Goal: Feedback & Contribution: Leave review/rating

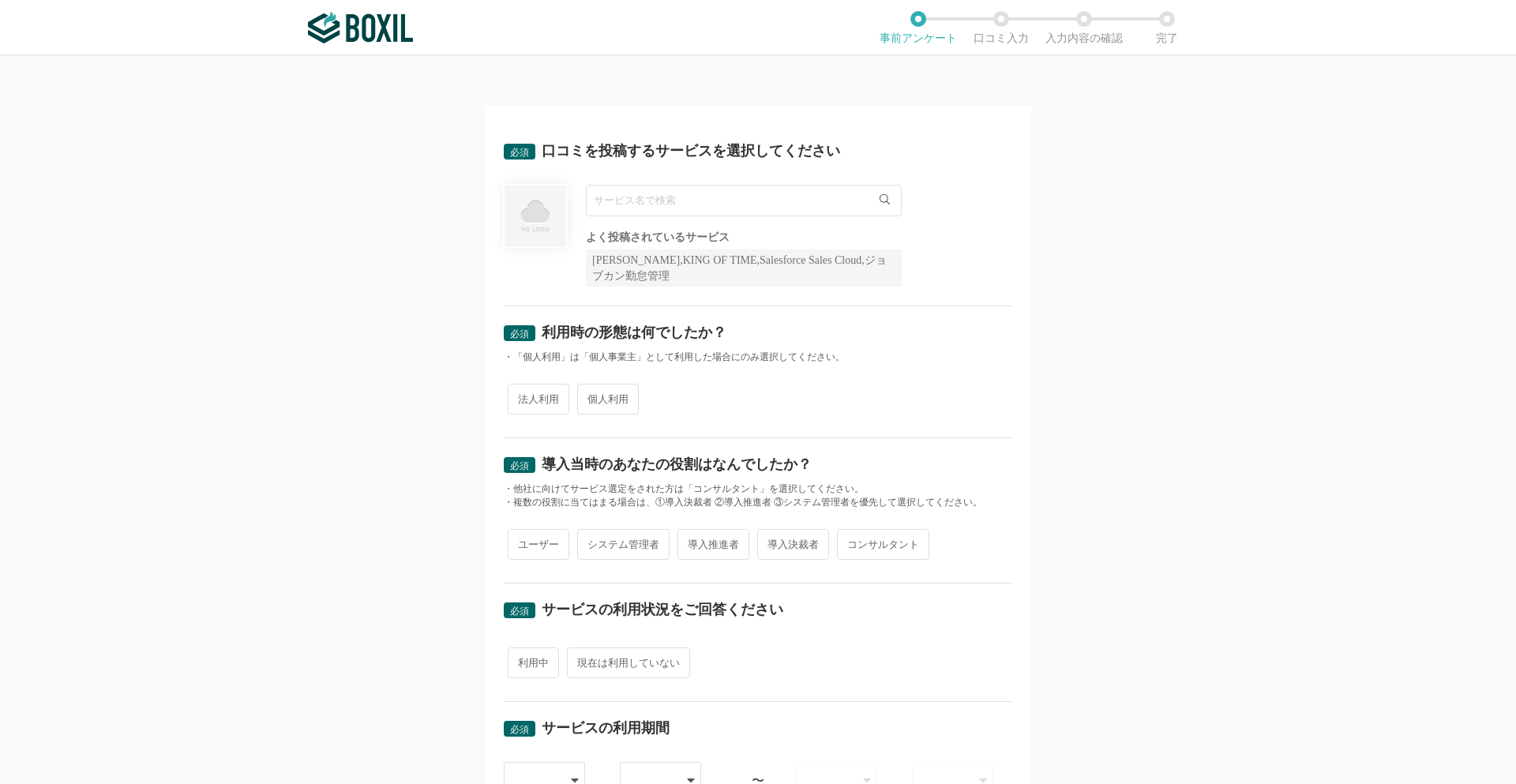
click at [626, 203] on input "text" at bounding box center [744, 201] width 316 height 32
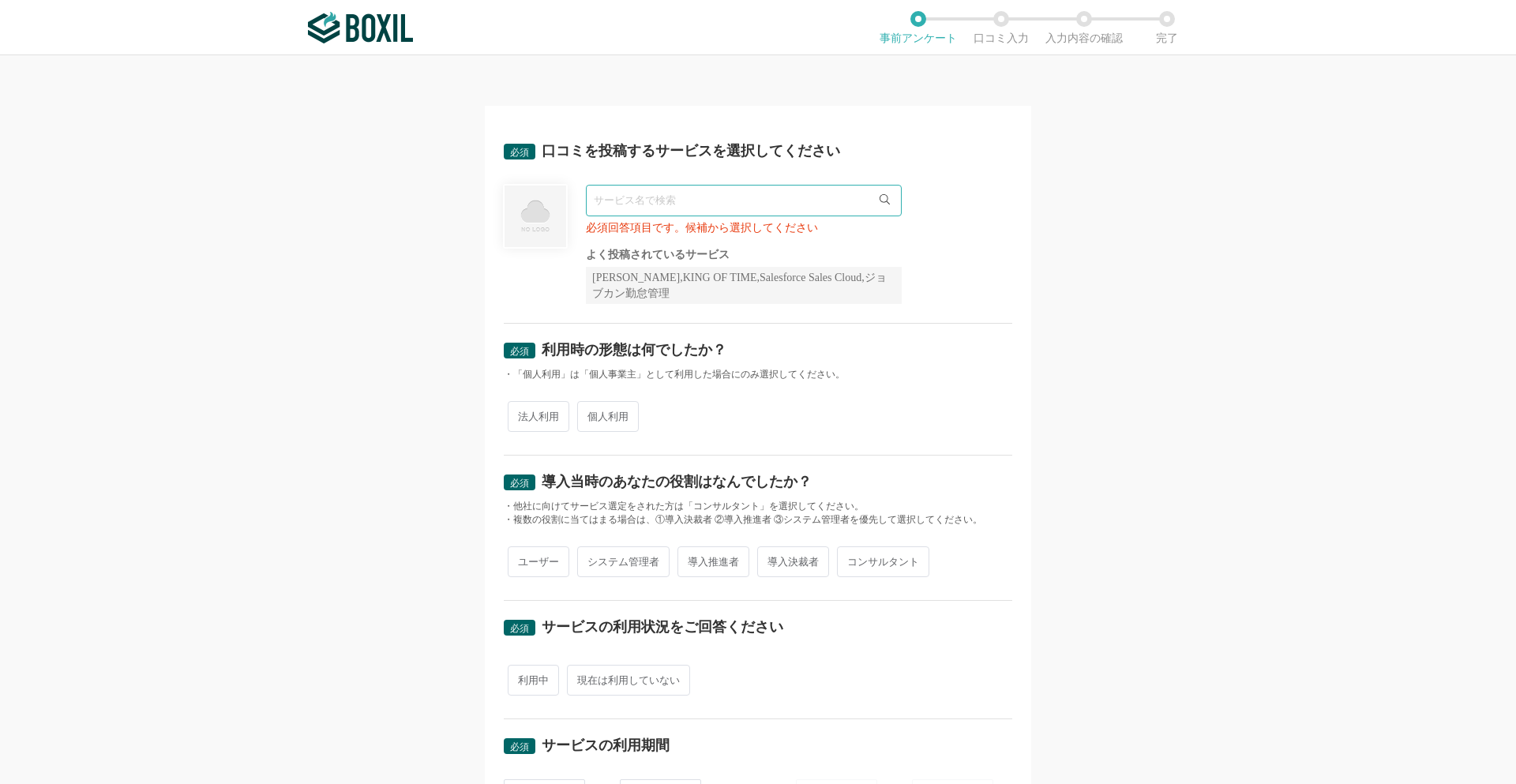
click at [608, 272] on div "[PERSON_NAME],KING OF TIME,Salesforce Sales Cloud,ジョブカン勤怠管理" at bounding box center [744, 285] width 316 height 37
click at [652, 201] on input "text" at bounding box center [744, 201] width 316 height 32
click at [619, 284] on div "[PERSON_NAME],KING OF TIME,Salesforce Sales Cloud,ジョブカン勤怠管理" at bounding box center [744, 285] width 316 height 37
click at [539, 414] on span "法人利用" at bounding box center [538, 416] width 61 height 31
click at [522, 414] on input "法人利用" at bounding box center [516, 408] width 10 height 10
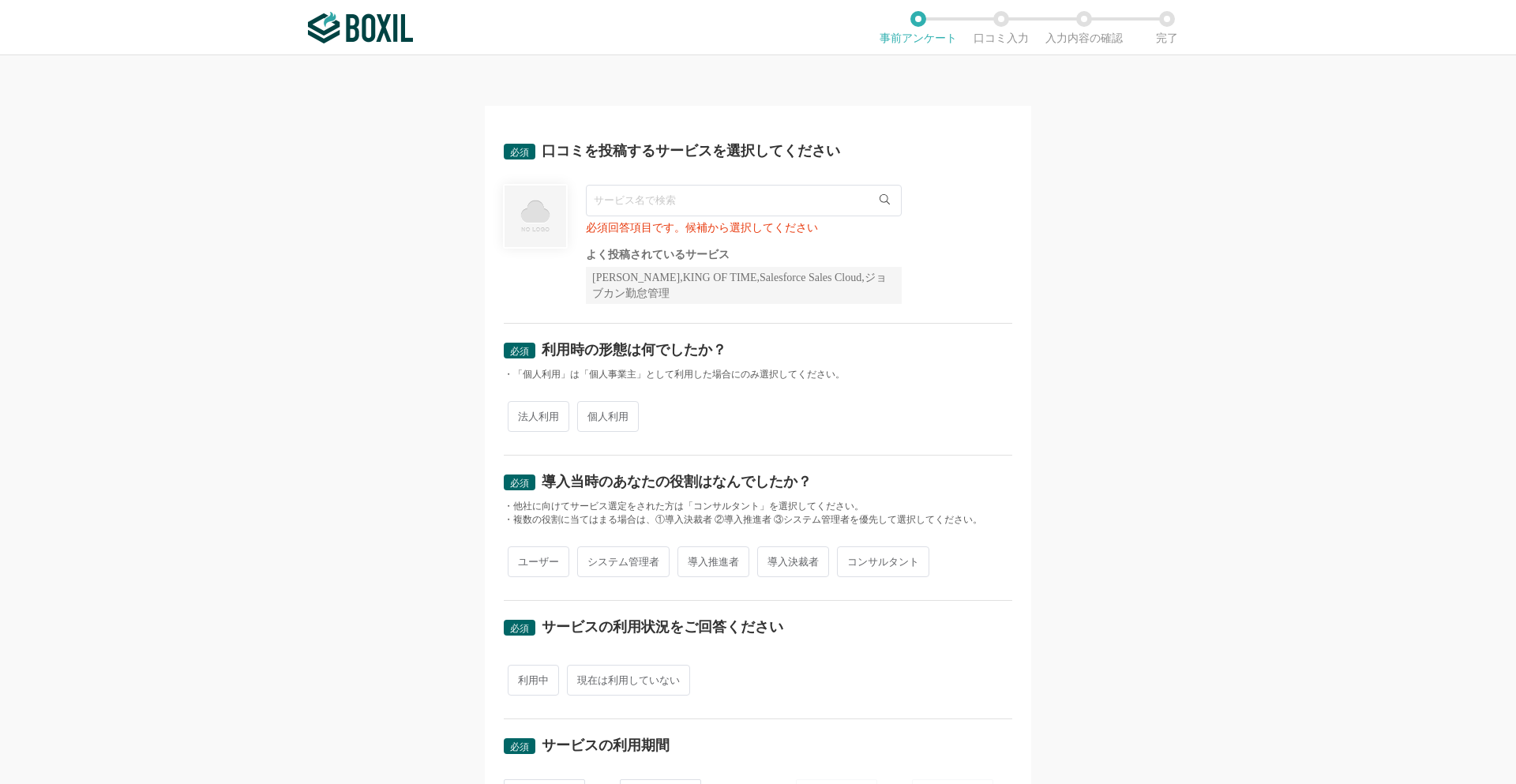
radio input "true"
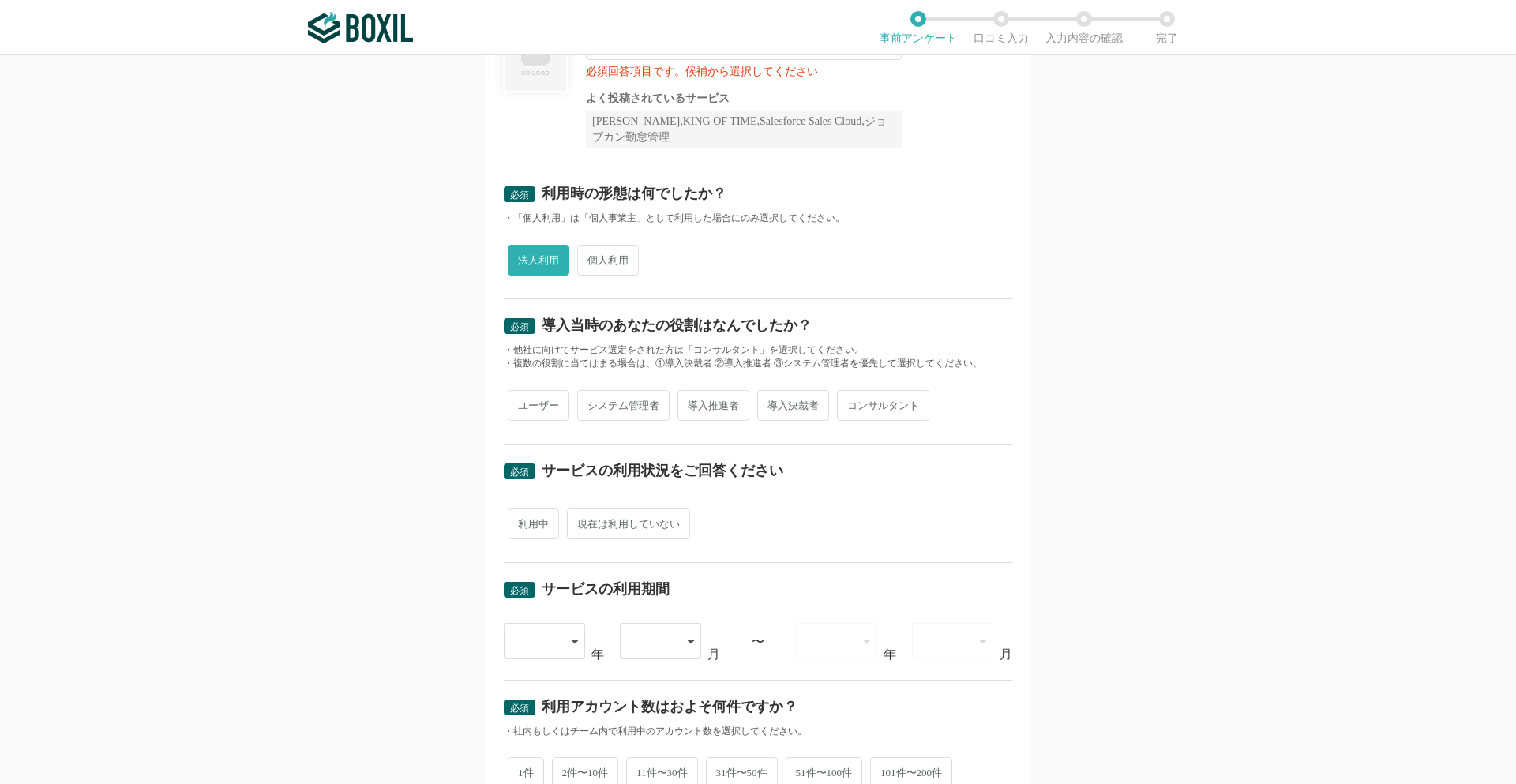
scroll to position [237, 0]
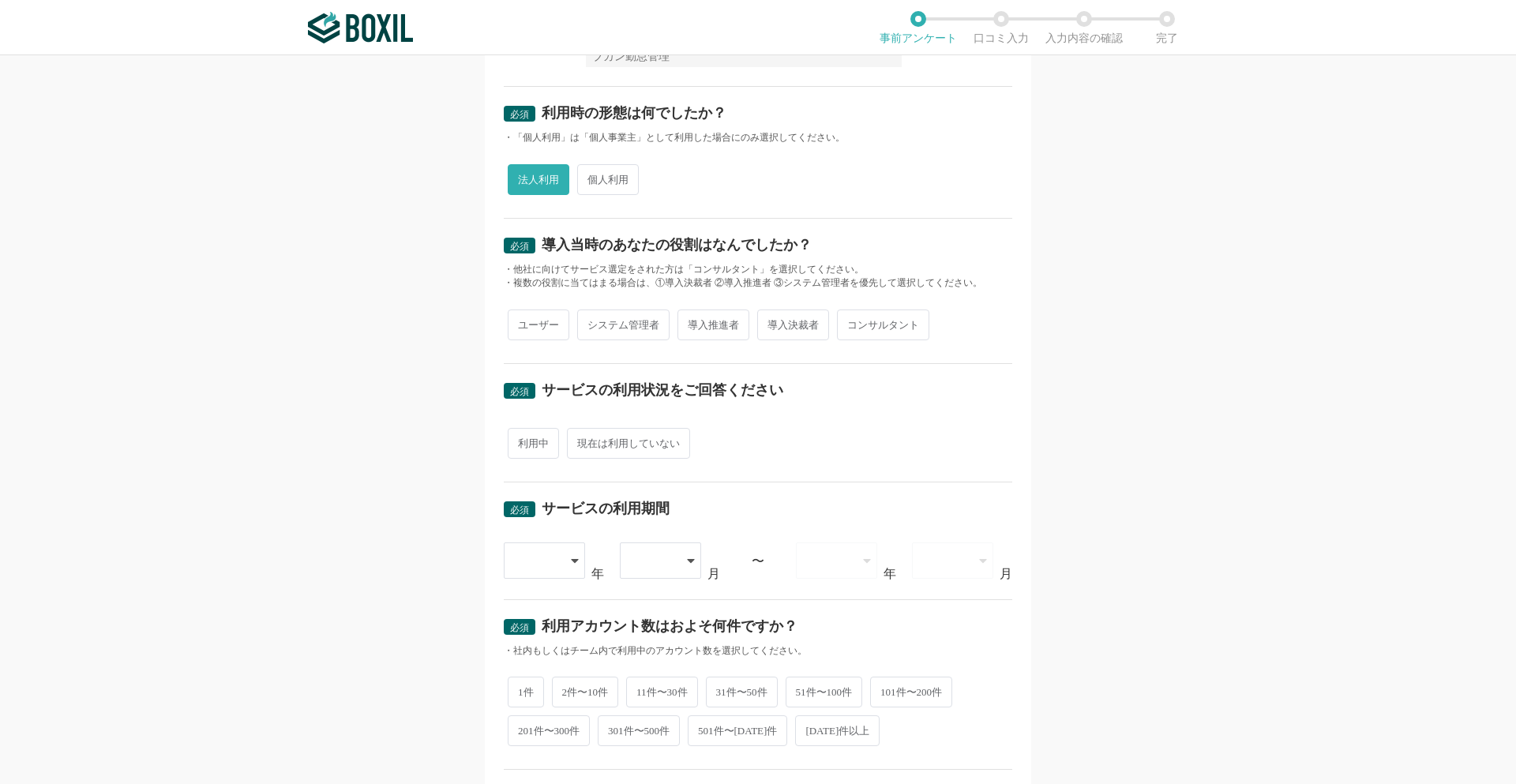
click at [531, 323] on span "ユーザー" at bounding box center [538, 324] width 61 height 31
click at [522, 322] on input "ユーザー" at bounding box center [516, 316] width 10 height 10
radio input "true"
click at [546, 444] on span "利用中" at bounding box center [533, 443] width 51 height 31
click at [522, 441] on input "利用中" at bounding box center [516, 435] width 10 height 10
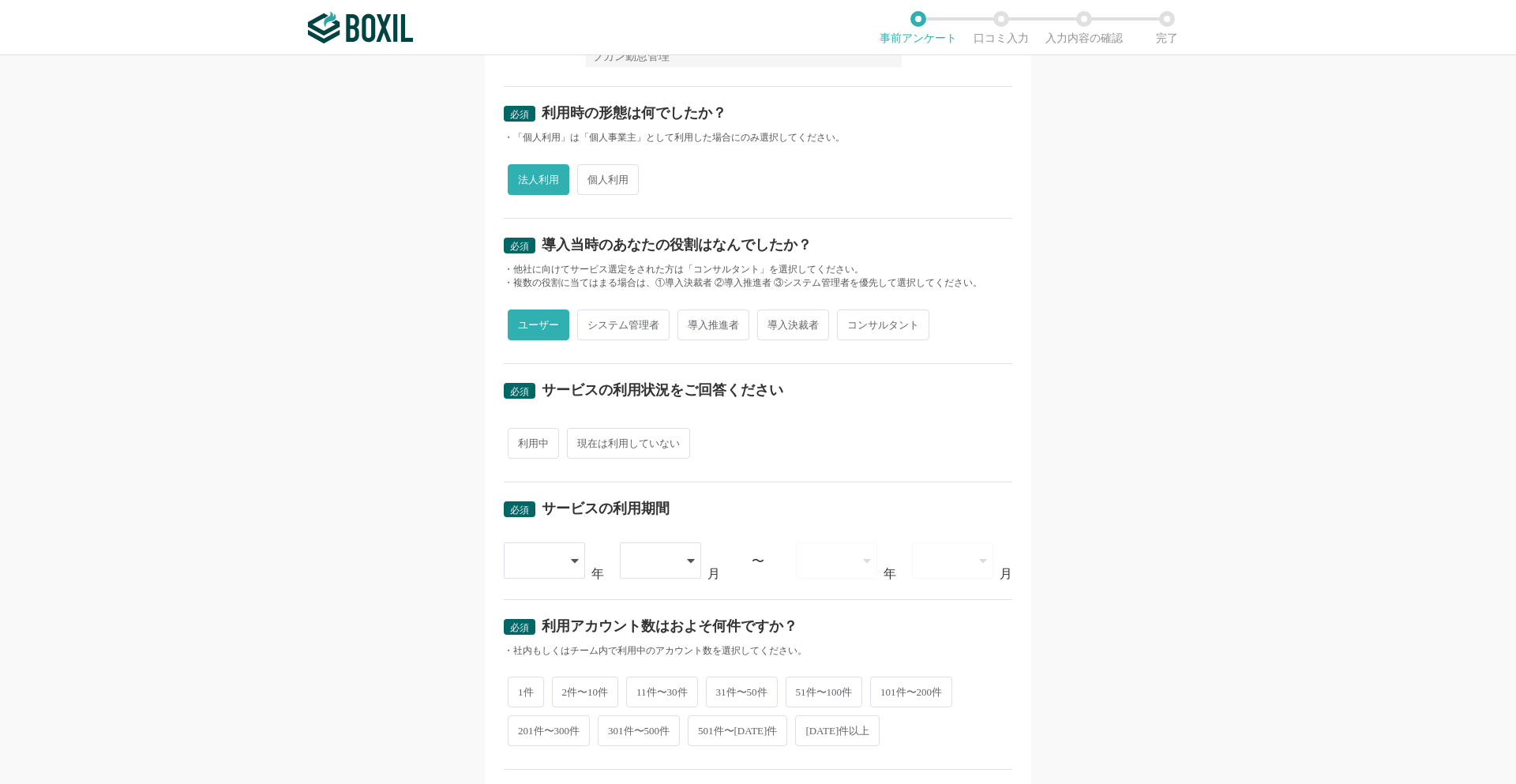
radio input "true"
click at [575, 563] on div at bounding box center [545, 561] width 83 height 37
click at [533, 713] on span "[DATE]" at bounding box center [537, 713] width 41 height 13
click at [683, 558] on div at bounding box center [663, 561] width 83 height 37
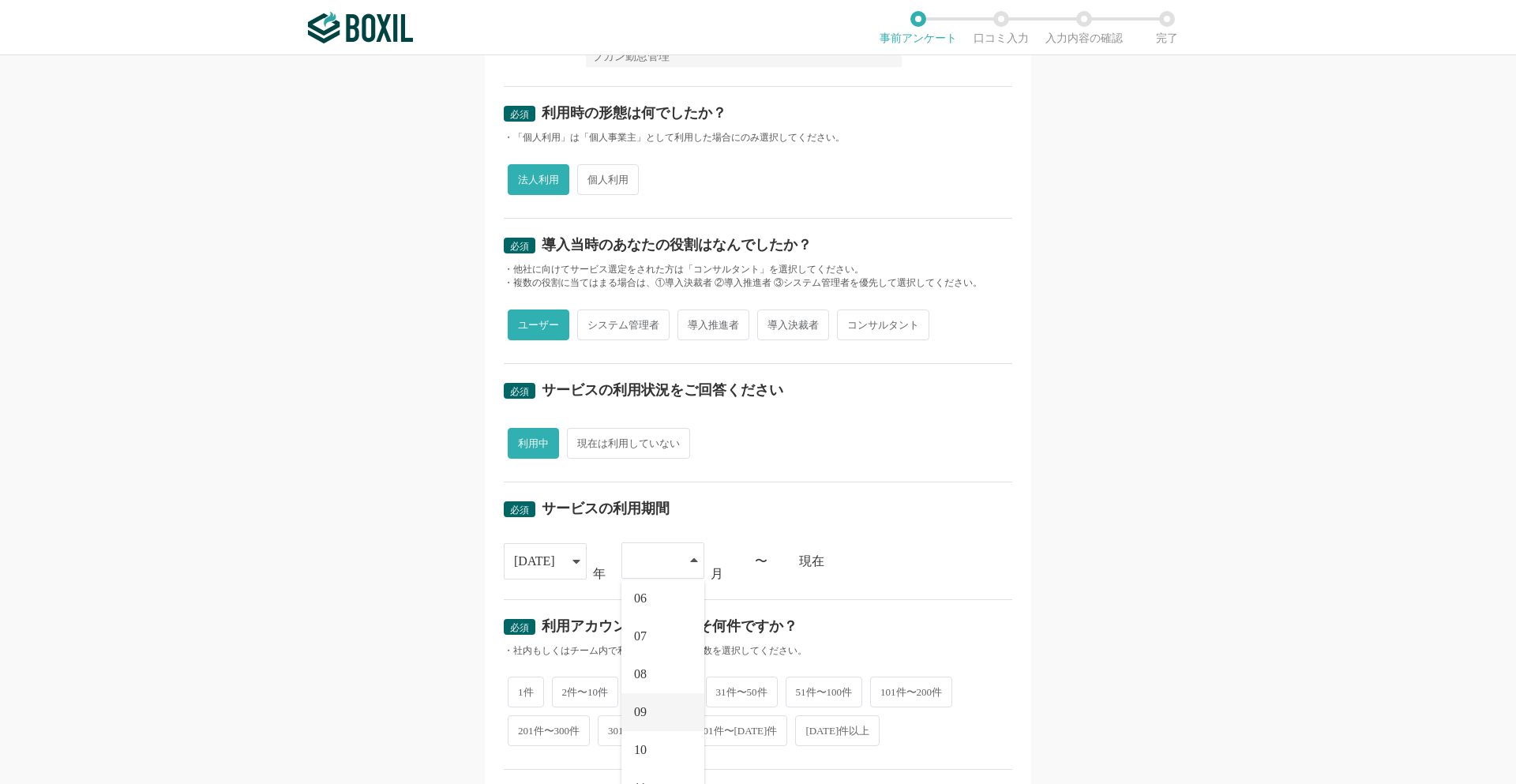
scroll to position [218, 0]
click at [634, 732] on span "10" at bounding box center [641, 729] width 13 height 13
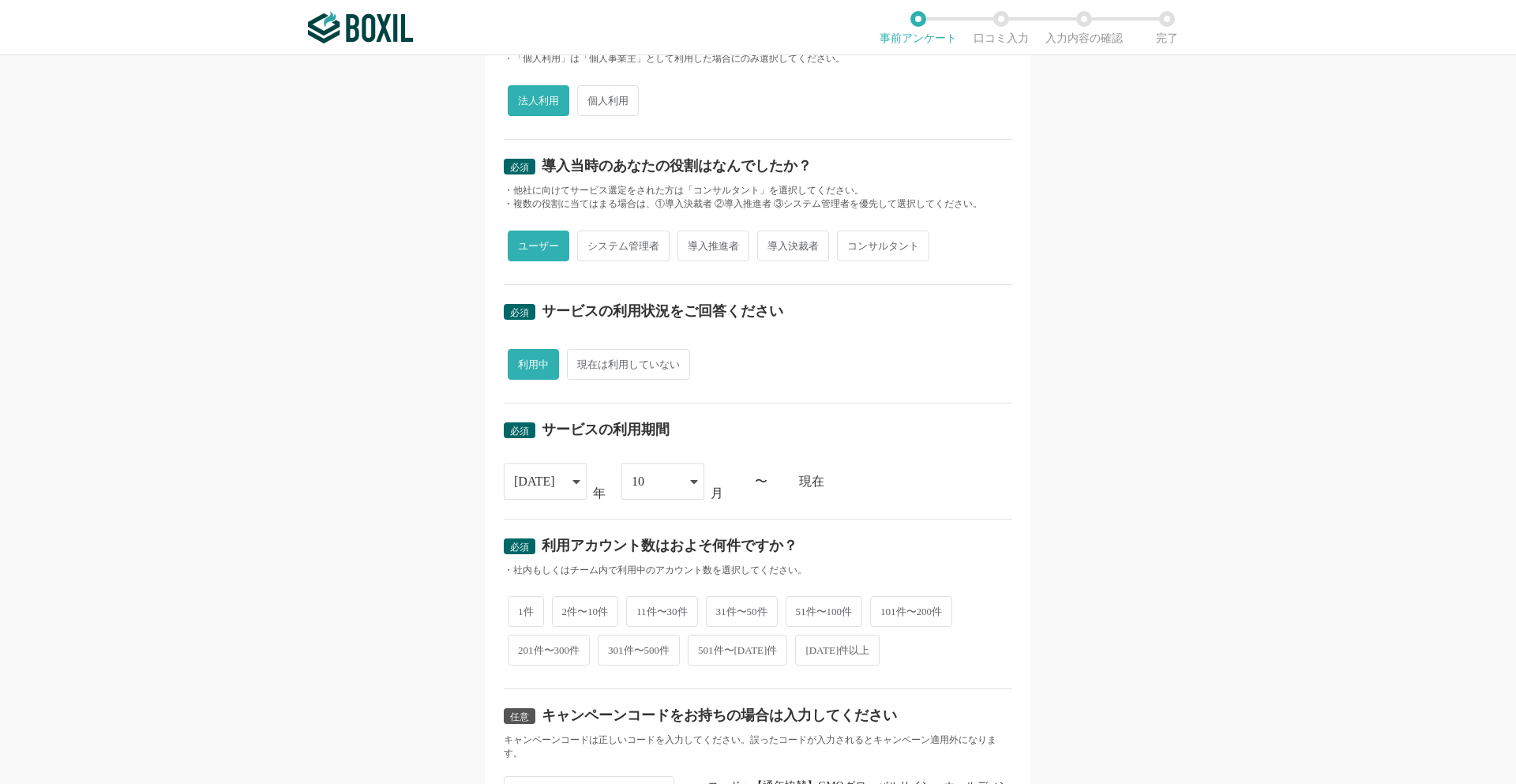
scroll to position [394, 0]
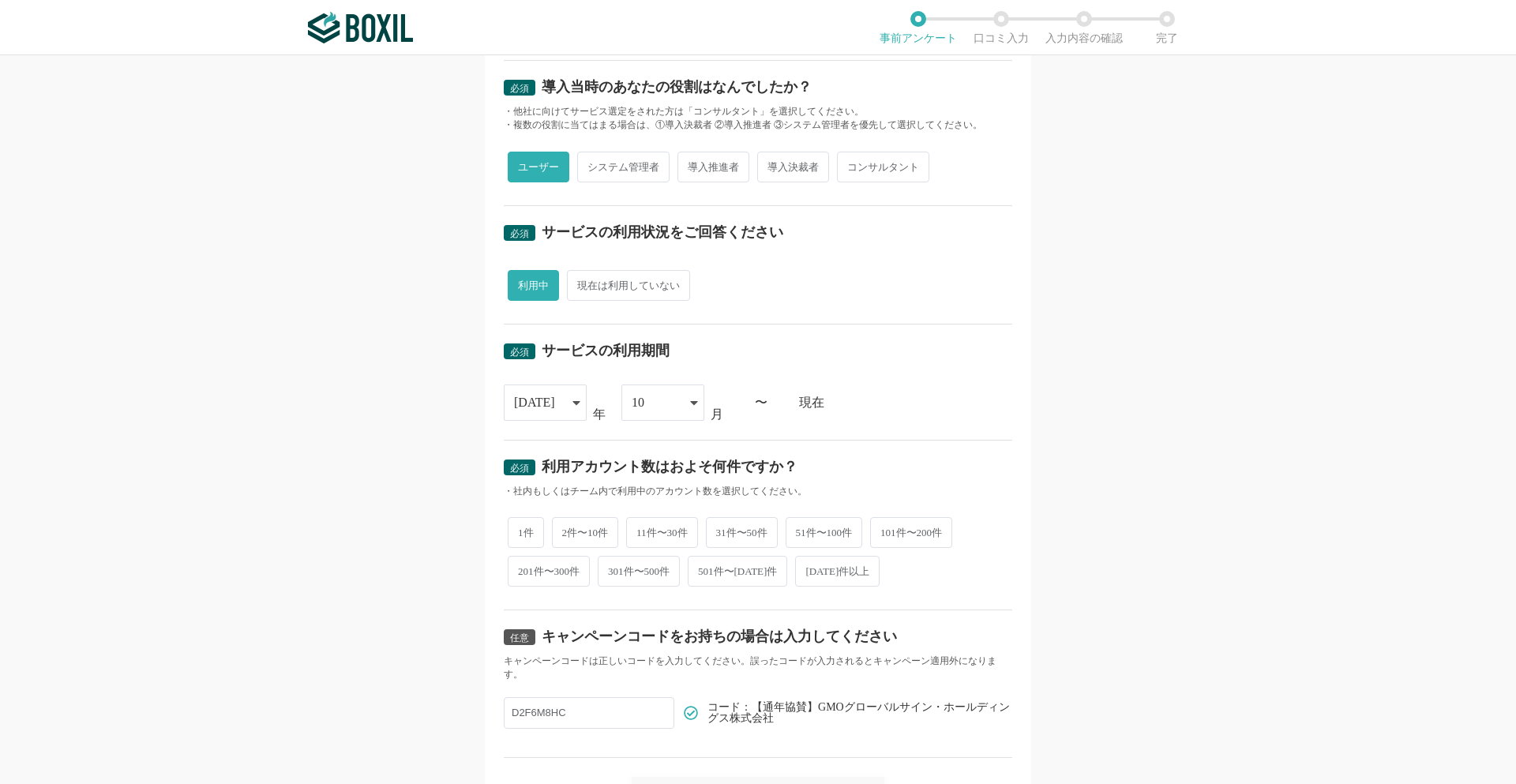
click at [577, 541] on span "2件〜10件" at bounding box center [586, 532] width 67 height 31
click at [566, 530] on input "2件〜10件" at bounding box center [560, 524] width 10 height 10
radio input "true"
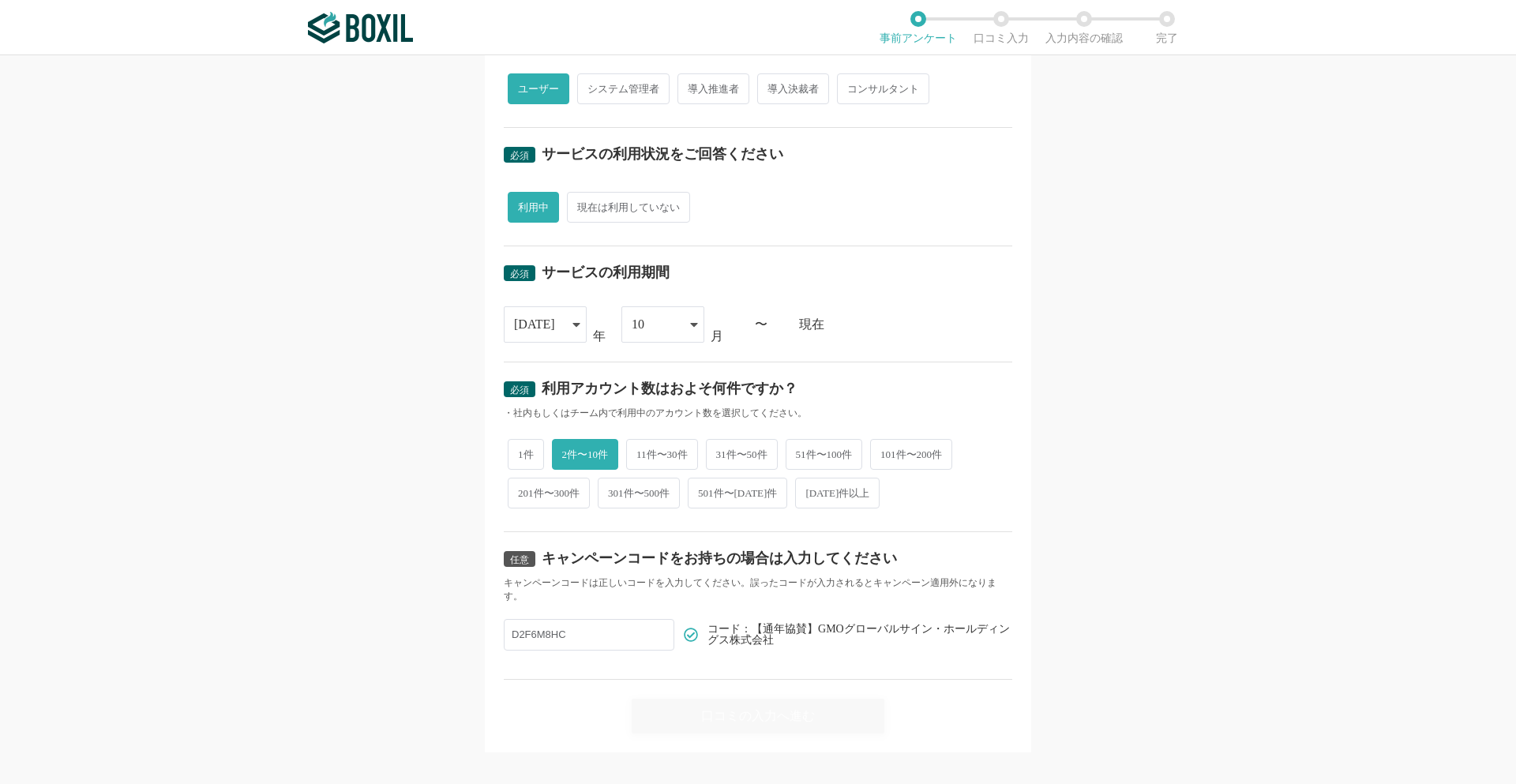
scroll to position [492, 0]
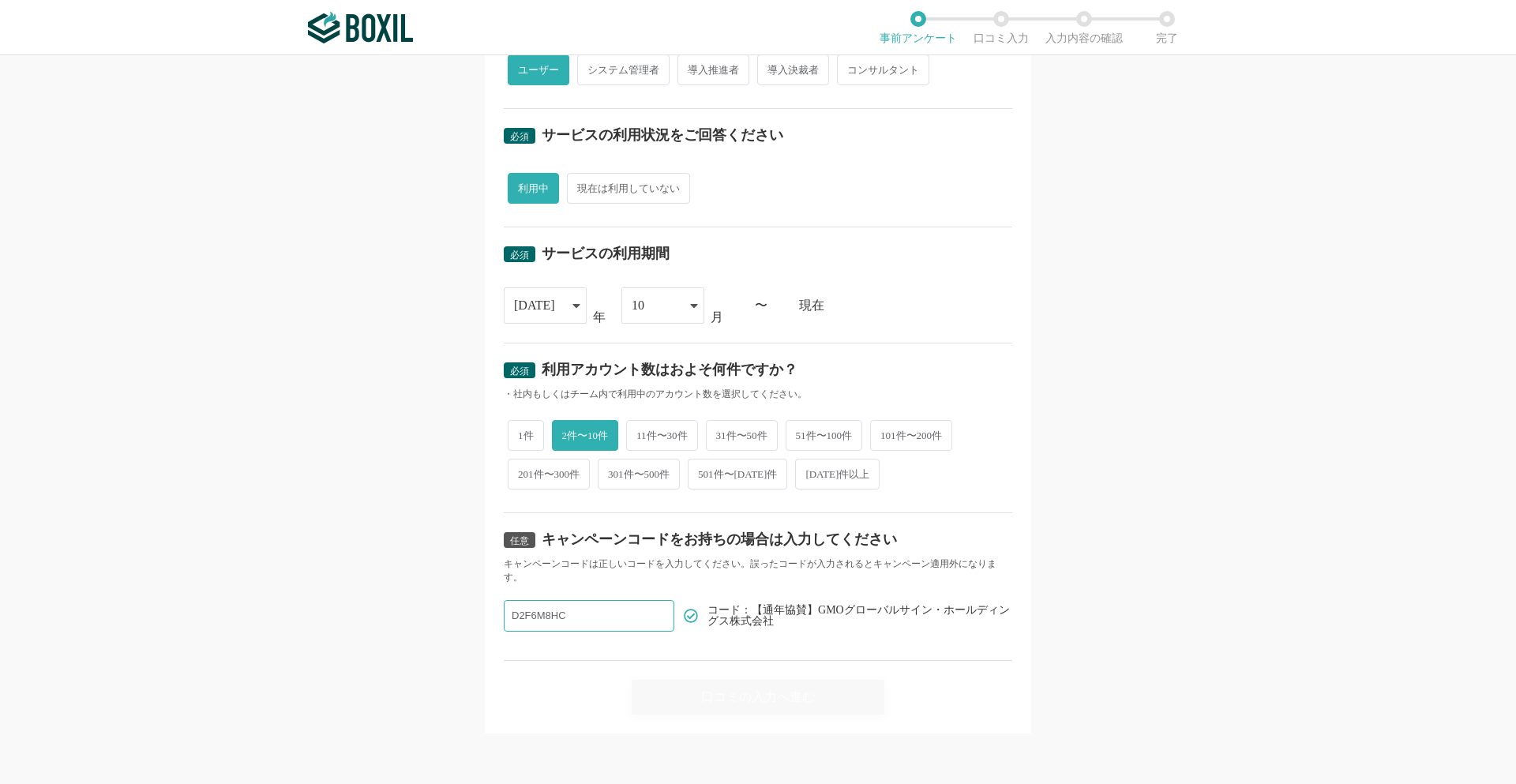
click at [577, 616] on input "D2F6M8HC" at bounding box center [589, 616] width 171 height 32
drag, startPoint x: 578, startPoint y: 616, endPoint x: 1212, endPoint y: 495, distance: 645.4
click at [1212, 495] on div "必須 口コミを投稿するサービスを選択してください 必須回答項目です。候補から選択してください よく投稿されているサービス Sansan,KING OF TIM…" at bounding box center [758, 419] width 1516 height 728
click at [646, 625] on input "D2F6M8HC" at bounding box center [589, 616] width 171 height 32
click at [849, 658] on div "任意 キャンペーンコードをお持ちの場合は入力してください キャンペーンコードは正しいコードを入力してください。誤ったコードが入力されるとキャンペーン適用外にな…" at bounding box center [758, 586] width 509 height 147
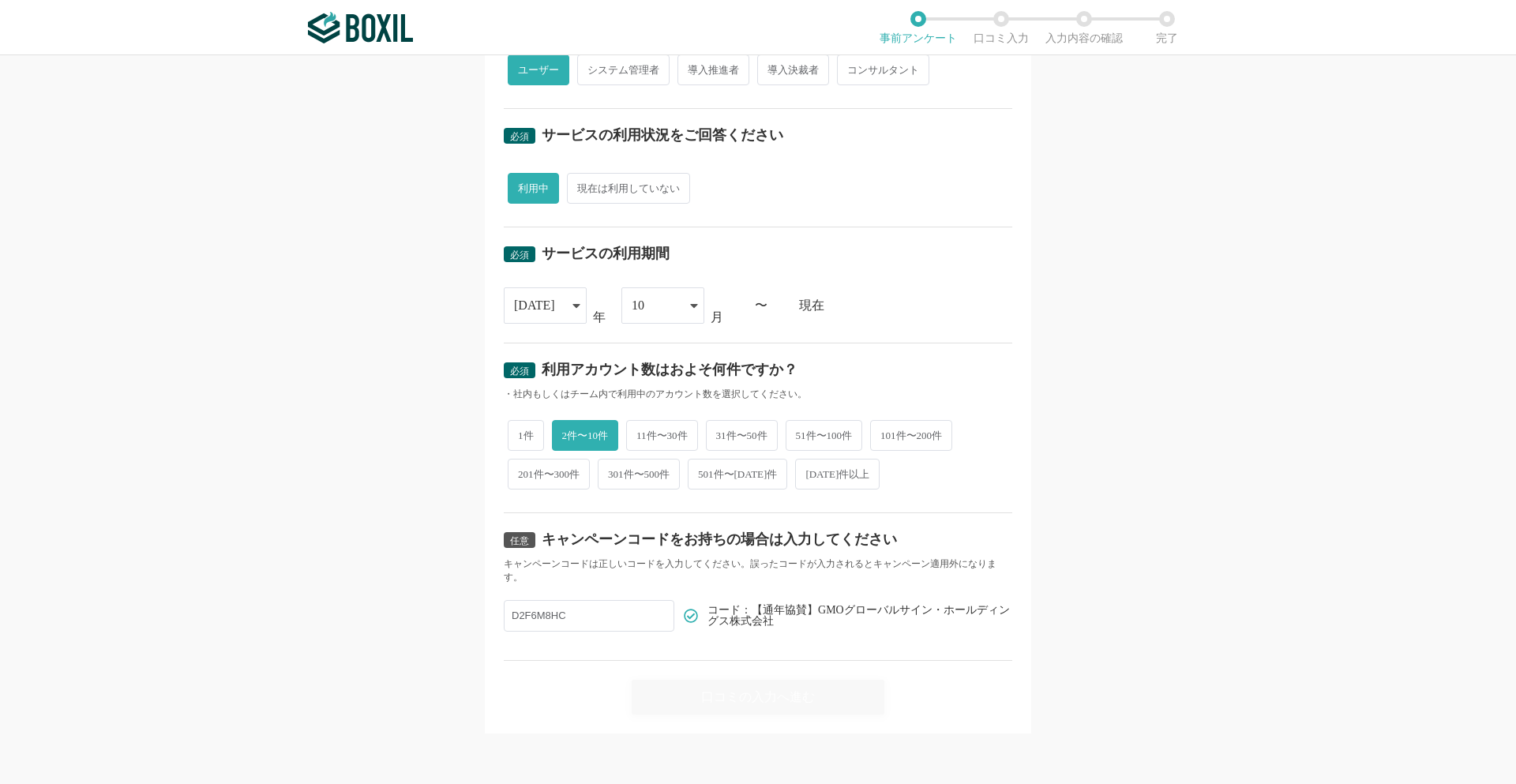
click at [524, 437] on span "1件" at bounding box center [526, 435] width 37 height 31
click at [522, 433] on input "1件" at bounding box center [516, 427] width 10 height 10
radio input "true"
radio input "false"
click at [572, 304] on icon at bounding box center [576, 305] width 8 height 13
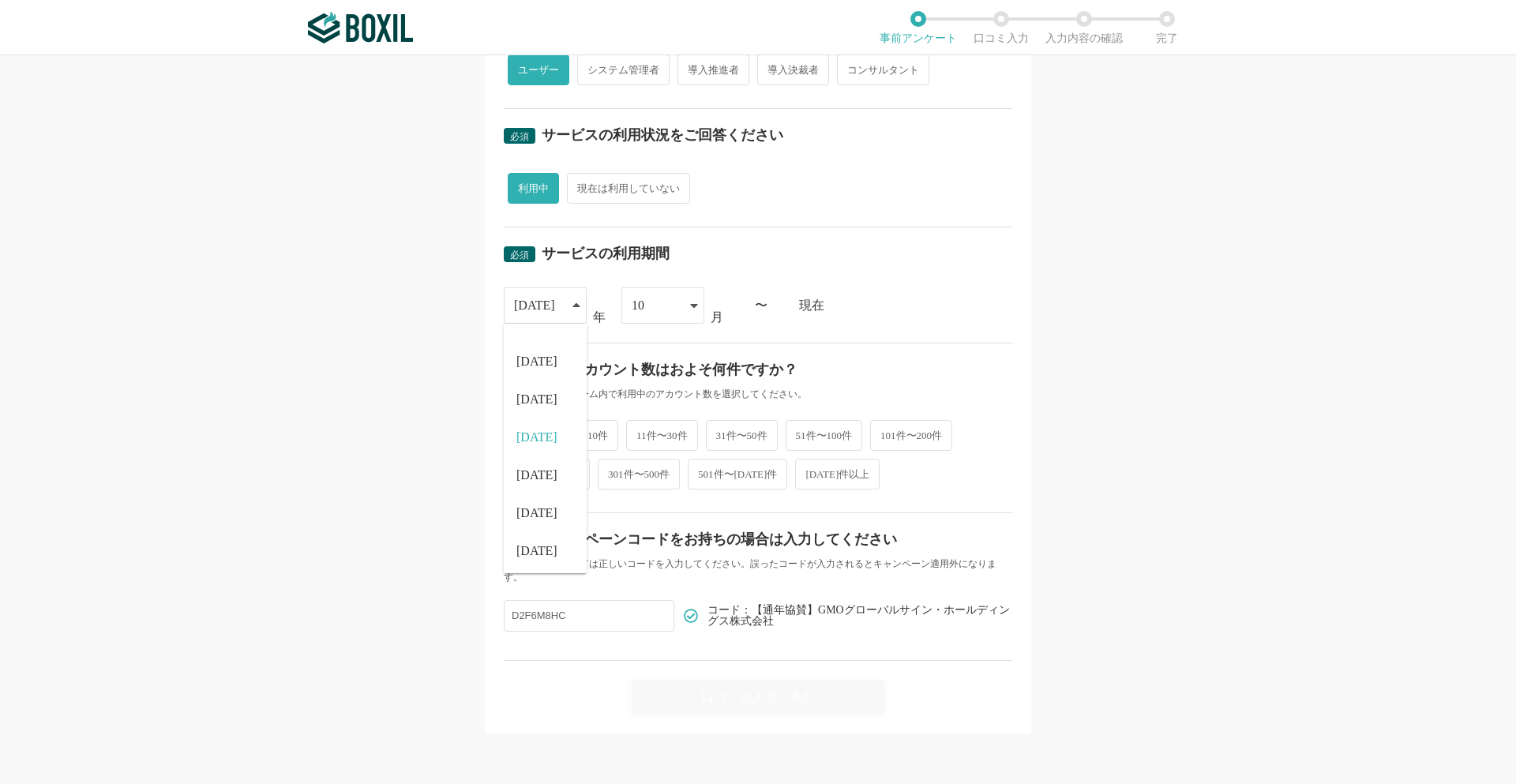
scroll to position [180, 0]
click at [530, 511] on span "[DATE]" at bounding box center [537, 510] width 41 height 13
click at [690, 305] on icon at bounding box center [693, 305] width 7 height 4
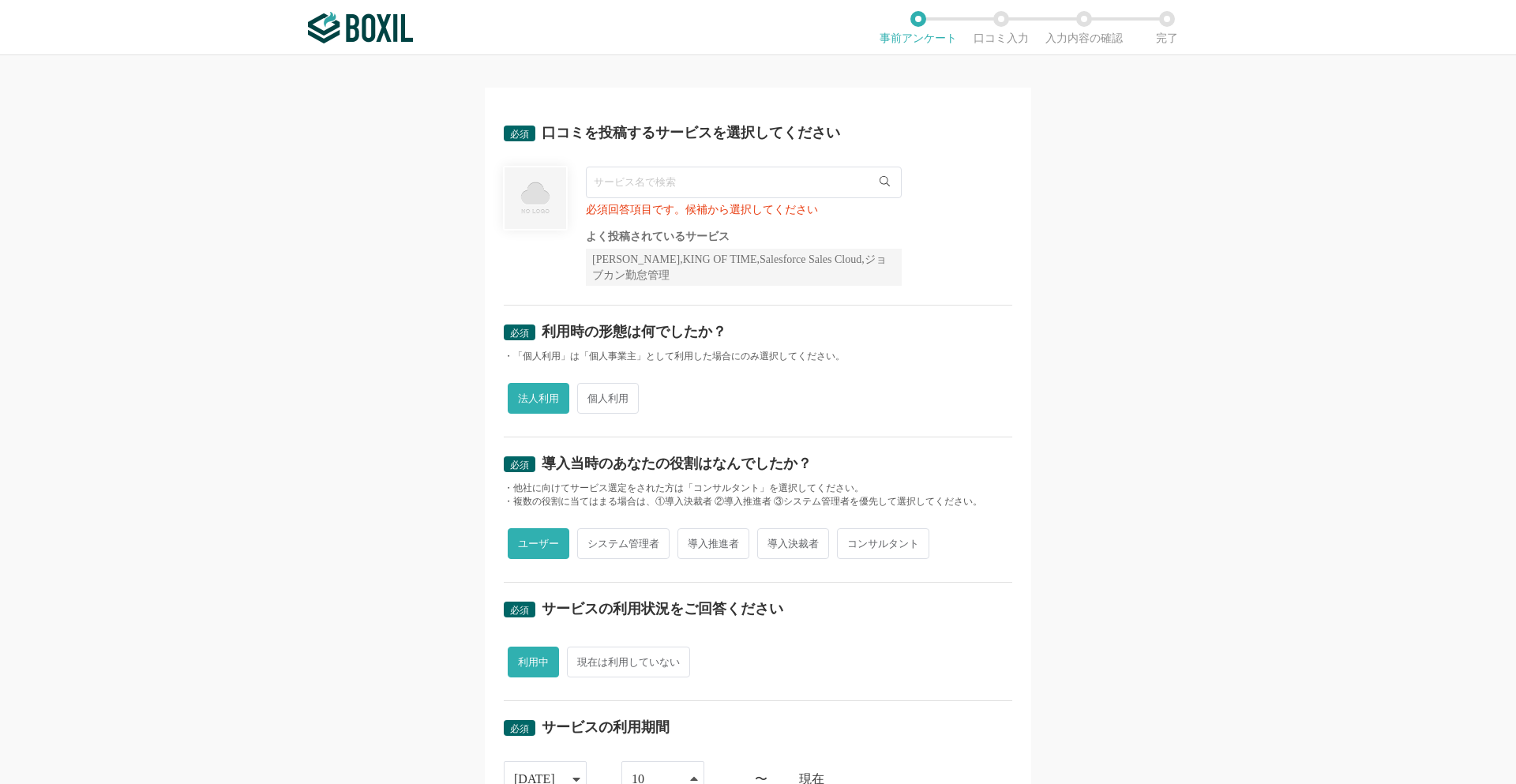
scroll to position [0, 0]
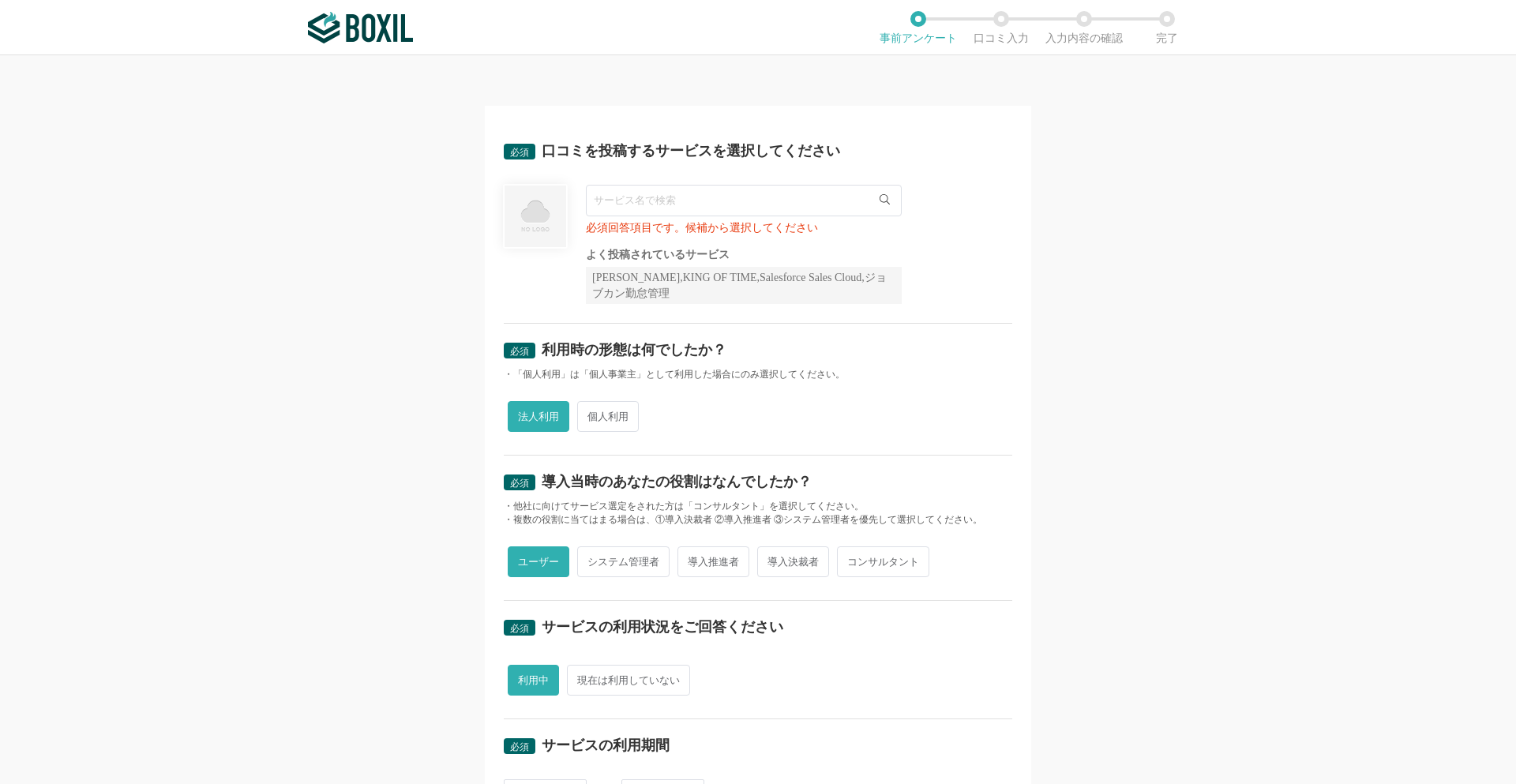
click at [665, 280] on div "[PERSON_NAME],KING OF TIME,Salesforce Sales Cloud,ジョブカン勤怠管理" at bounding box center [744, 285] width 316 height 37
drag, startPoint x: 591, startPoint y: 279, endPoint x: 802, endPoint y: 294, distance: 211.5
click at [802, 294] on div "[PERSON_NAME],KING OF TIME,Salesforce Sales Cloud,ジョブカン勤怠管理" at bounding box center [744, 285] width 316 height 37
click at [717, 277] on div "[PERSON_NAME],KING OF TIME,Salesforce Sales Cloud,ジョブカン勤怠管理" at bounding box center [744, 285] width 316 height 37
drag, startPoint x: 584, startPoint y: 276, endPoint x: 685, endPoint y: 292, distance: 102.3
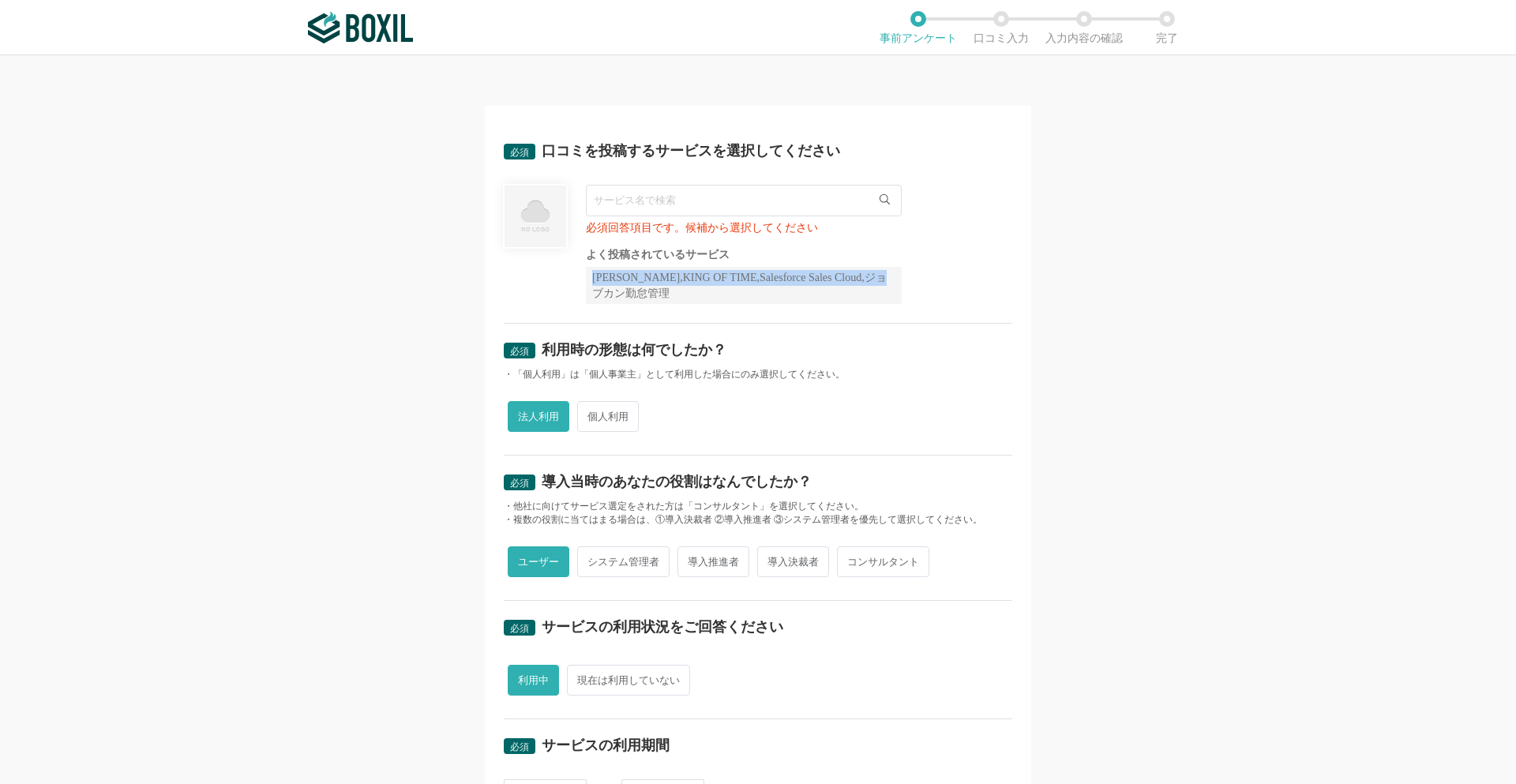
click at [685, 292] on div "[PERSON_NAME],KING OF TIME,Salesforce Sales Cloud,ジョブカン勤怠管理" at bounding box center [744, 285] width 316 height 37
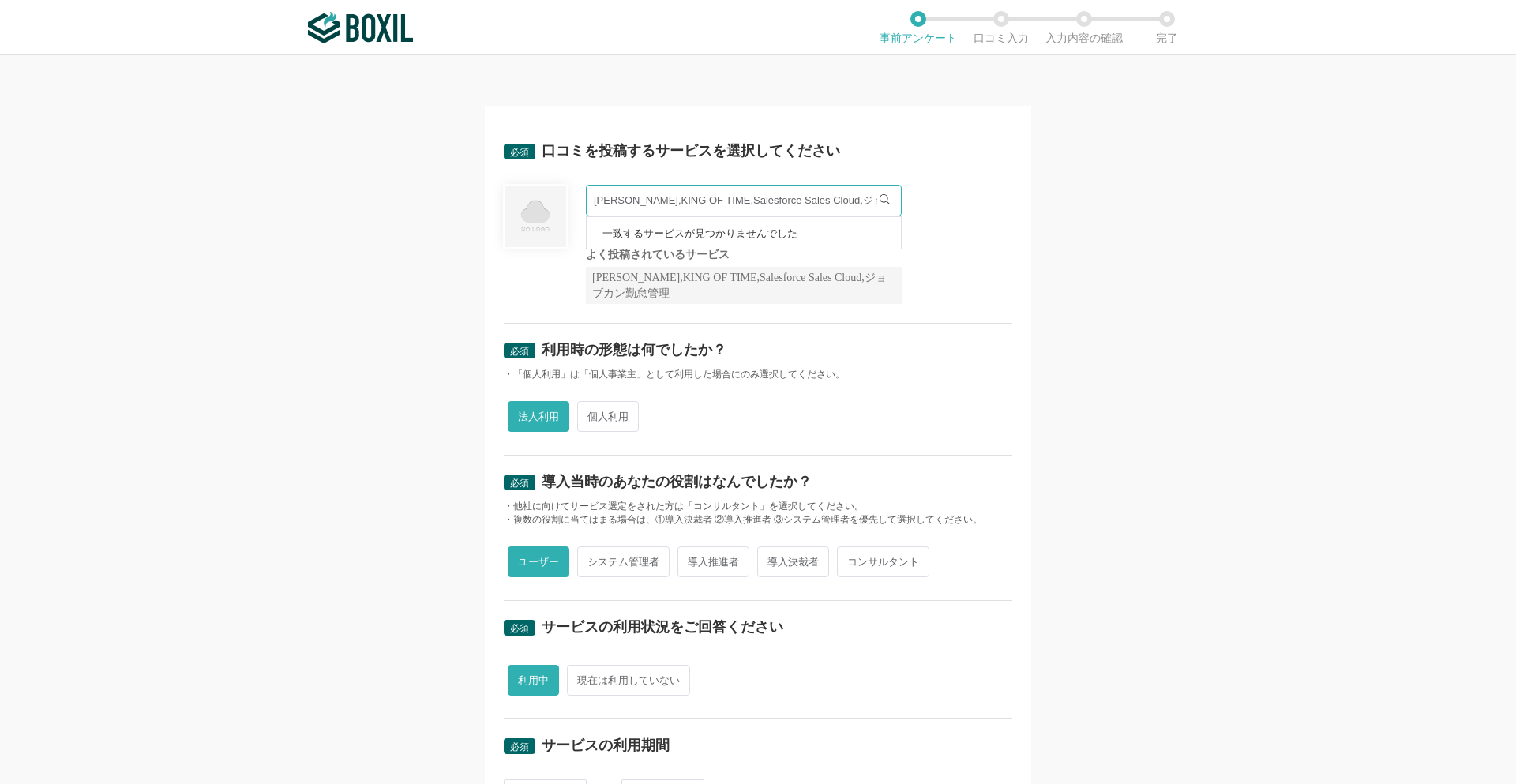
click at [816, 274] on div "[PERSON_NAME],KING OF TIME,Salesforce Sales Cloud,ジョブカン勤怠管理" at bounding box center [744, 285] width 316 height 37
click at [937, 315] on div "必須 口コミを投稿するサービスを選択してください Sansan,KING OF TIME,Salesforce Sales Cloud,ジョブカン勤怠管理 一…" at bounding box center [758, 225] width 509 height 199
click at [527, 214] on img at bounding box center [535, 216] width 65 height 65
click at [882, 203] on div "[PERSON_NAME],KING OF TIME,Salesforce Sales Cloud,ジョブカン勤怠管理" at bounding box center [737, 201] width 304 height 32
click at [880, 198] on icon at bounding box center [885, 199] width 10 height 10
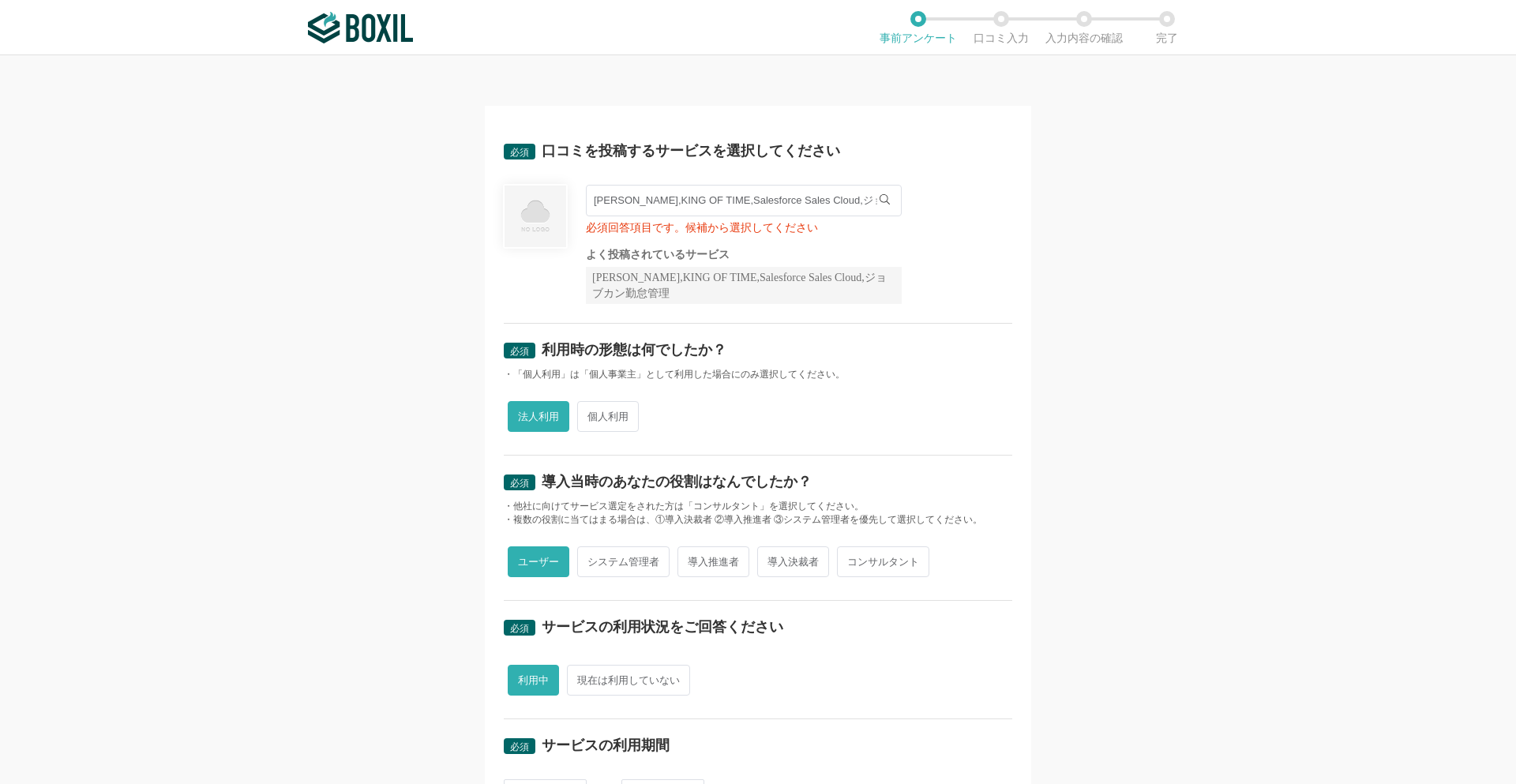
click at [626, 205] on input "[PERSON_NAME],KING OF TIME,Salesforce Sales Cloud,ジョブカン勤怠管理" at bounding box center [744, 201] width 316 height 32
click at [870, 197] on input "KING OF TIME,Salesforce Sales Cloud,ジョブカン勤怠管理" at bounding box center [744, 201] width 316 height 32
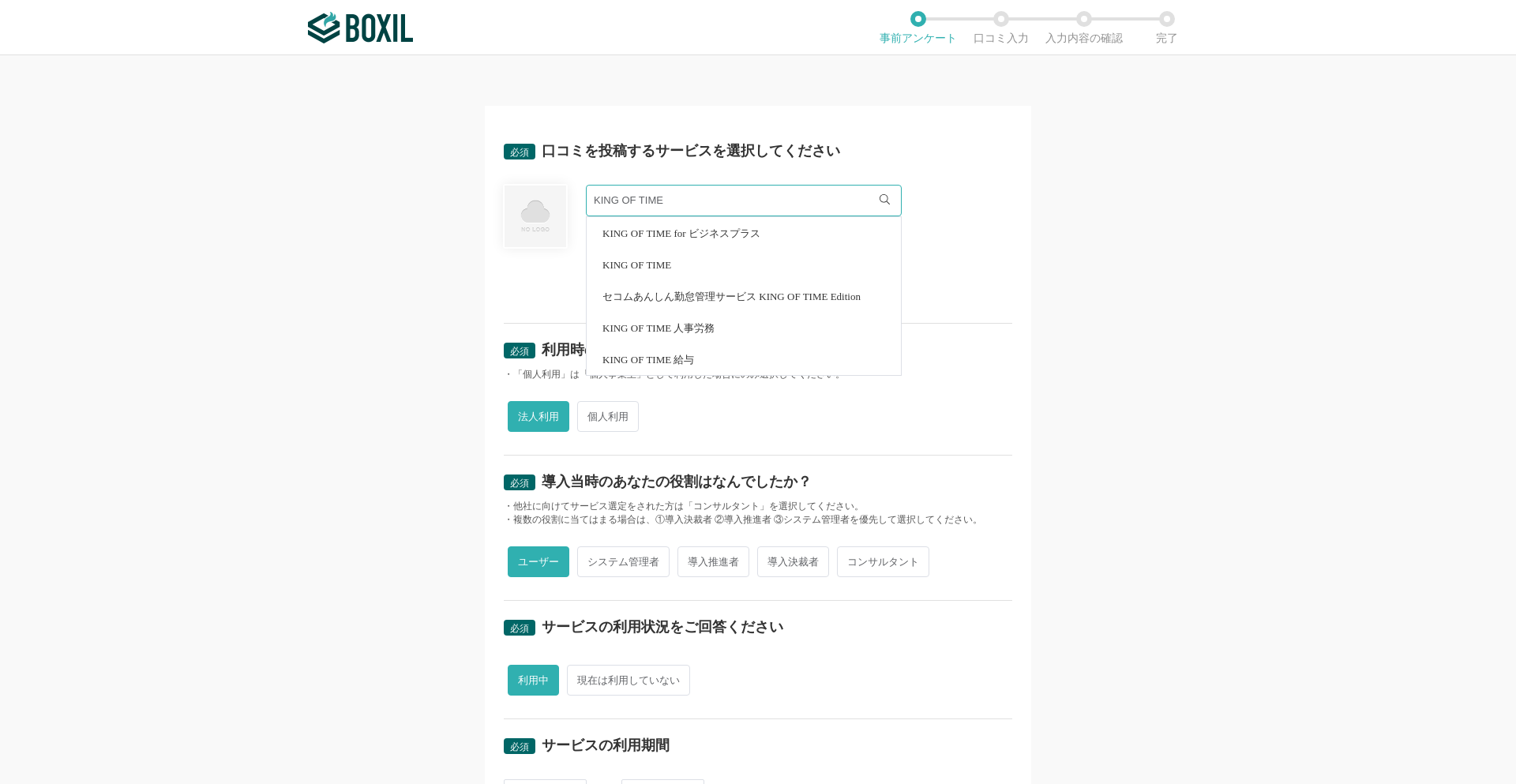
click at [692, 230] on span "KING OF TIME for ビジネスプラス" at bounding box center [681, 233] width 158 height 10
type input "KING OF TIME for ビジネスプラス"
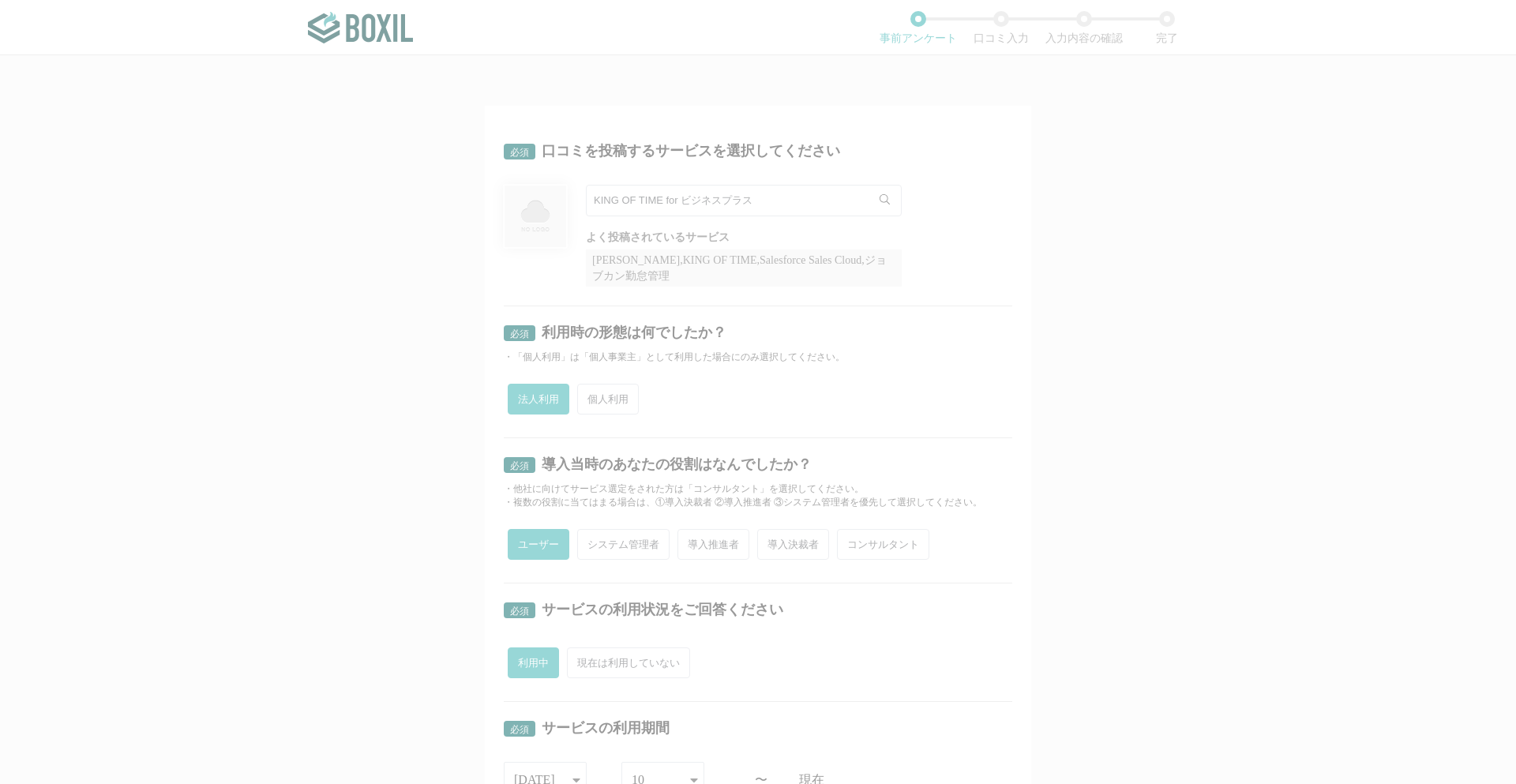
radio input "false"
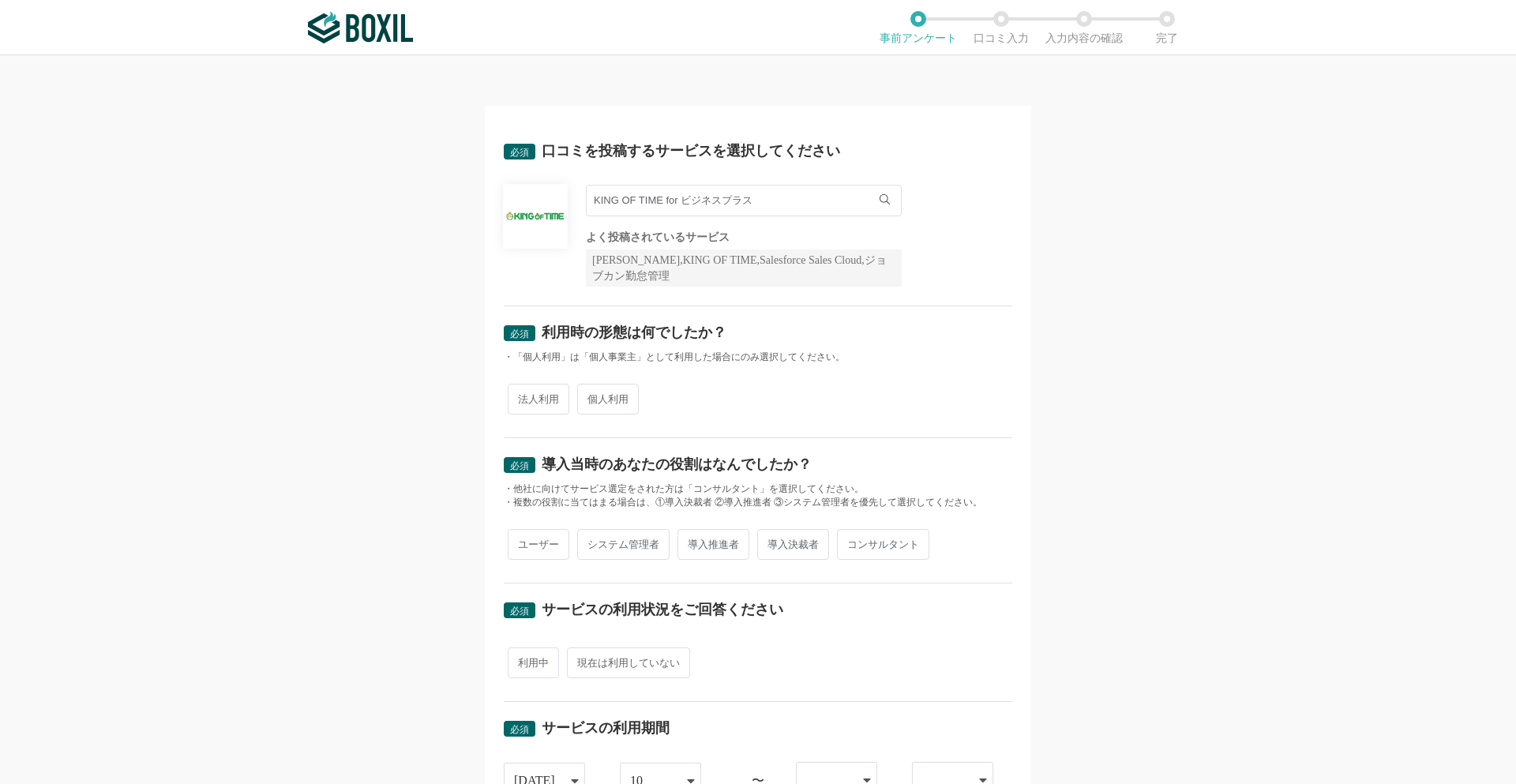
click at [539, 406] on span "法人利用" at bounding box center [538, 398] width 61 height 31
click at [522, 396] on input "法人利用" at bounding box center [516, 390] width 10 height 10
radio input "true"
click at [529, 543] on span "ユーザー" at bounding box center [538, 544] width 61 height 31
click at [522, 542] on input "ユーザー" at bounding box center [516, 536] width 10 height 10
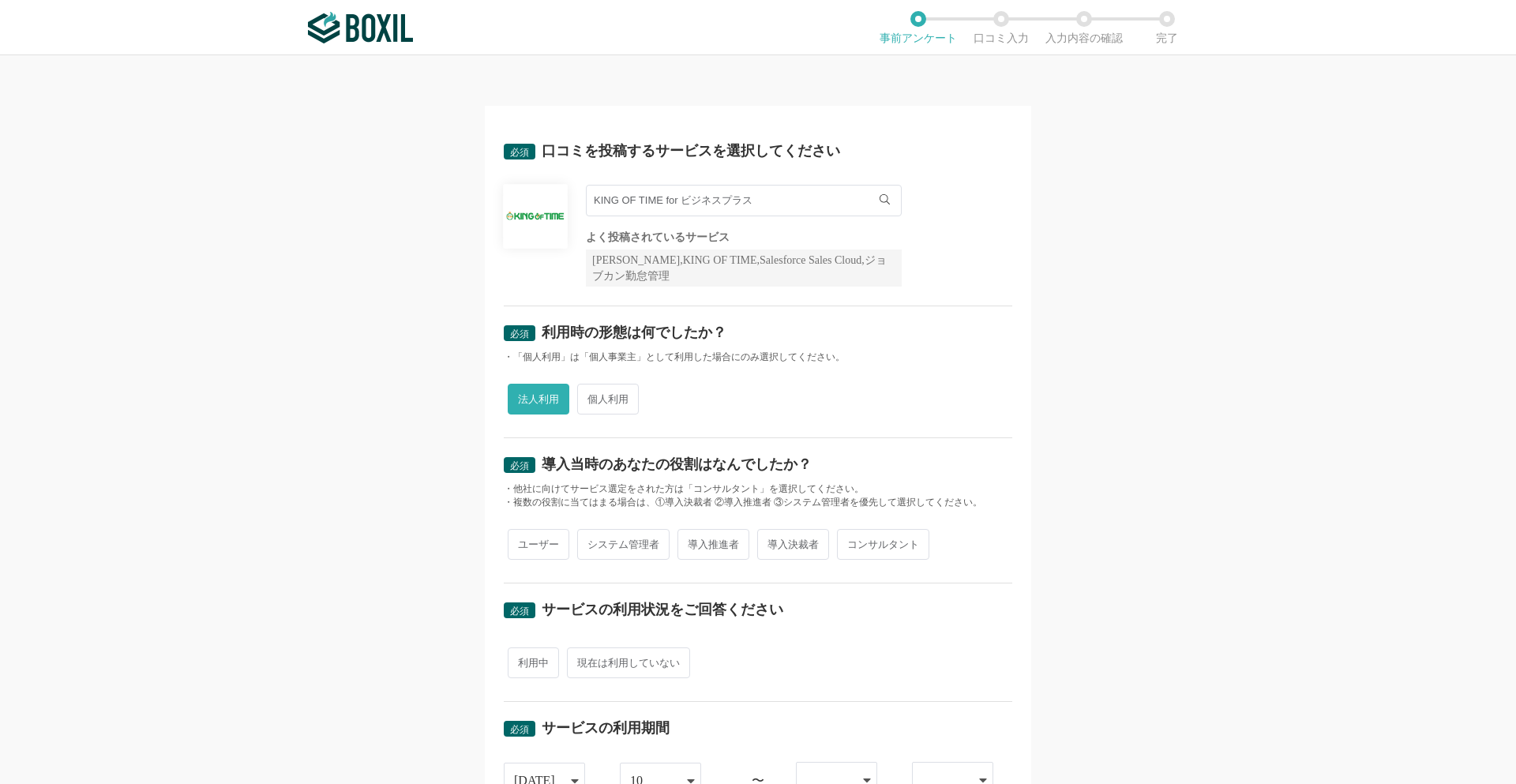
radio input "true"
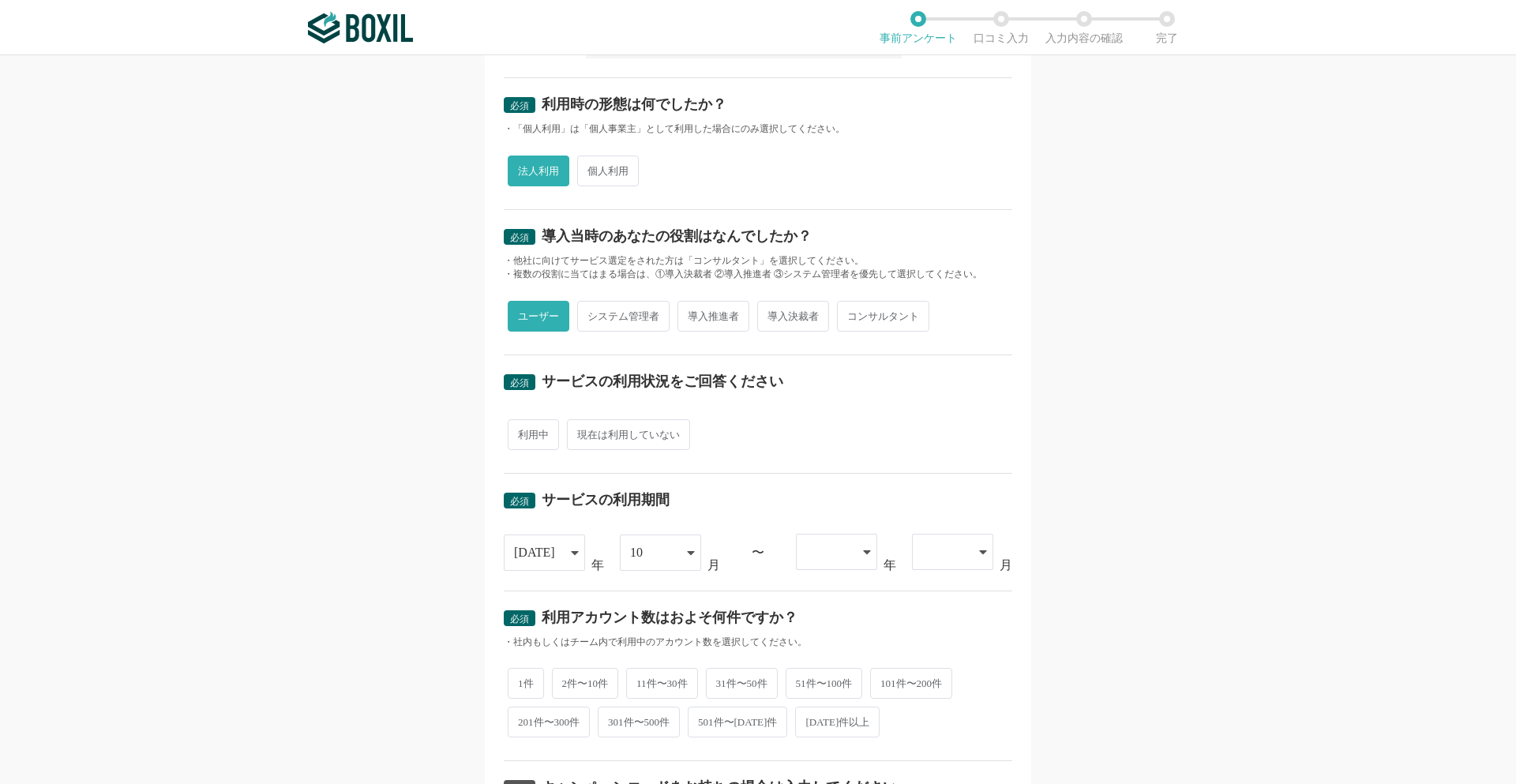
scroll to position [237, 0]
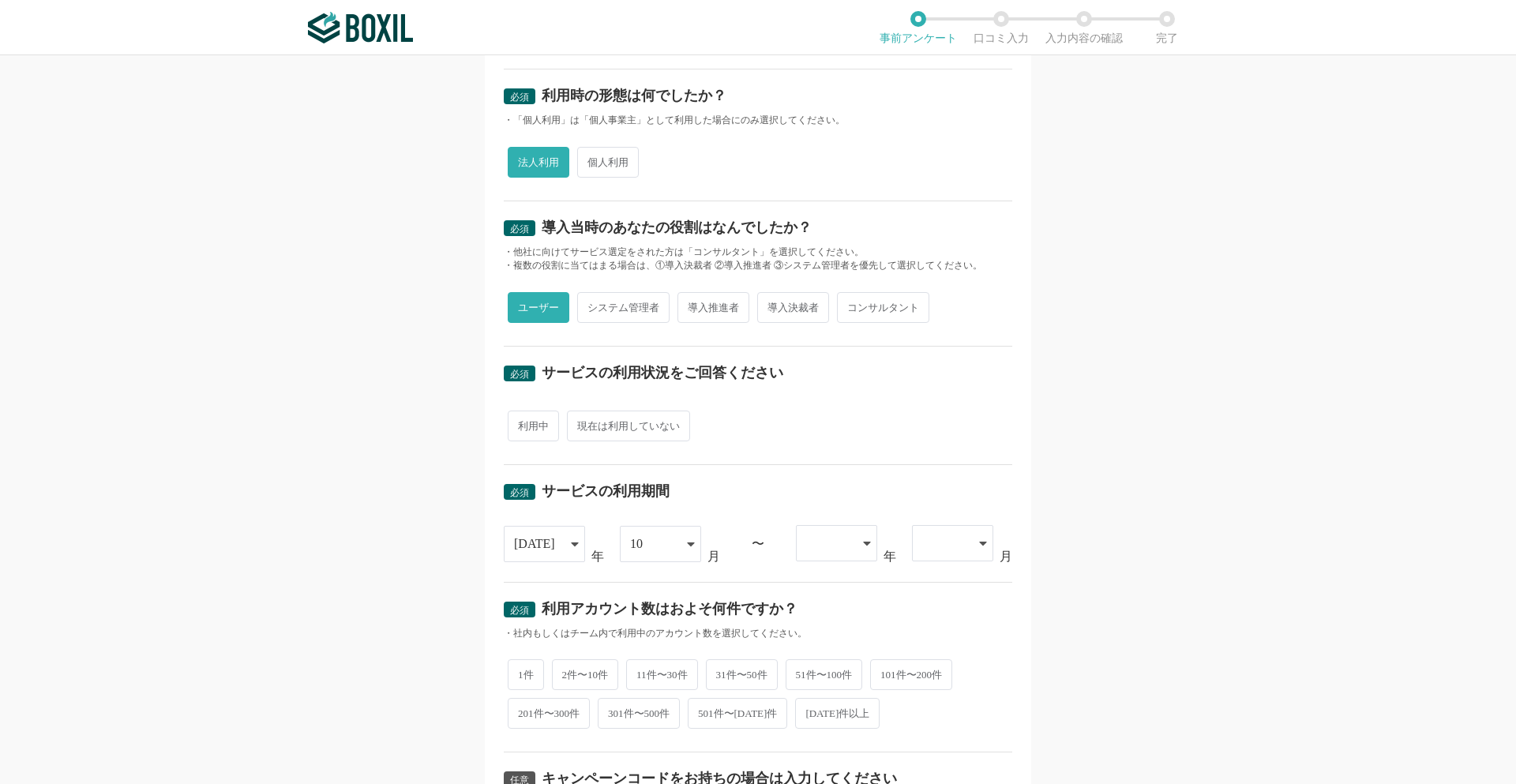
click at [530, 430] on span "利用中" at bounding box center [533, 425] width 51 height 31
click at [522, 423] on input "利用中" at bounding box center [516, 417] width 10 height 10
radio input "true"
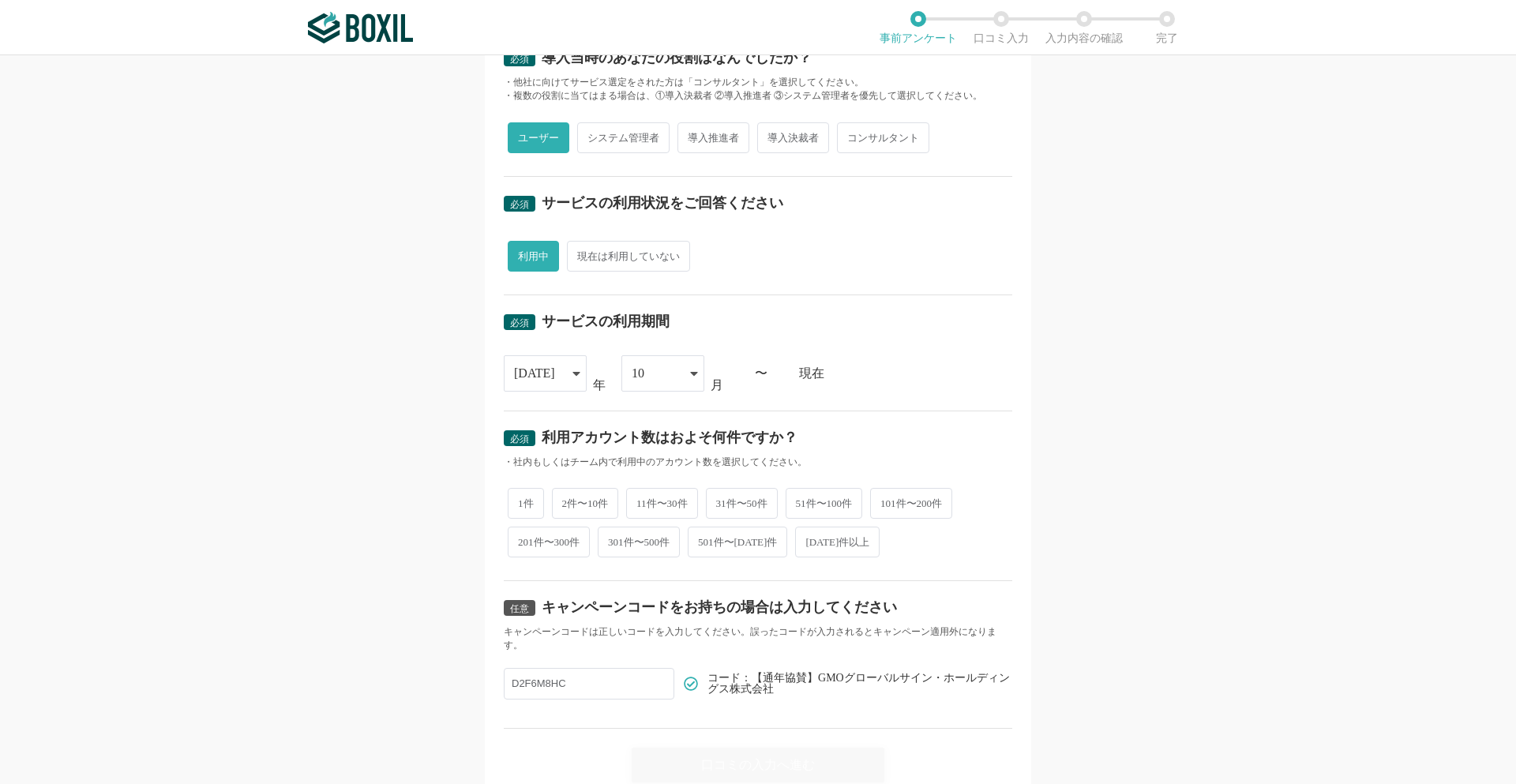
scroll to position [474, 0]
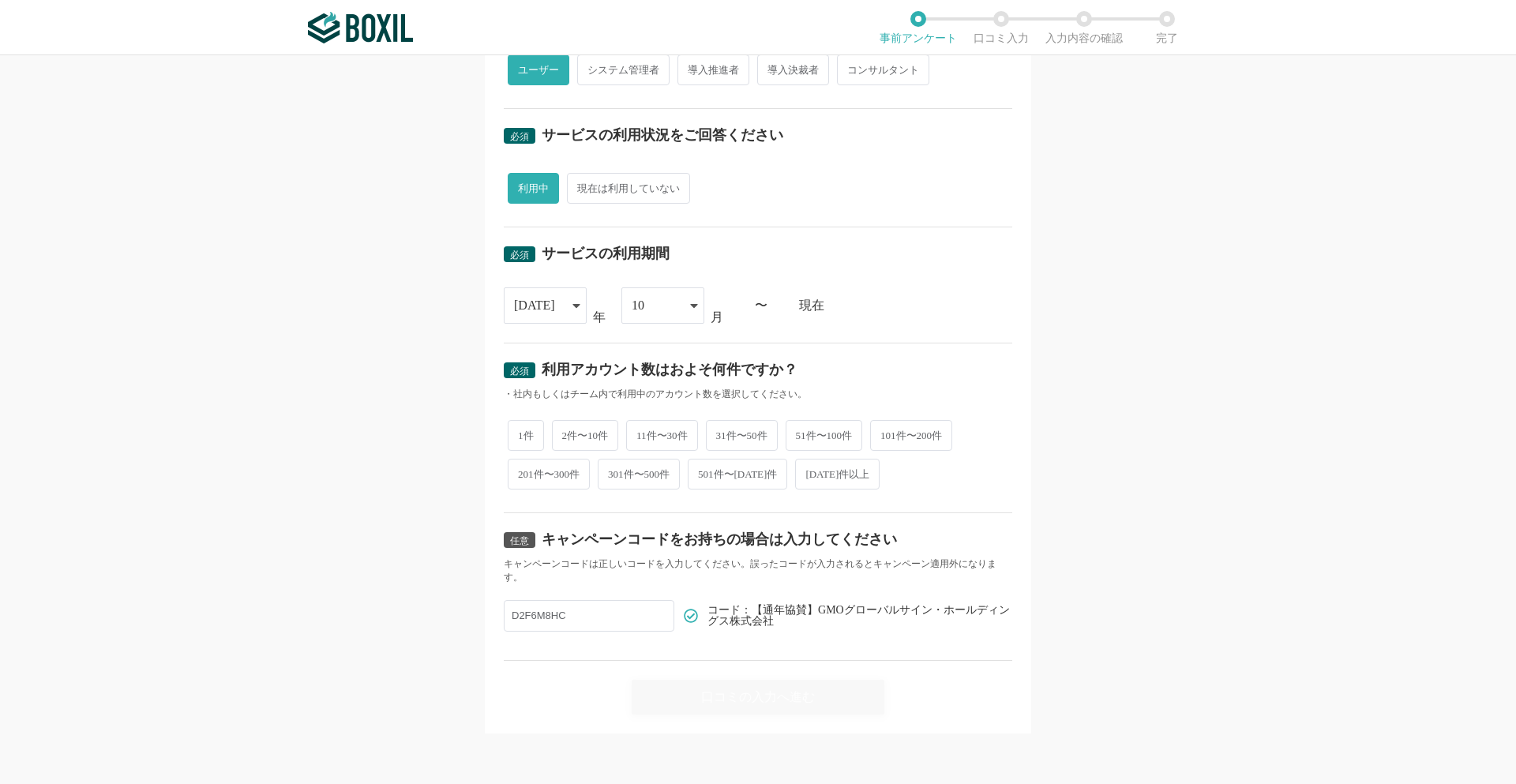
click at [519, 439] on span "1件" at bounding box center [526, 435] width 37 height 31
click at [519, 433] on input "1件" at bounding box center [516, 427] width 10 height 10
radio input "true"
click at [758, 698] on div "口コミの入力へ進む" at bounding box center [758, 697] width 253 height 35
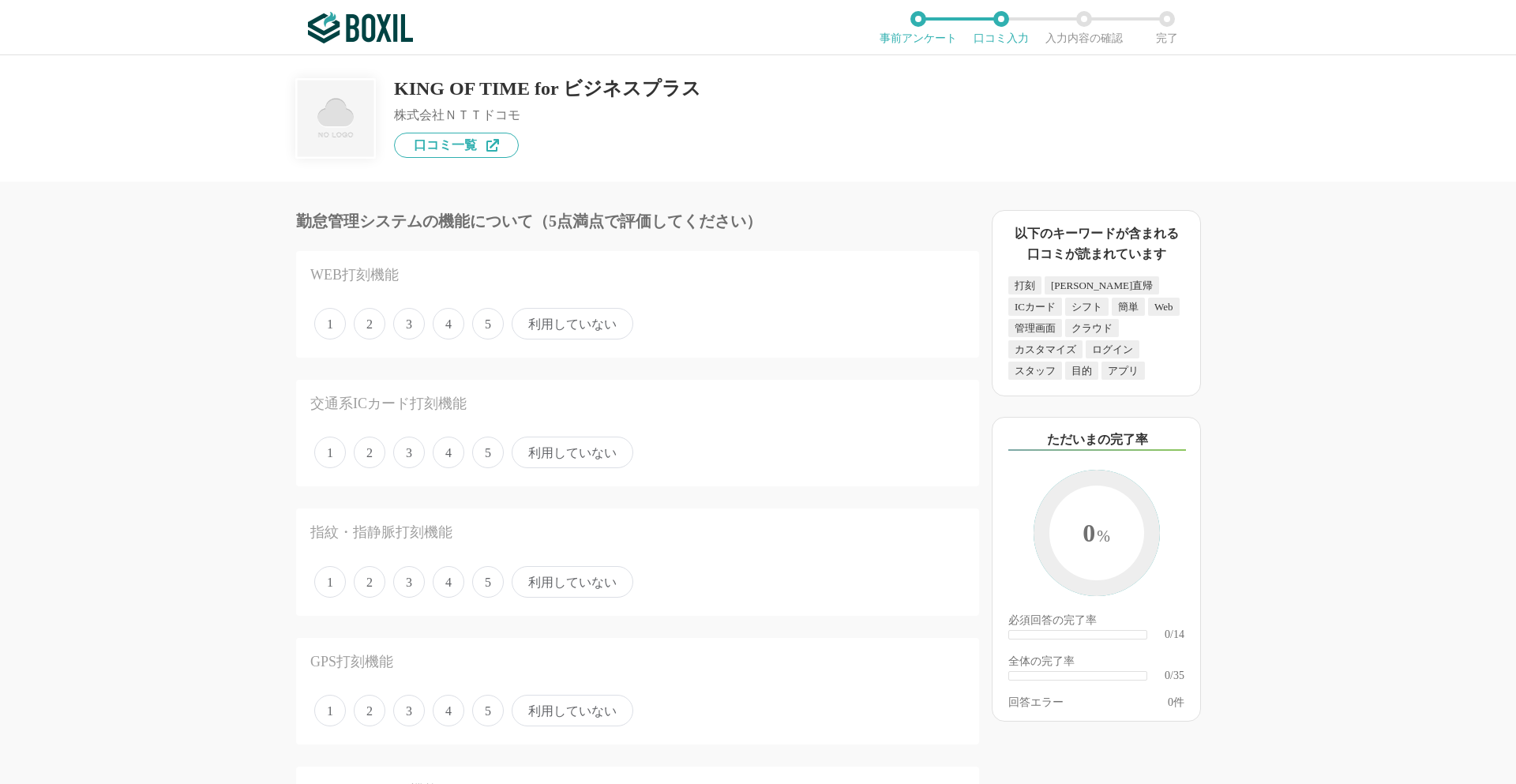
click at [489, 325] on span "5" at bounding box center [488, 323] width 32 height 32
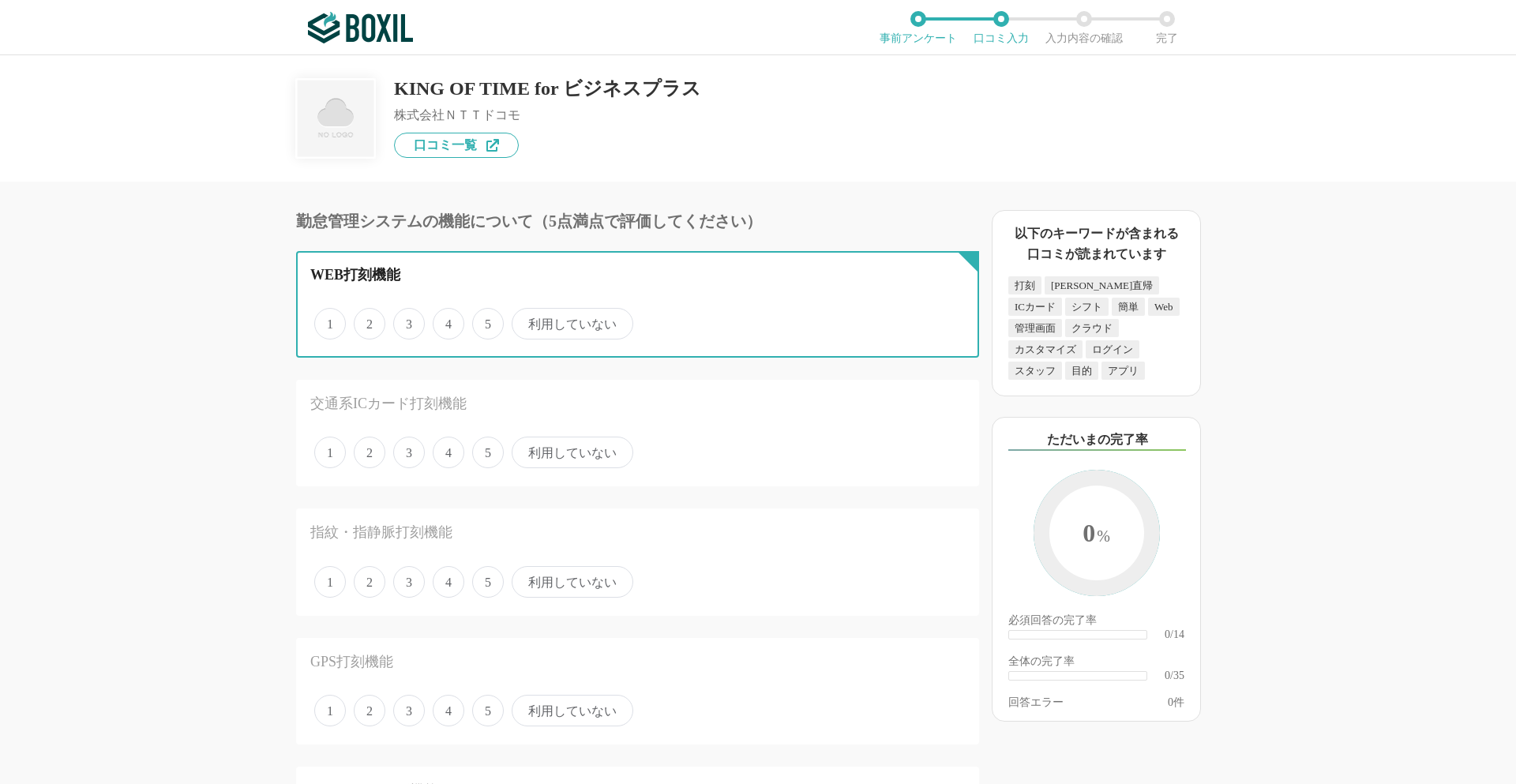
click at [486, 320] on input "5" at bounding box center [481, 315] width 10 height 10
radio input "true"
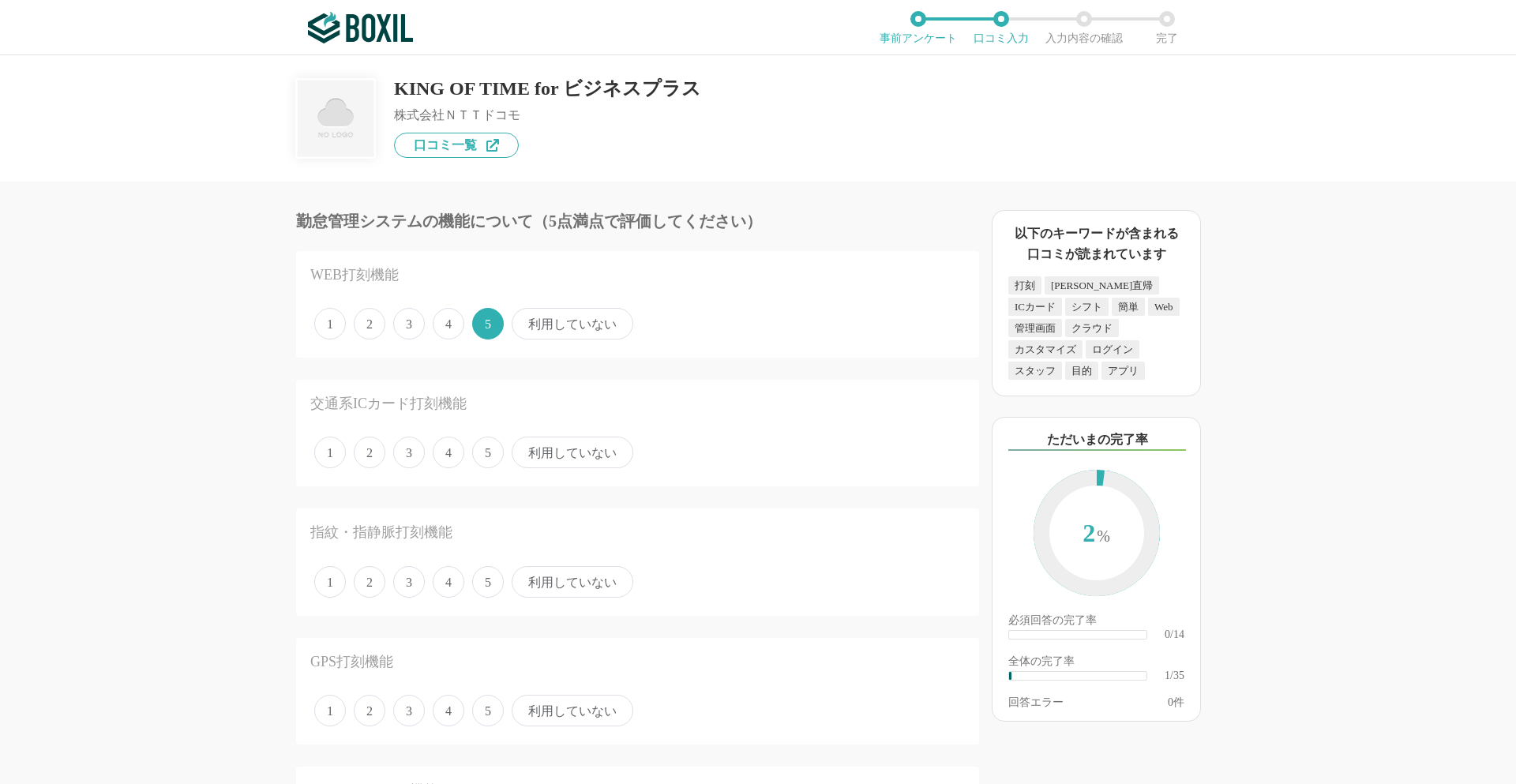
click at [558, 453] on span "利用していない" at bounding box center [572, 453] width 122 height 32
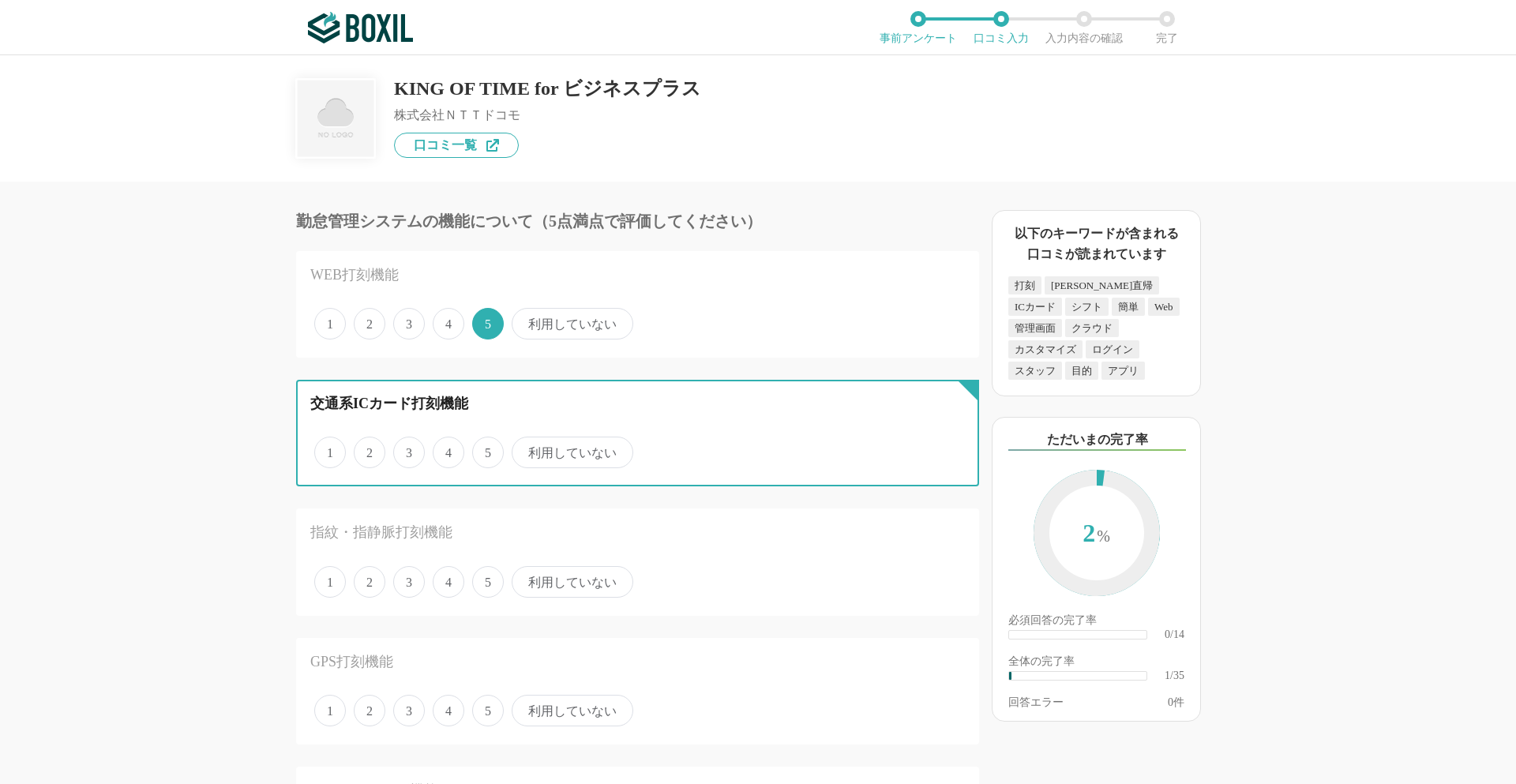
click at [526, 449] on input "利用していない" at bounding box center [520, 444] width 10 height 10
radio input "true"
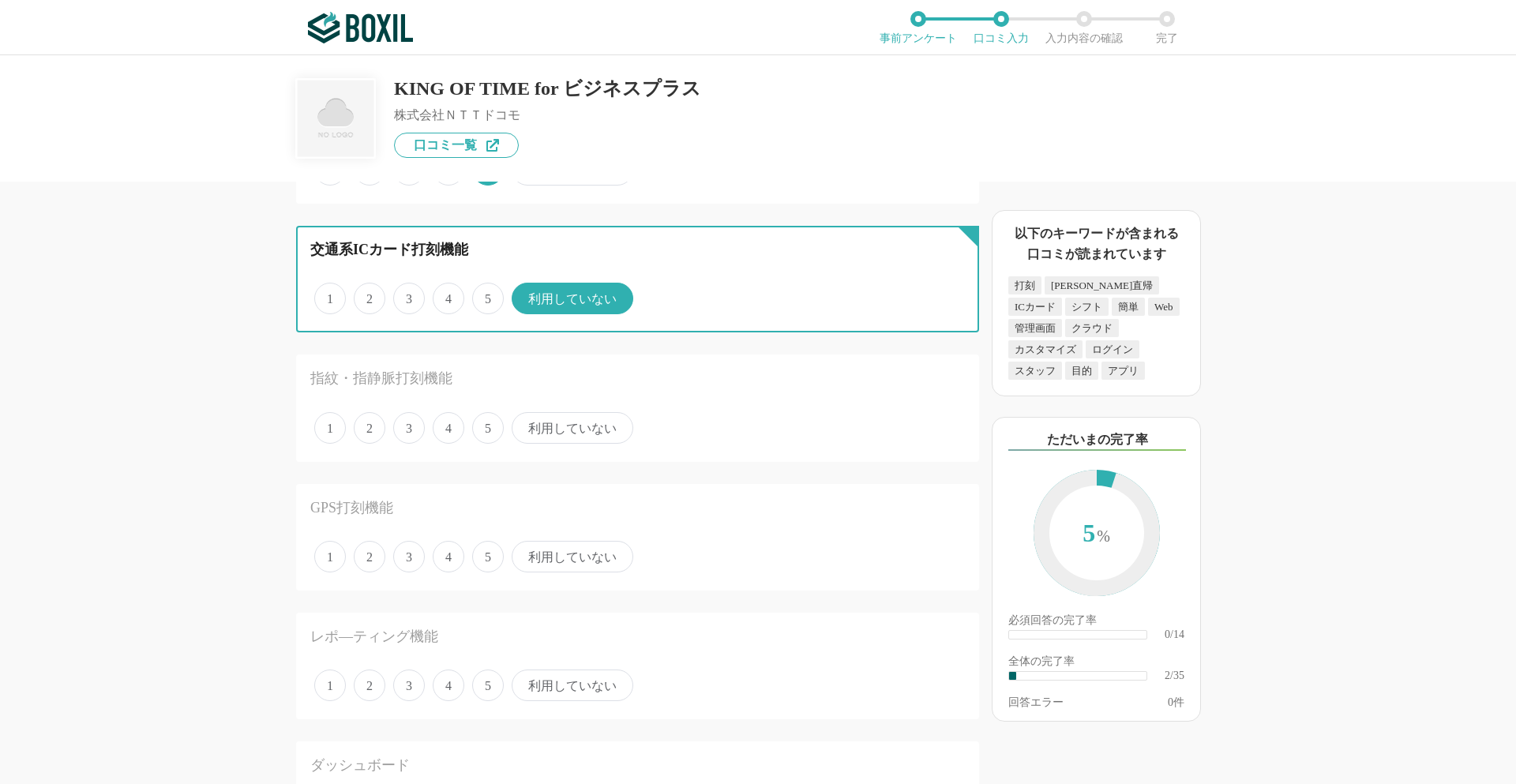
scroll to position [158, 0]
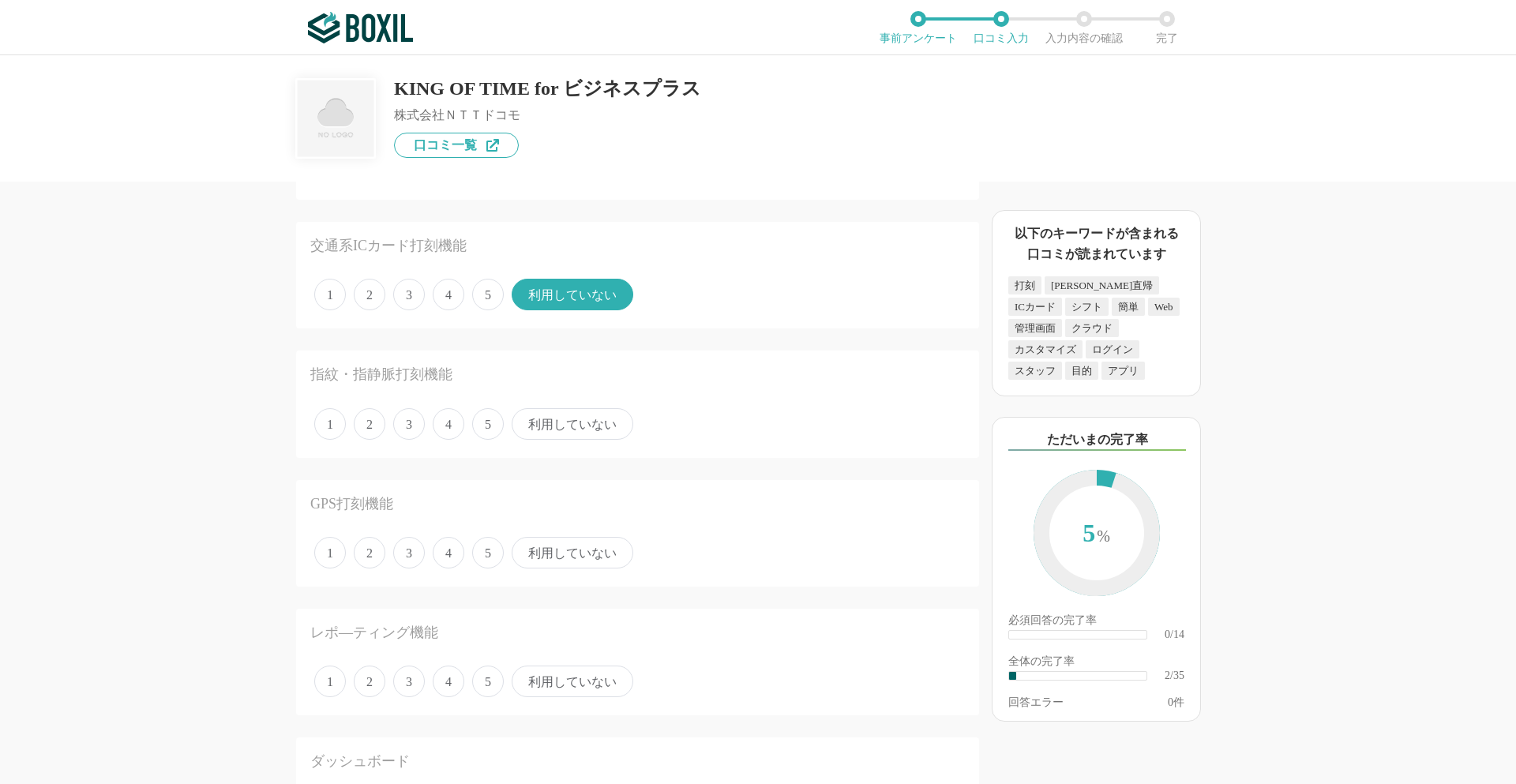
click at [541, 422] on span "利用していない" at bounding box center [572, 424] width 122 height 32
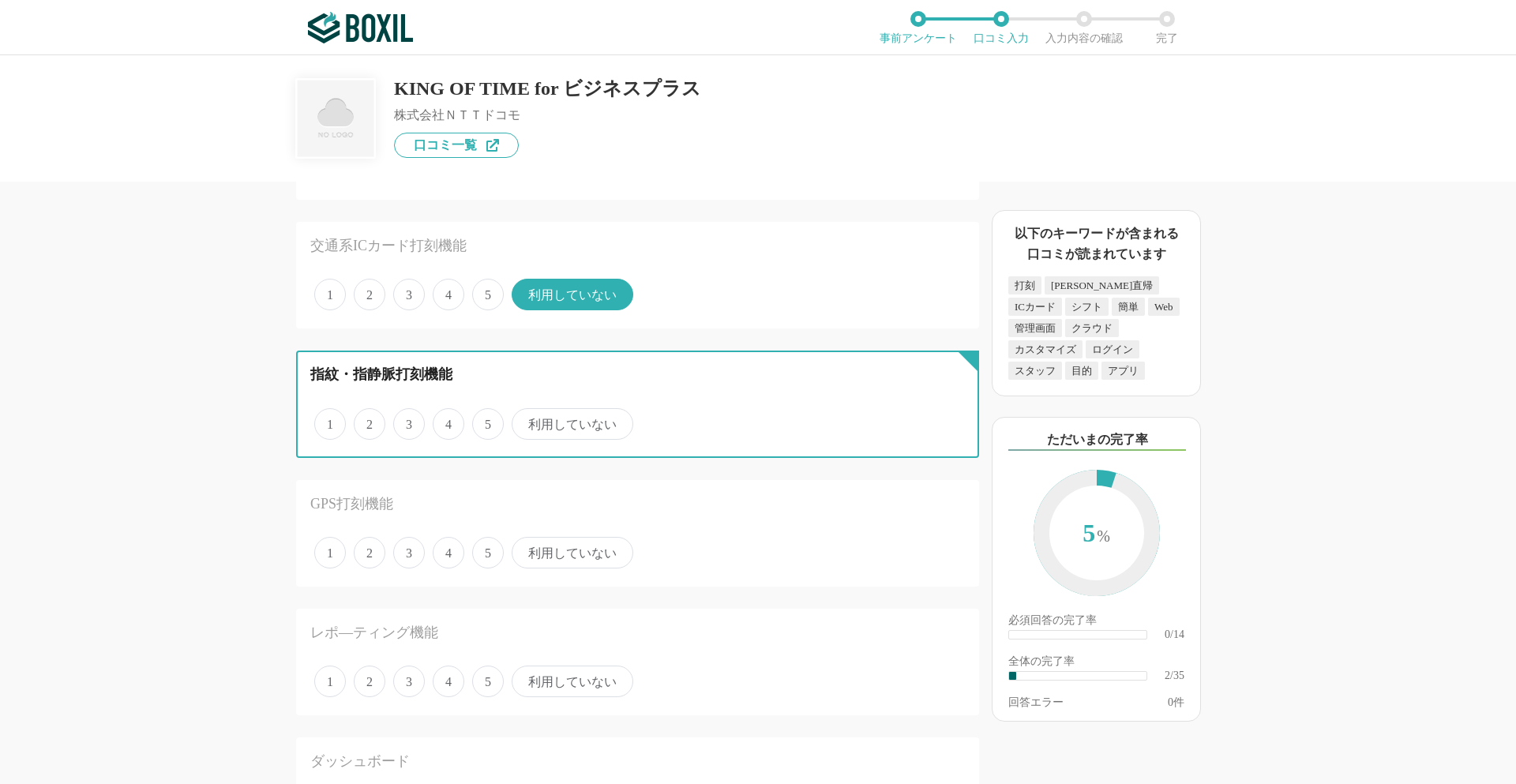
click at [526, 421] on input "利用していない" at bounding box center [520, 415] width 10 height 10
radio input "true"
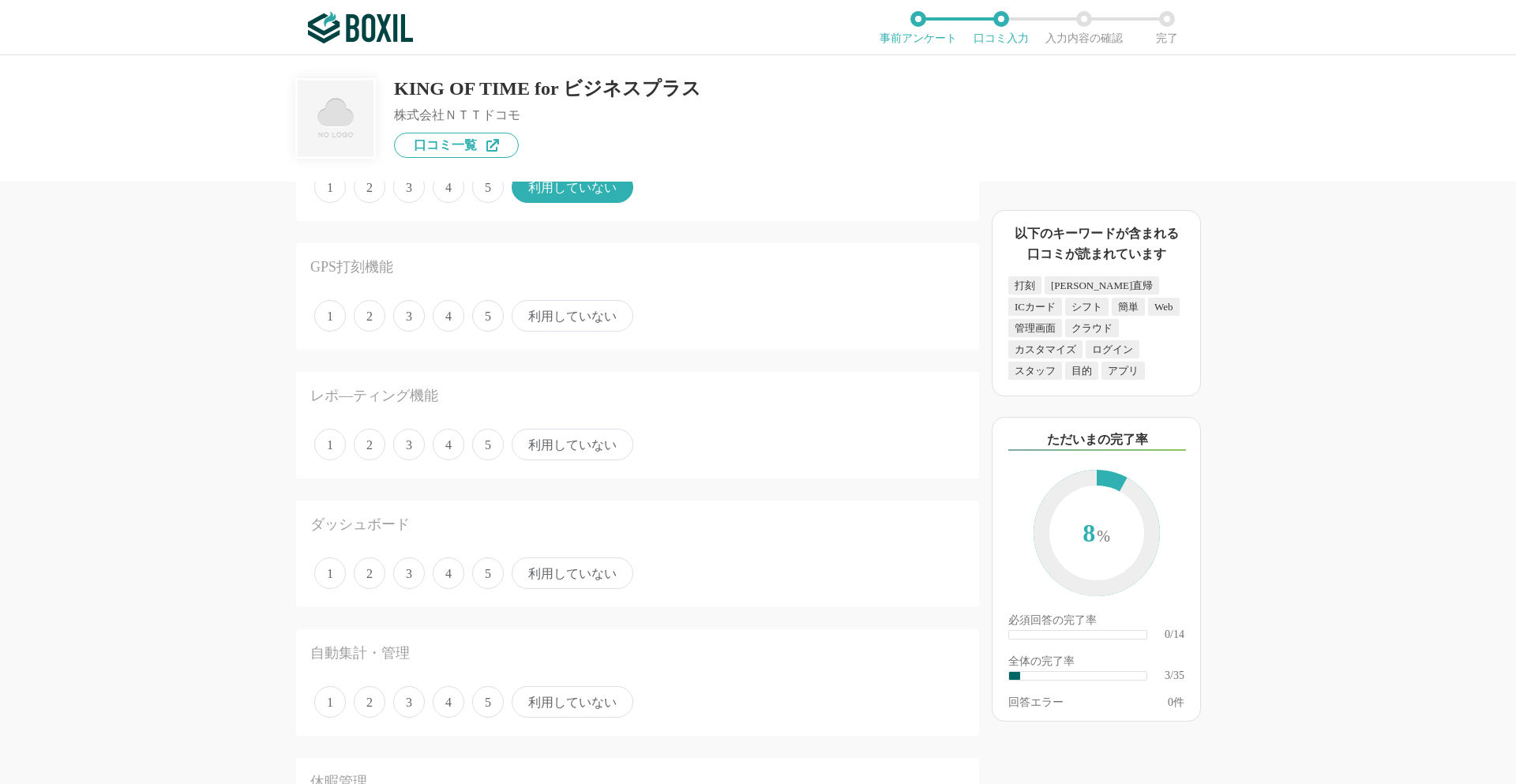
click at [490, 323] on span "5" at bounding box center [488, 316] width 32 height 32
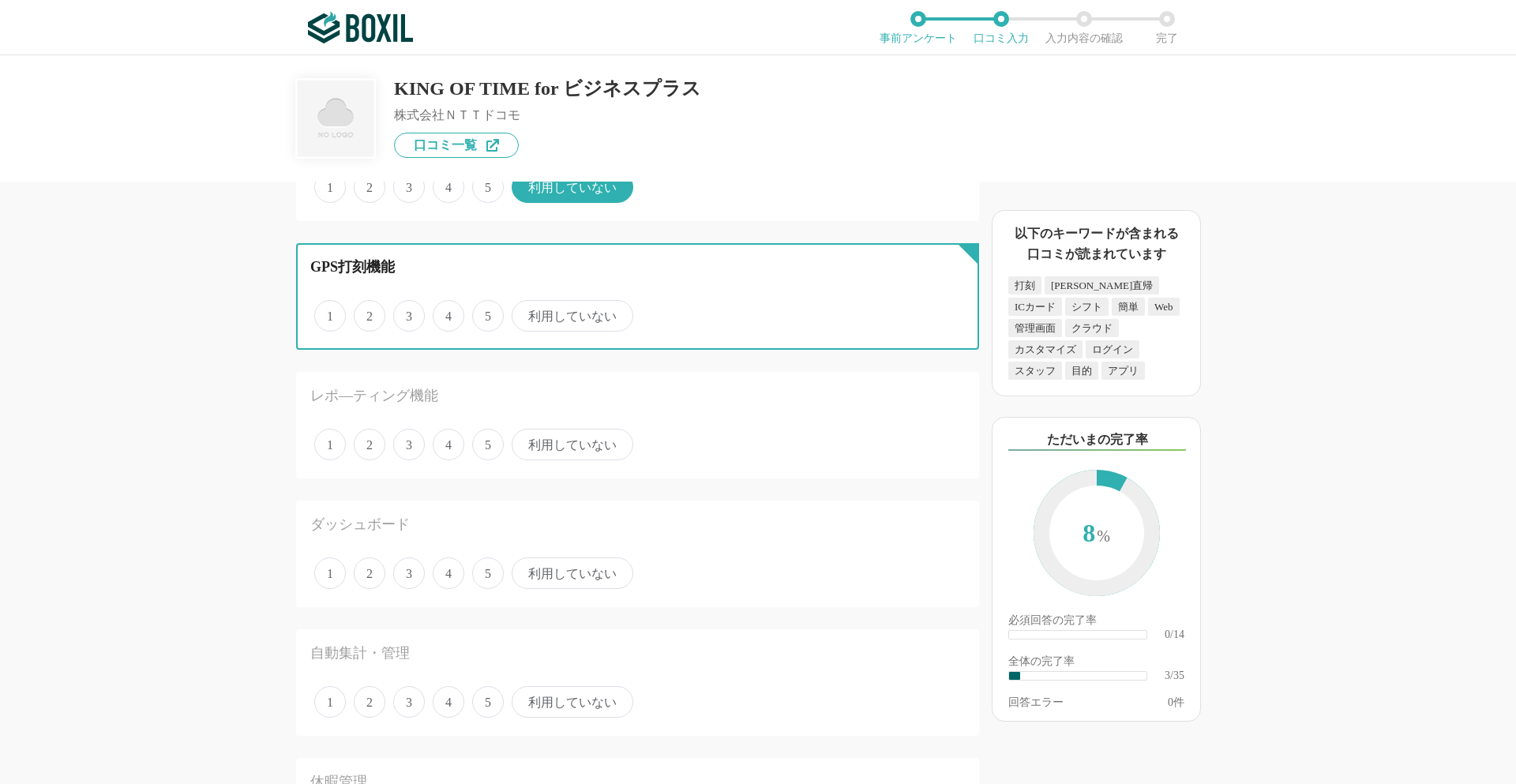
click at [486, 312] on input "5" at bounding box center [481, 307] width 10 height 10
radio input "true"
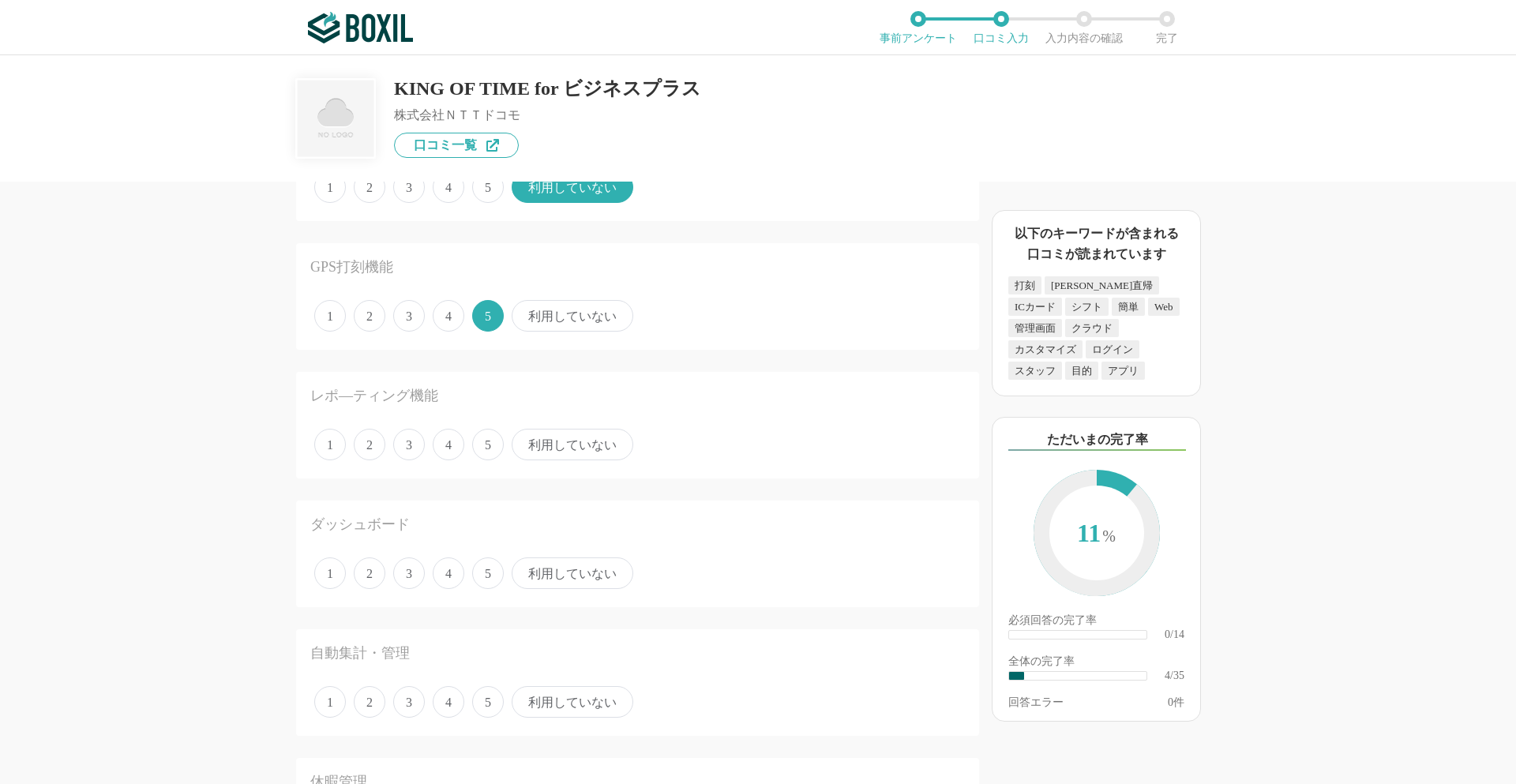
click at [573, 452] on span "利用していない" at bounding box center [572, 445] width 122 height 32
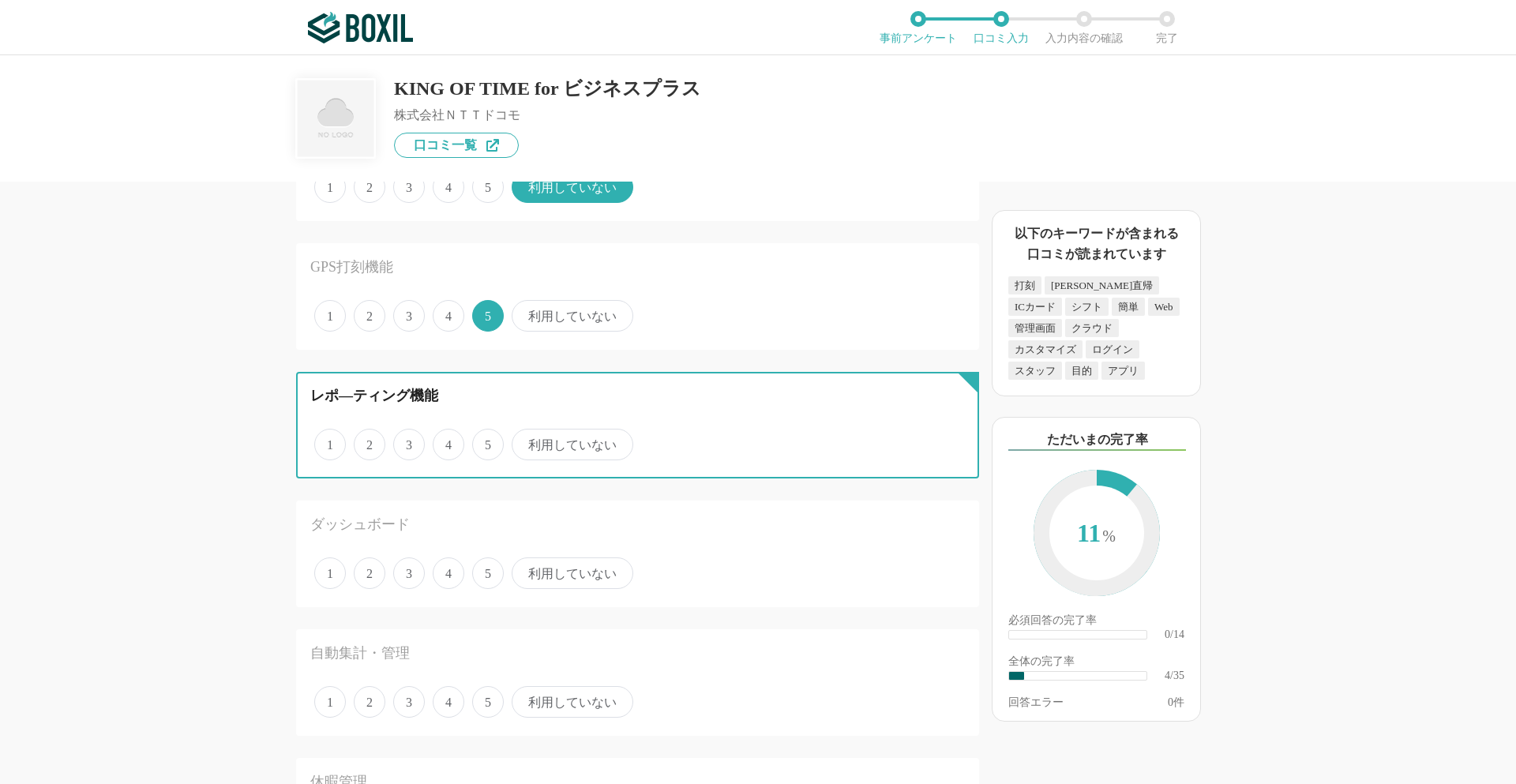
click at [526, 441] on input "利用していない" at bounding box center [520, 436] width 10 height 10
radio input "true"
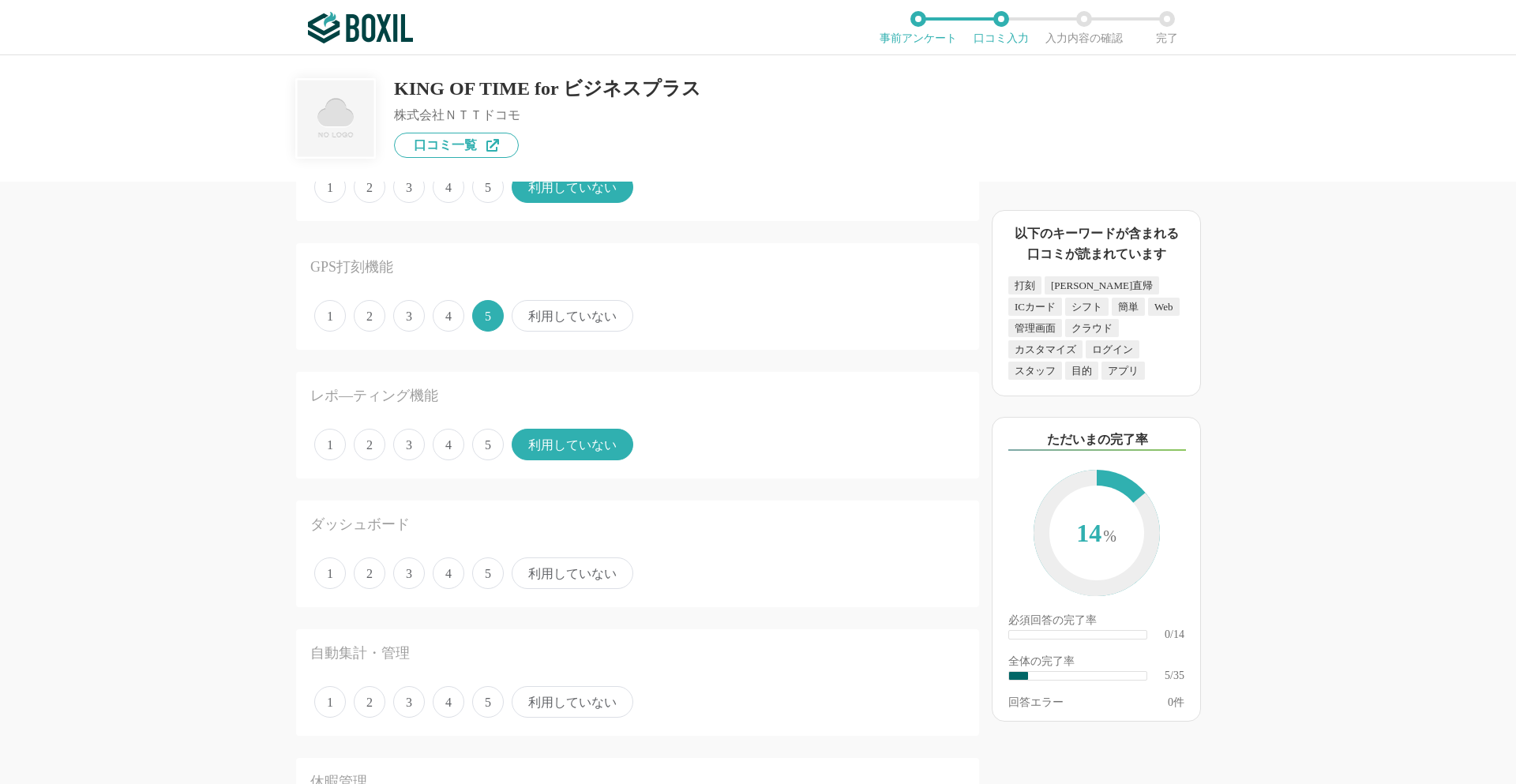
click at [555, 568] on span "利用していない" at bounding box center [572, 573] width 122 height 32
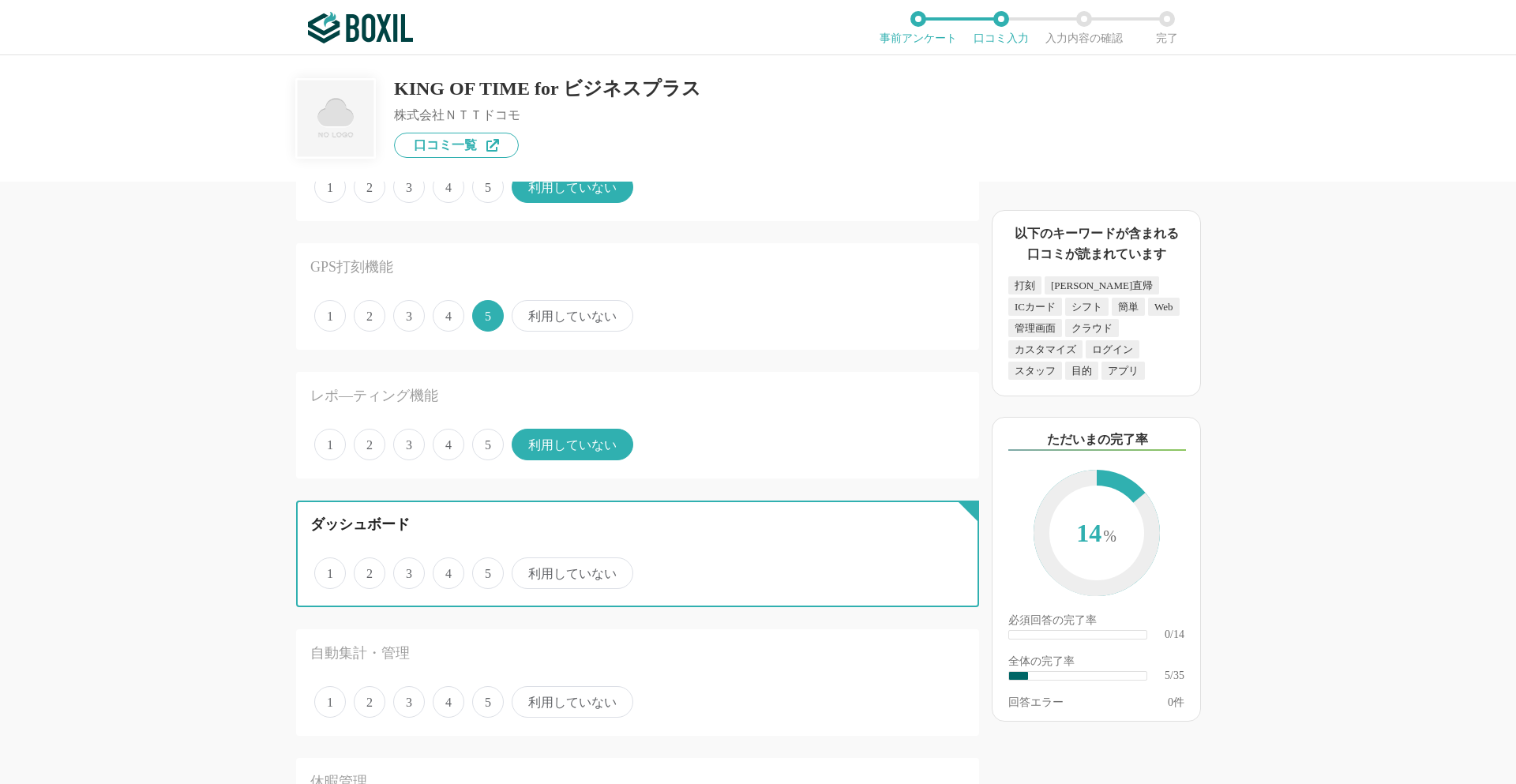
click at [526, 568] on input "利用していない" at bounding box center [520, 564] width 10 height 10
radio input "true"
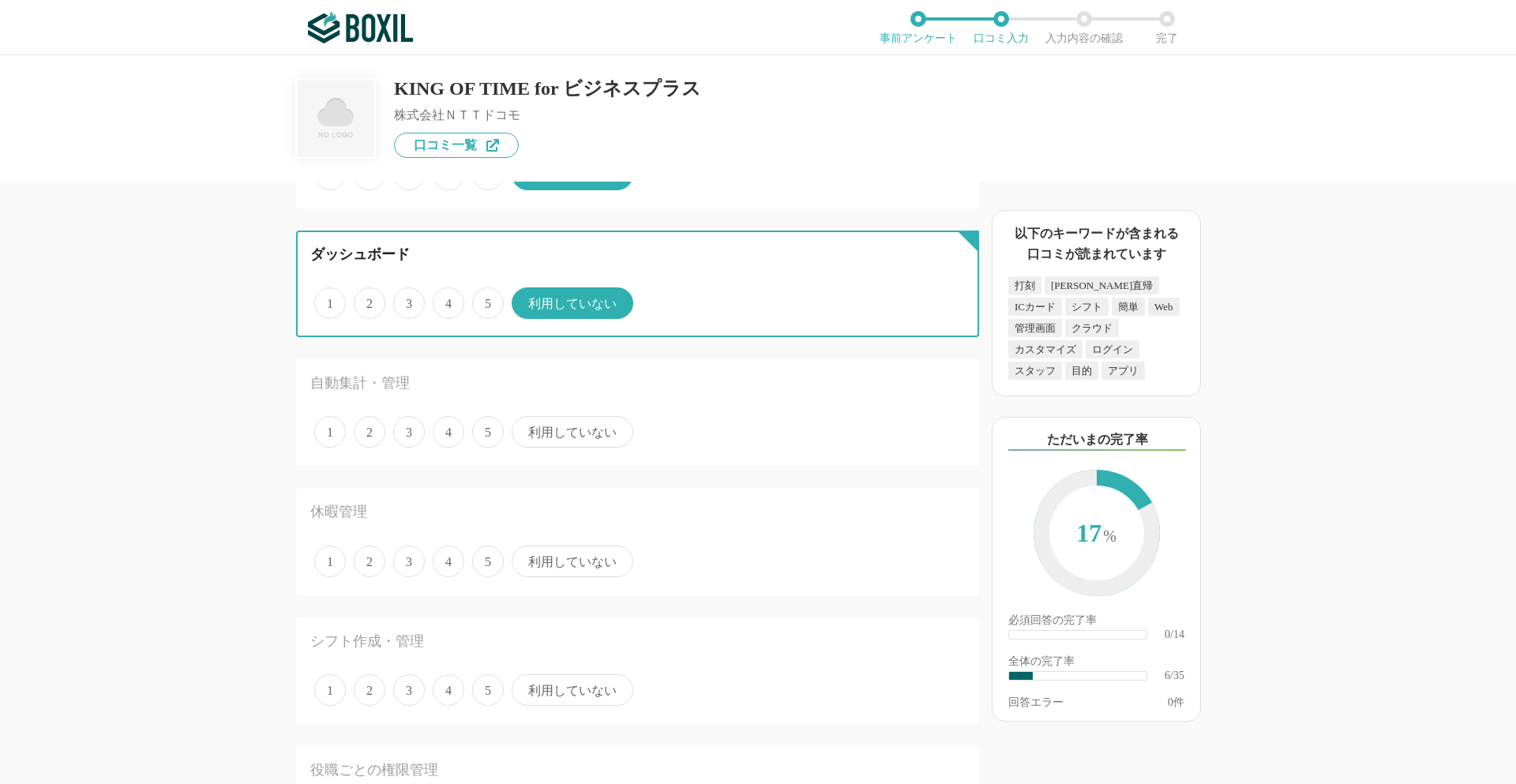
scroll to position [711, 0]
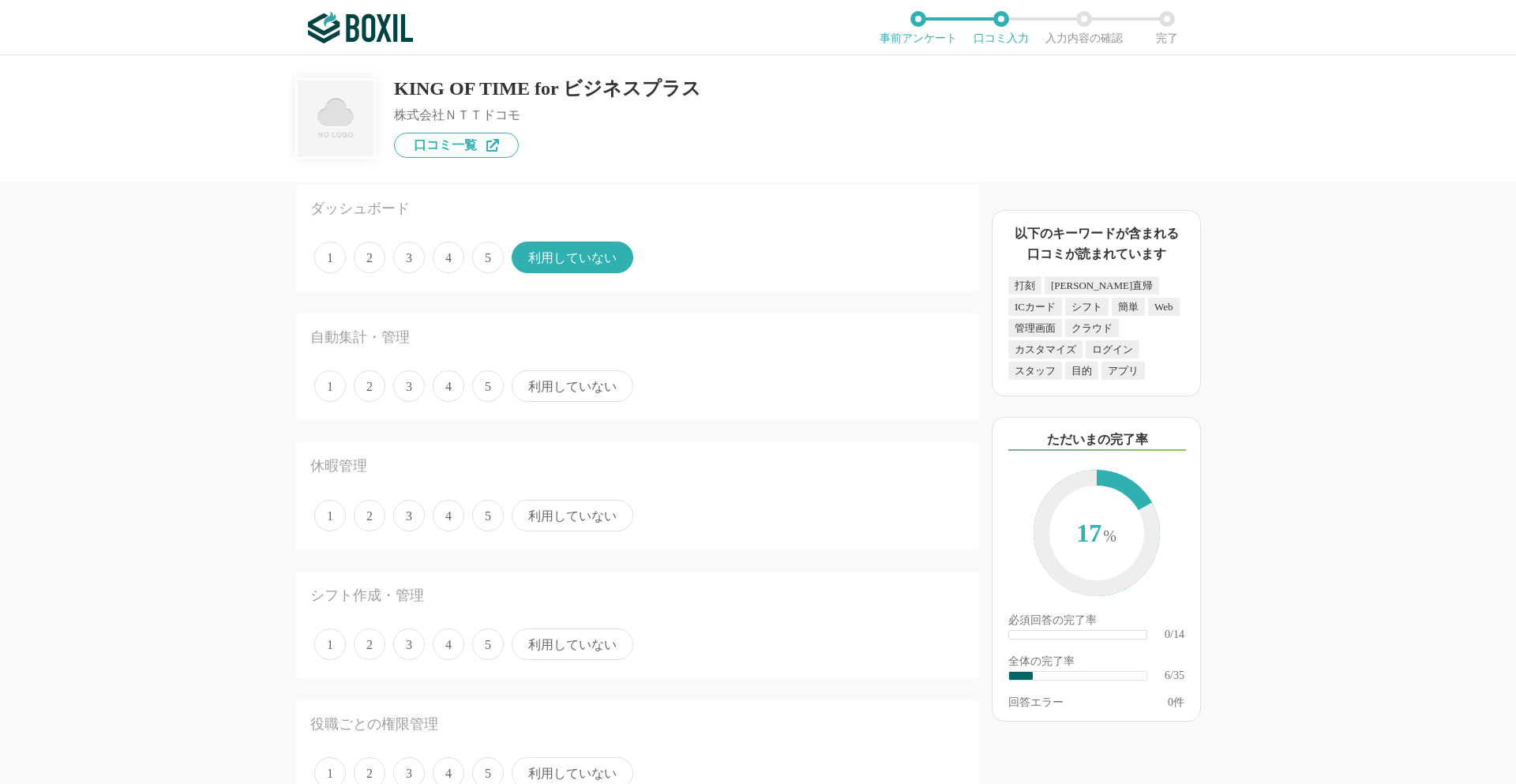
click at [560, 386] on span "利用していない" at bounding box center [572, 386] width 122 height 32
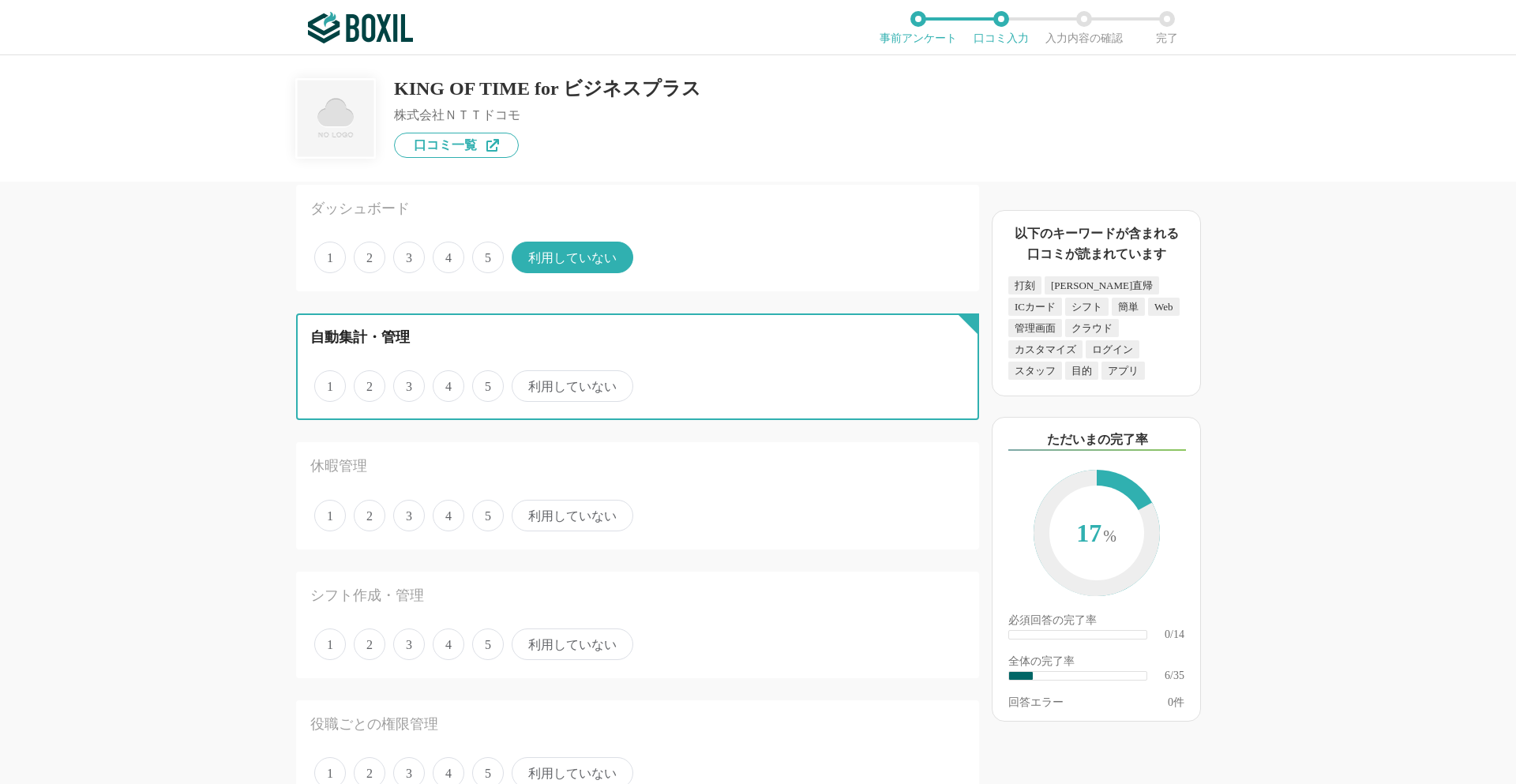
click at [526, 383] on input "利用していない" at bounding box center [520, 378] width 10 height 10
radio input "true"
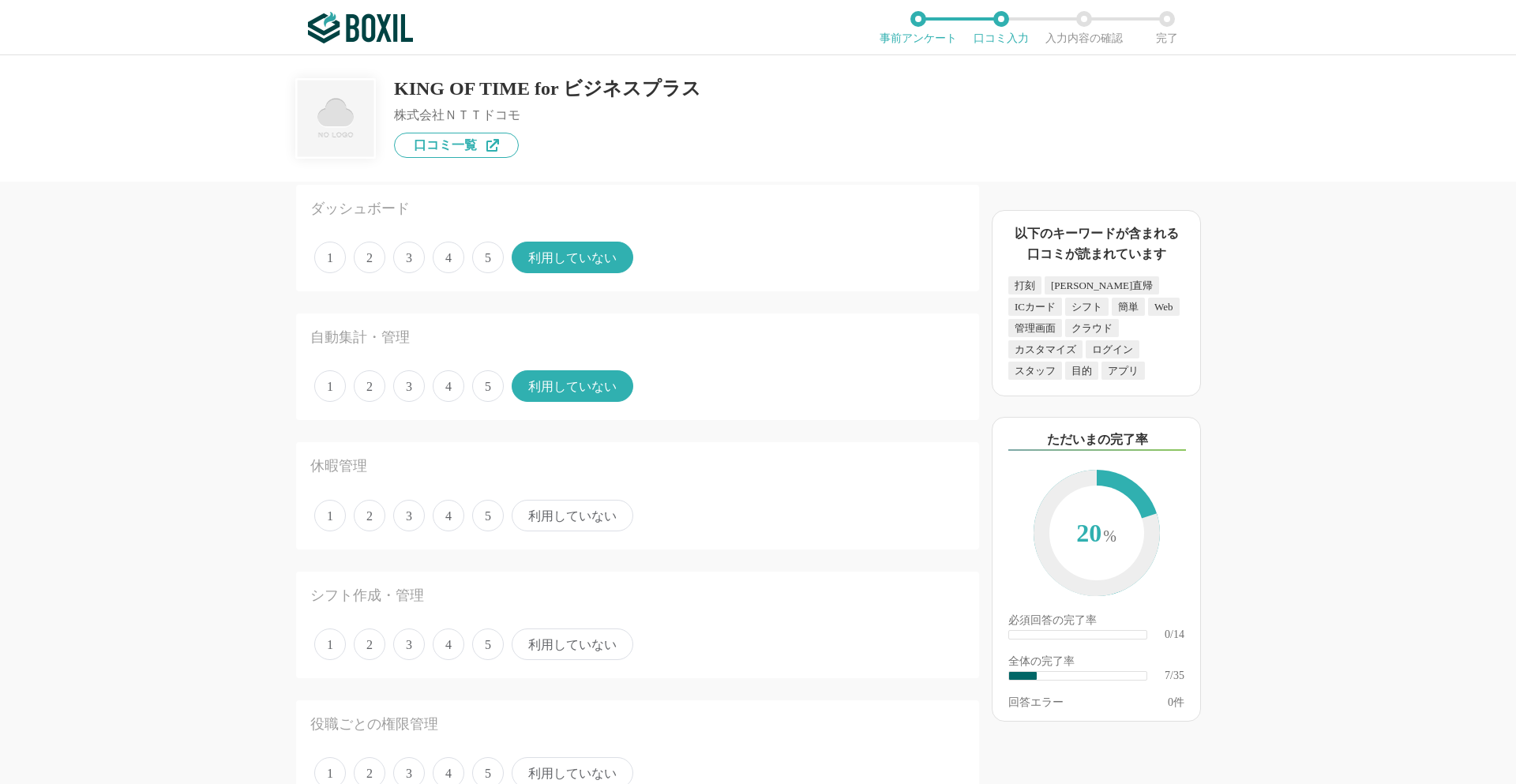
click at [544, 515] on span "利用していない" at bounding box center [572, 515] width 122 height 32
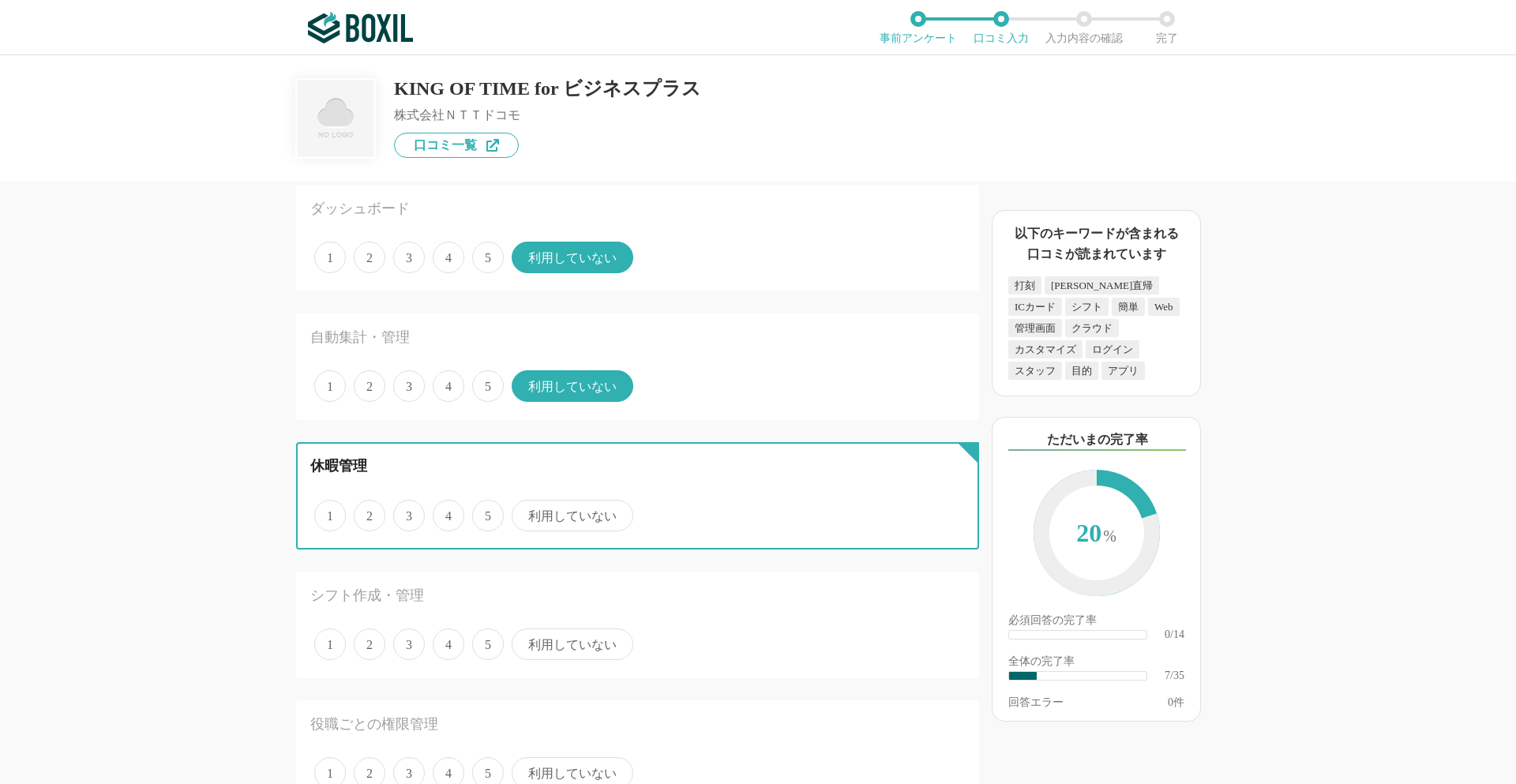
click at [526, 512] on input "利用していない" at bounding box center [520, 507] width 10 height 10
radio input "true"
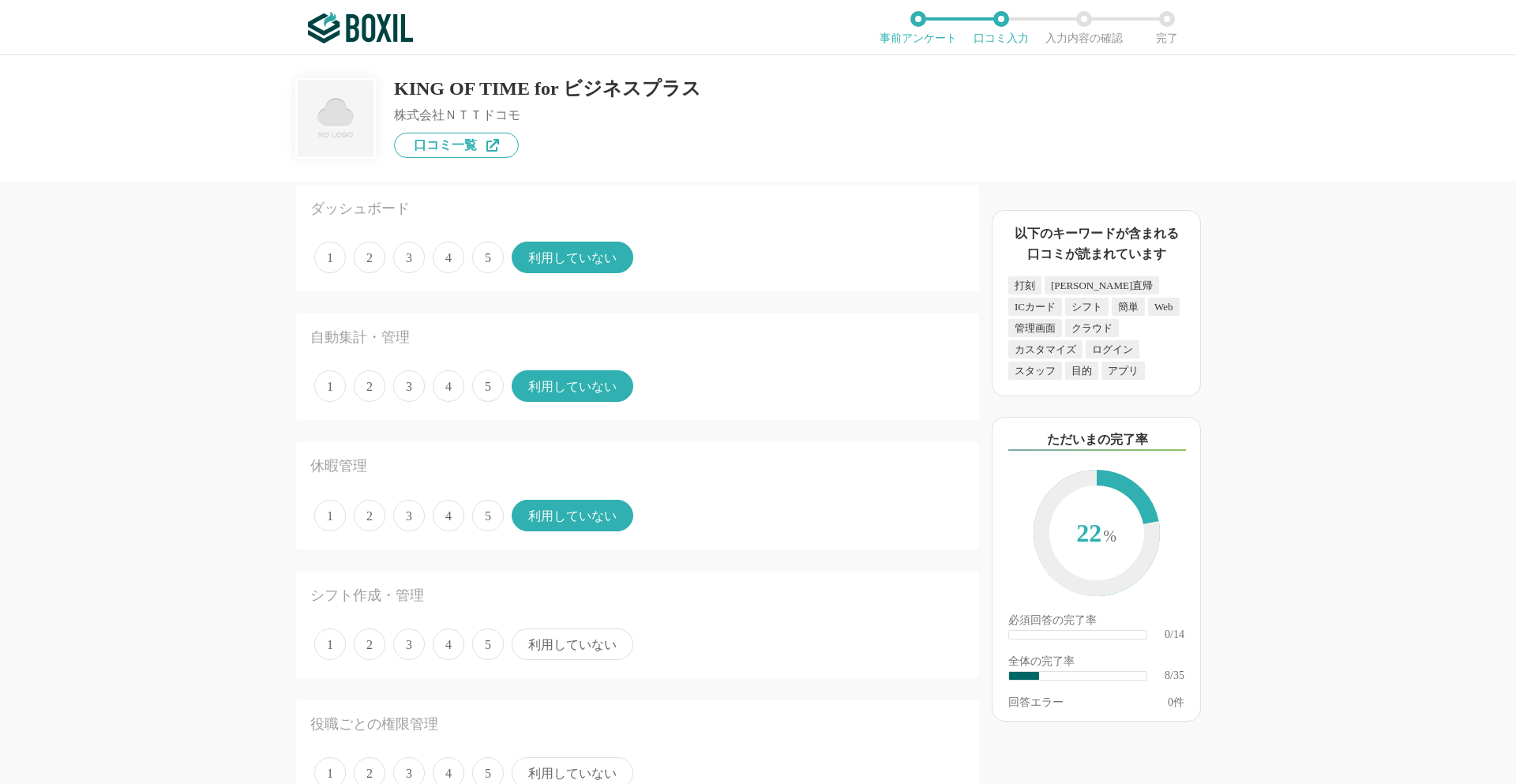
click at [479, 513] on span "5" at bounding box center [488, 515] width 32 height 32
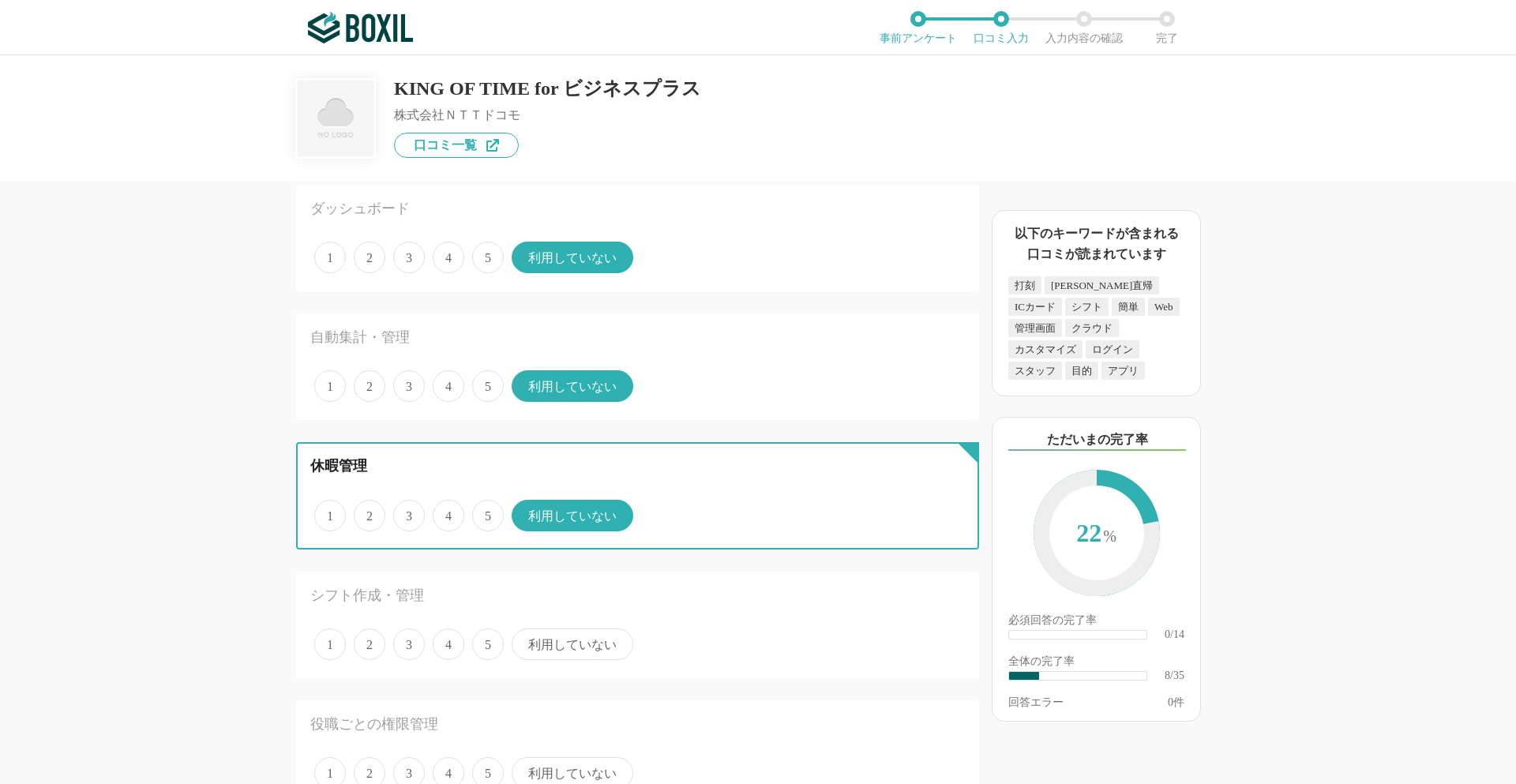
click at [479, 512] on input "5" at bounding box center [481, 507] width 10 height 10
radio input "true"
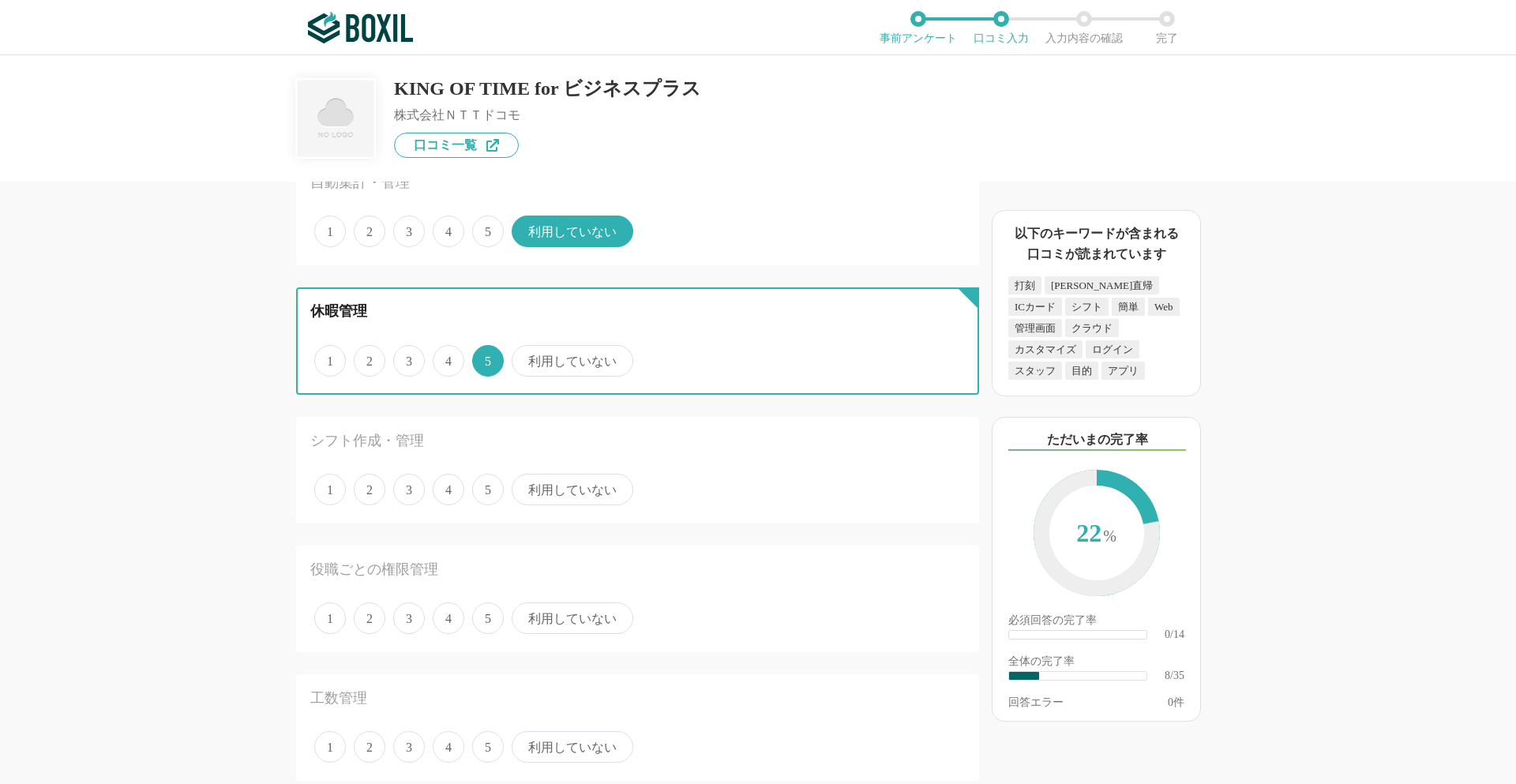
scroll to position [868, 0]
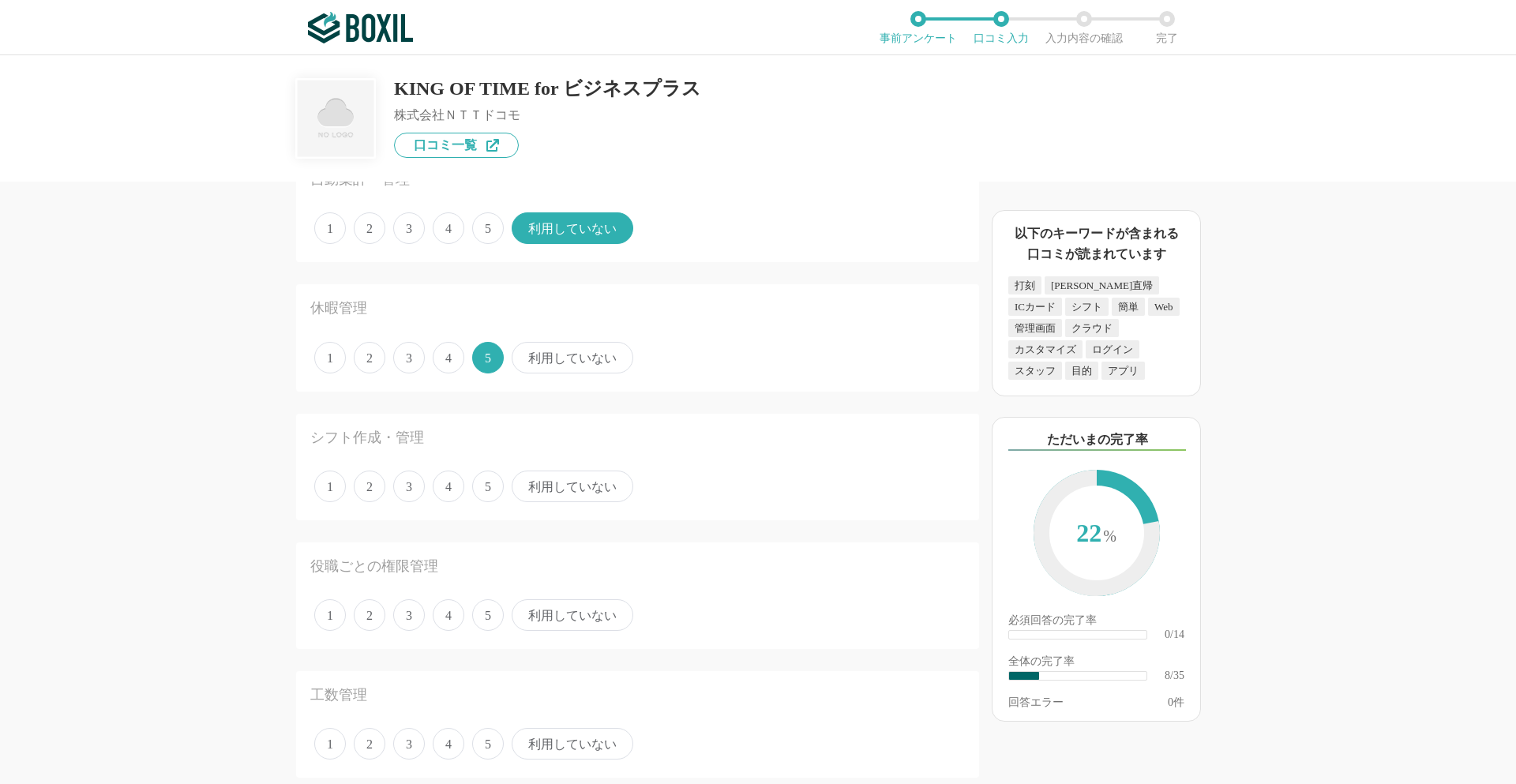
click at [570, 492] on span "利用していない" at bounding box center [572, 486] width 122 height 32
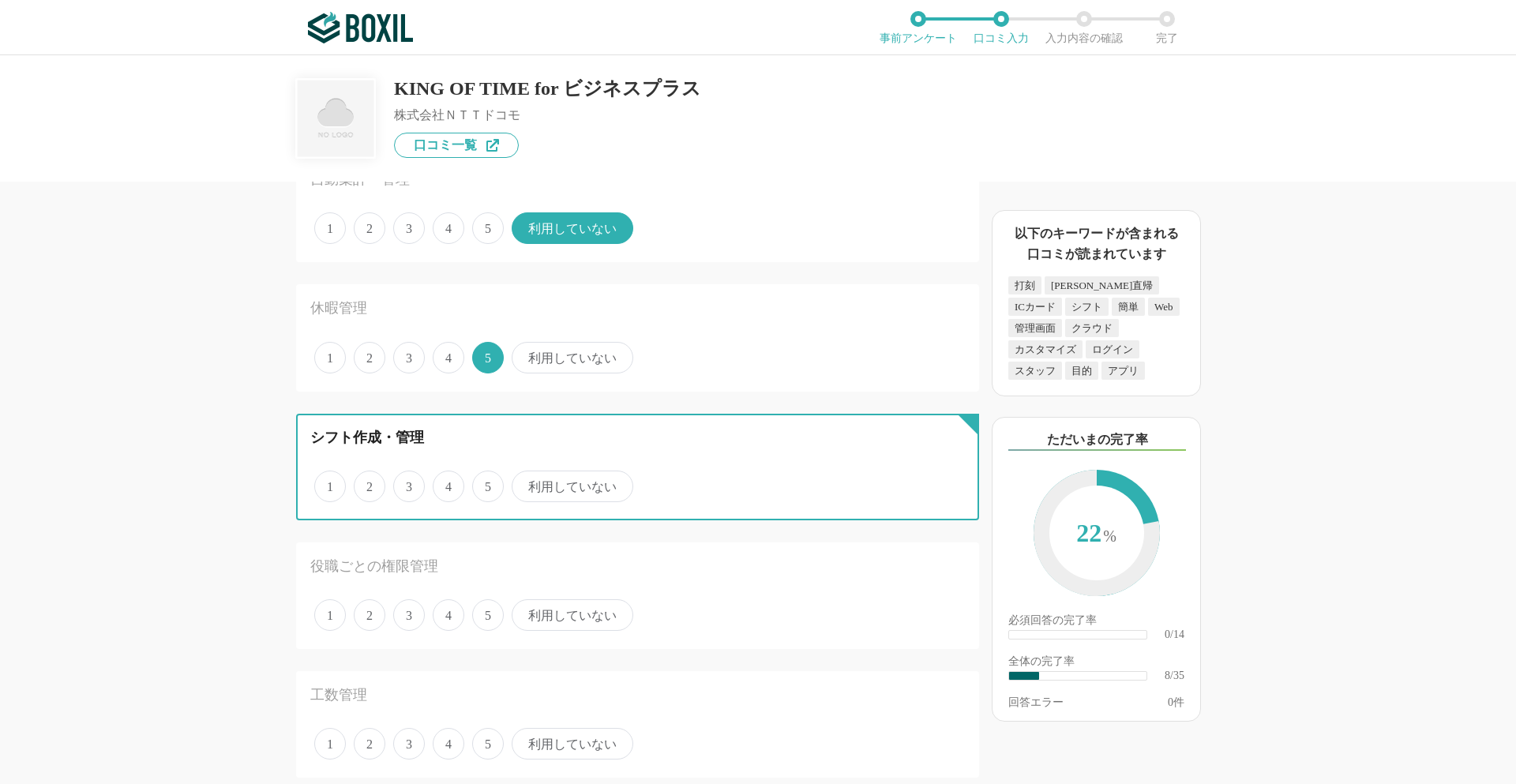
click at [526, 483] on input "利用していない" at bounding box center [520, 477] width 10 height 10
radio input "true"
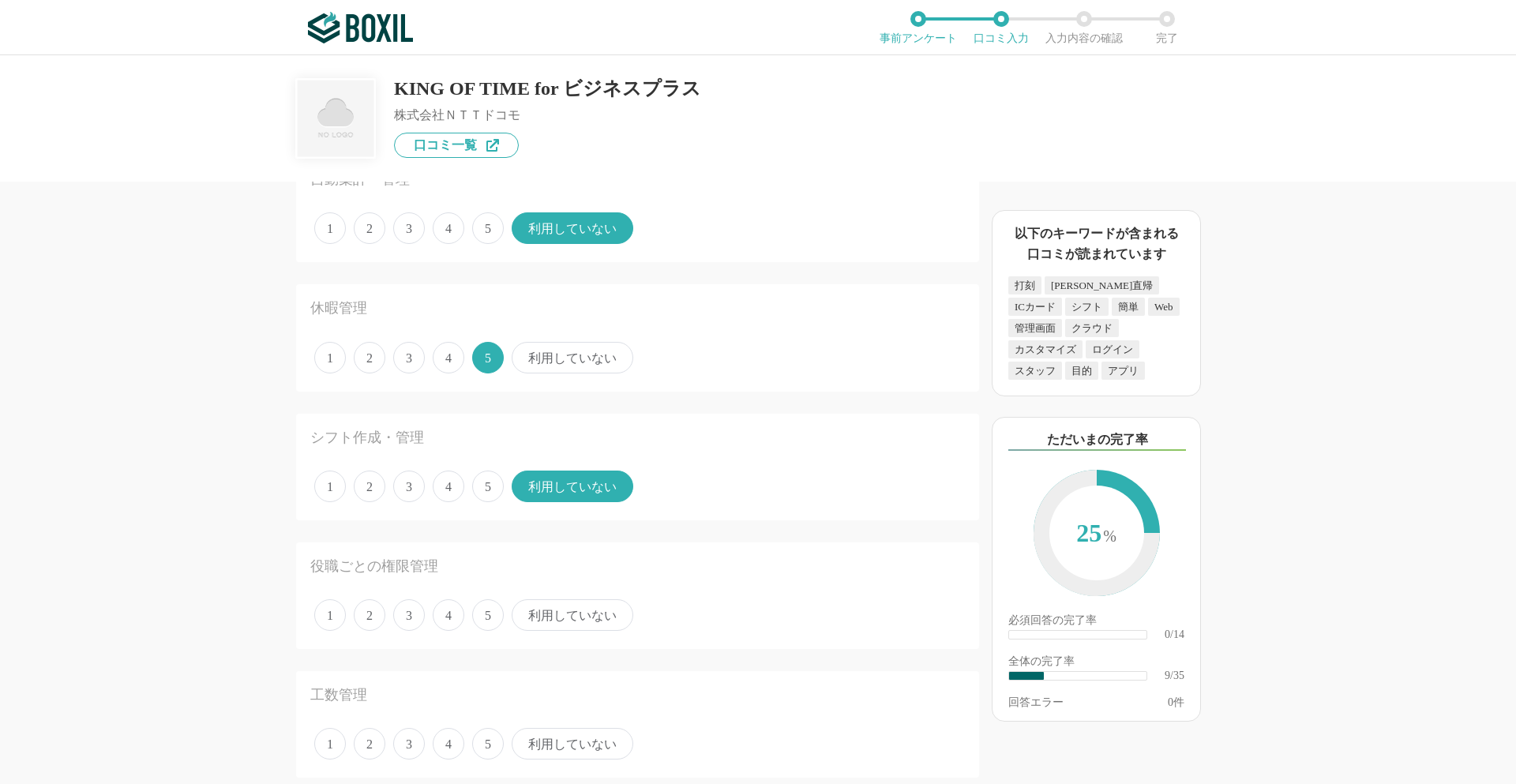
click at [547, 613] on span "利用していない" at bounding box center [572, 615] width 122 height 32
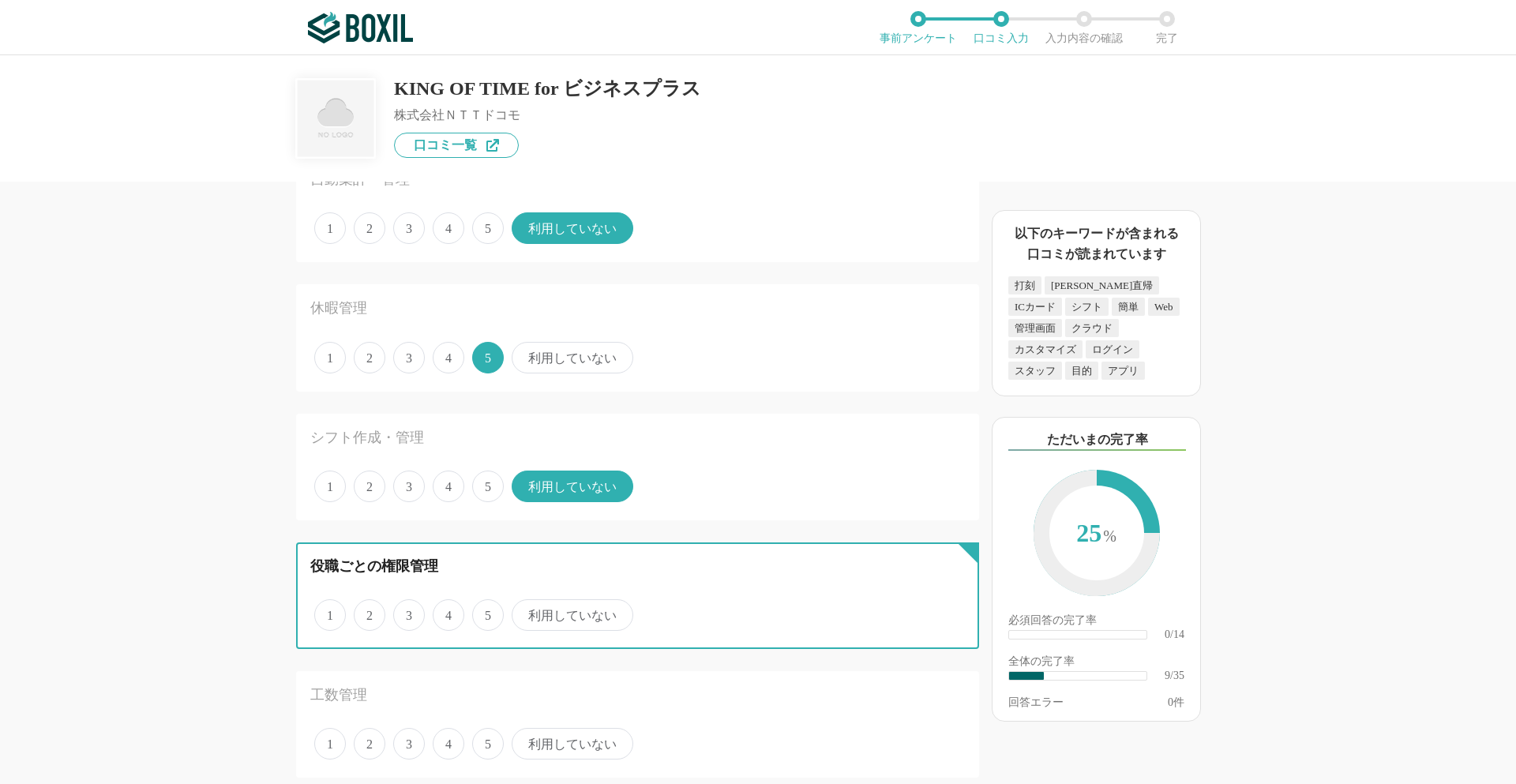
click at [526, 612] on input "利用していない" at bounding box center [520, 606] width 10 height 10
radio input "true"
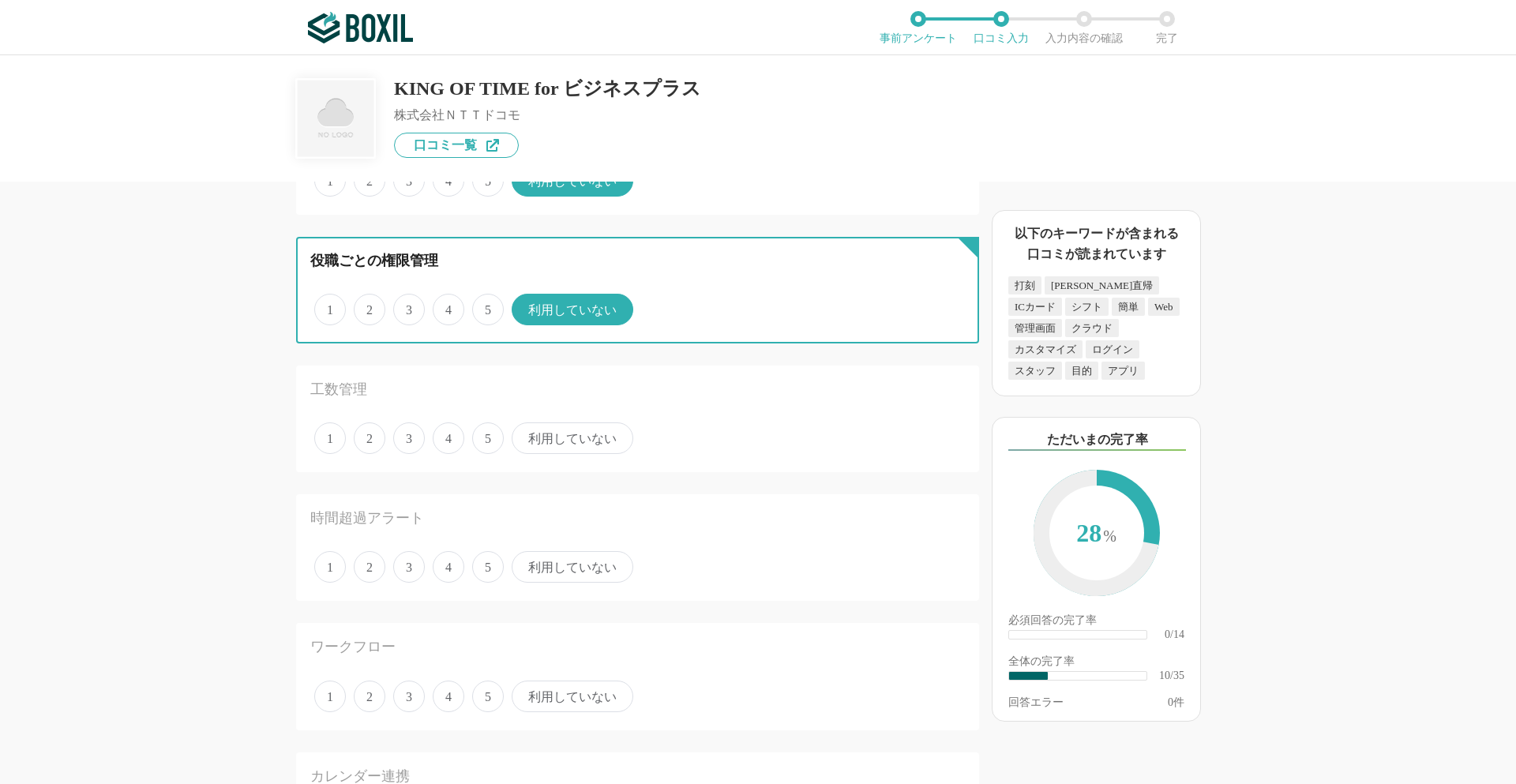
scroll to position [1184, 0]
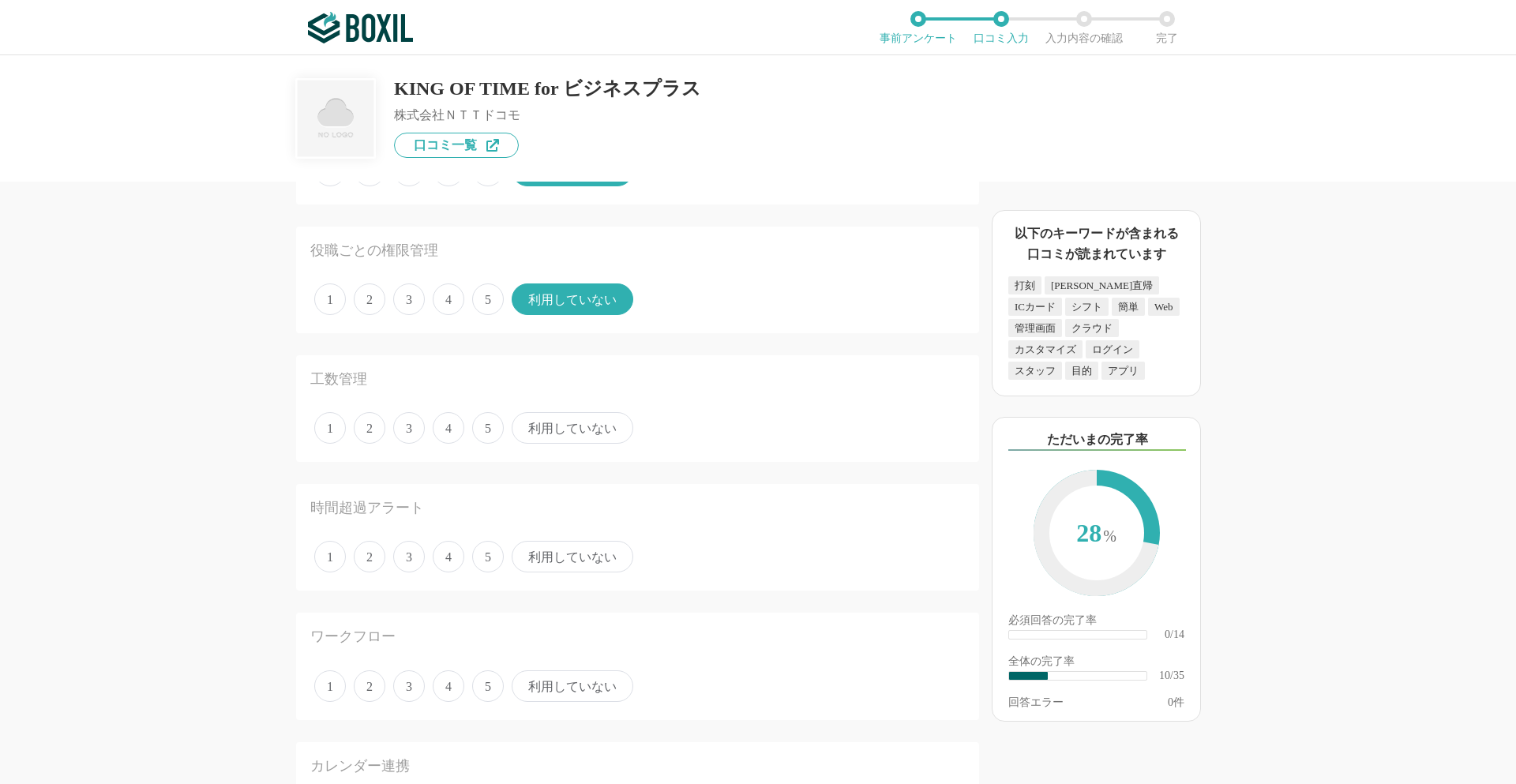
click at [546, 430] on span "利用していない" at bounding box center [572, 428] width 122 height 32
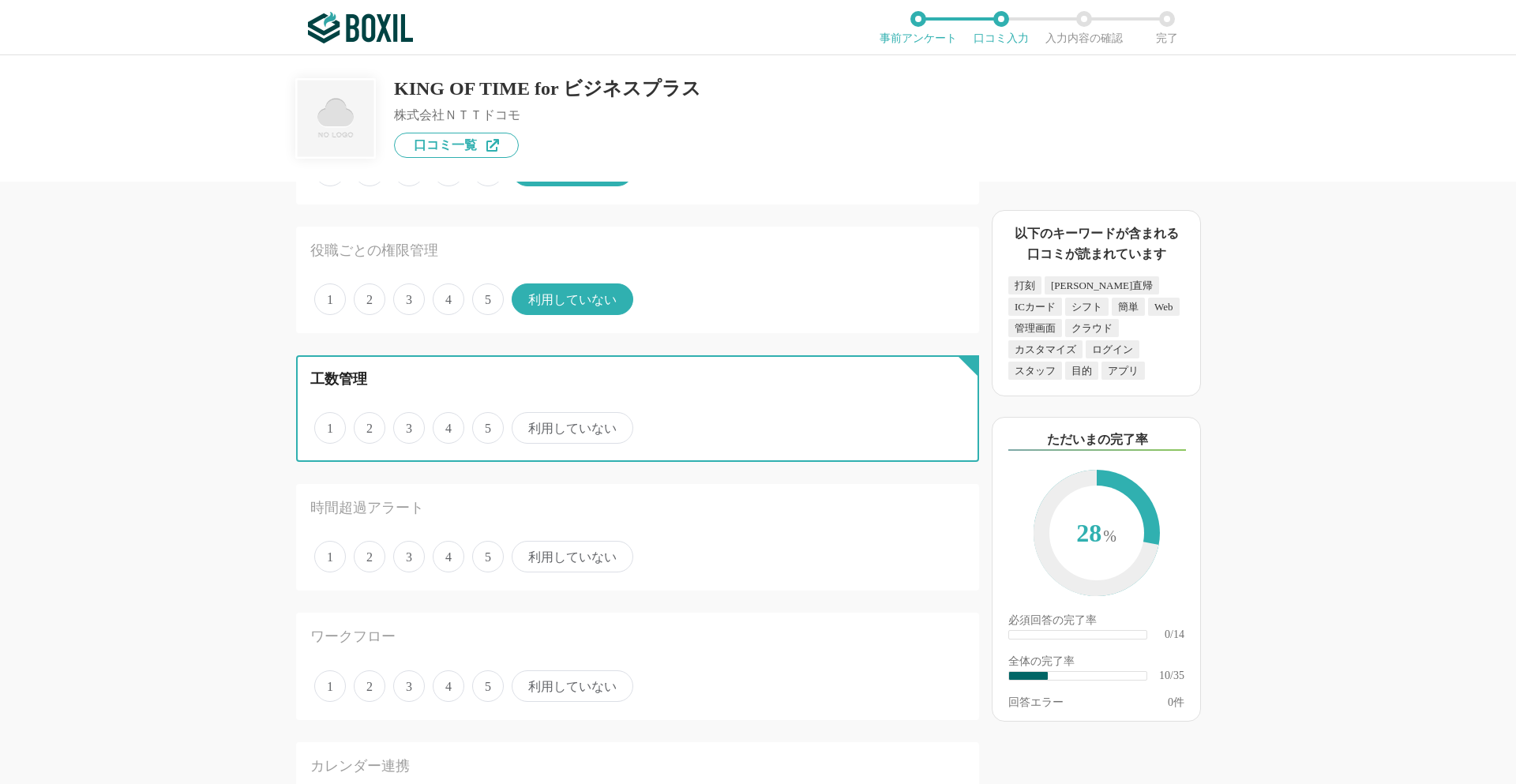
click at [526, 425] on input "利用していない" at bounding box center [520, 419] width 10 height 10
radio input "true"
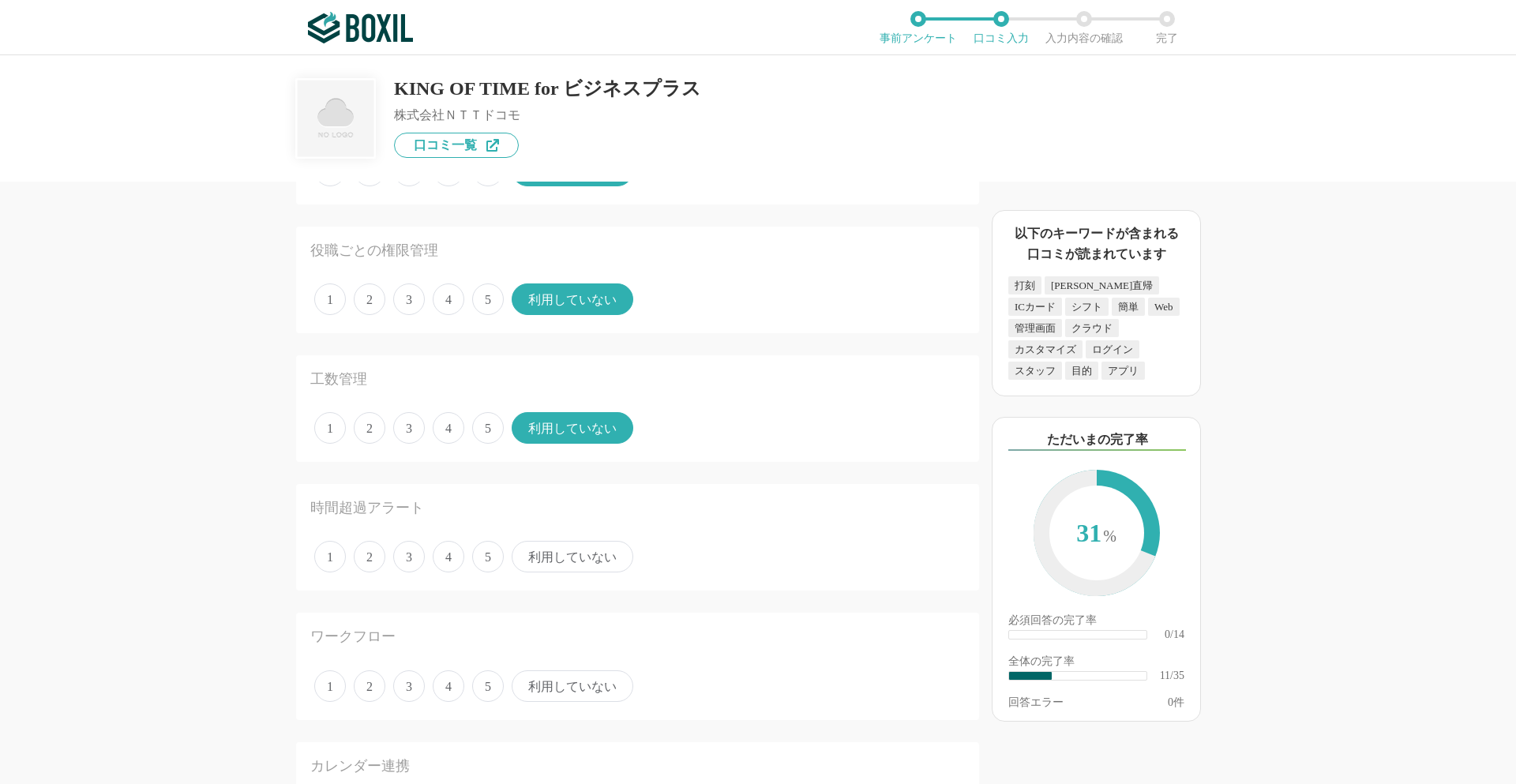
click at [532, 559] on span "利用していない" at bounding box center [572, 557] width 122 height 32
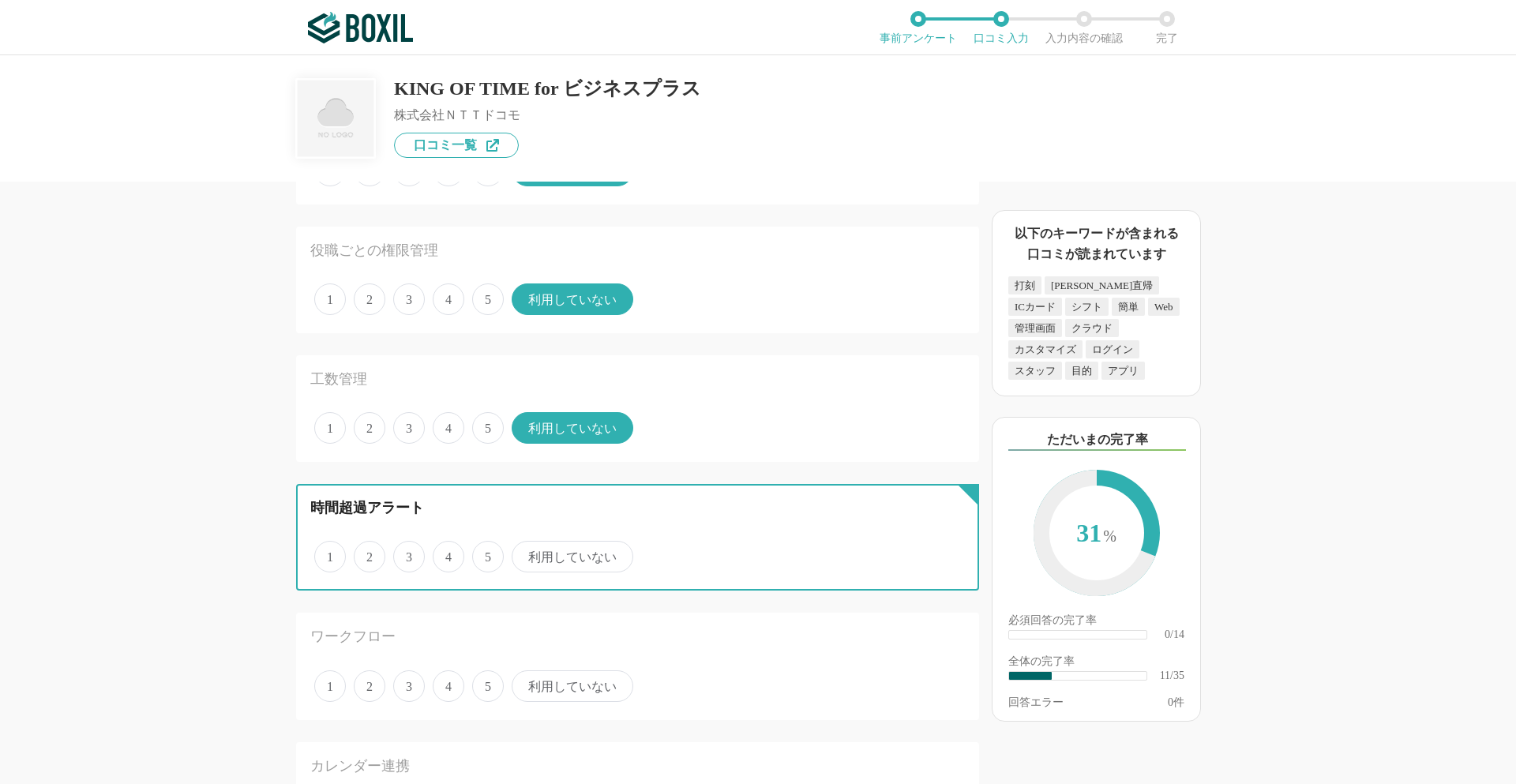
click at [526, 554] on input "利用していない" at bounding box center [520, 548] width 10 height 10
radio input "true"
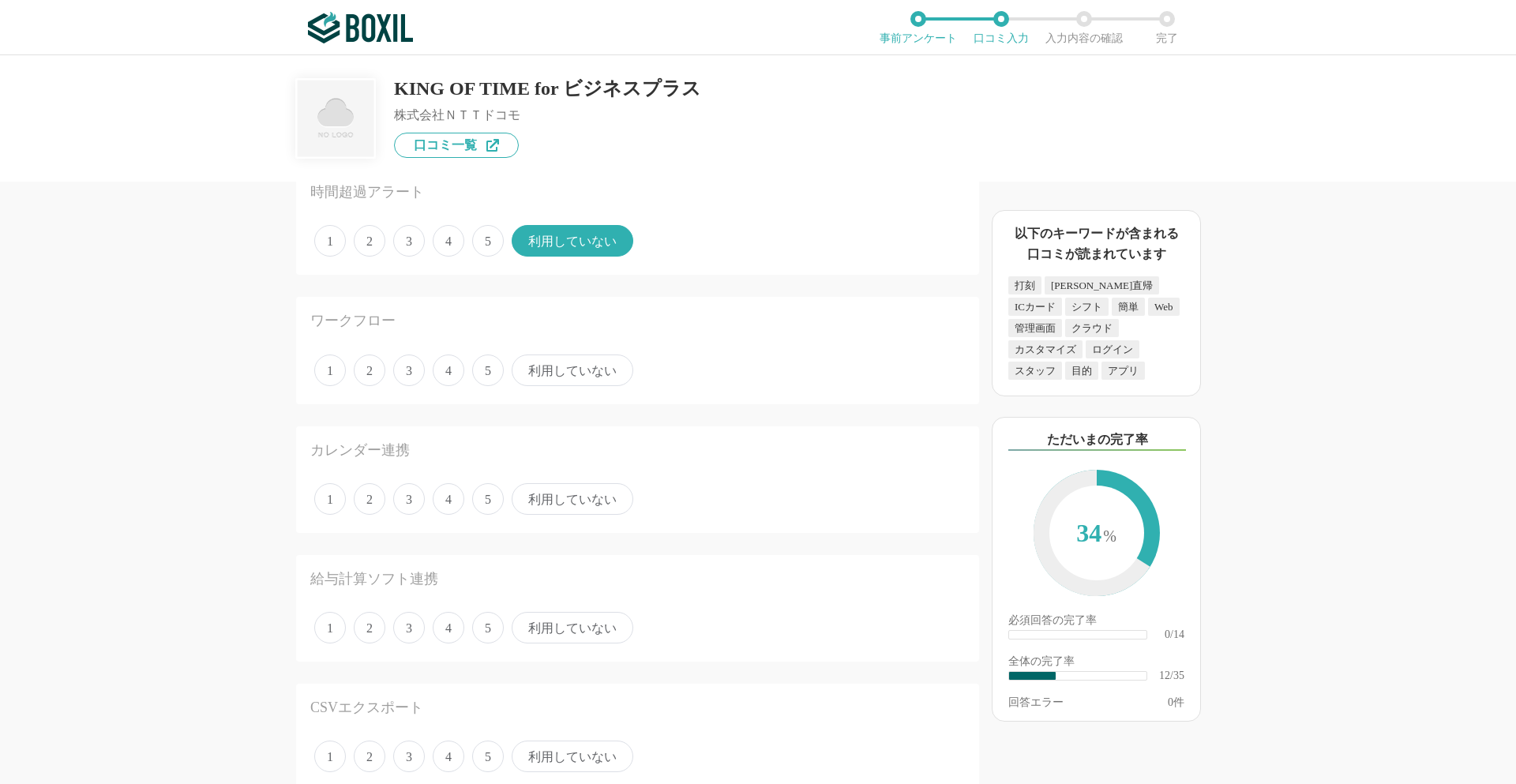
click at [553, 359] on span "利用していない" at bounding box center [572, 370] width 122 height 32
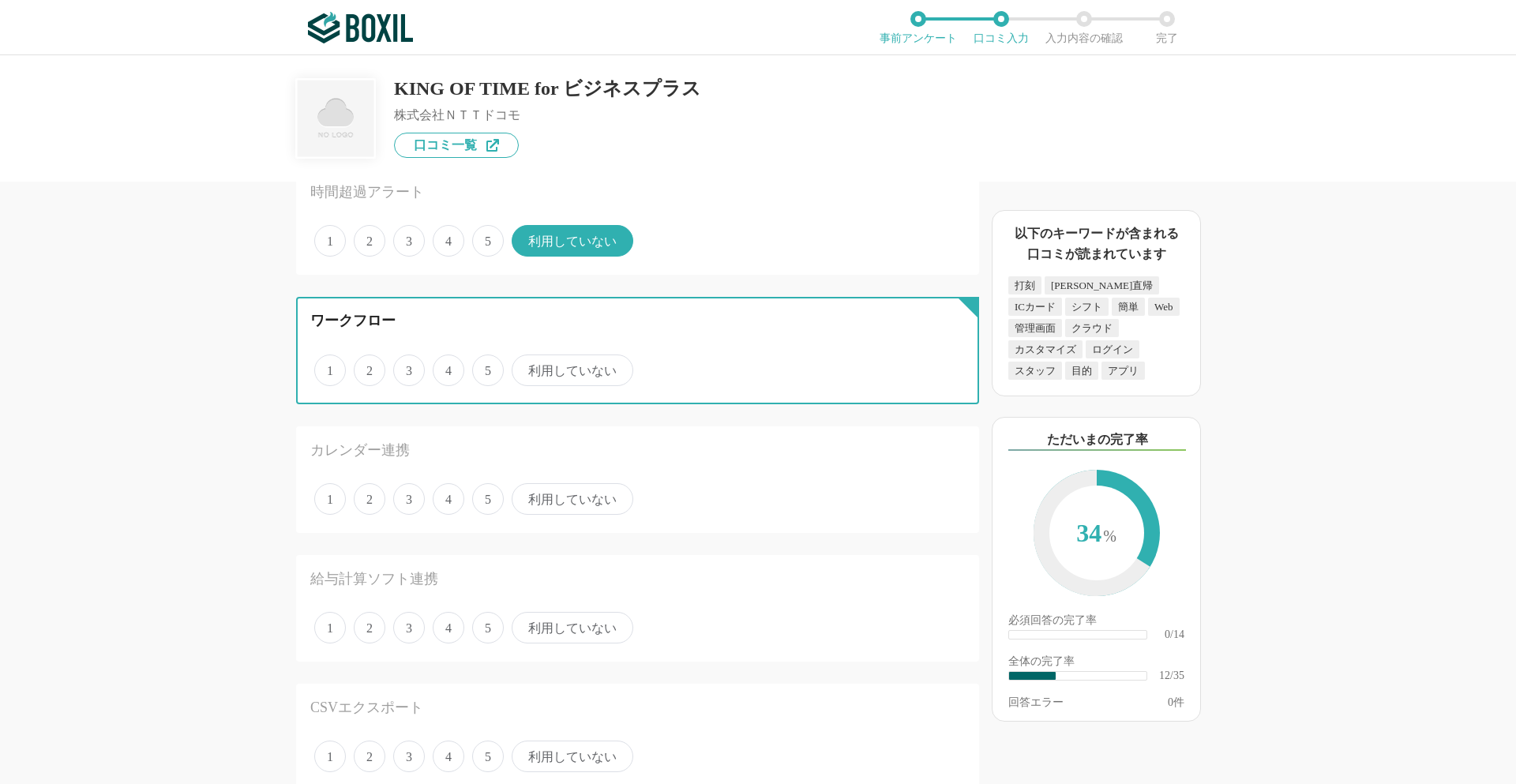
click at [526, 359] on input "利用していない" at bounding box center [520, 362] width 10 height 10
radio input "true"
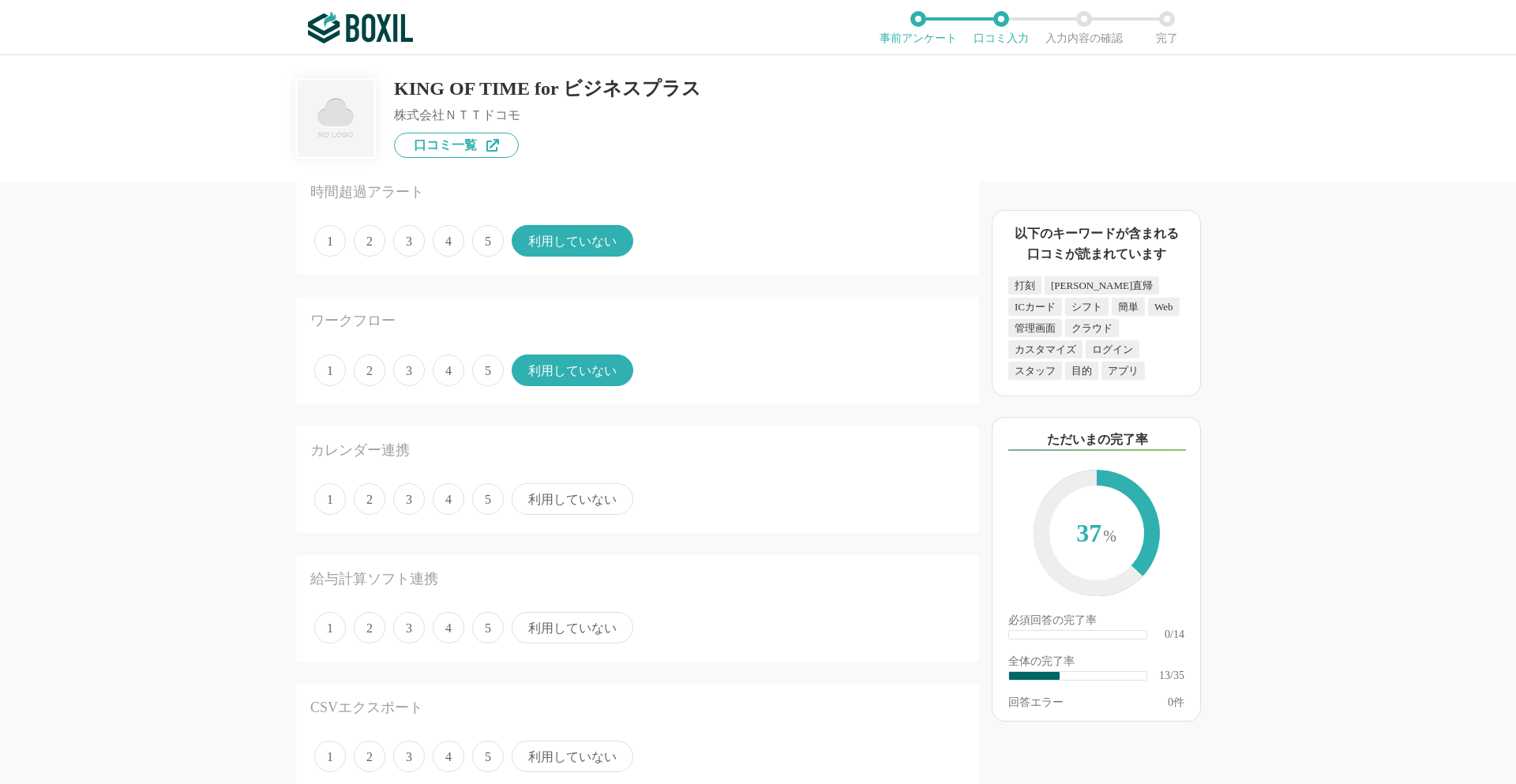
click at [495, 505] on span "5" at bounding box center [488, 499] width 32 height 32
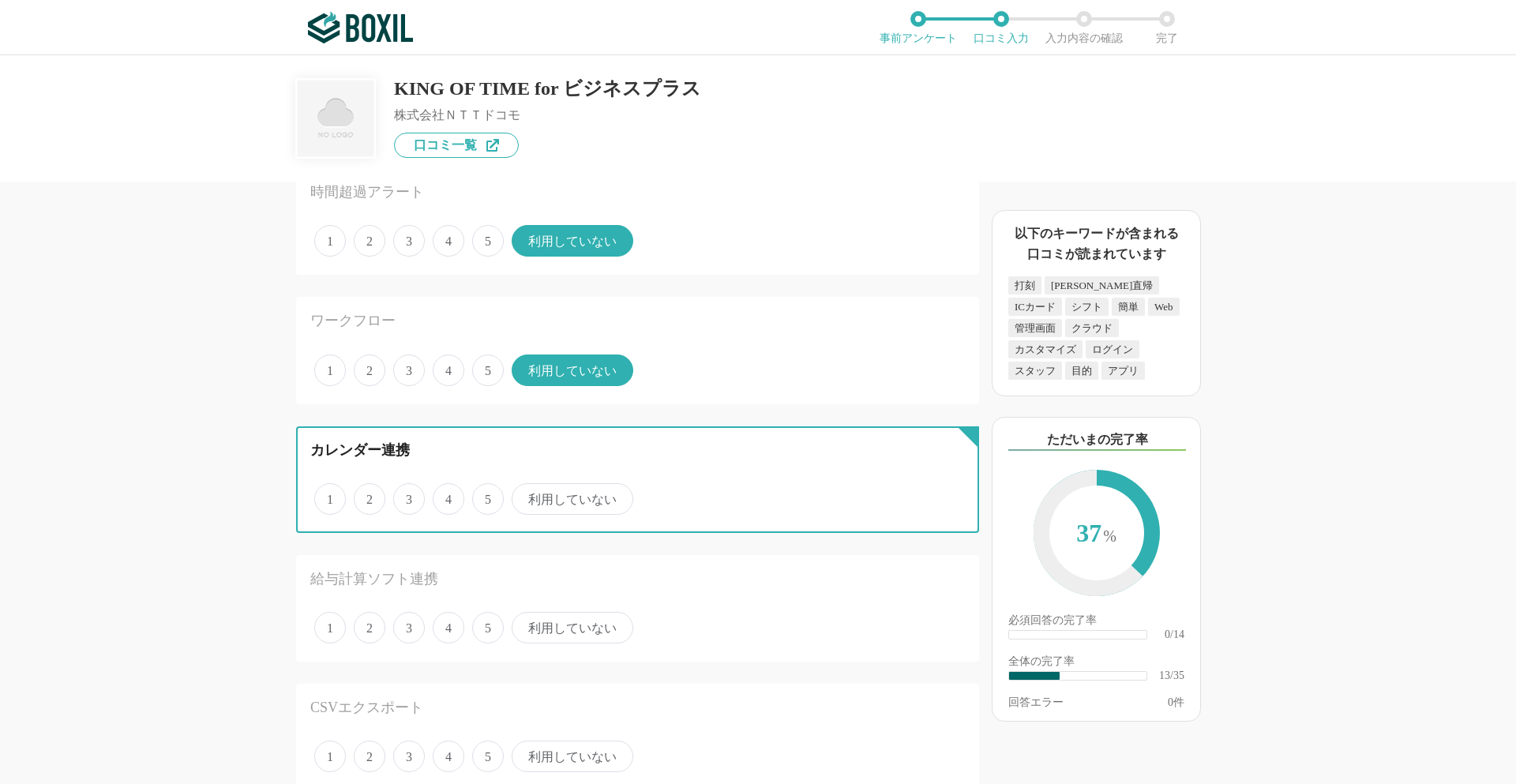
click at [486, 496] on input "5" at bounding box center [481, 490] width 10 height 10
radio input "true"
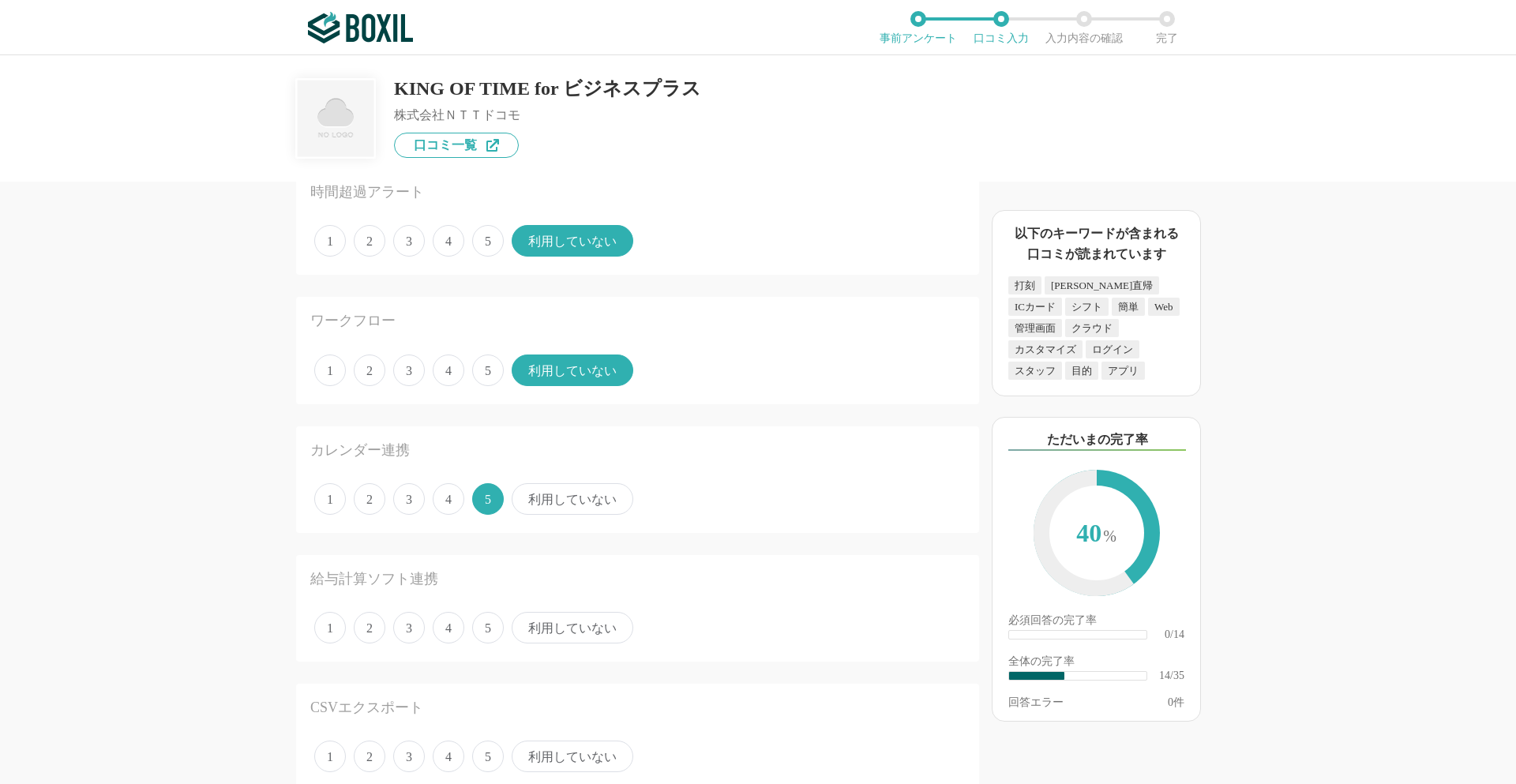
click at [586, 633] on span "利用していない" at bounding box center [572, 628] width 122 height 32
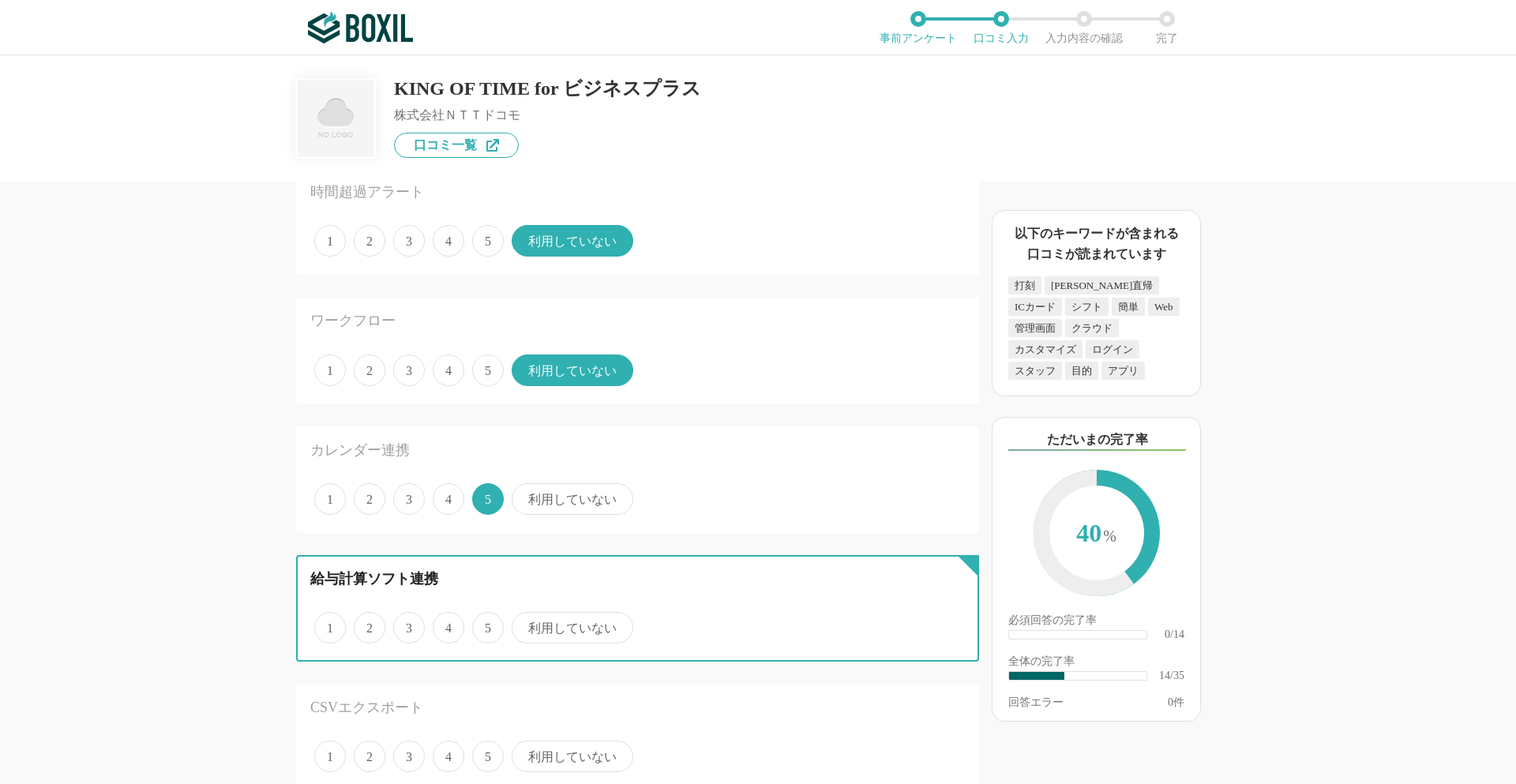
click at [526, 625] on input "利用していない" at bounding box center [520, 619] width 10 height 10
radio input "true"
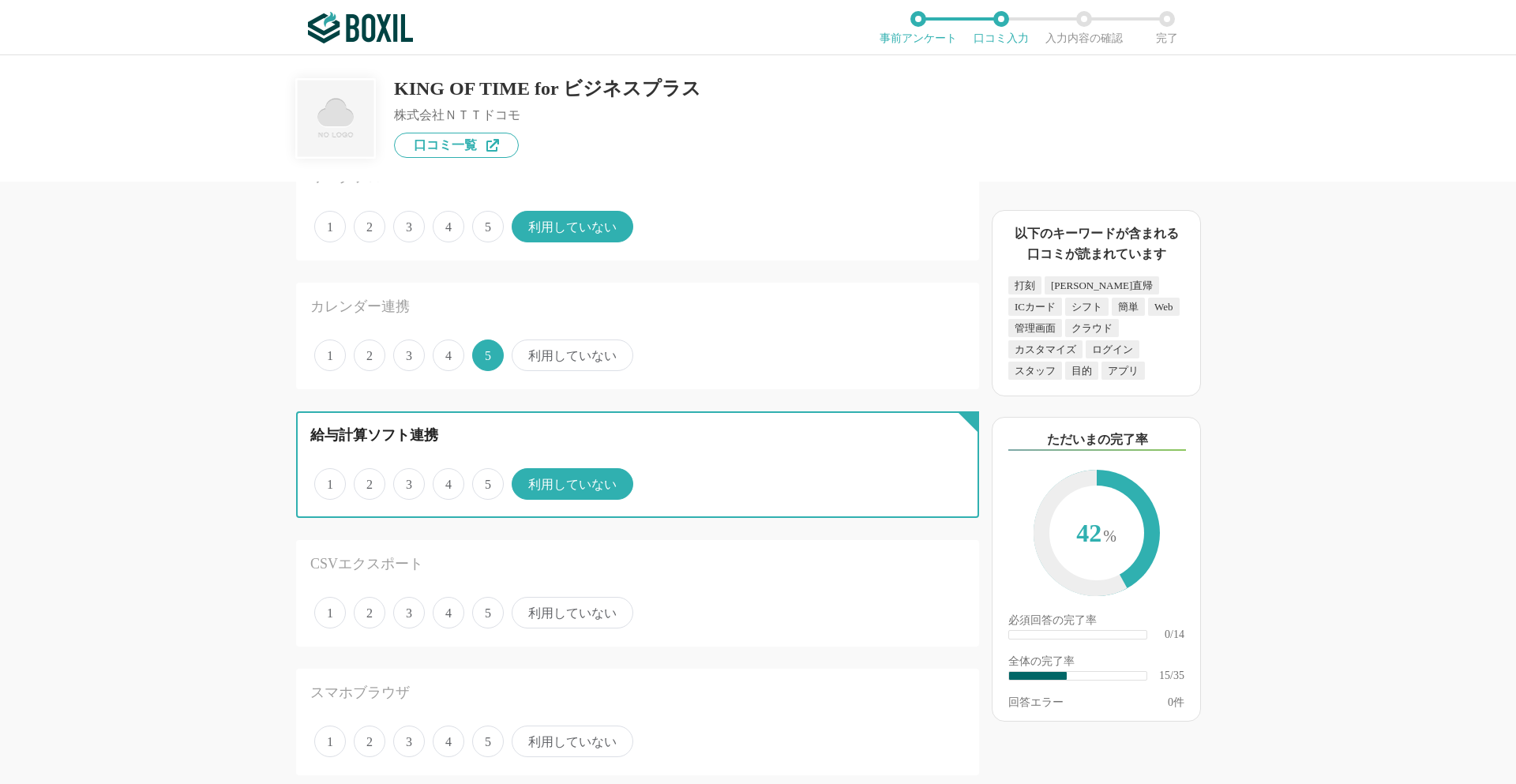
scroll to position [1895, 0]
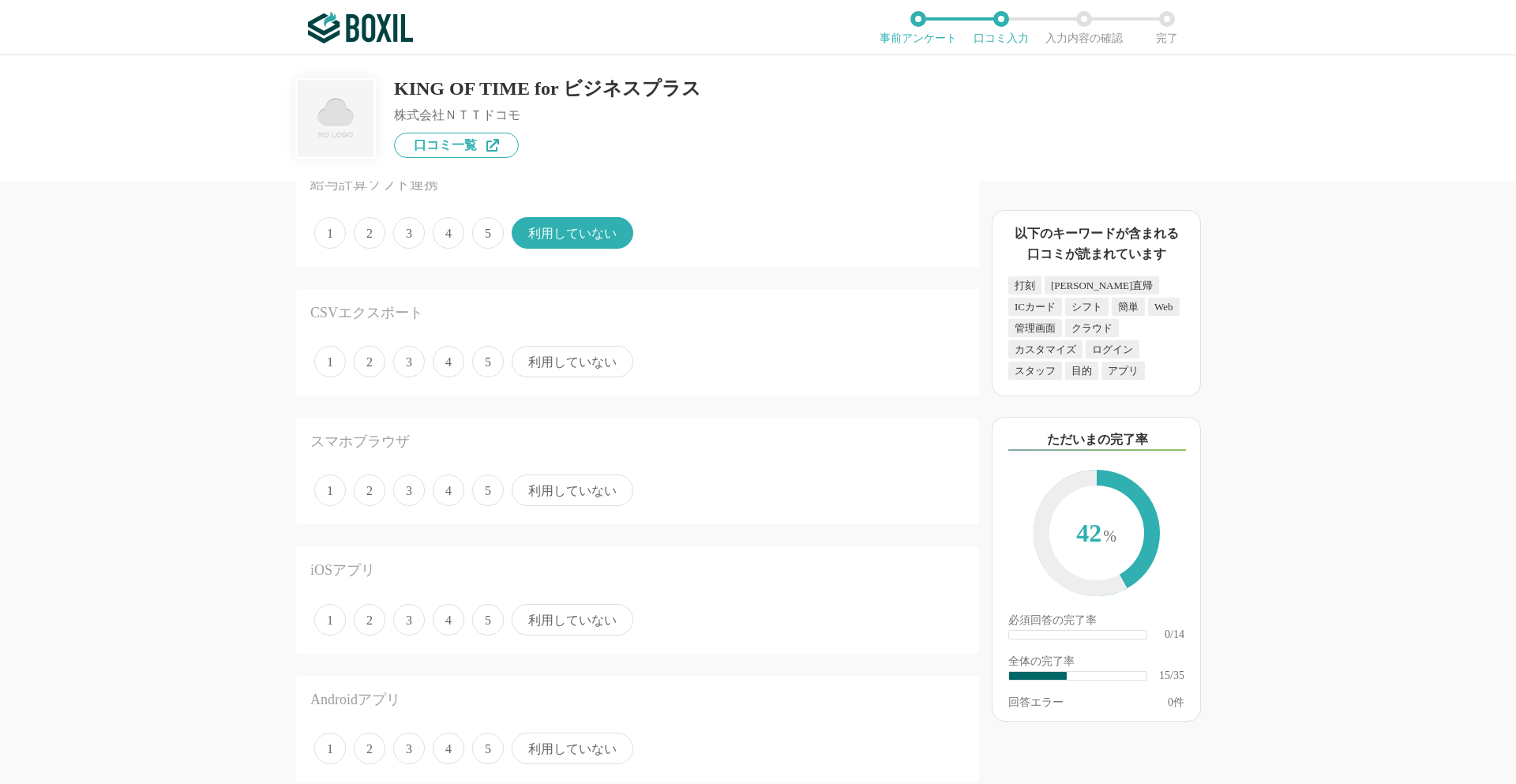
click at [574, 364] on span "利用していない" at bounding box center [572, 362] width 122 height 32
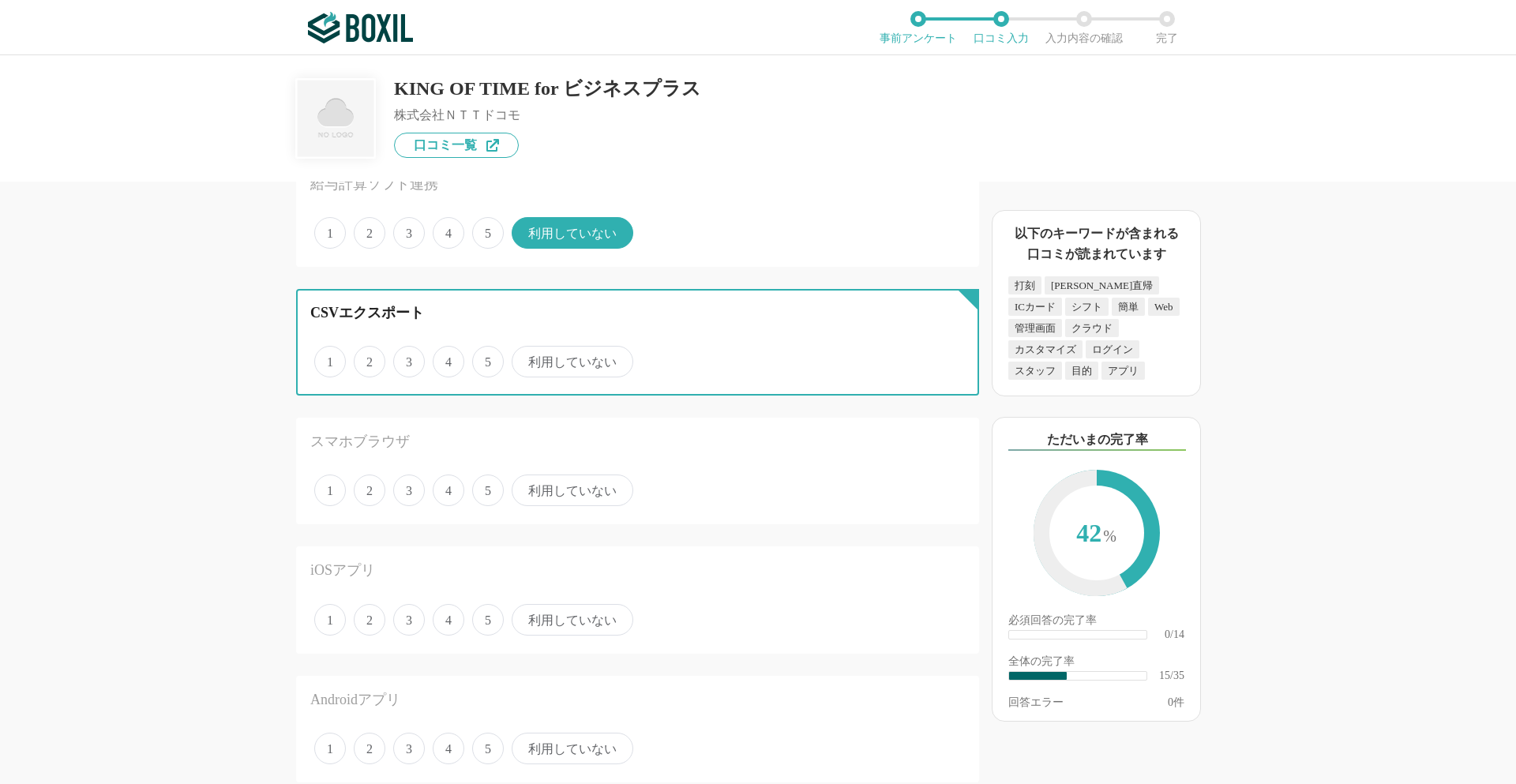
click at [526, 359] on input "利用していない" at bounding box center [520, 353] width 10 height 10
radio input "true"
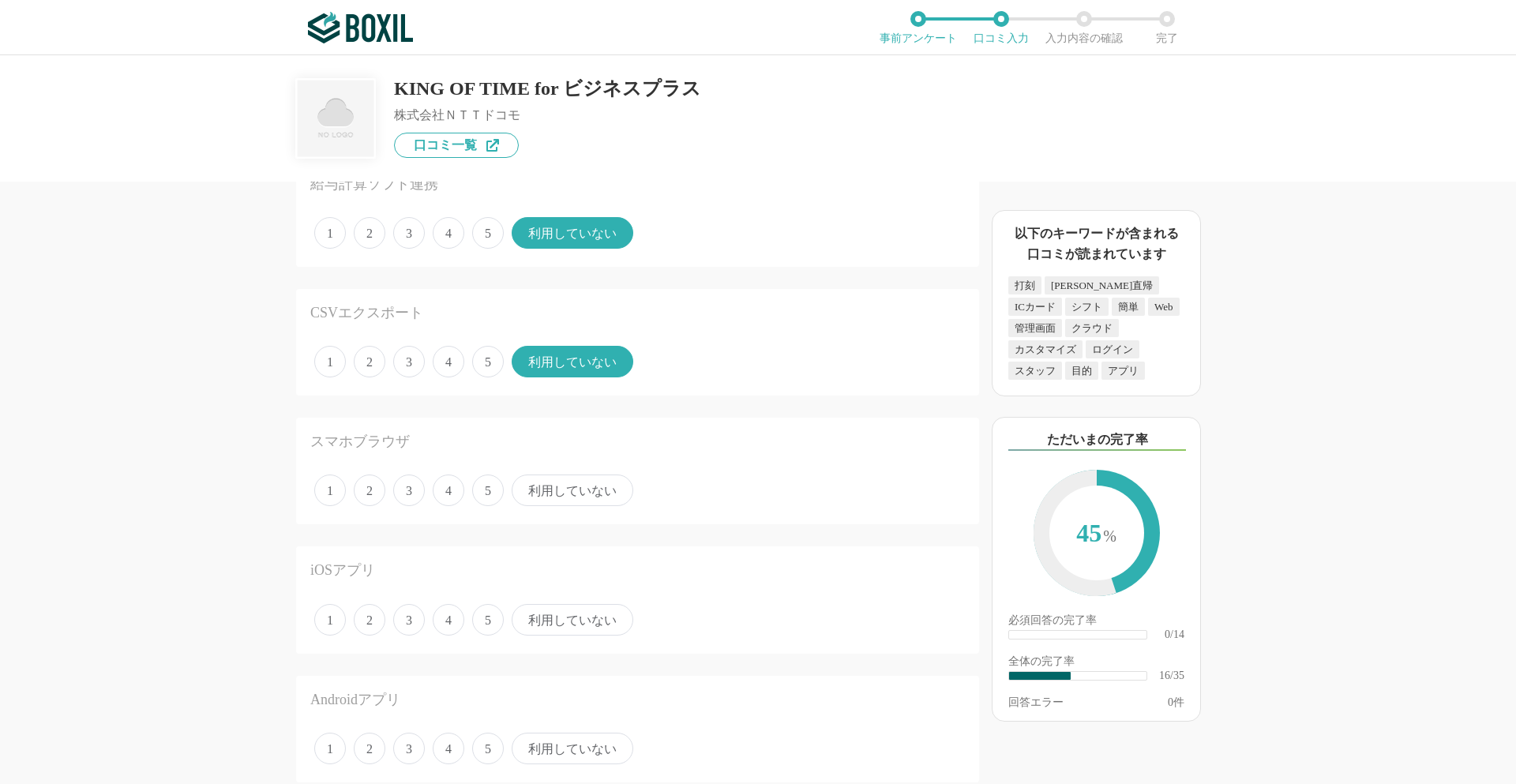
click at [568, 486] on span "利用していない" at bounding box center [572, 490] width 122 height 32
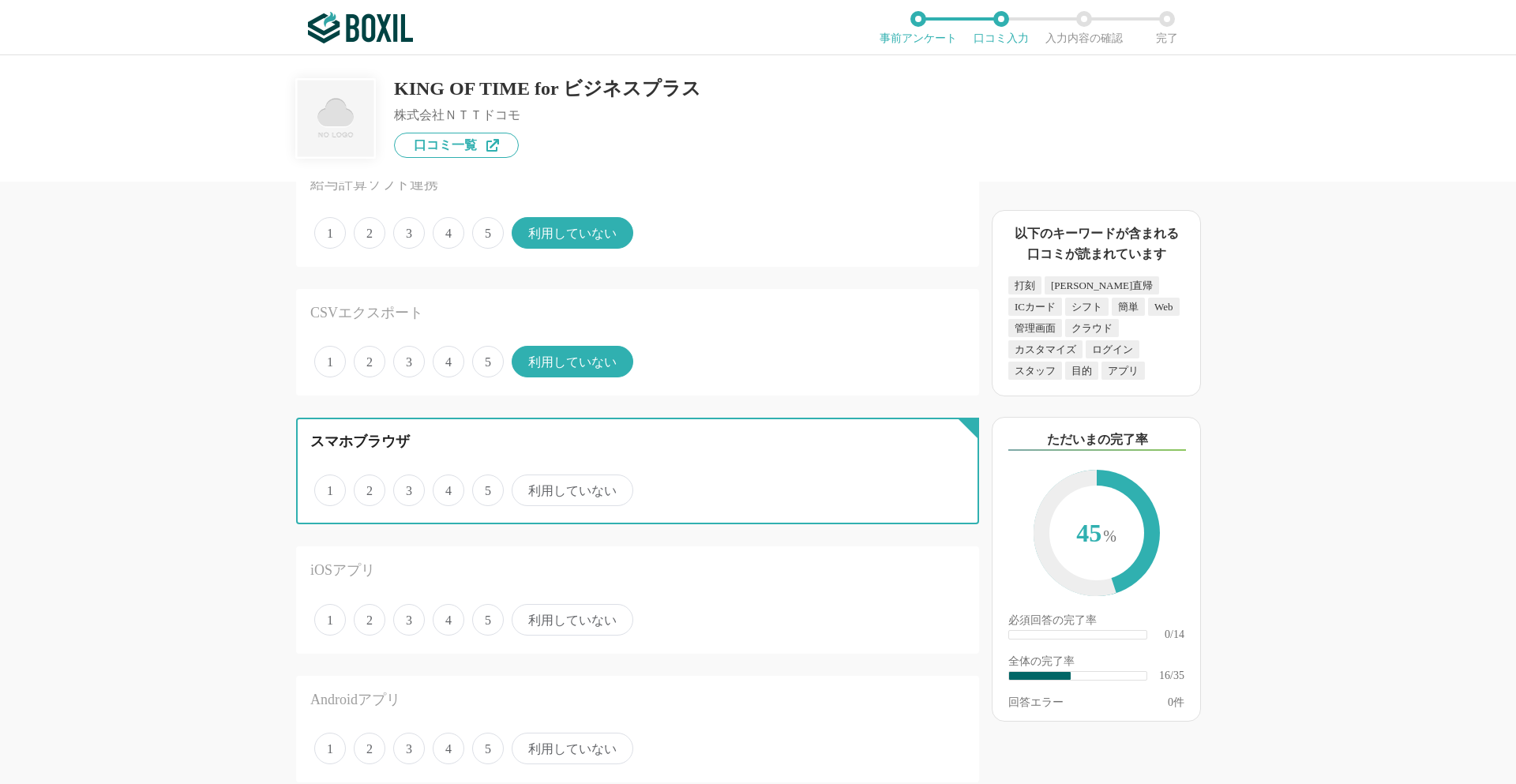
click at [526, 486] on input "利用していない" at bounding box center [520, 481] width 10 height 10
radio input "true"
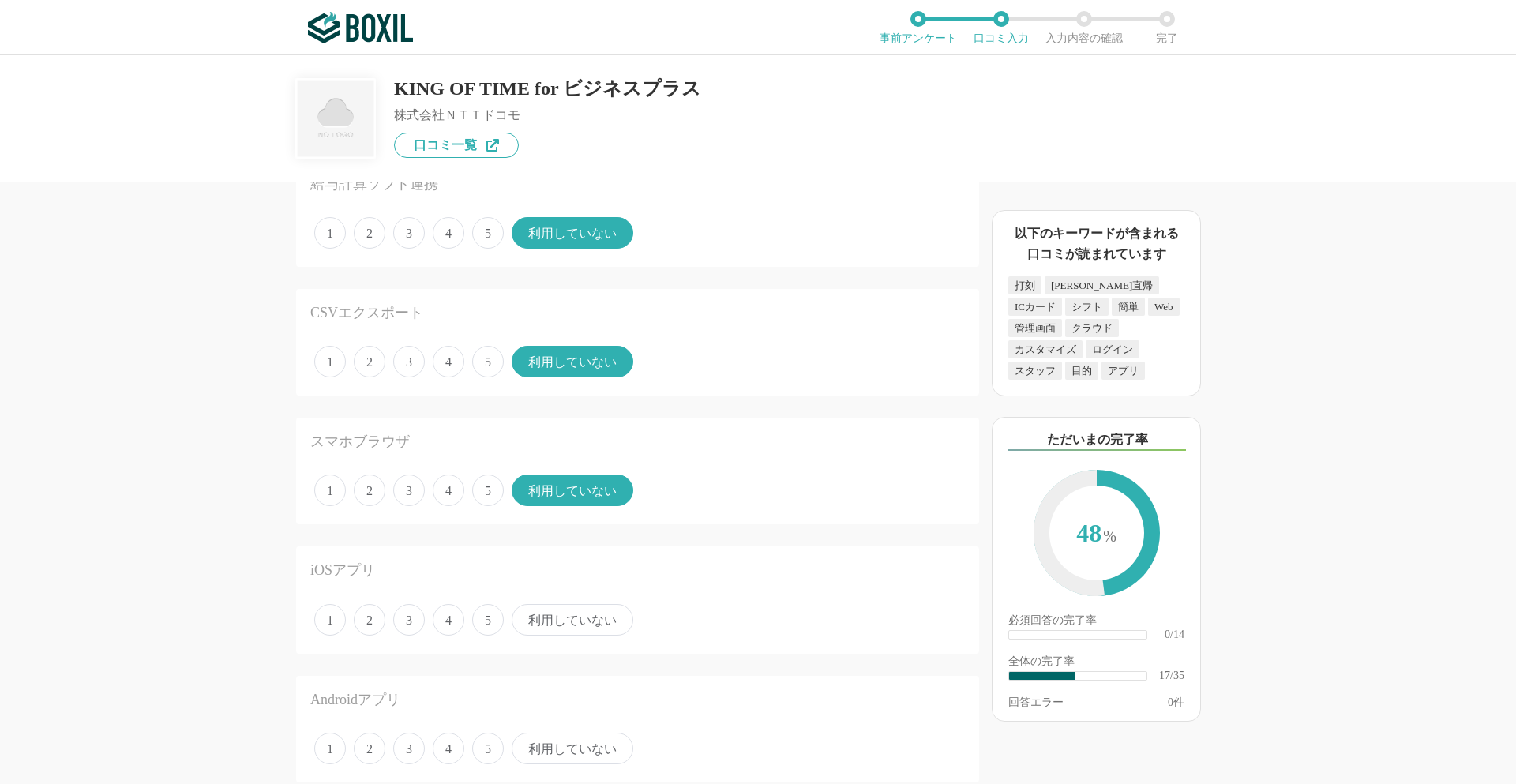
click at [570, 621] on span "利用していない" at bounding box center [572, 620] width 122 height 32
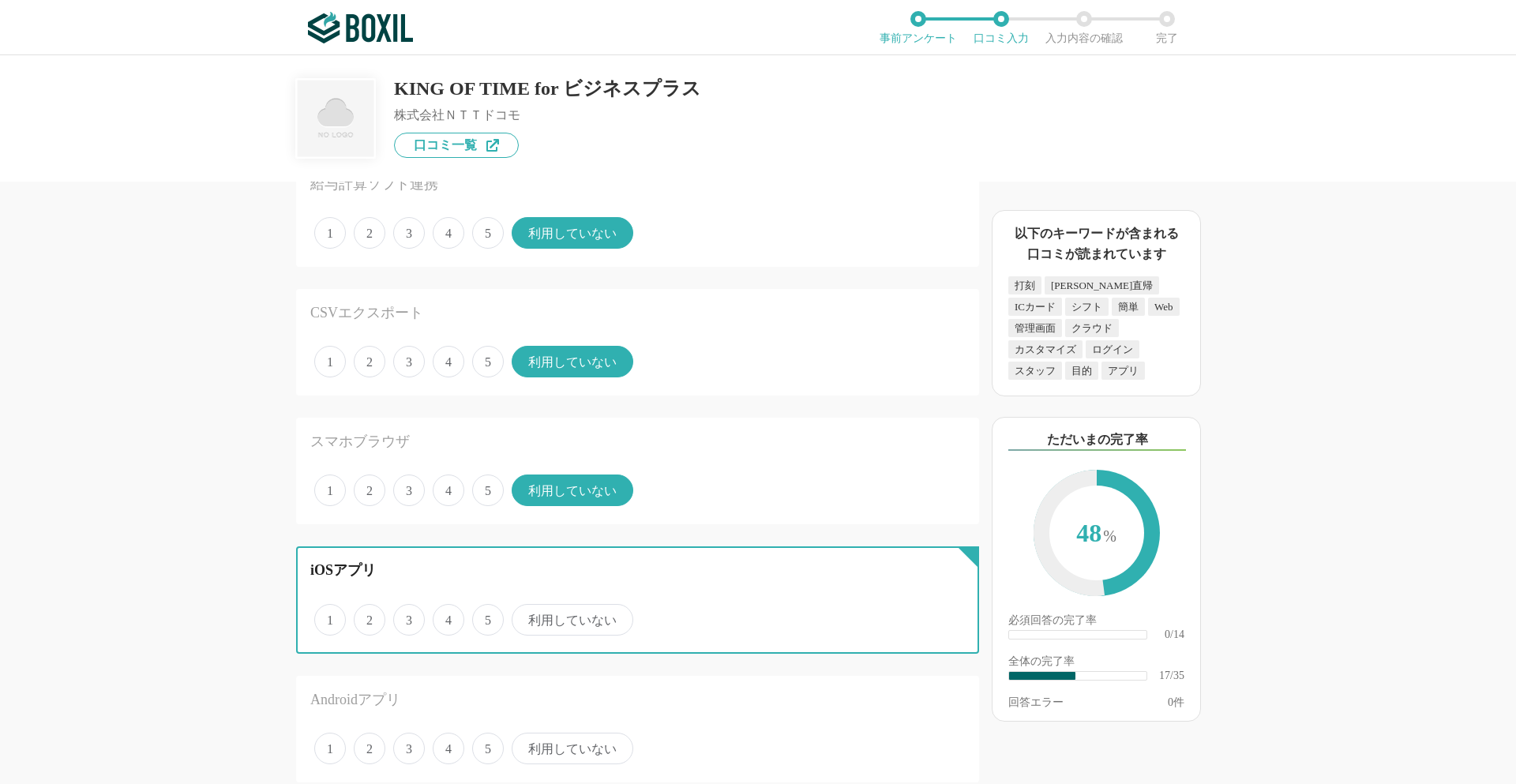
click at [526, 617] on input "利用していない" at bounding box center [520, 611] width 10 height 10
radio input "true"
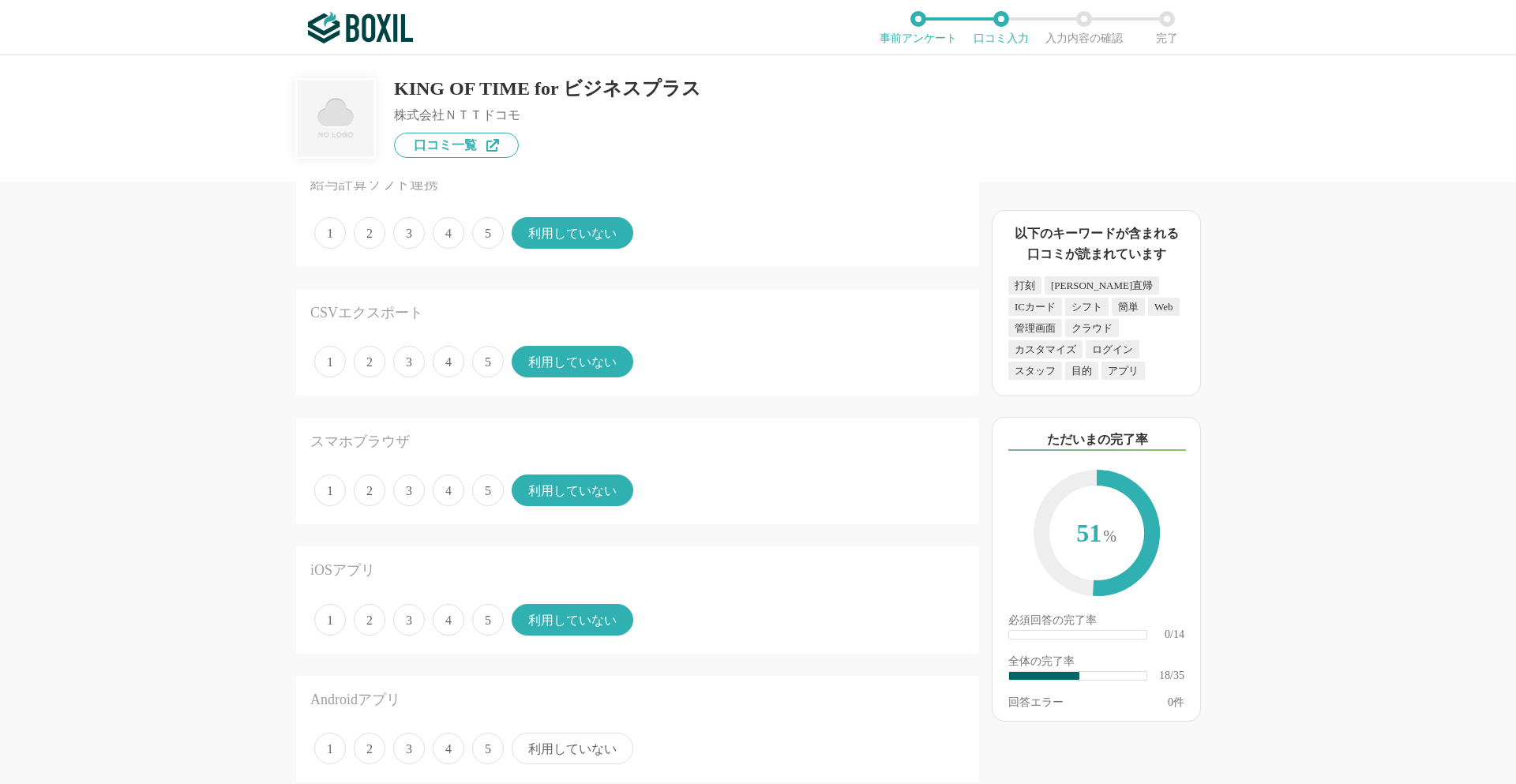
click at [492, 612] on span "5" at bounding box center [488, 620] width 32 height 32
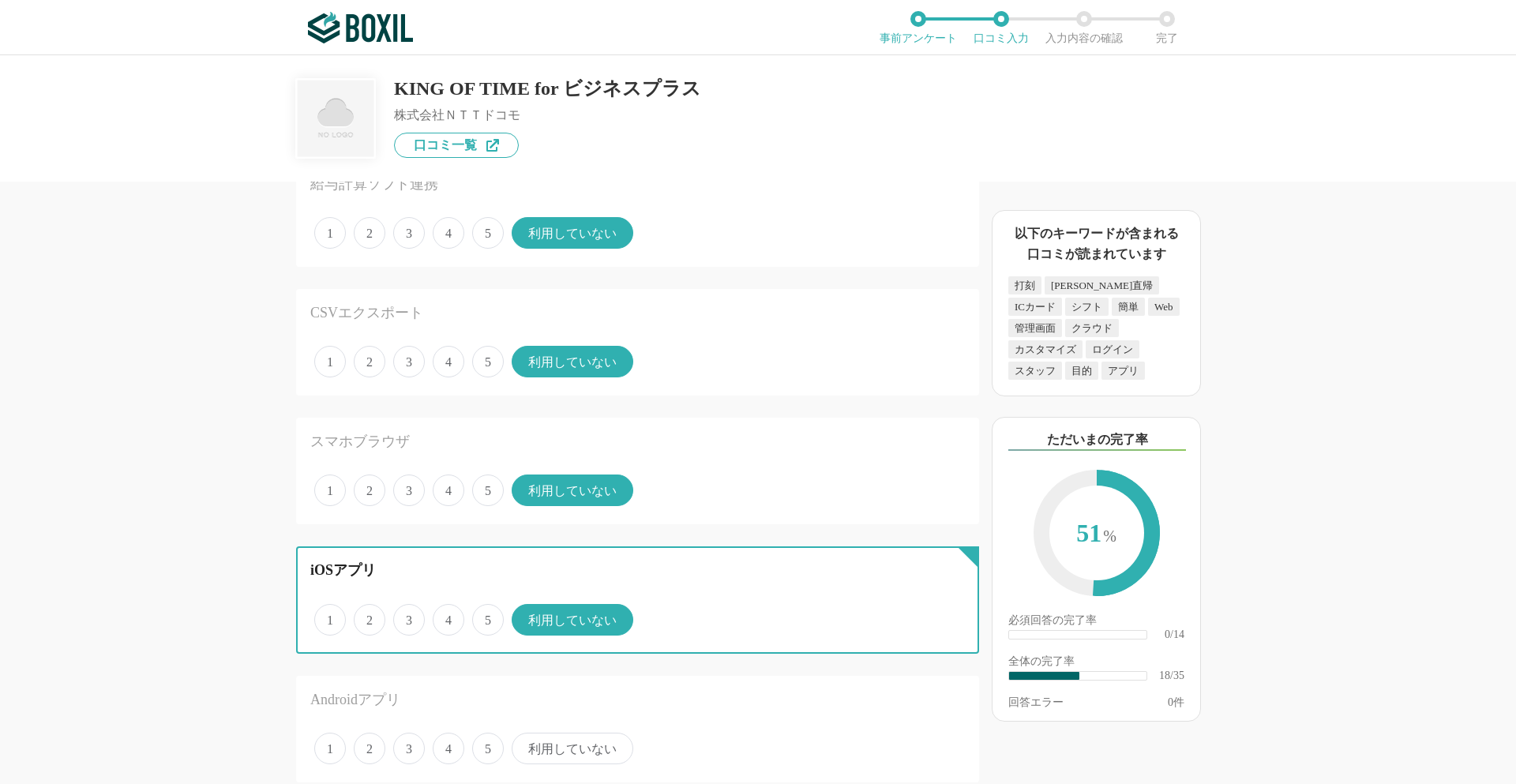
click at [486, 612] on input "5" at bounding box center [481, 611] width 10 height 10
radio input "true"
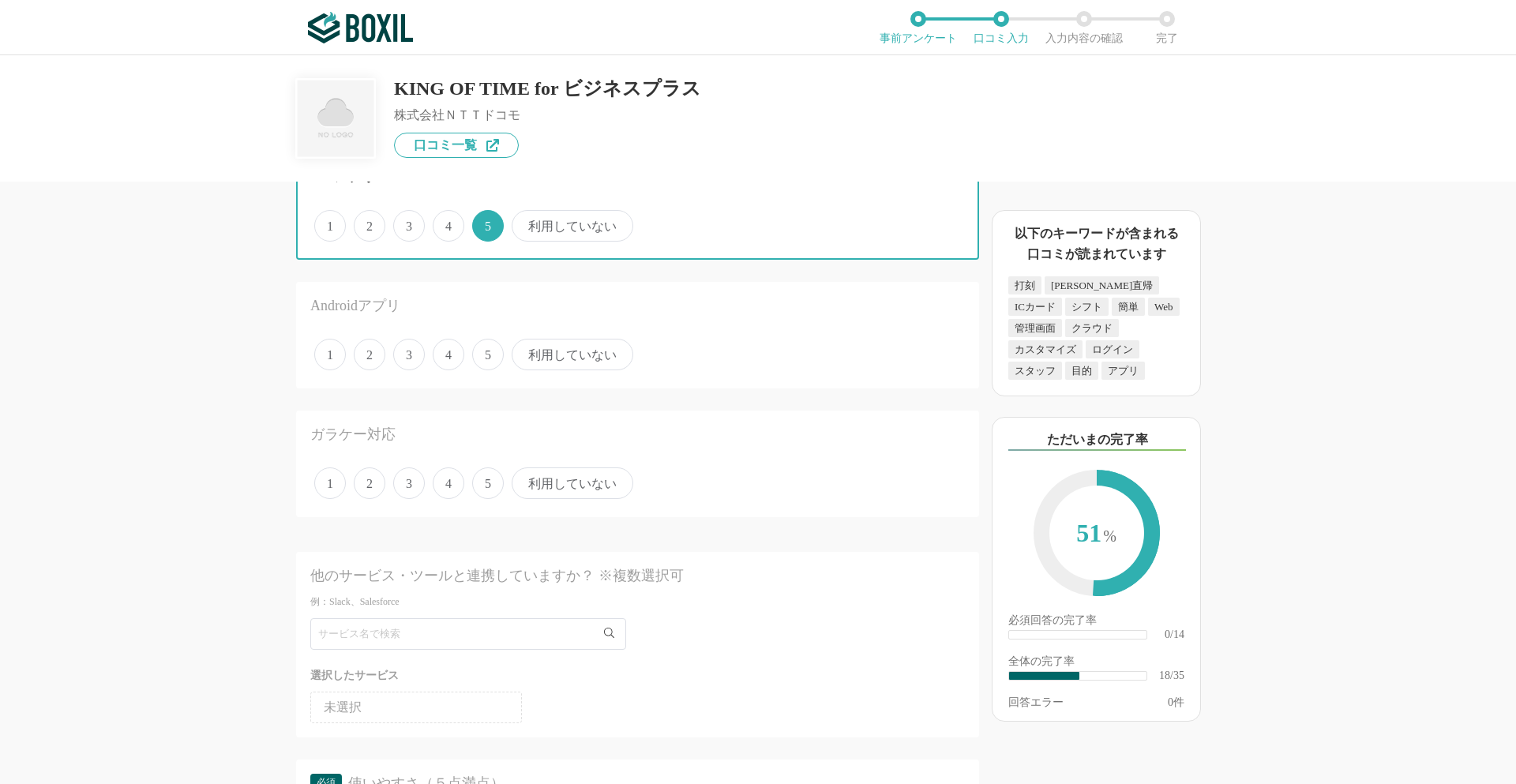
scroll to position [2289, 0]
click at [584, 347] on span "利用していない" at bounding box center [572, 354] width 122 height 32
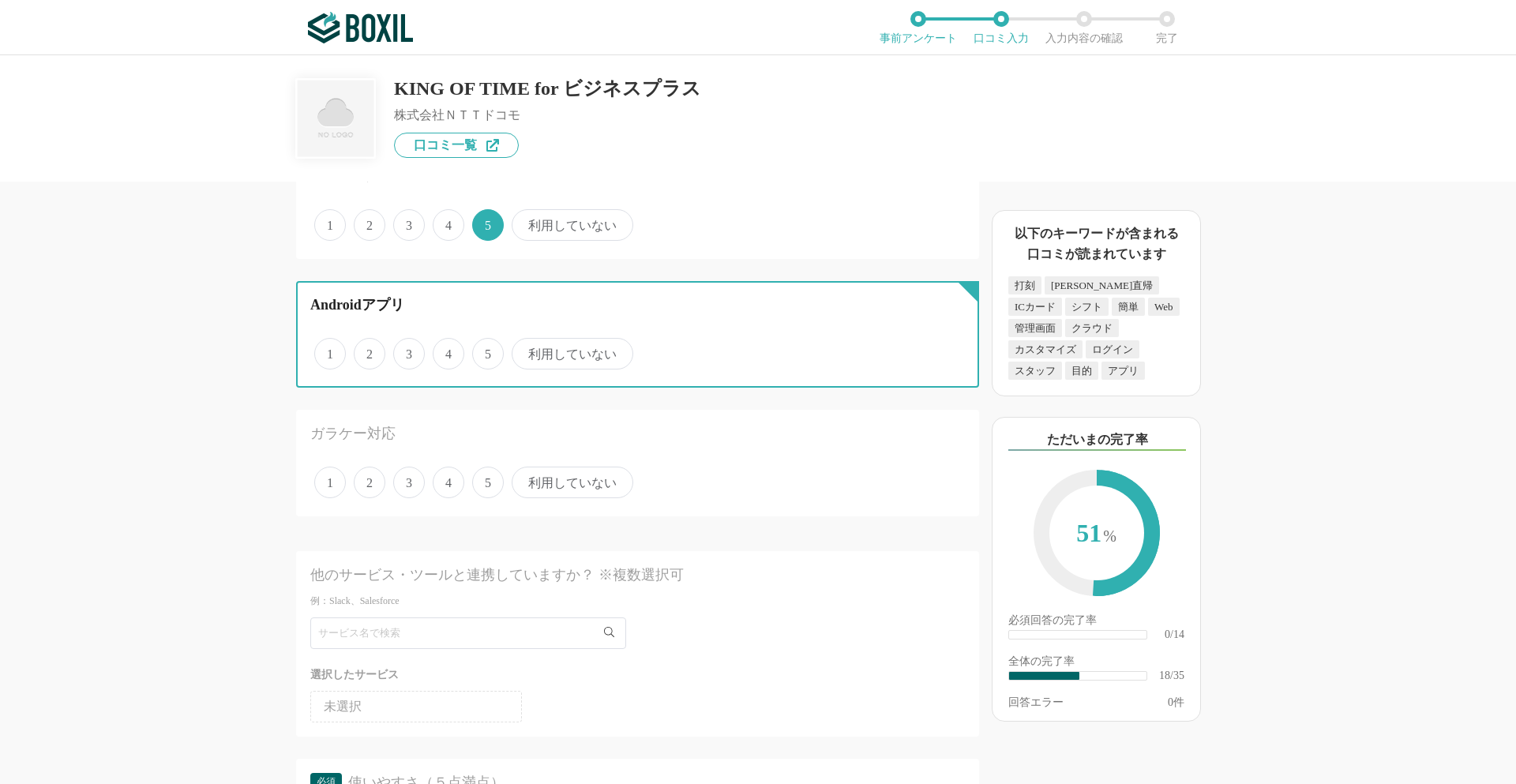
click at [526, 347] on input "利用していない" at bounding box center [520, 345] width 10 height 10
radio input "true"
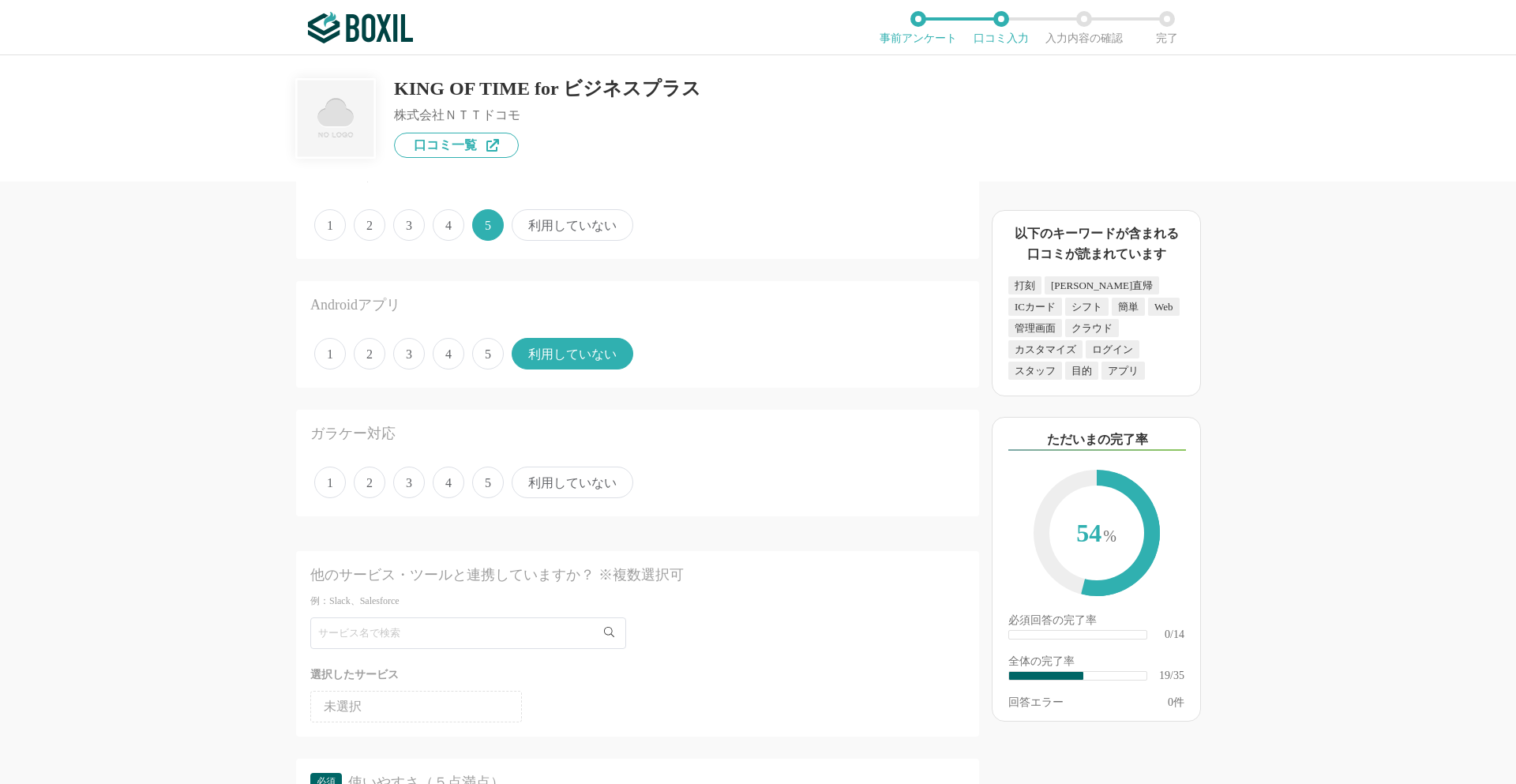
click at [552, 487] on span "利用していない" at bounding box center [572, 483] width 122 height 32
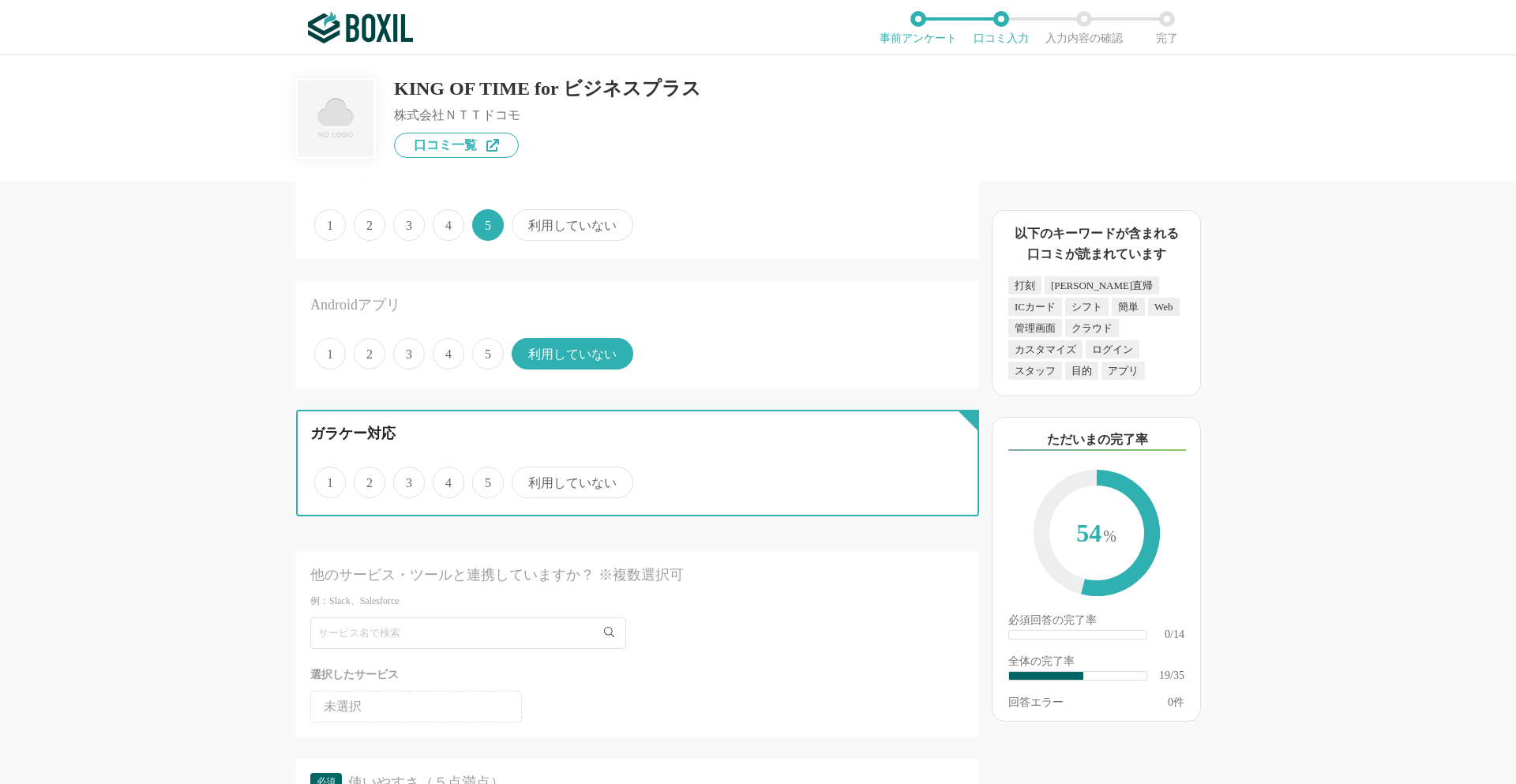
click at [526, 479] on input "利用していない" at bounding box center [520, 473] width 10 height 10
radio input "true"
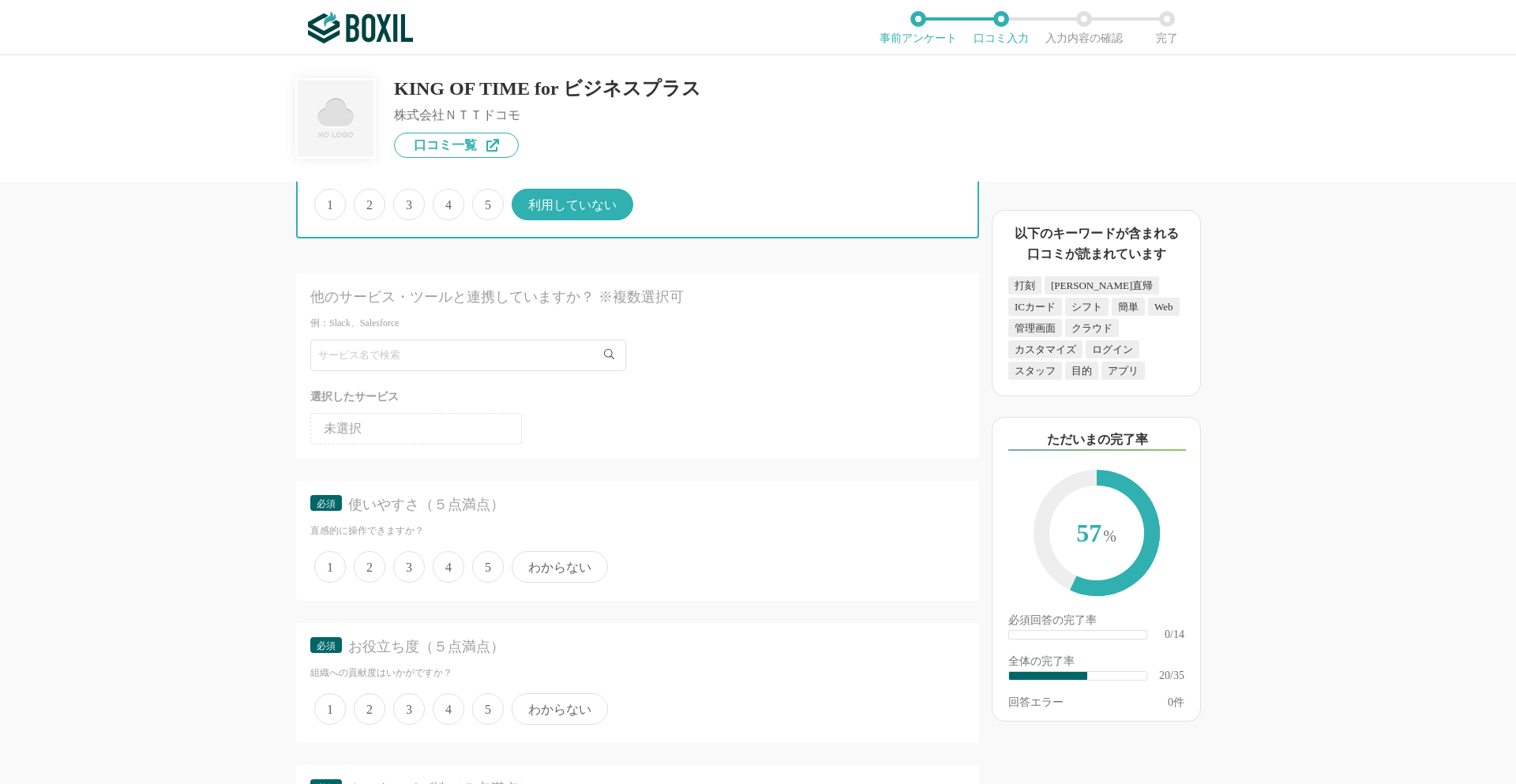
scroll to position [2605, 0]
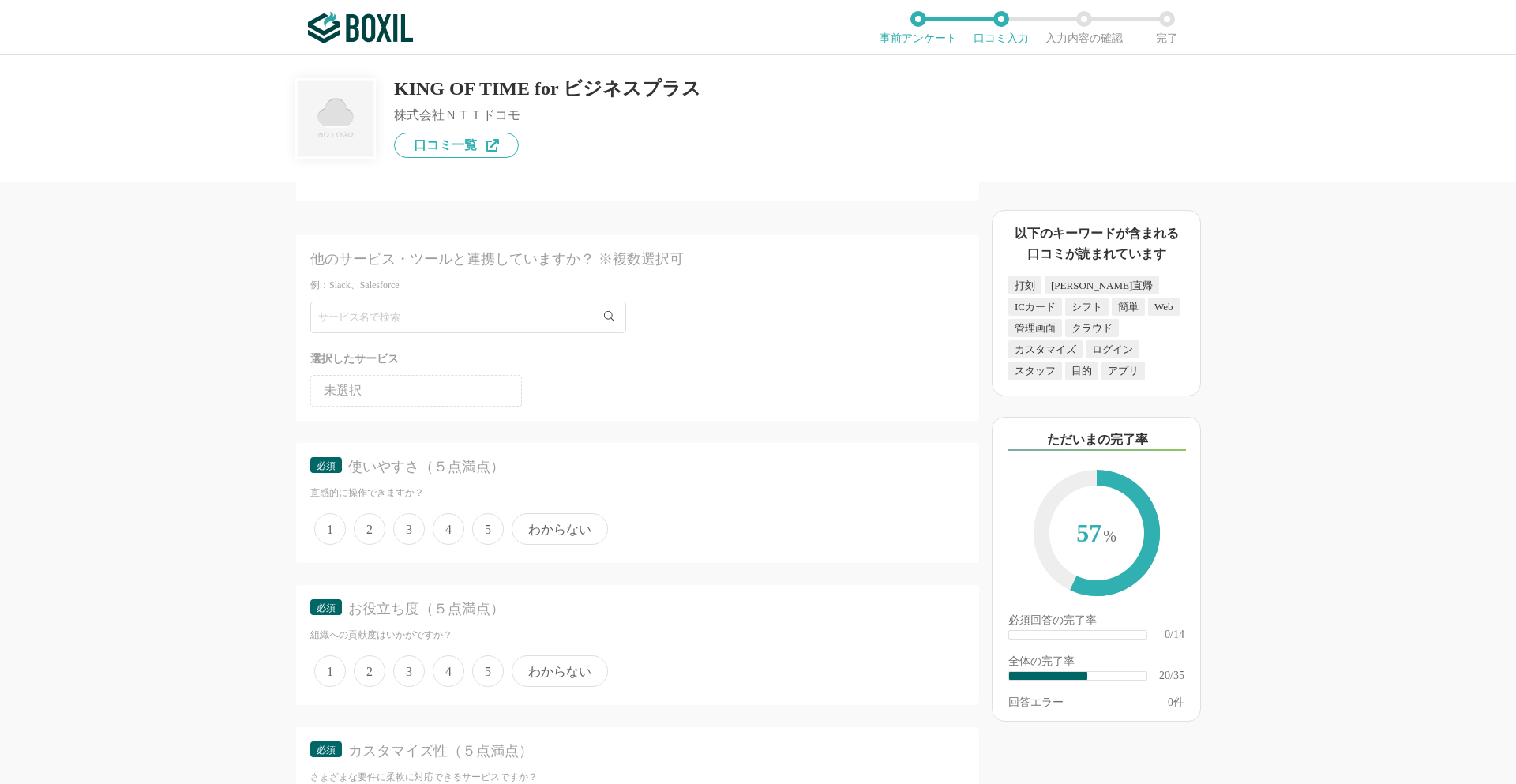
click at [394, 398] on li "未選択" at bounding box center [416, 391] width 212 height 32
click at [486, 527] on span "5" at bounding box center [488, 529] width 32 height 32
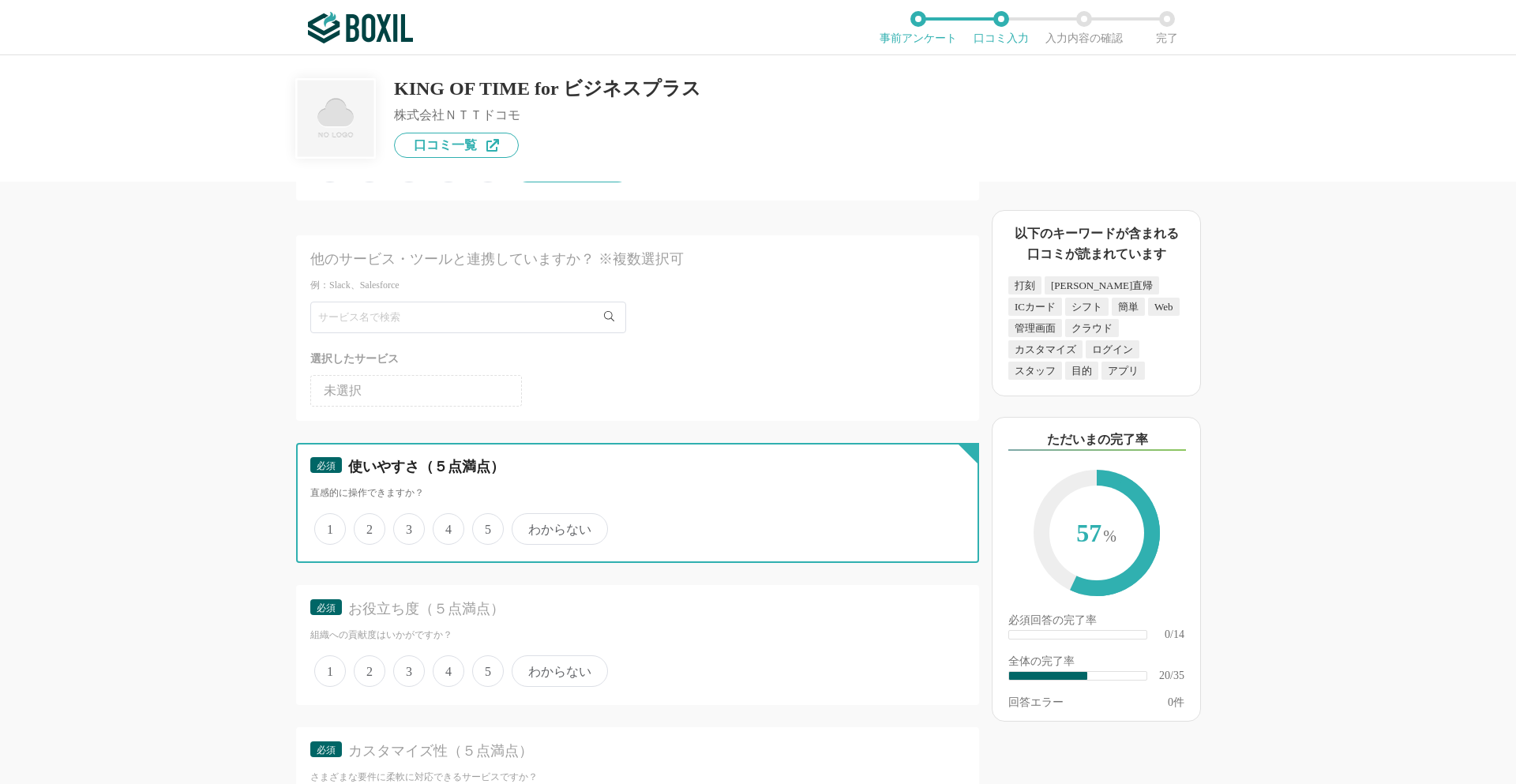
click at [486, 526] on input "5" at bounding box center [481, 520] width 10 height 10
radio input "true"
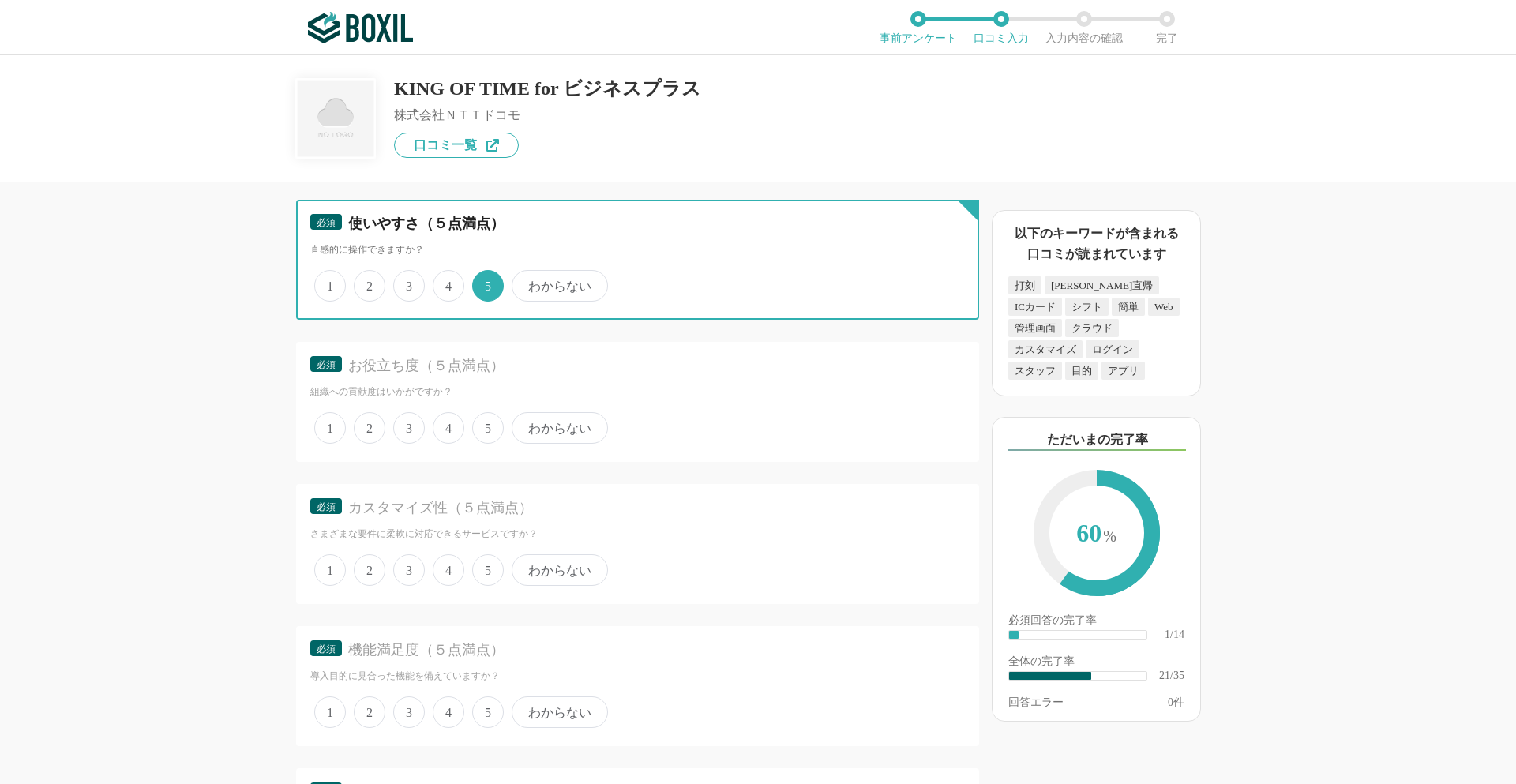
scroll to position [2921, 0]
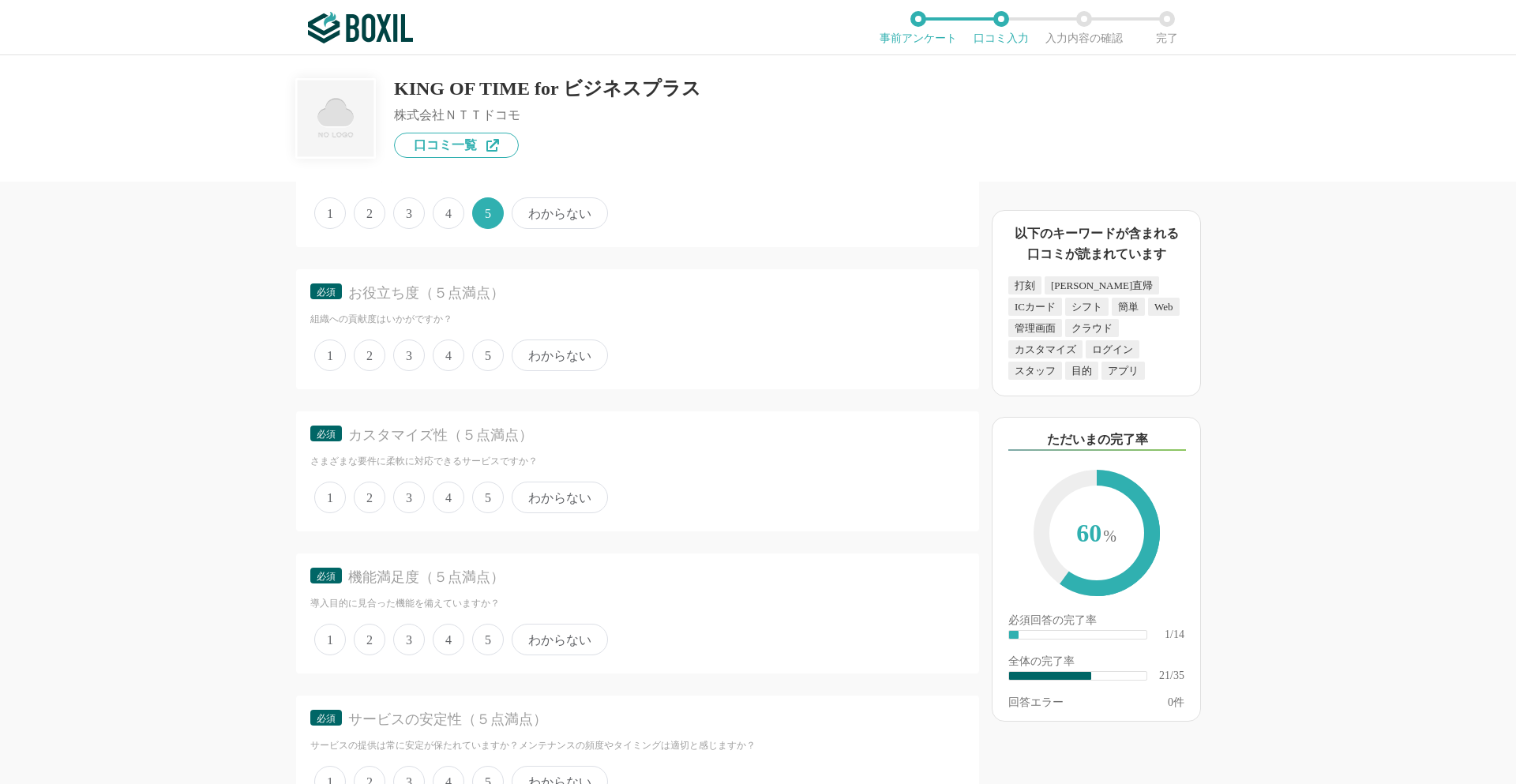
click at [487, 358] on span "5" at bounding box center [488, 355] width 32 height 32
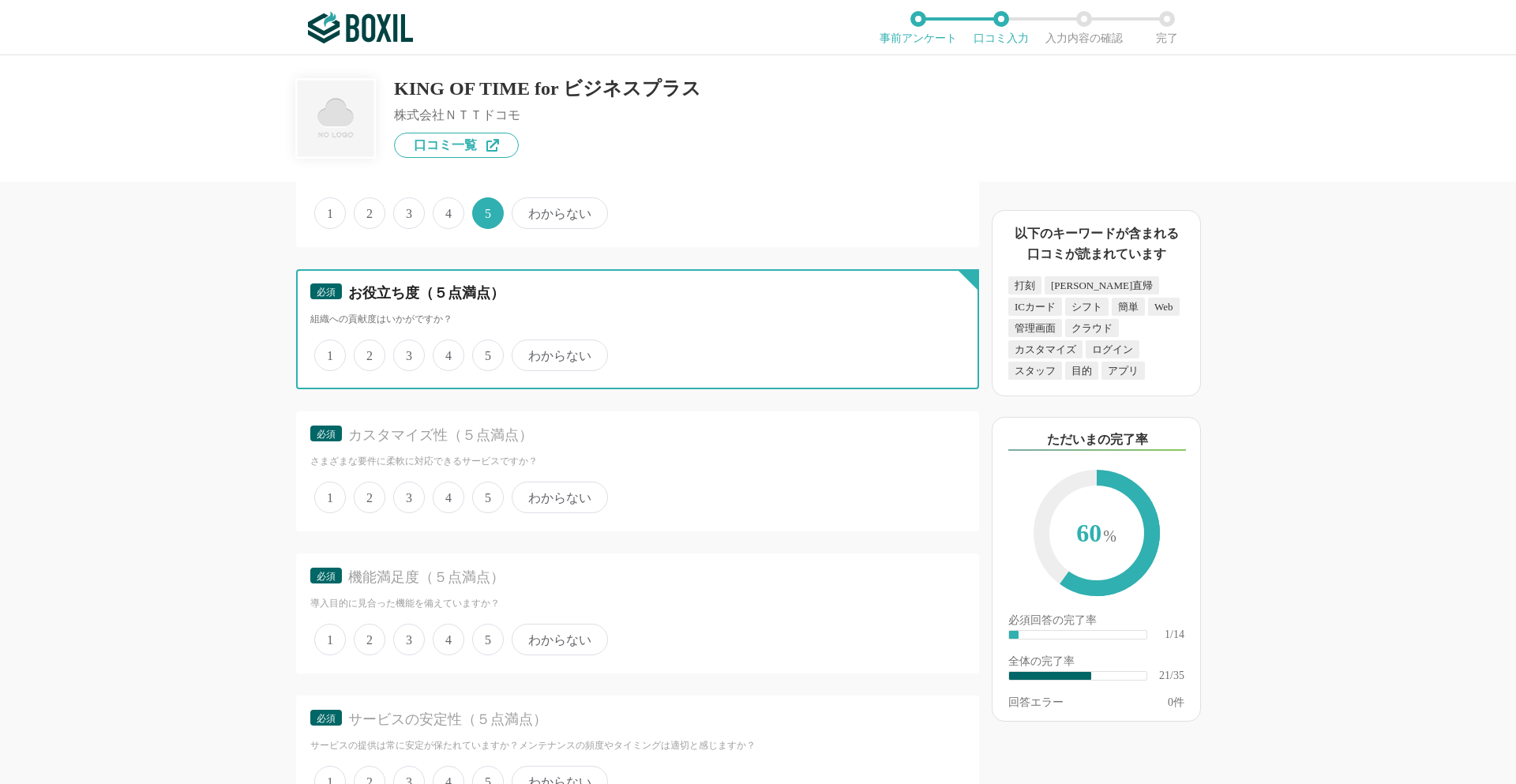
click at [486, 352] on input "5" at bounding box center [481, 347] width 10 height 10
radio input "true"
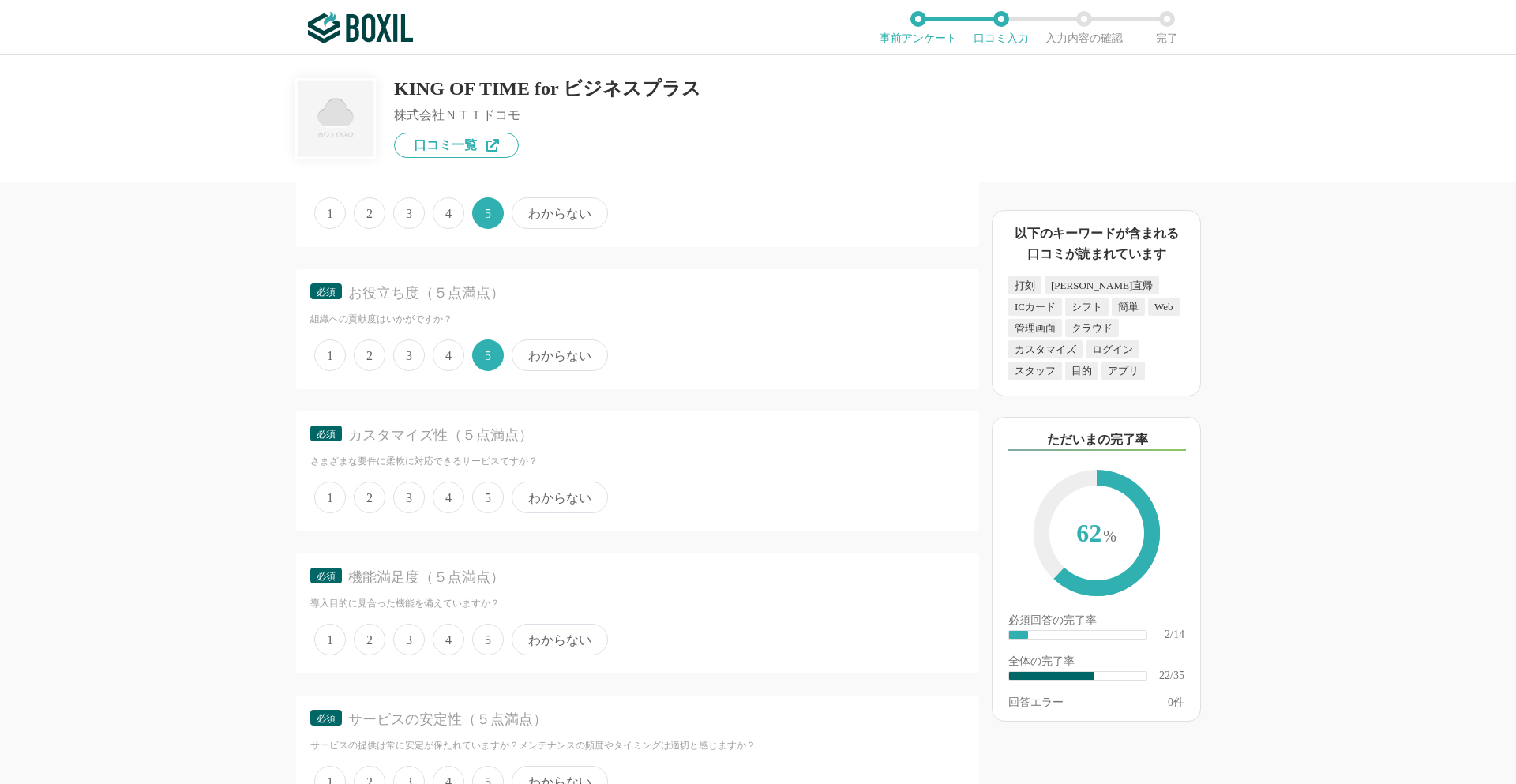
click at [488, 493] on span "5" at bounding box center [488, 497] width 32 height 32
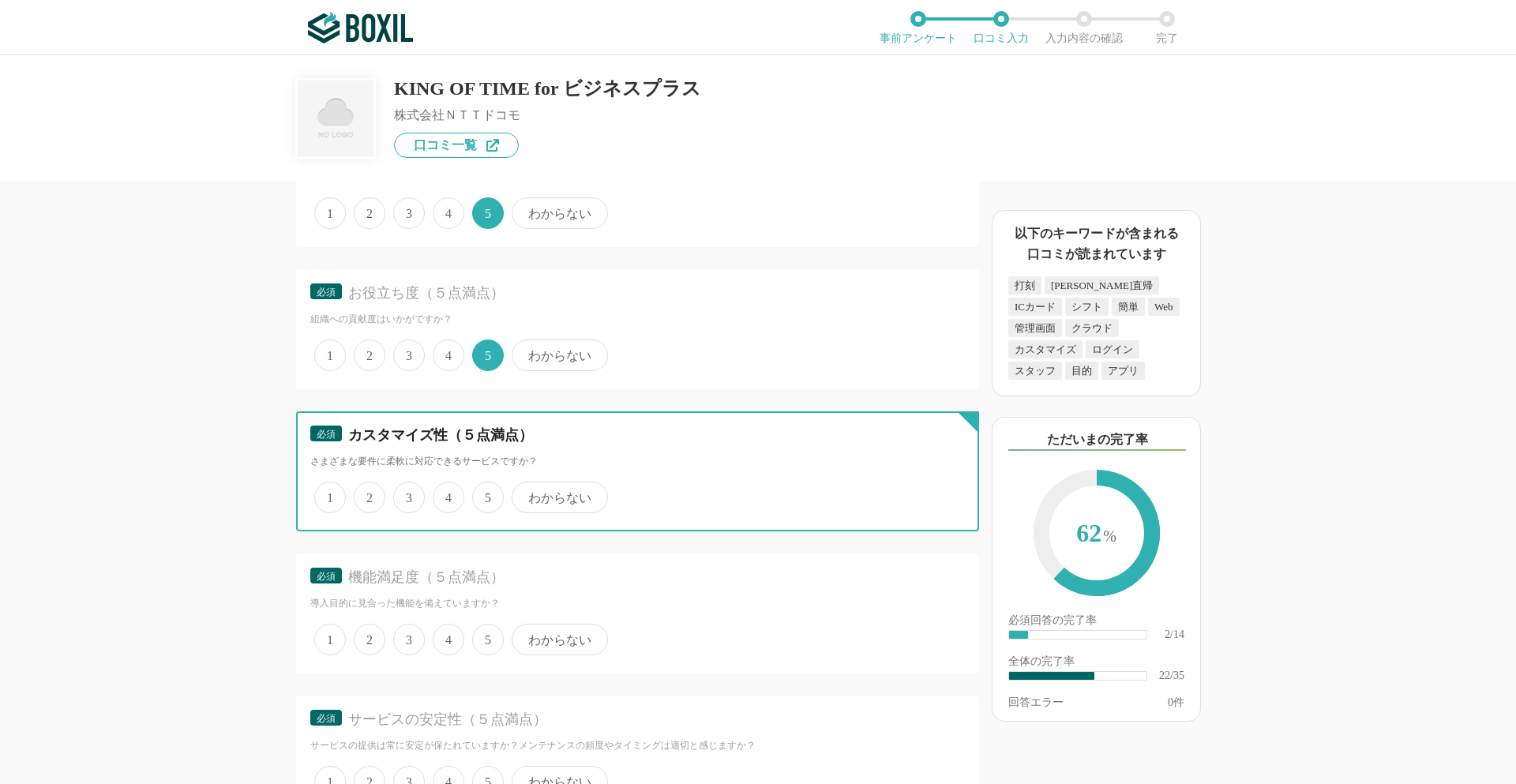
click at [486, 493] on input "5" at bounding box center [481, 488] width 10 height 10
radio input "true"
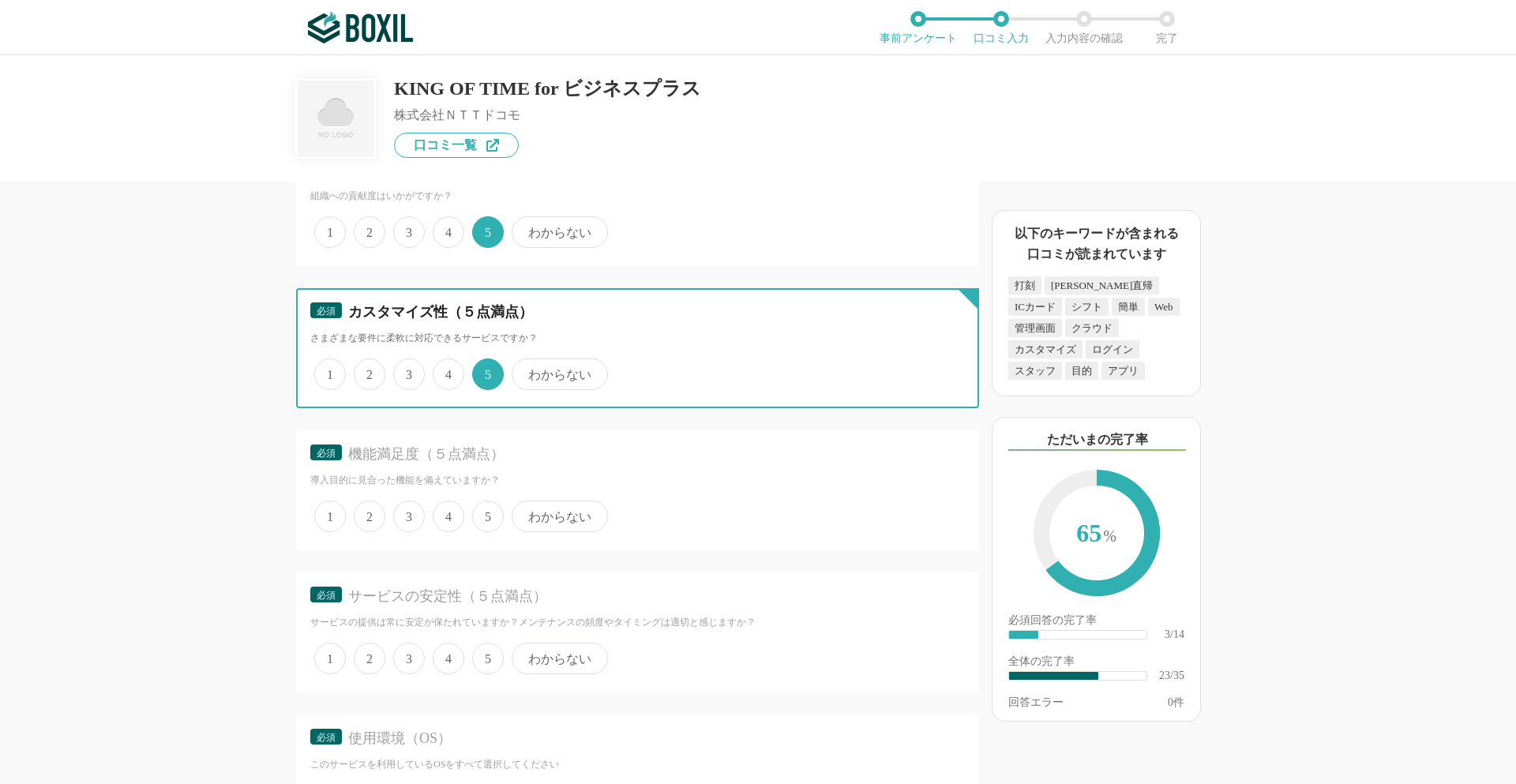
scroll to position [3158, 0]
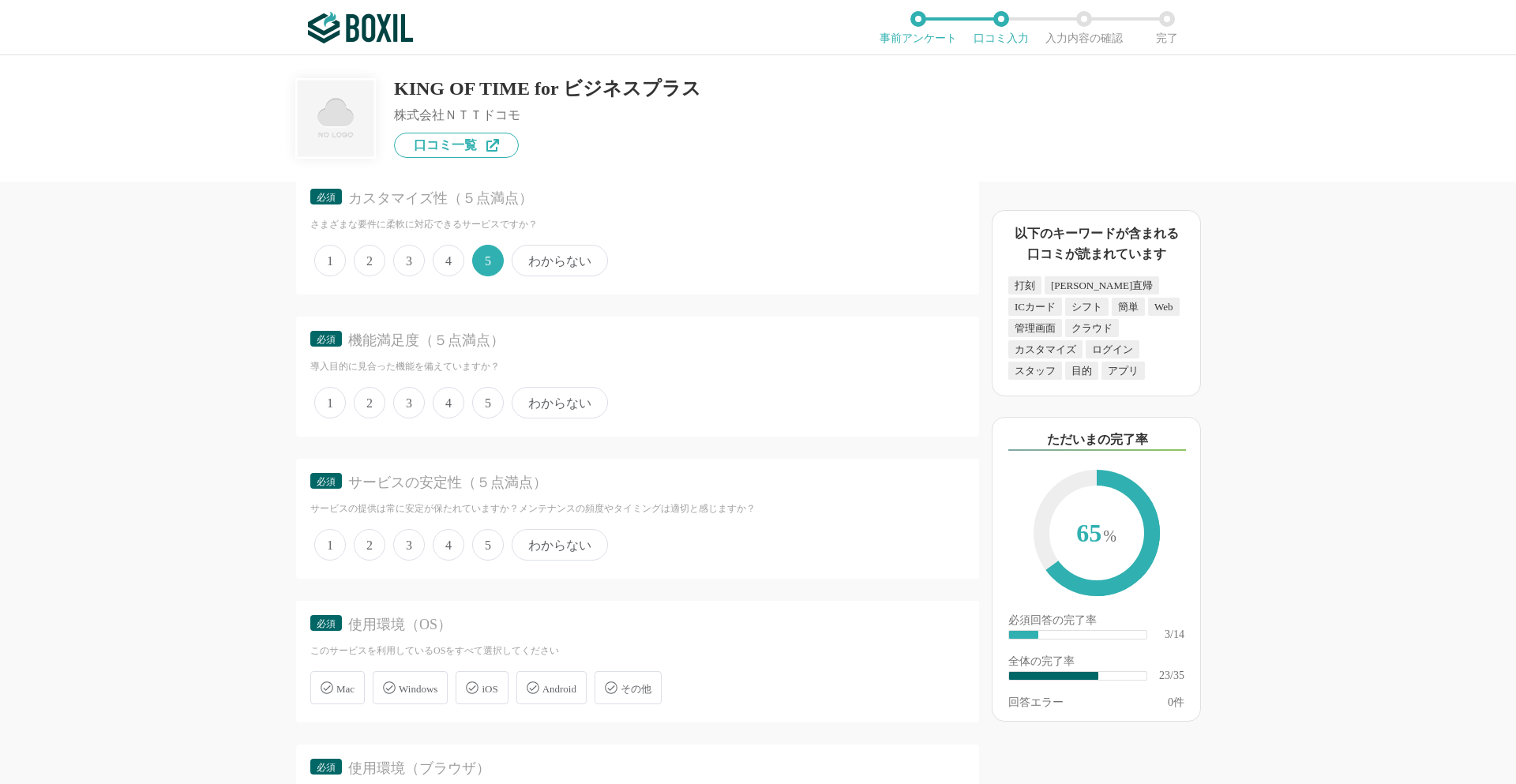
click at [486, 411] on span "5" at bounding box center [488, 402] width 32 height 32
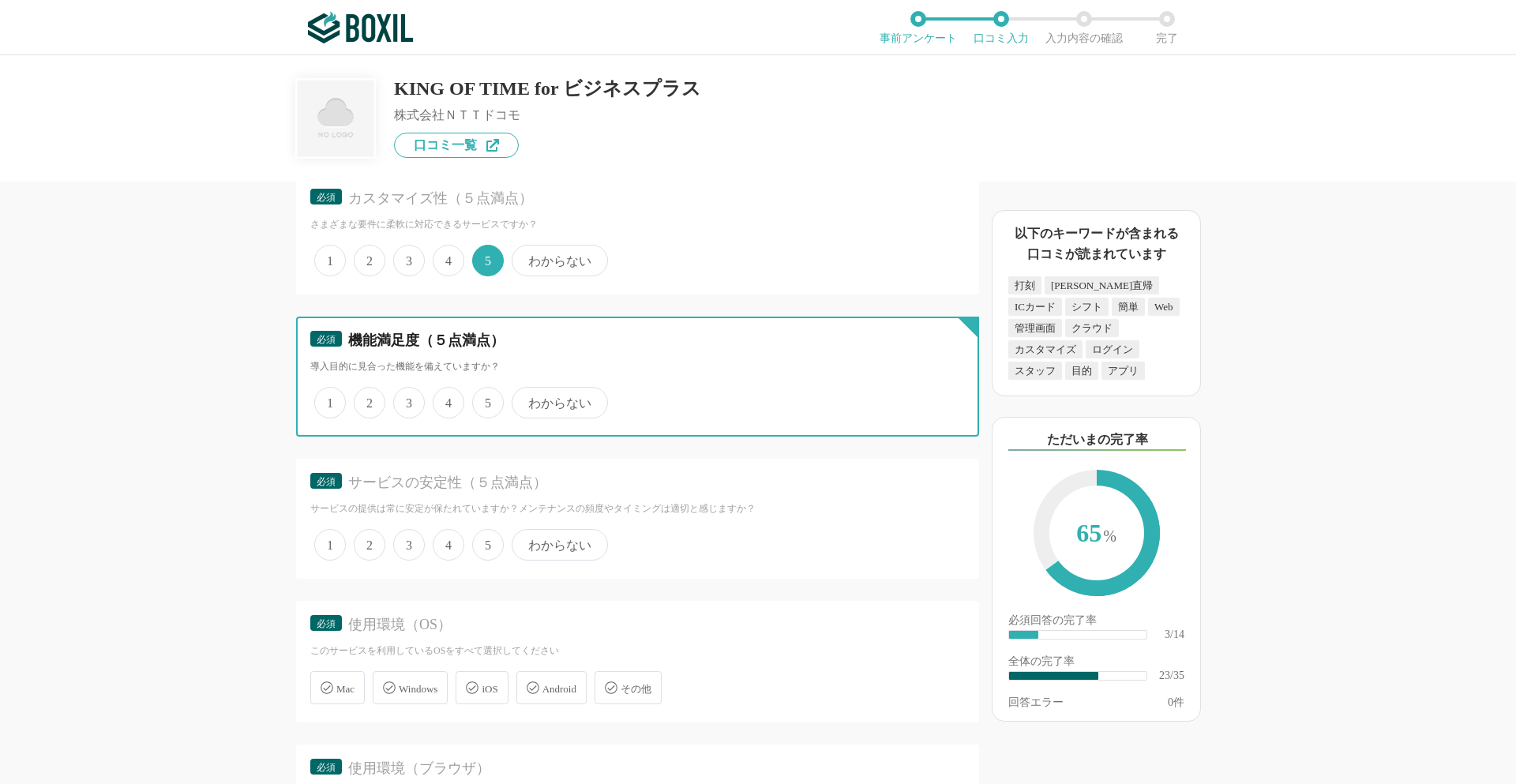
click at [486, 399] on input "5" at bounding box center [481, 394] width 10 height 10
radio input "true"
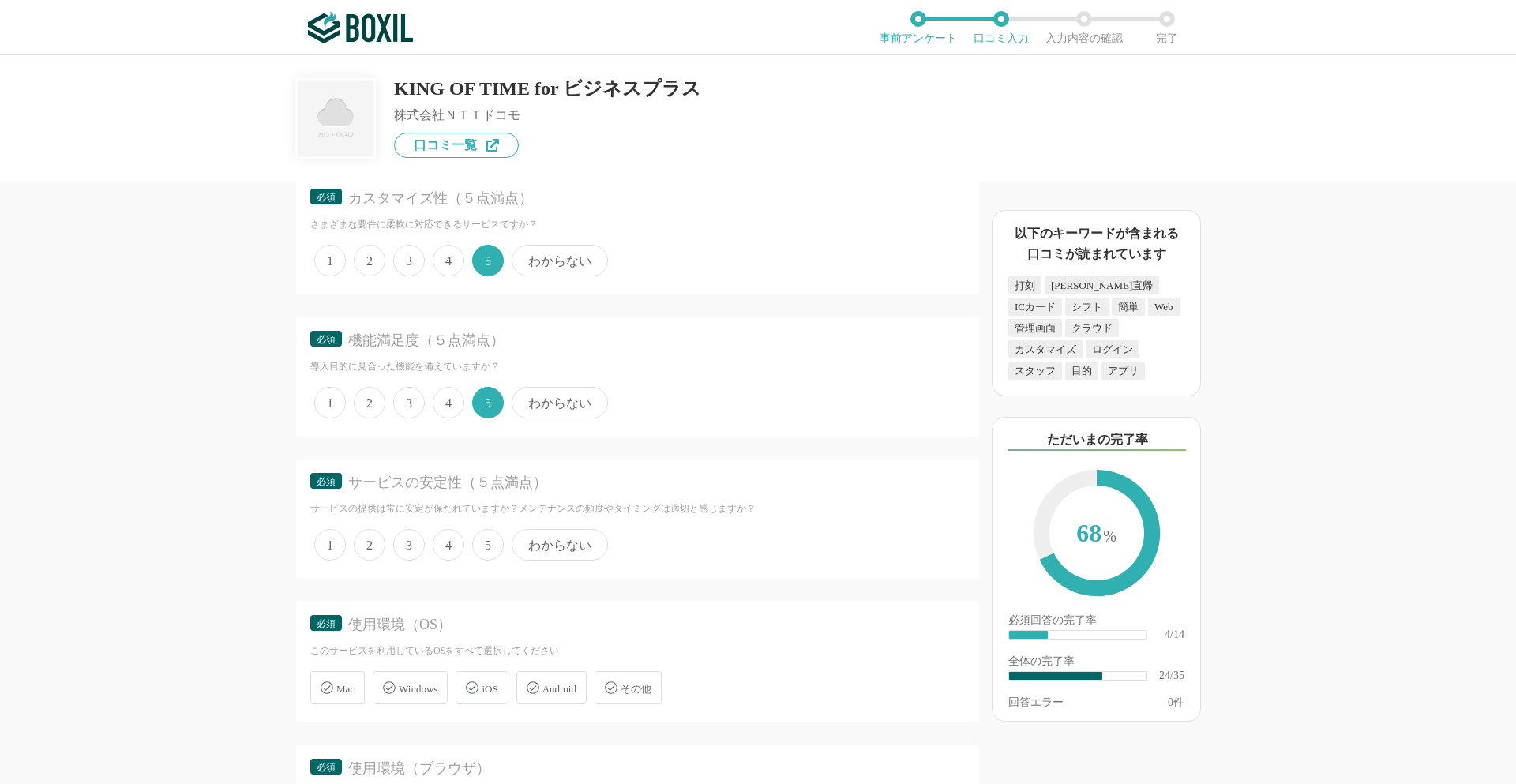
drag, startPoint x: 499, startPoint y: 552, endPoint x: 494, endPoint y: 560, distance: 9.4
click at [499, 553] on span "5" at bounding box center [488, 545] width 32 height 32
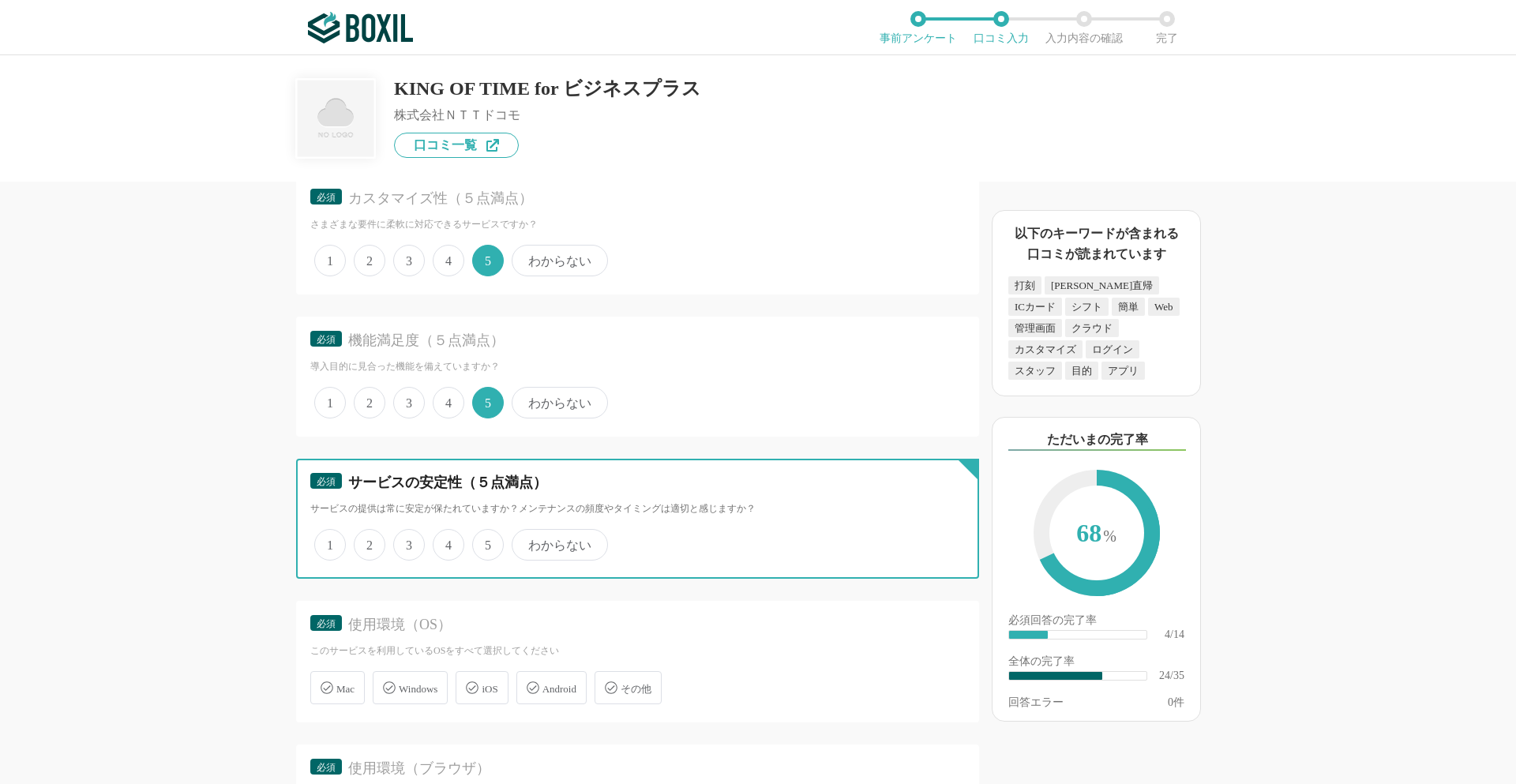
click at [486, 542] on input "5" at bounding box center [481, 536] width 10 height 10
radio input "true"
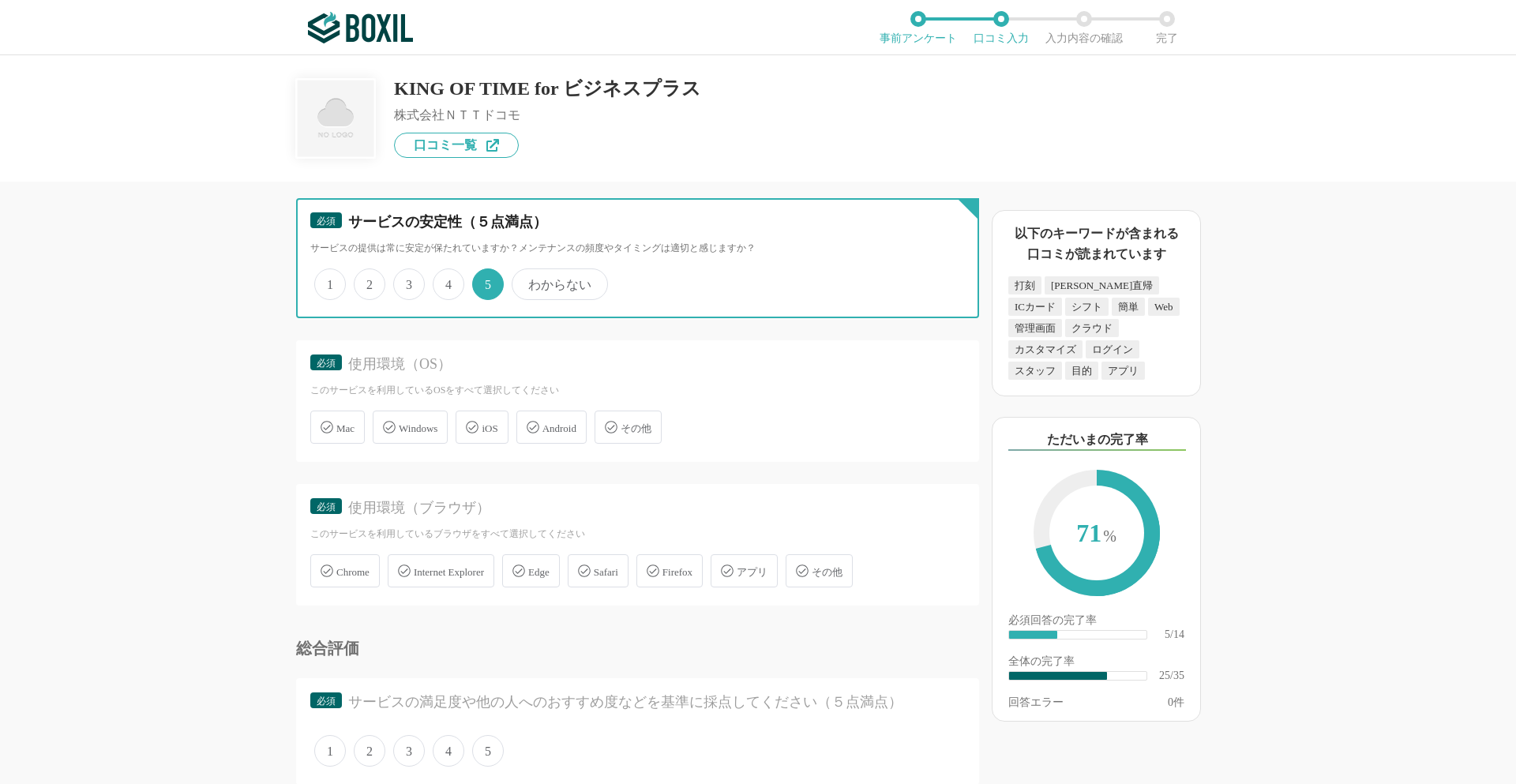
scroll to position [3552, 0]
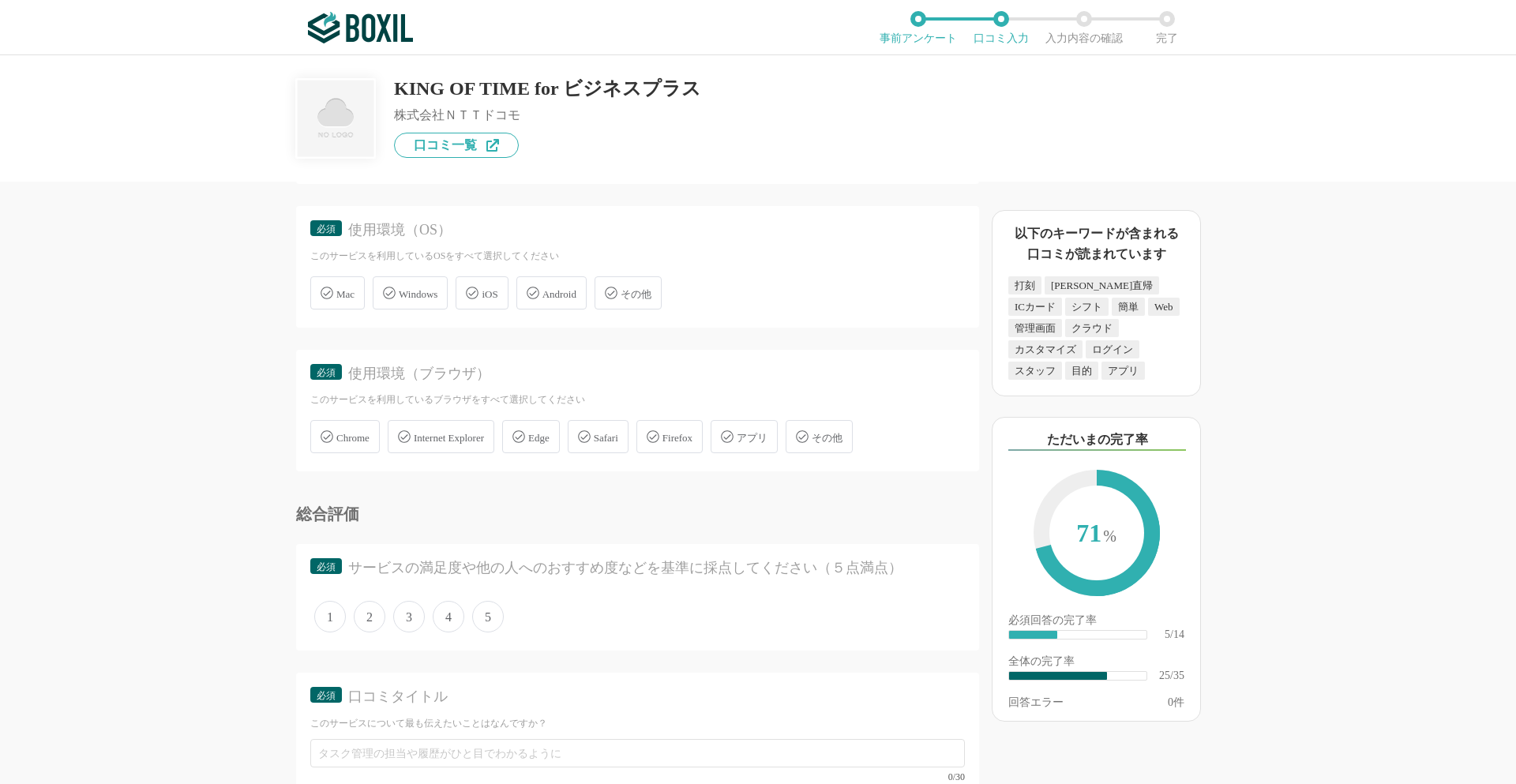
click at [494, 303] on div "iOS" at bounding box center [481, 293] width 52 height 33
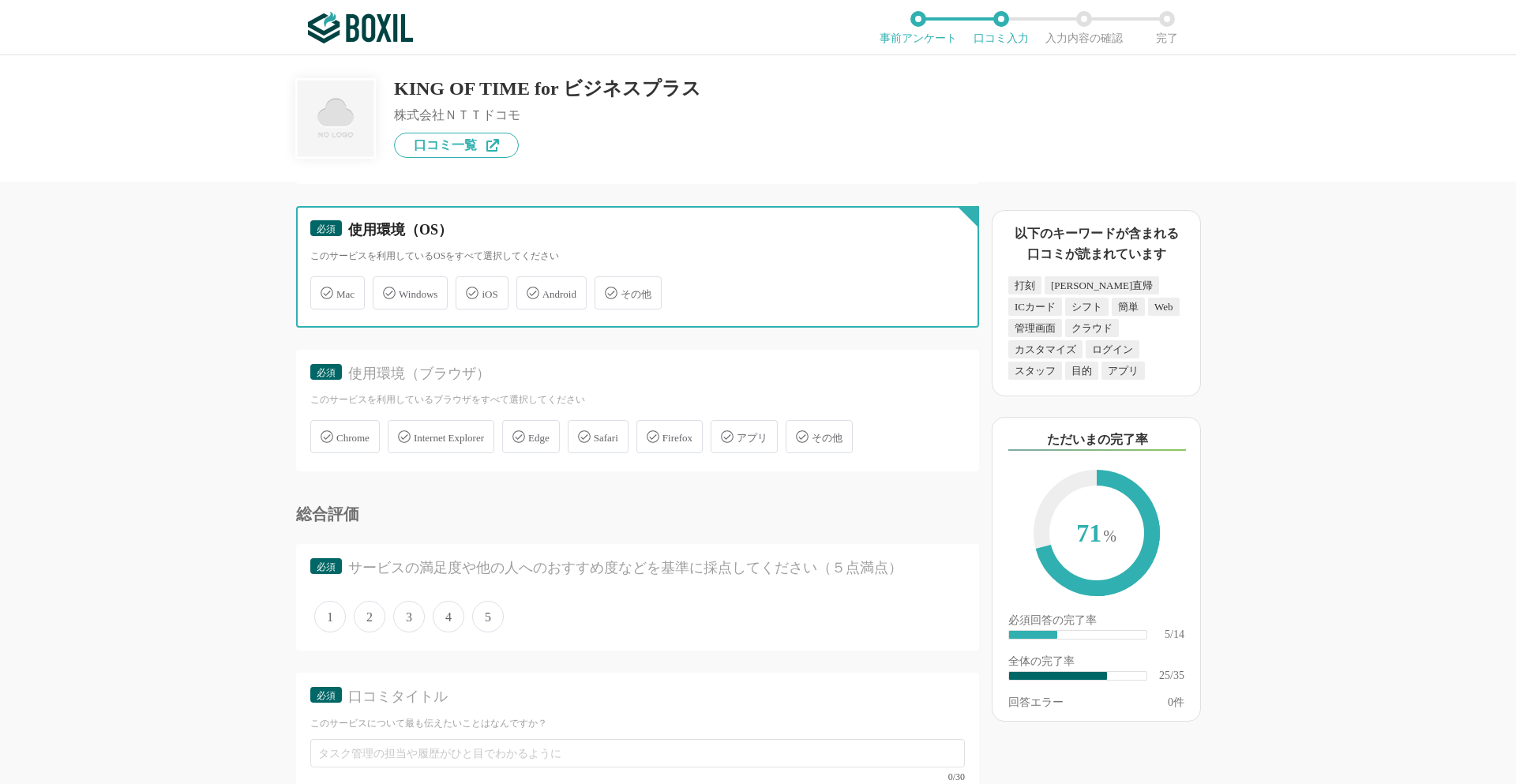
click at [469, 289] on input "iOS" at bounding box center [464, 284] width 10 height 10
checkbox input "true"
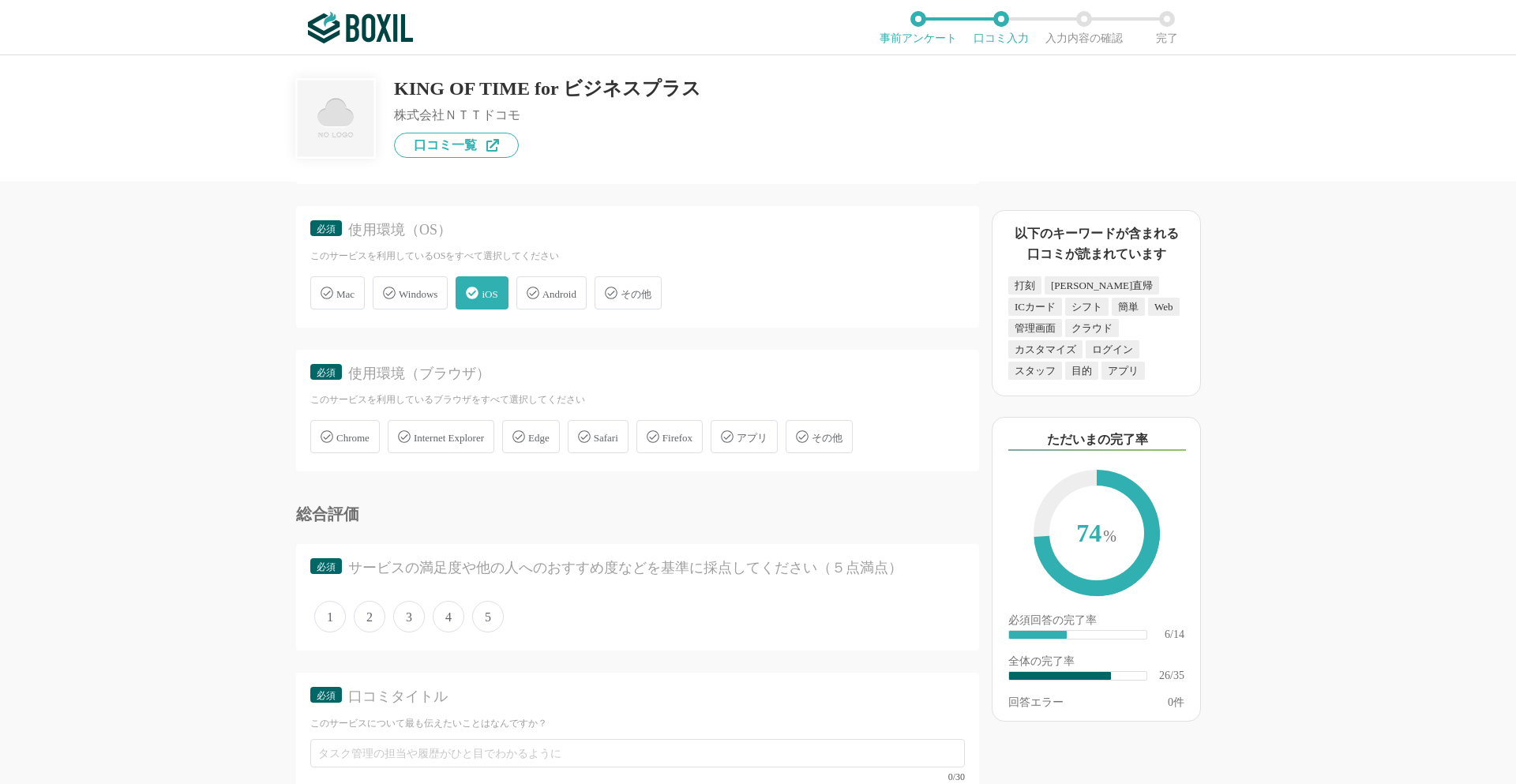
click at [446, 440] on span "Internet Explorer" at bounding box center [449, 437] width 70 height 12
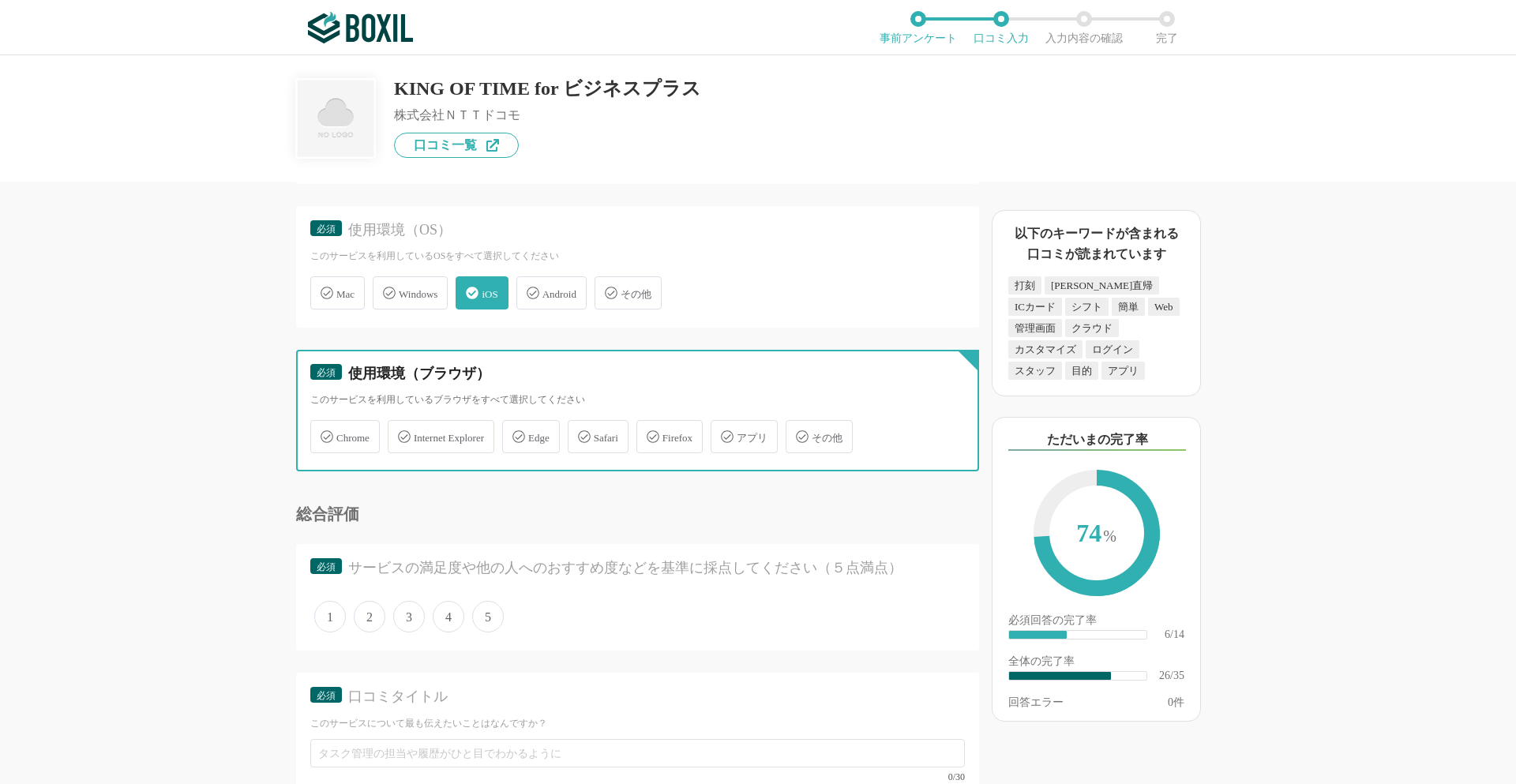
click at [401, 433] on input "Internet Explorer" at bounding box center [395, 427] width 10 height 10
checkbox input "true"
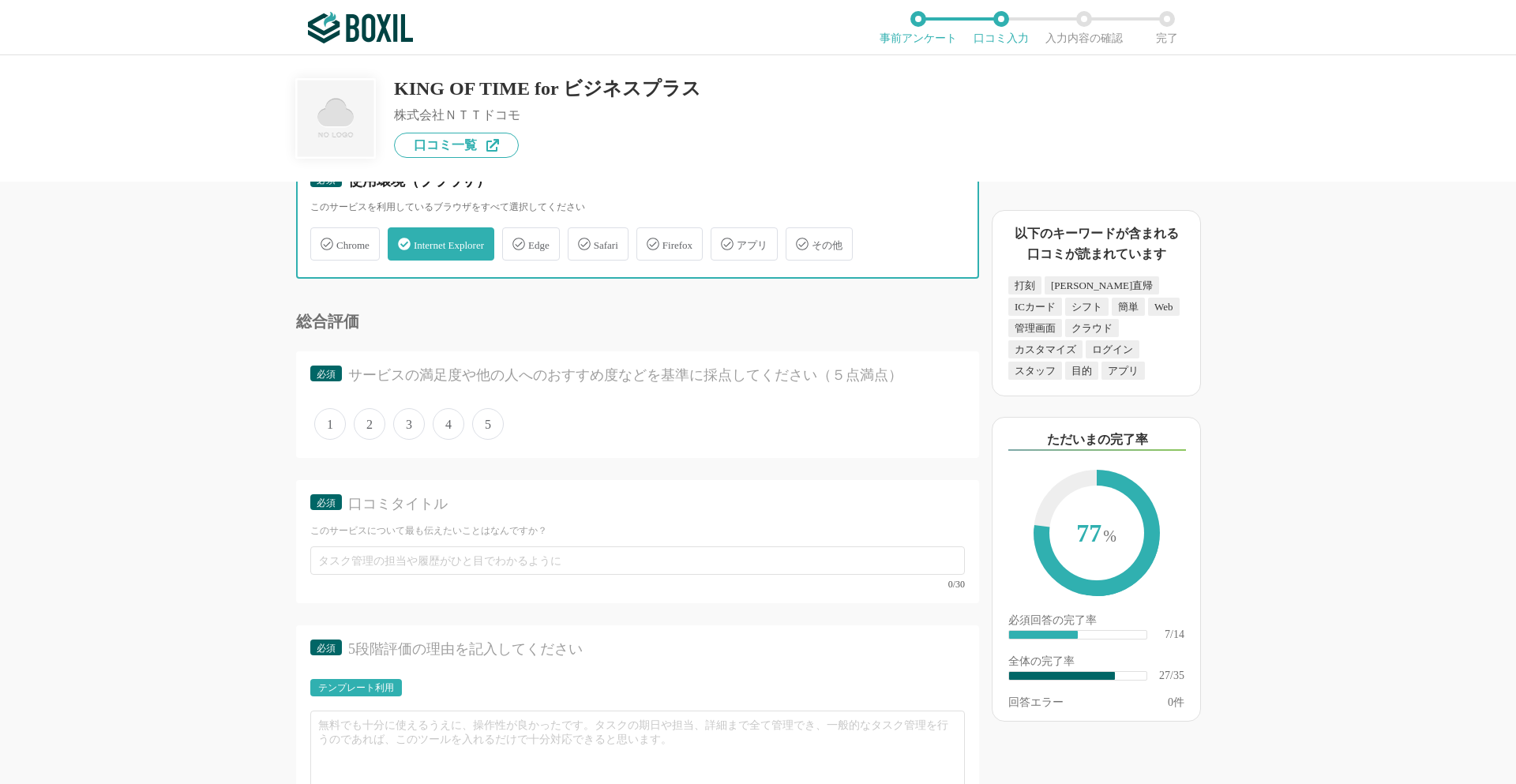
scroll to position [3789, 0]
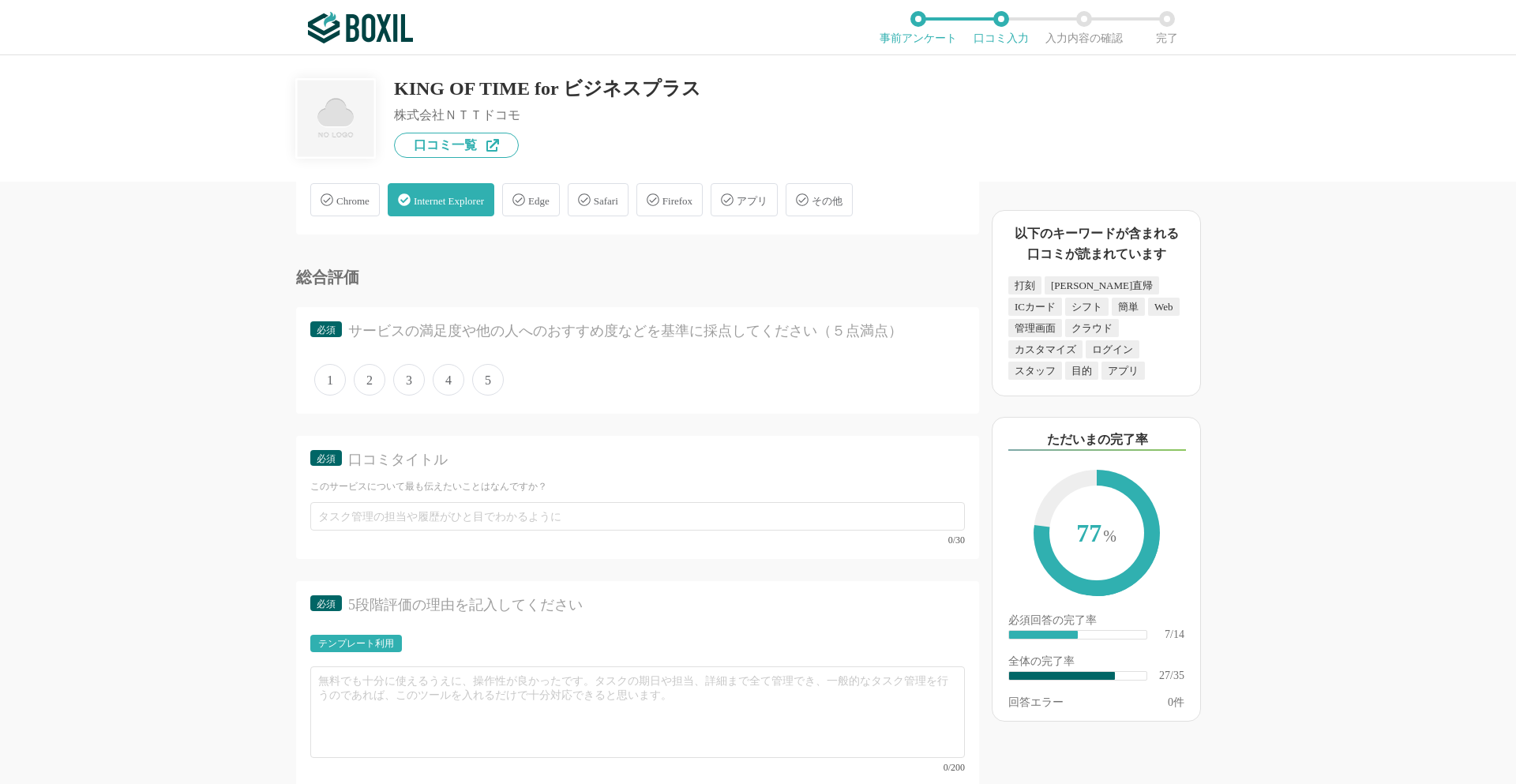
click at [487, 387] on span "5" at bounding box center [488, 380] width 32 height 32
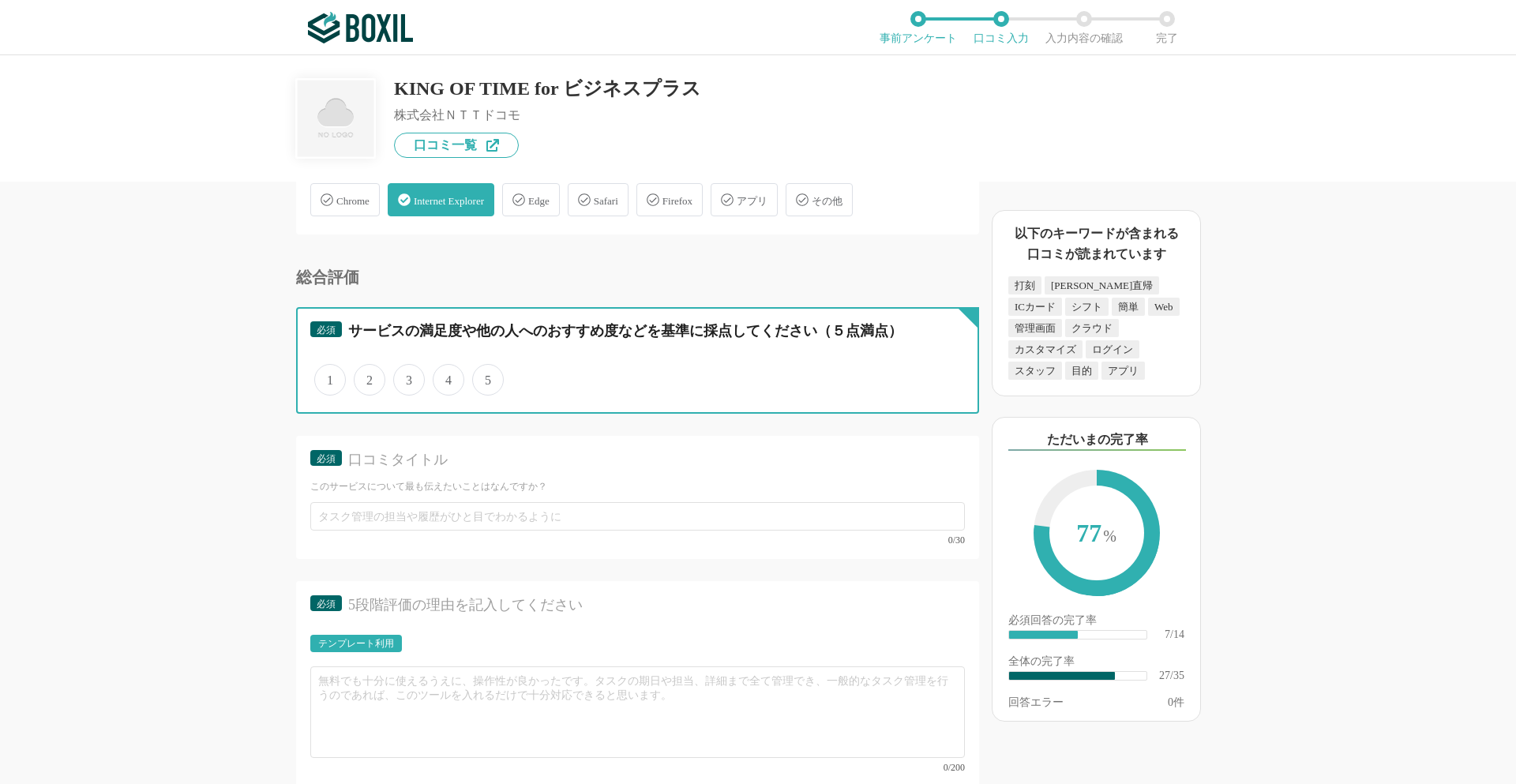
click at [486, 377] on input "5" at bounding box center [481, 371] width 10 height 10
radio input "true"
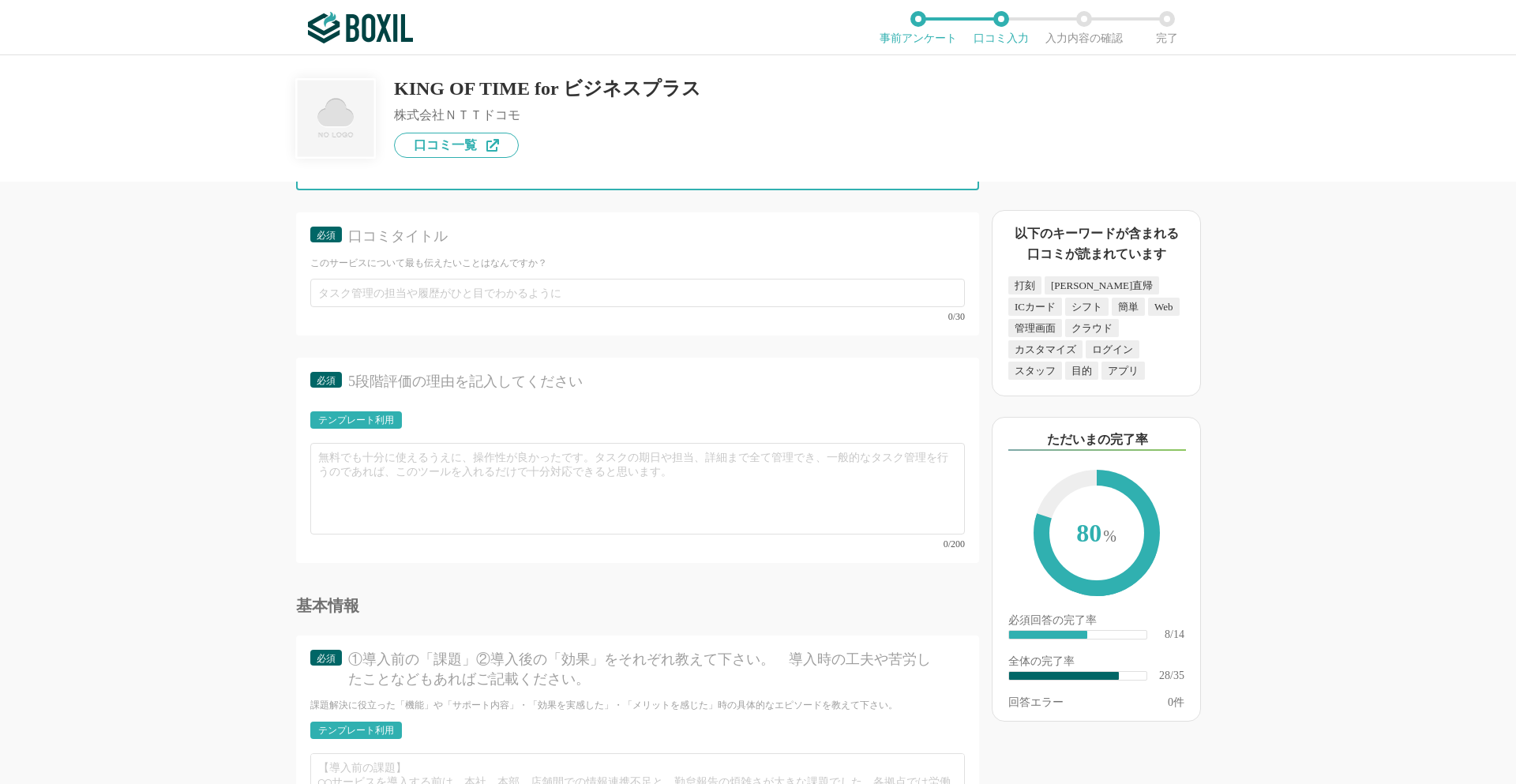
scroll to position [4026, 0]
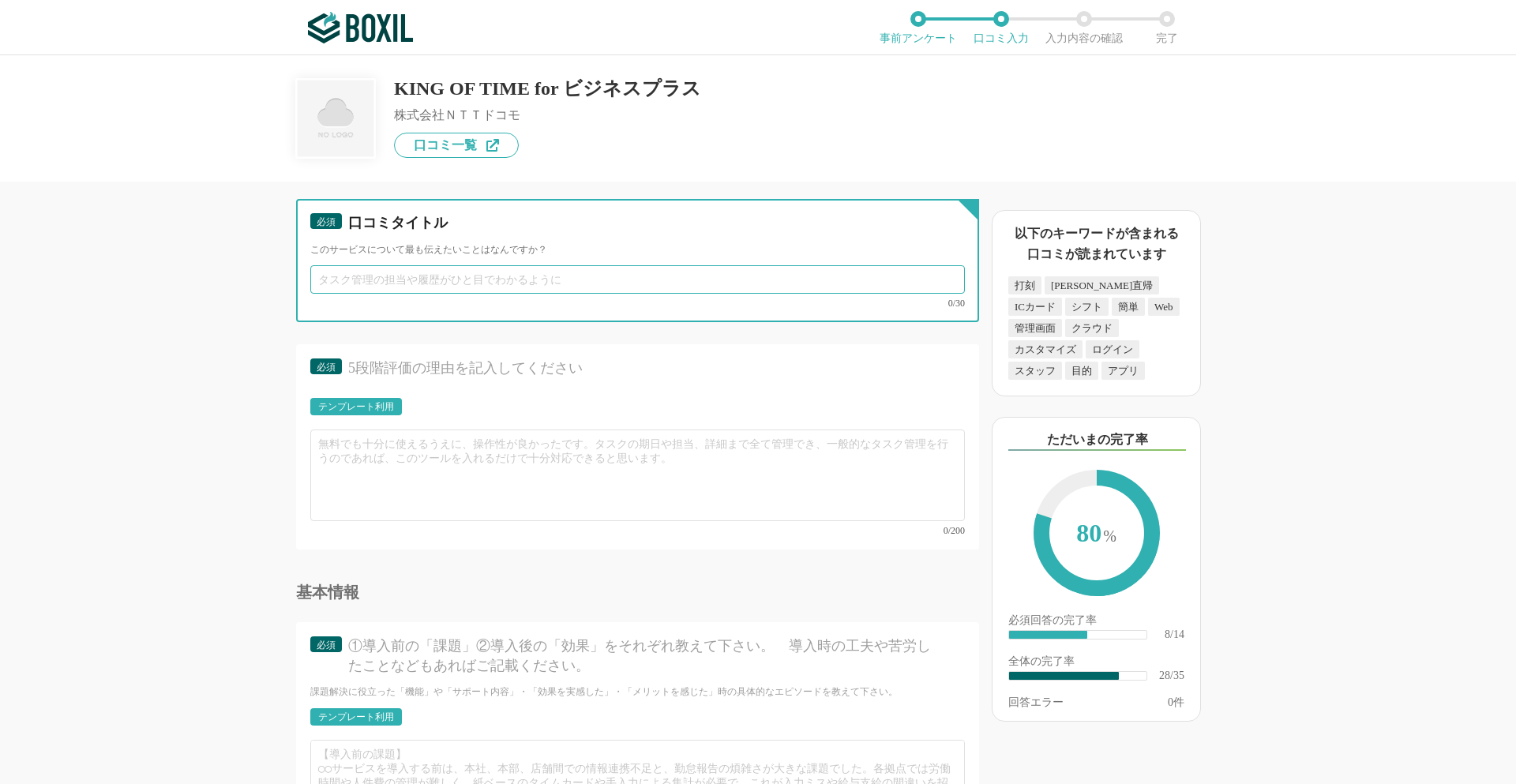
click at [364, 273] on input "text" at bounding box center [637, 280] width 654 height 29
type input "じ"
type input "社外、社内　どこでも打刻、確認、申請が出来て便利"
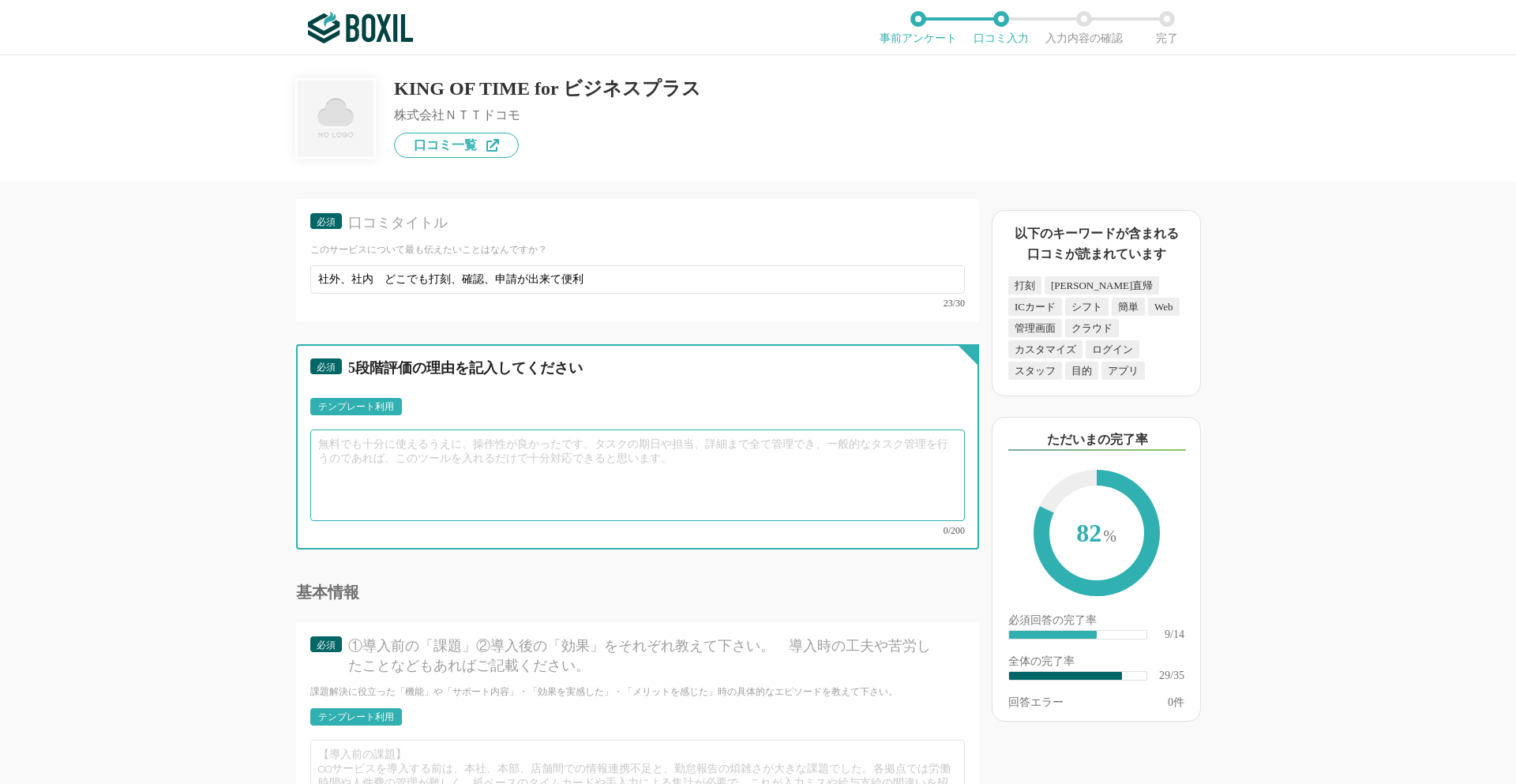
click at [353, 448] on textarea at bounding box center [637, 475] width 654 height 92
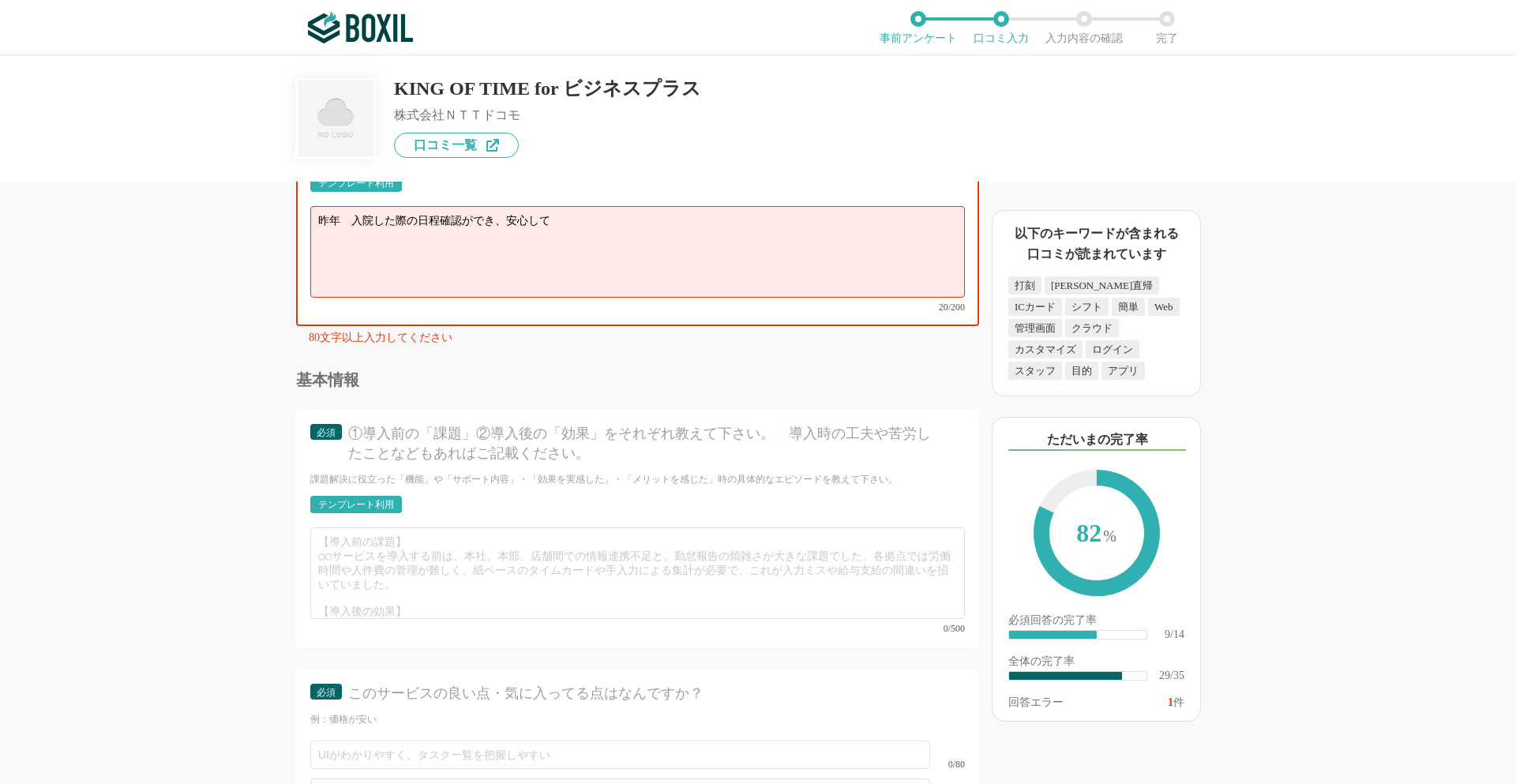
scroll to position [4184, 0]
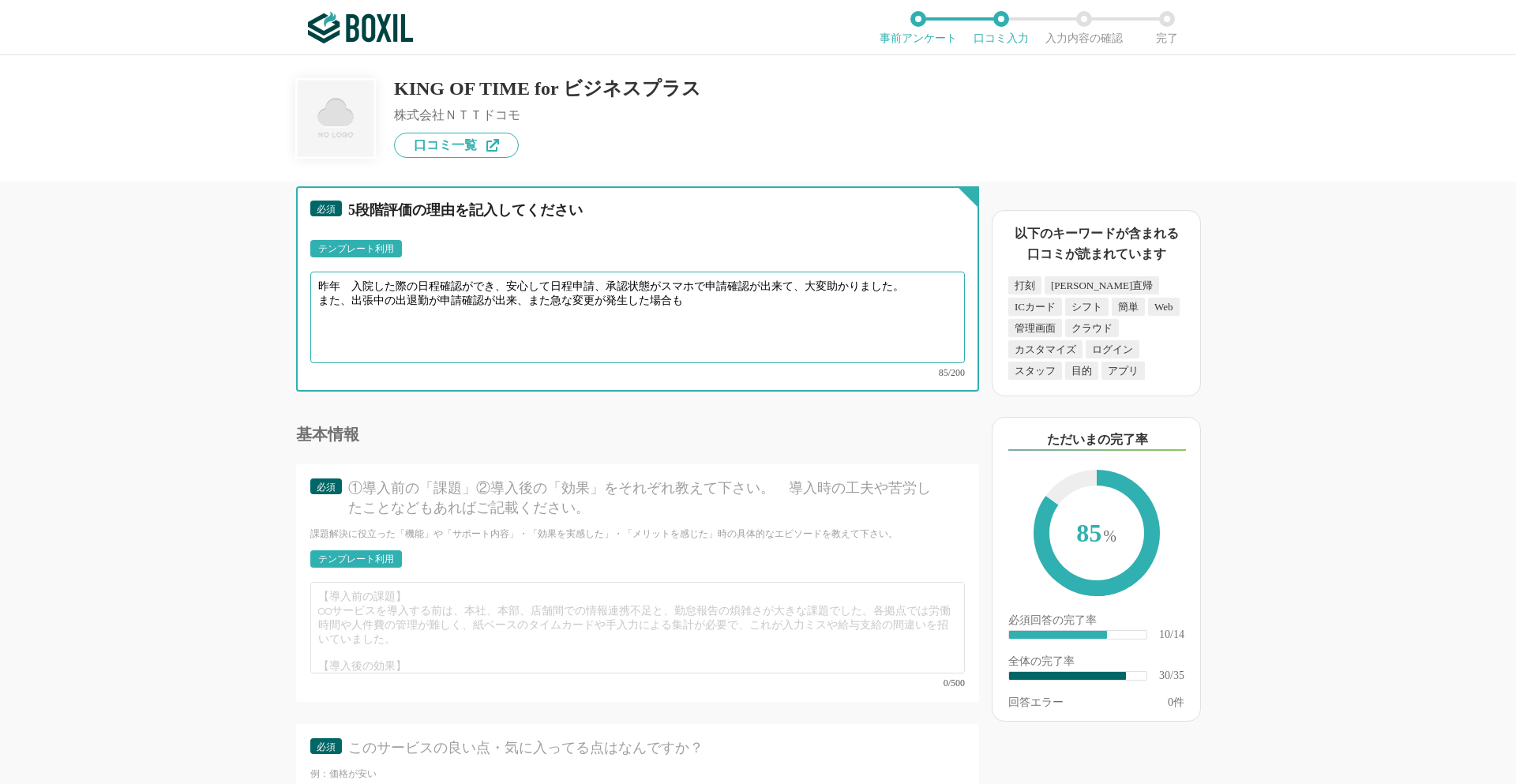
drag, startPoint x: 519, startPoint y: 301, endPoint x: 921, endPoint y: 318, distance: 402.4
click at [921, 318] on textarea "昨年　入院した際の日程確認ができ、安心して日程申請、承認状態がスマホで申請確認が出来て、大変助かりました。 また、出張中の出退勤が申請確認が出来、また急な変更…" at bounding box center [637, 317] width 654 height 92
click at [701, 300] on textarea "昨年　入院した際の日程確認ができ、安心して日程申請、承認状態がスマホで申請確認が出来て、大変助かりました。 また、出張中の出退勤が申請確認が出来、また急な変更…" at bounding box center [637, 317] width 654 height 92
click at [926, 296] on textarea "昨年　入院した際の日程確認ができ、安心して日程申請、承認状態がスマホで申請確認が出来て、大変助かりました。 また、出張中の出退勤が申請確認が出来、また急な変更…" at bounding box center [637, 317] width 654 height 92
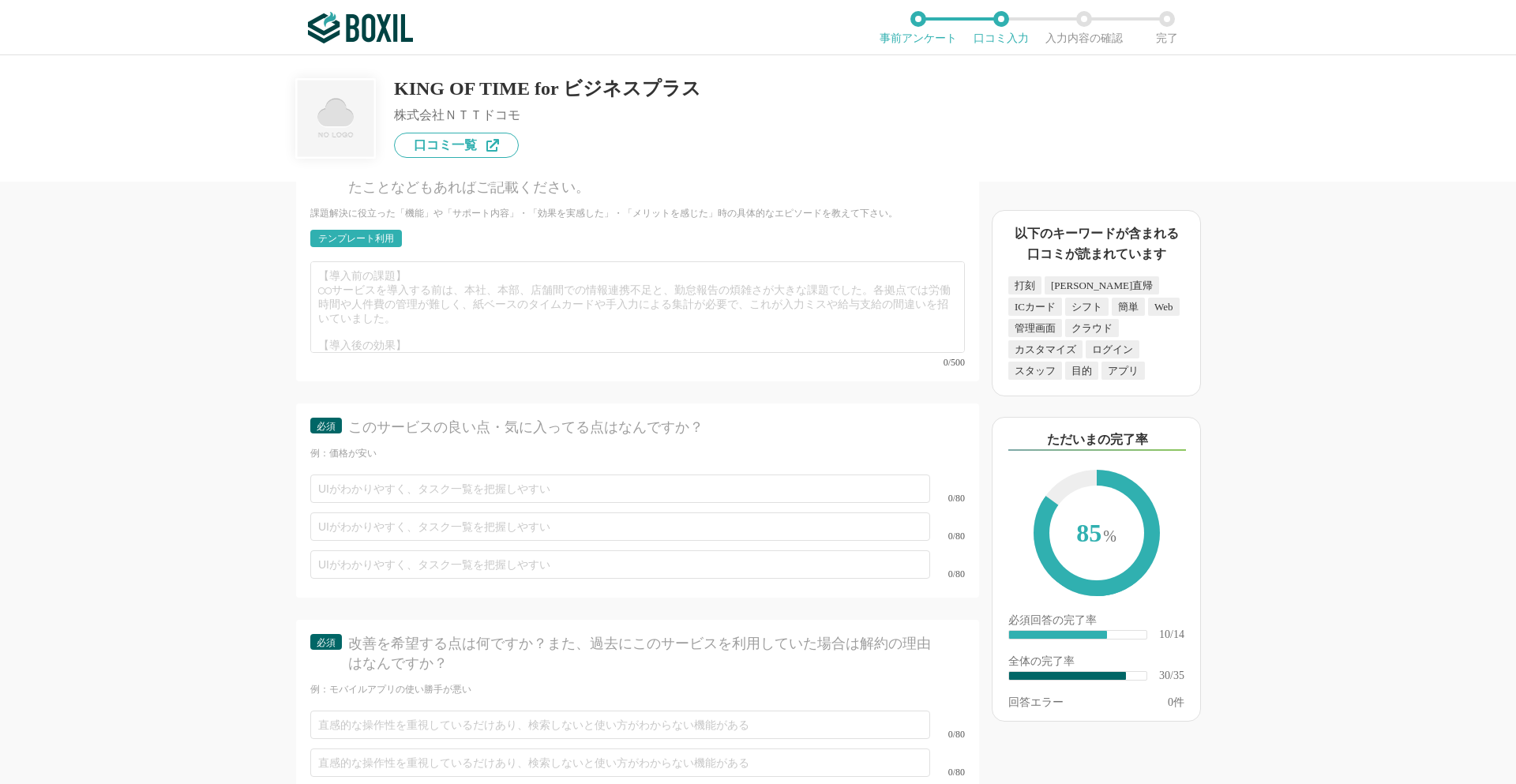
scroll to position [4420, 0]
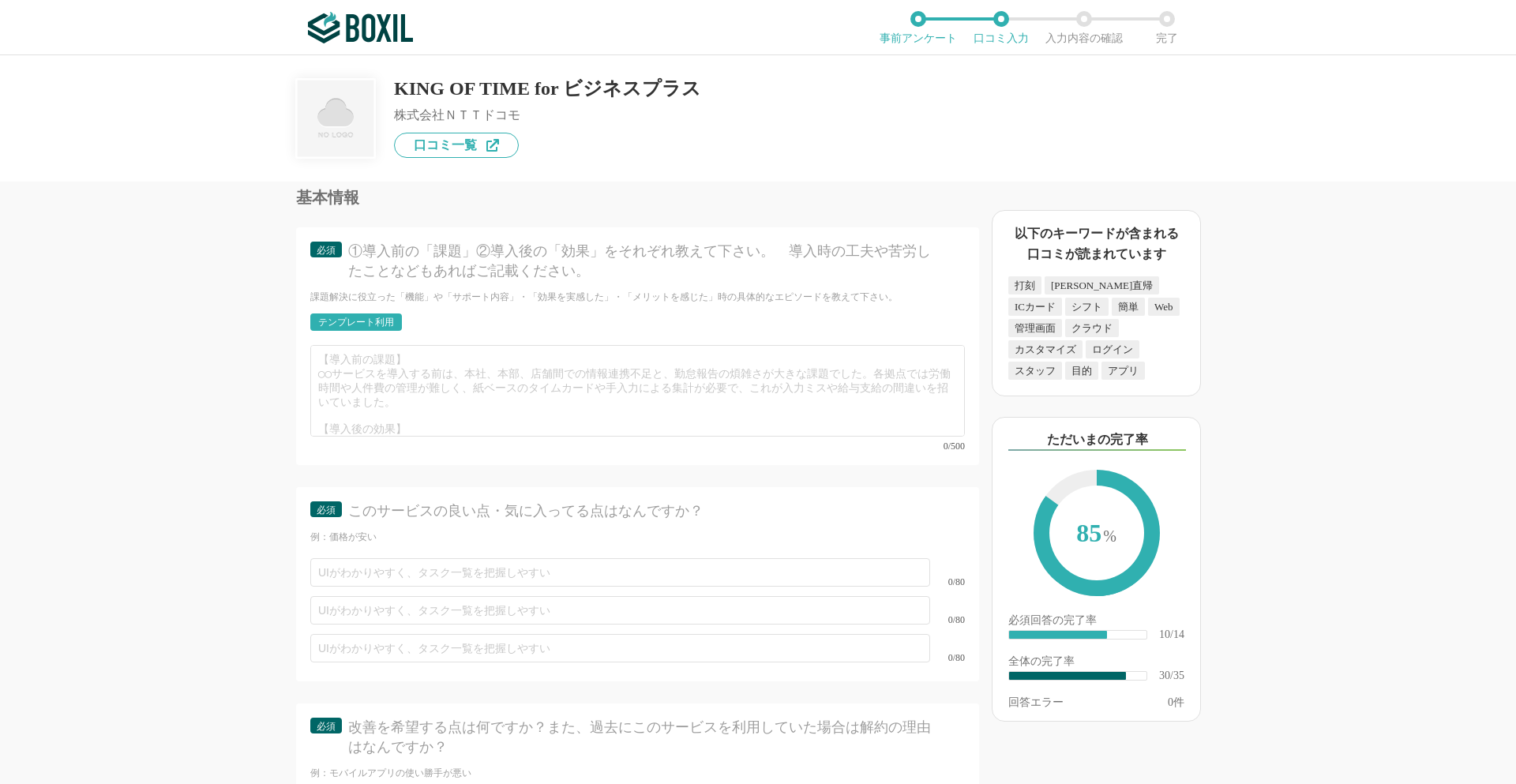
type textarea "昨年　入院した際の日程確認ができ、安心して日程申請、承認状態がスマホで申請確認が出来て、大変助かりました。 また、出張中の出退勤が申請確認が出来、また急な変更…"
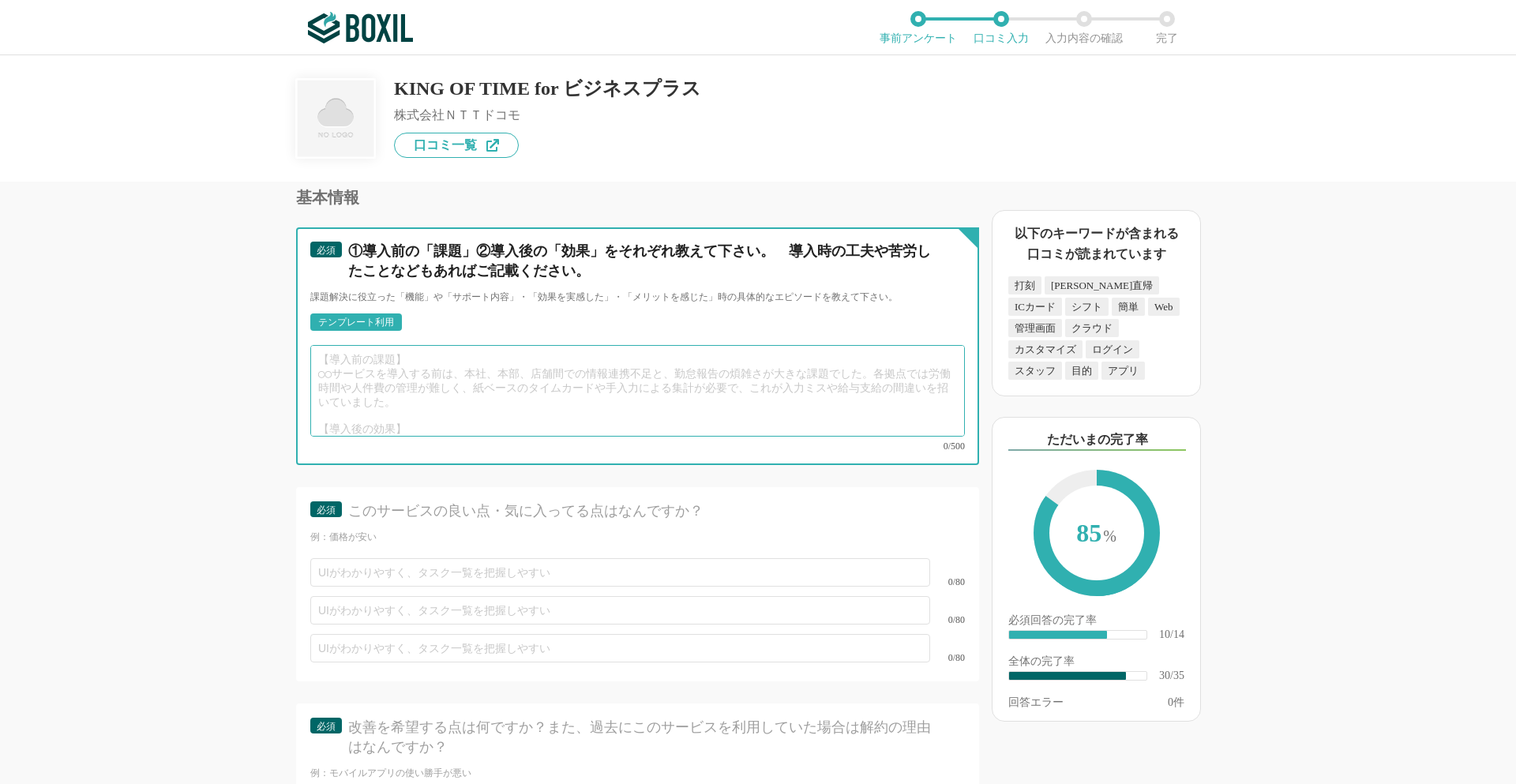
click at [412, 358] on textarea at bounding box center [637, 390] width 654 height 92
click at [321, 360] on textarea at bounding box center [637, 390] width 654 height 92
drag, startPoint x: 320, startPoint y: 359, endPoint x: 445, endPoint y: 372, distance: 125.7
click at [445, 372] on textarea at bounding box center [637, 390] width 654 height 92
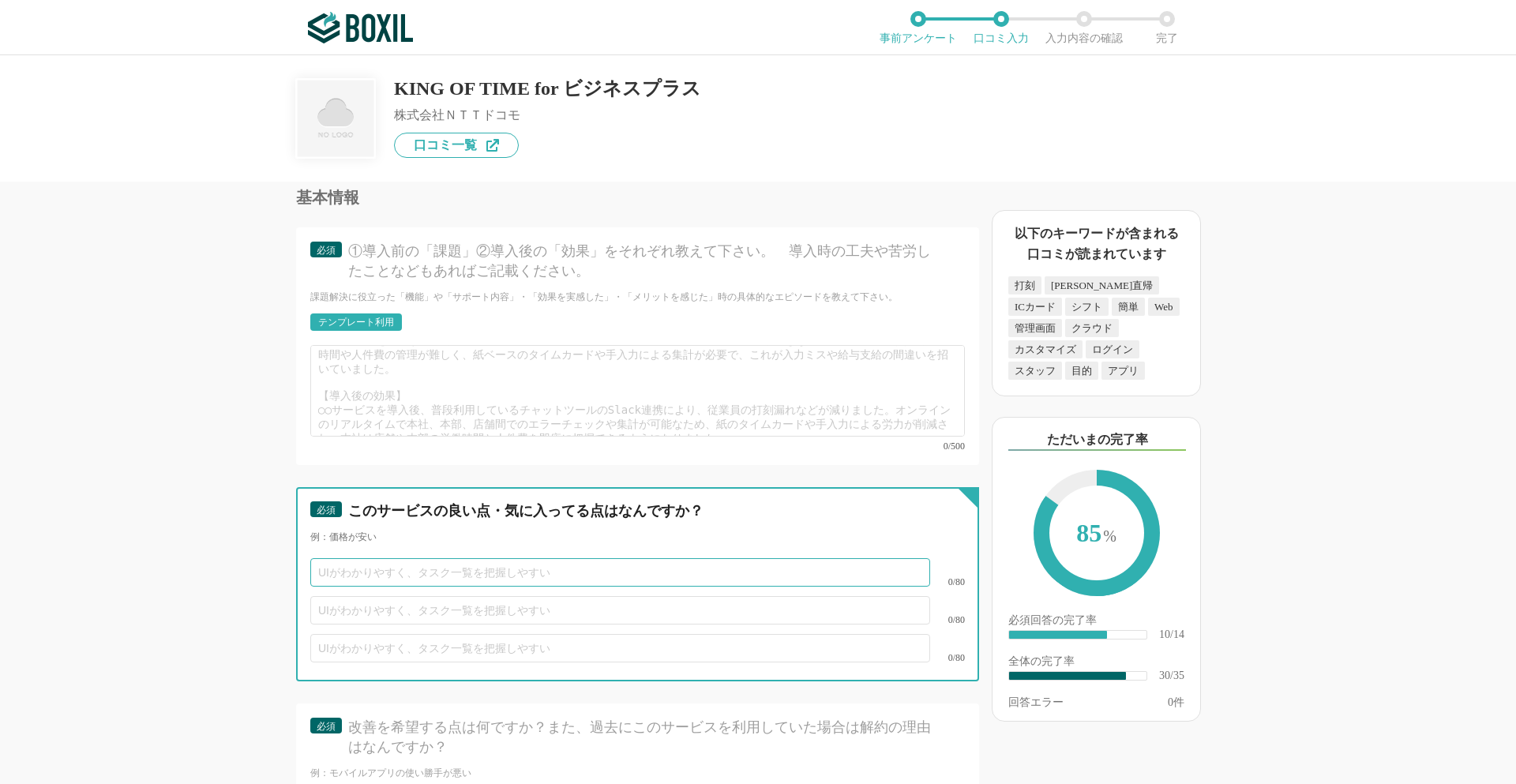
click at [341, 558] on input "text" at bounding box center [620, 572] width 620 height 29
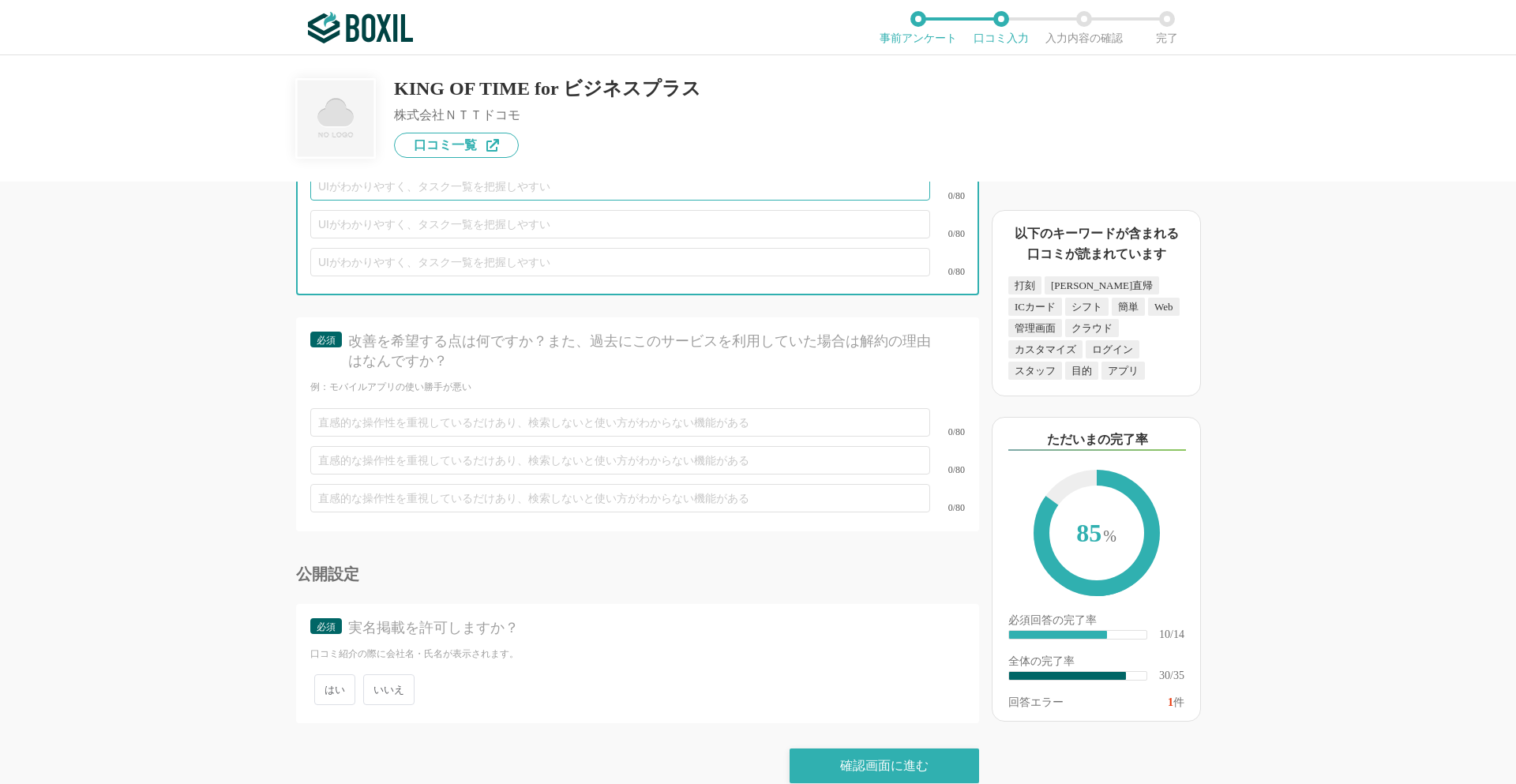
scroll to position [4821, 0]
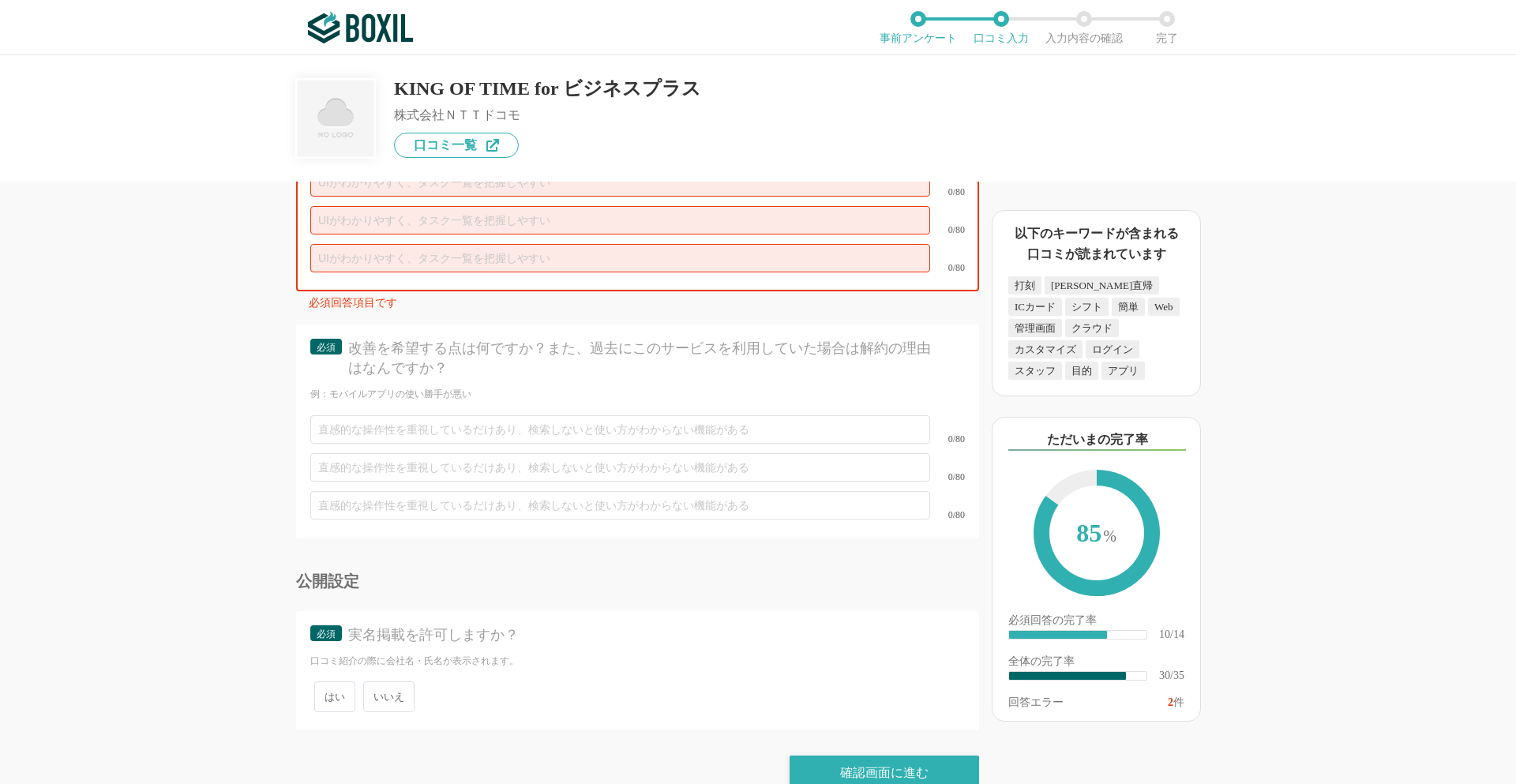
click at [410, 677] on div "はい いいえ" at bounding box center [637, 696] width 654 height 39
click at [391, 681] on span "いいえ" at bounding box center [389, 696] width 51 height 31
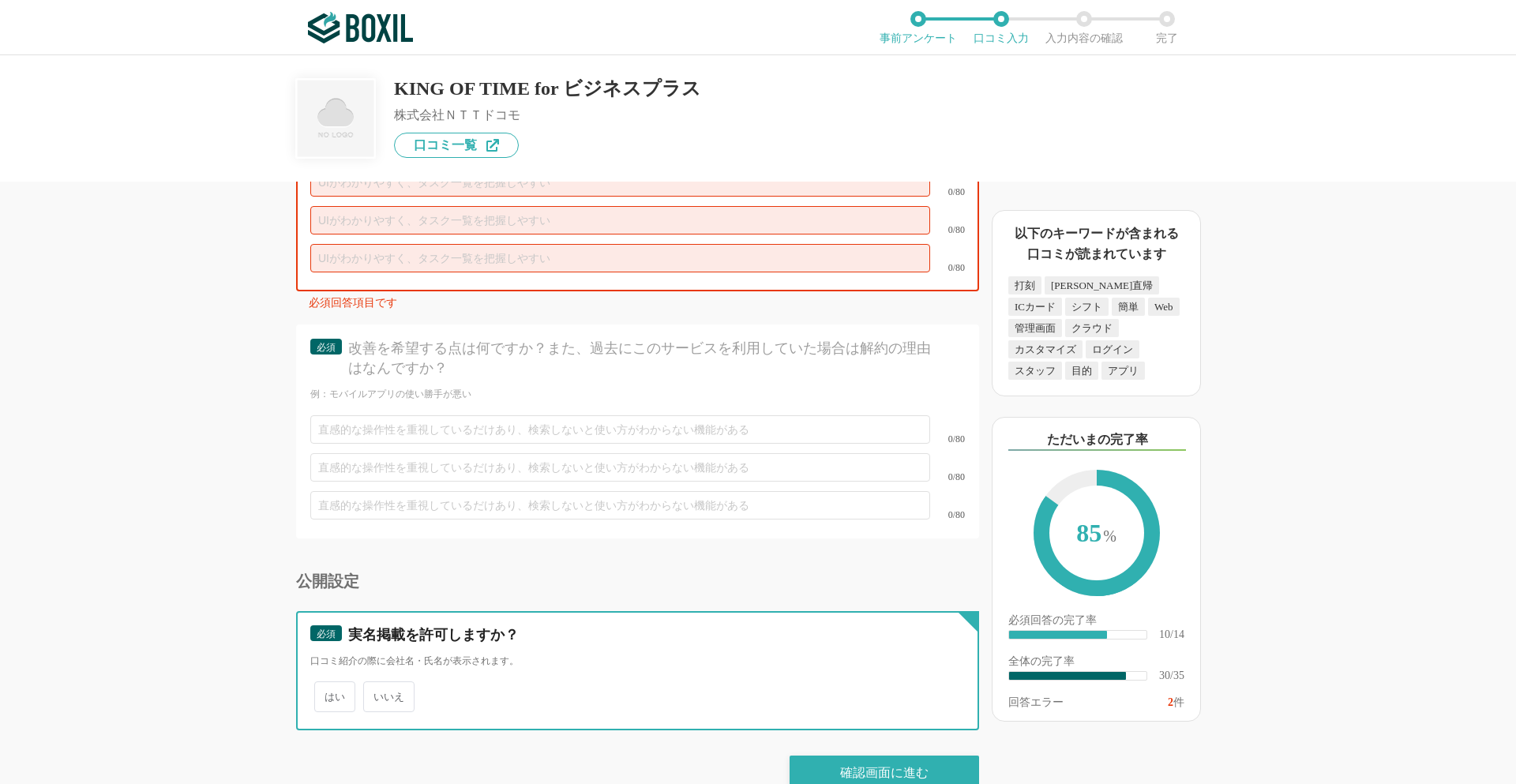
click at [378, 684] on input "いいえ" at bounding box center [372, 688] width 10 height 10
radio input "true"
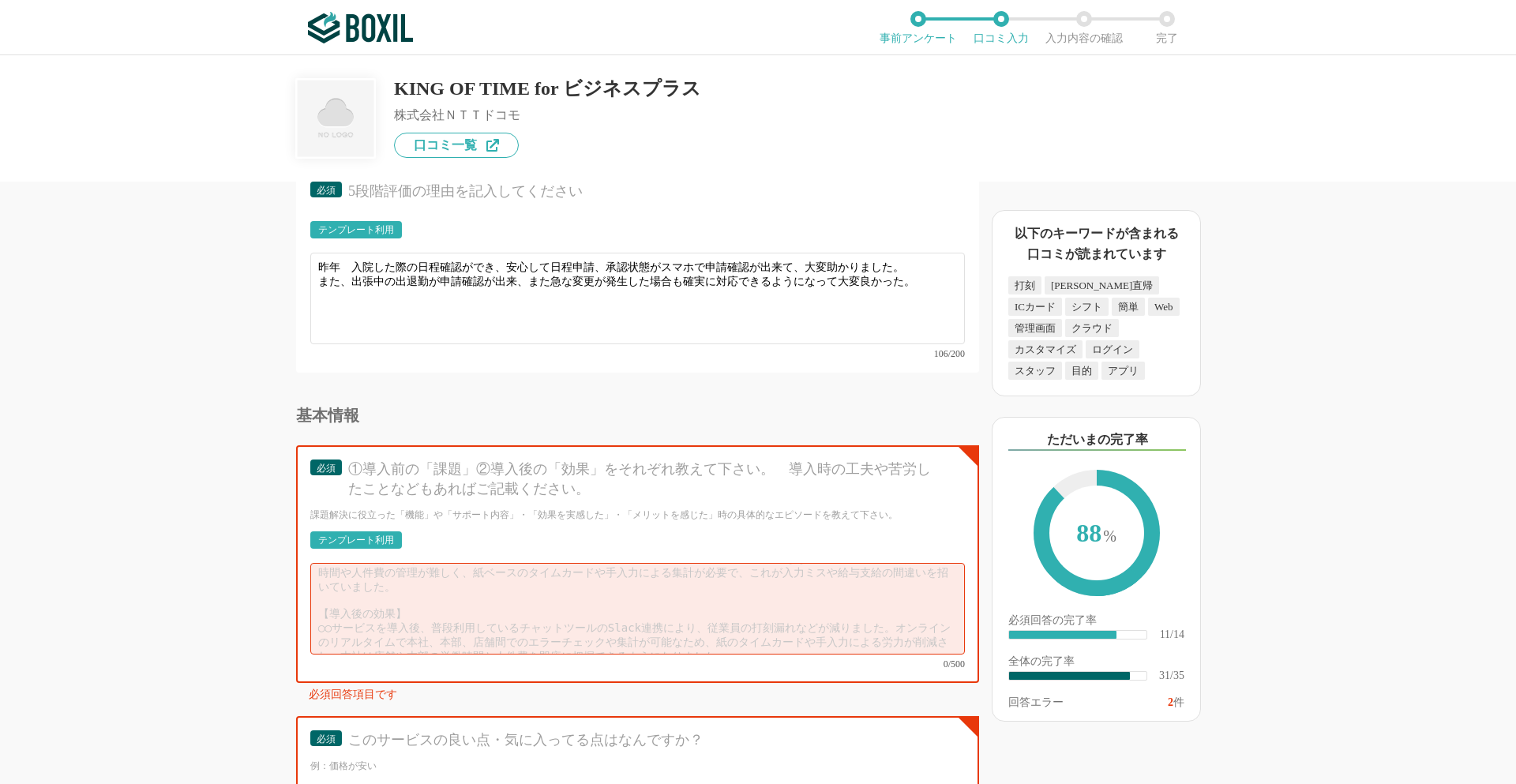
scroll to position [4190, 0]
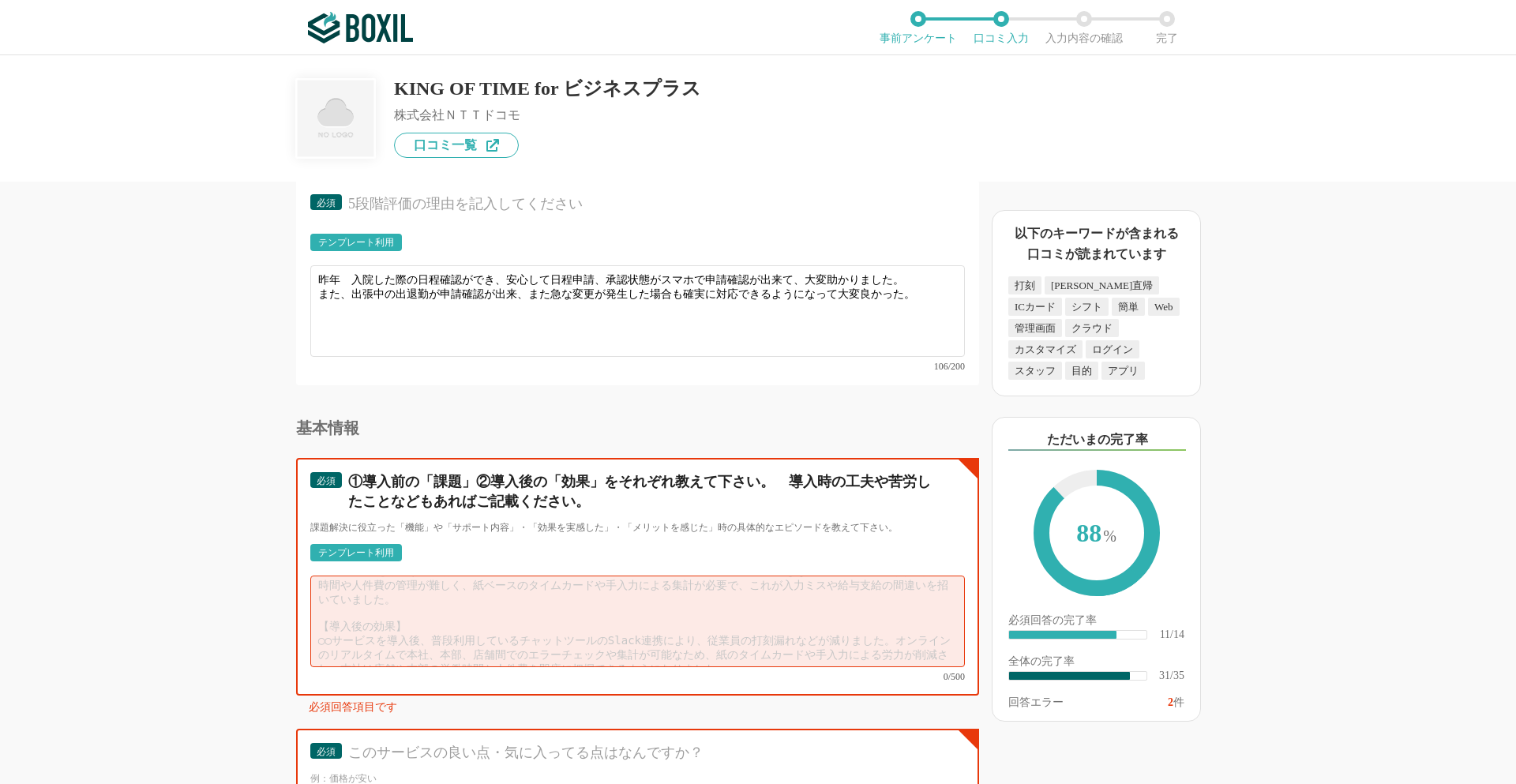
click at [355, 578] on textarea at bounding box center [637, 621] width 654 height 92
click at [318, 625] on textarea "【導入前】 紙タイムカードによる打刻　専用用紙での有給等の申請承認を行っていた。 【導入後】" at bounding box center [637, 621] width 654 height 92
click at [381, 611] on textarea "【導入前】 紙タイムカードによる打刻　専用用紙での有給等の申請承認を行っていた。 【導入後】" at bounding box center [637, 621] width 654 height 92
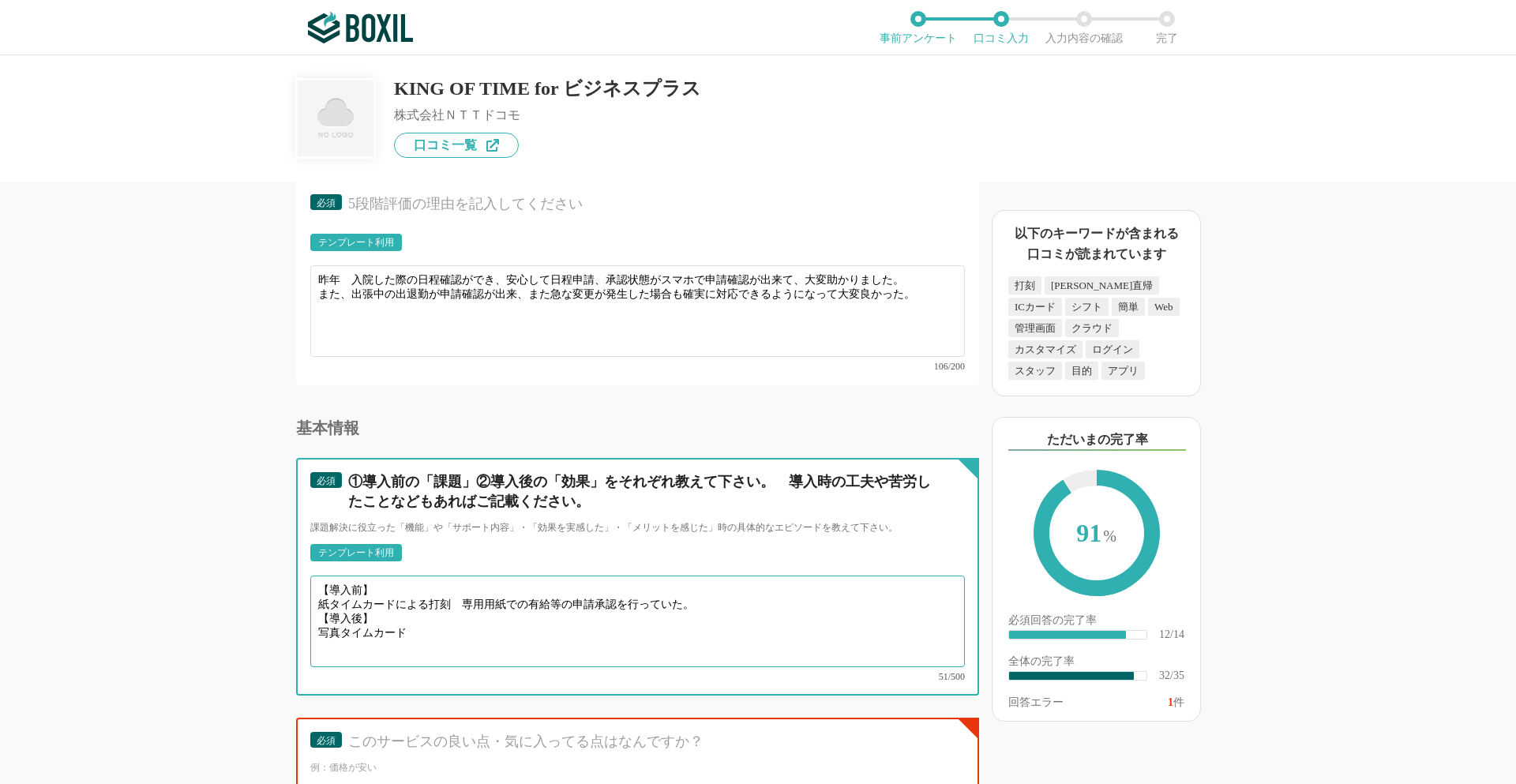
click at [344, 617] on textarea "【導入前】 紙タイムカードによる打刻　専用用紙での有給等の申請承認を行っていた。 【導入後】 写真タイムカード" at bounding box center [637, 621] width 654 height 92
click at [560, 614] on textarea "【導入前】 紙タイムカードによる打刻　専用用紙での有給等の申請承認を行っていた。 【導入後】 プラスチック製IDカード併用のタイムカード" at bounding box center [637, 621] width 654 height 92
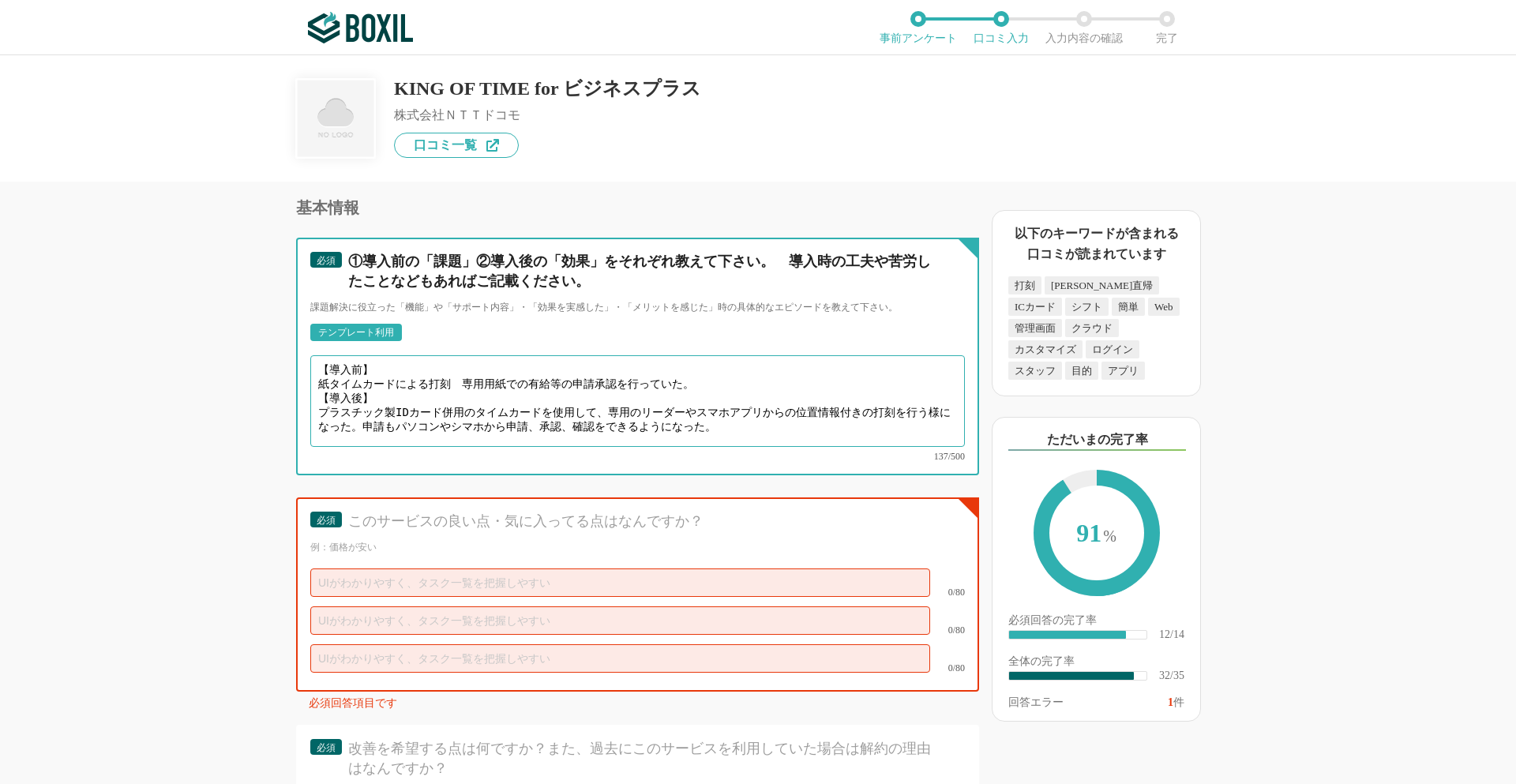
scroll to position [4427, 0]
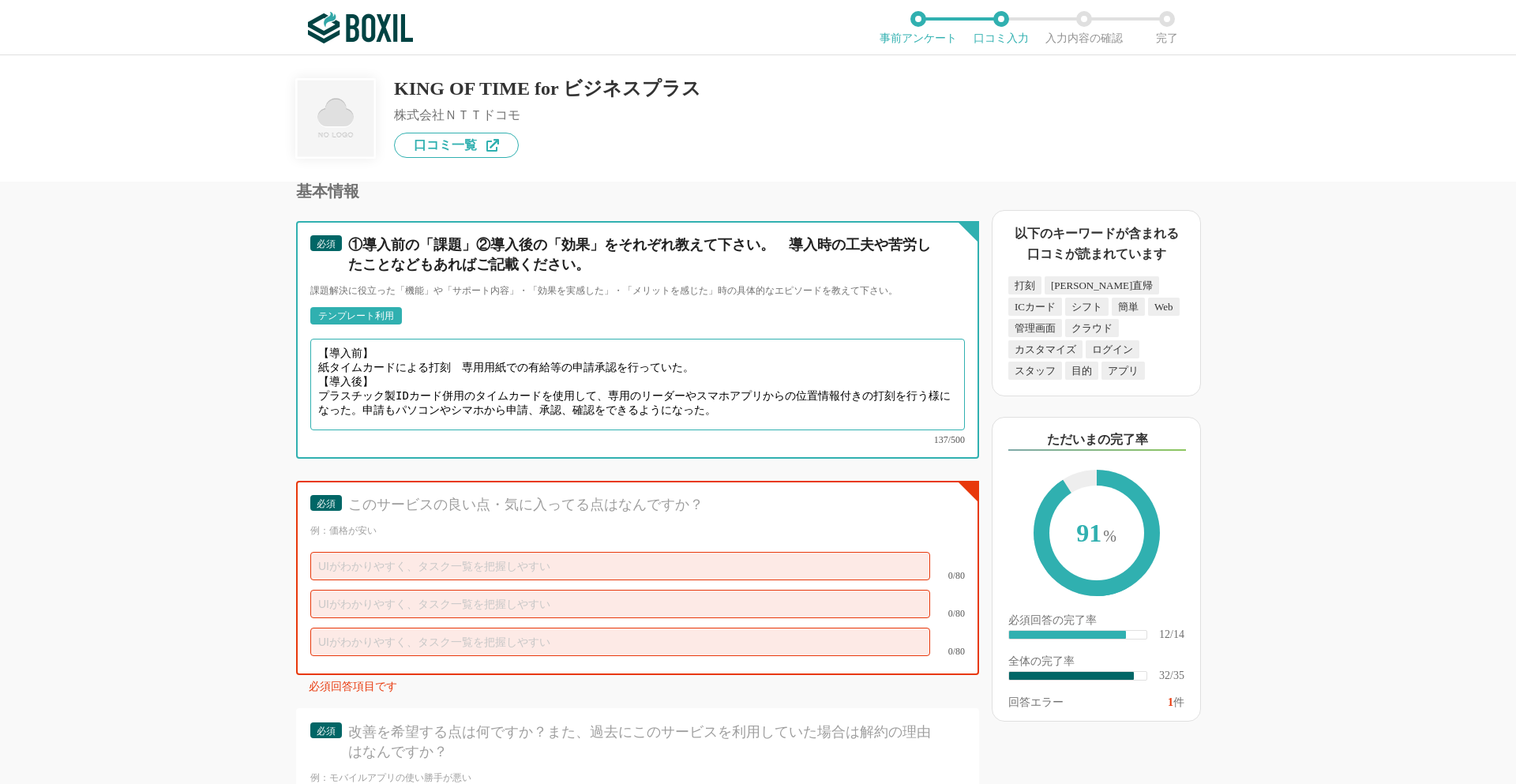
type textarea "【導入前】 紙タイムカードによる打刻　専用用紙での有給等の申請承認を行っていた。 【導入後】 プラスチック製IDカード併用のタイムカードを使用して、専用のリー…"
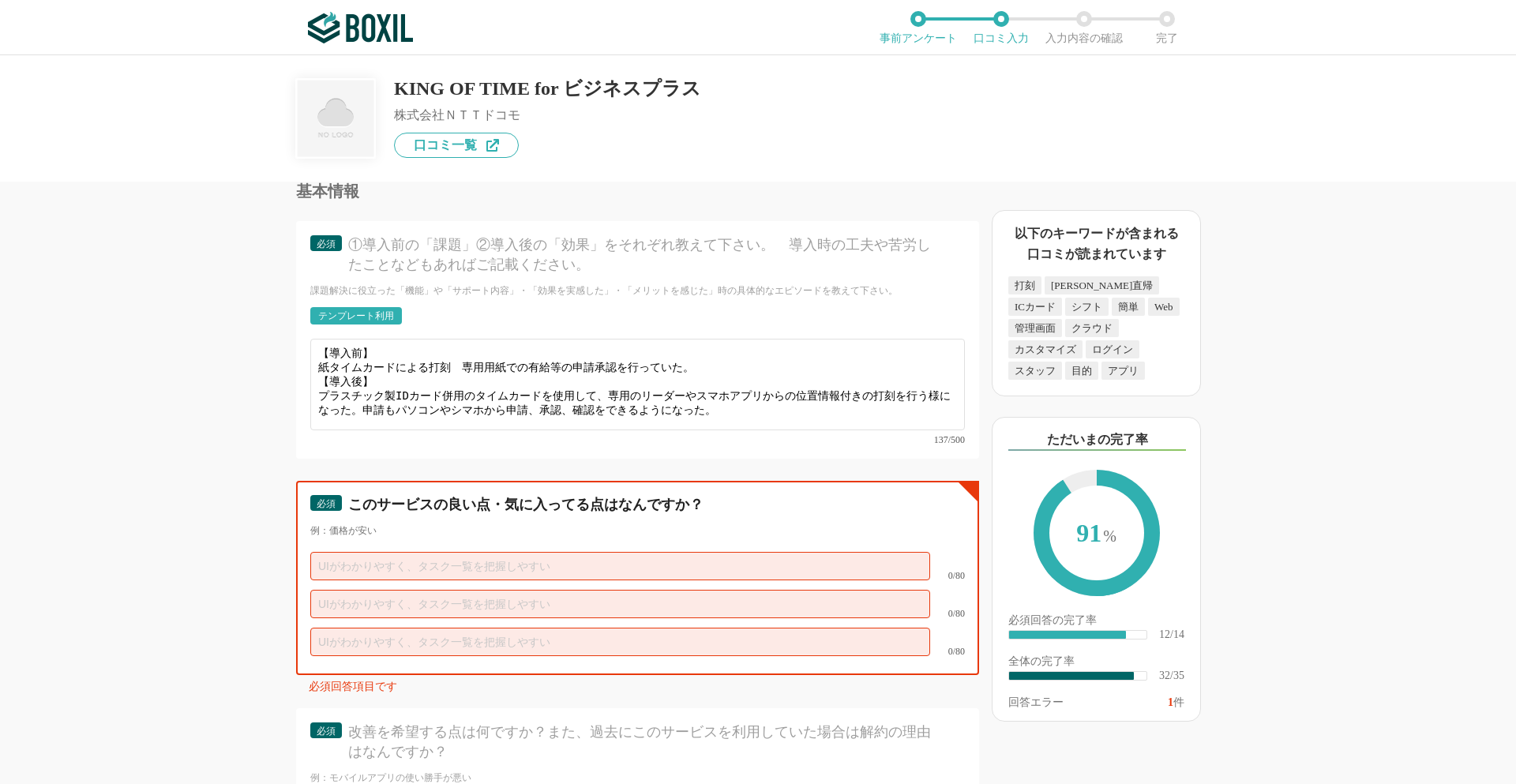
click at [328, 552] on input "text" at bounding box center [620, 566] width 620 height 29
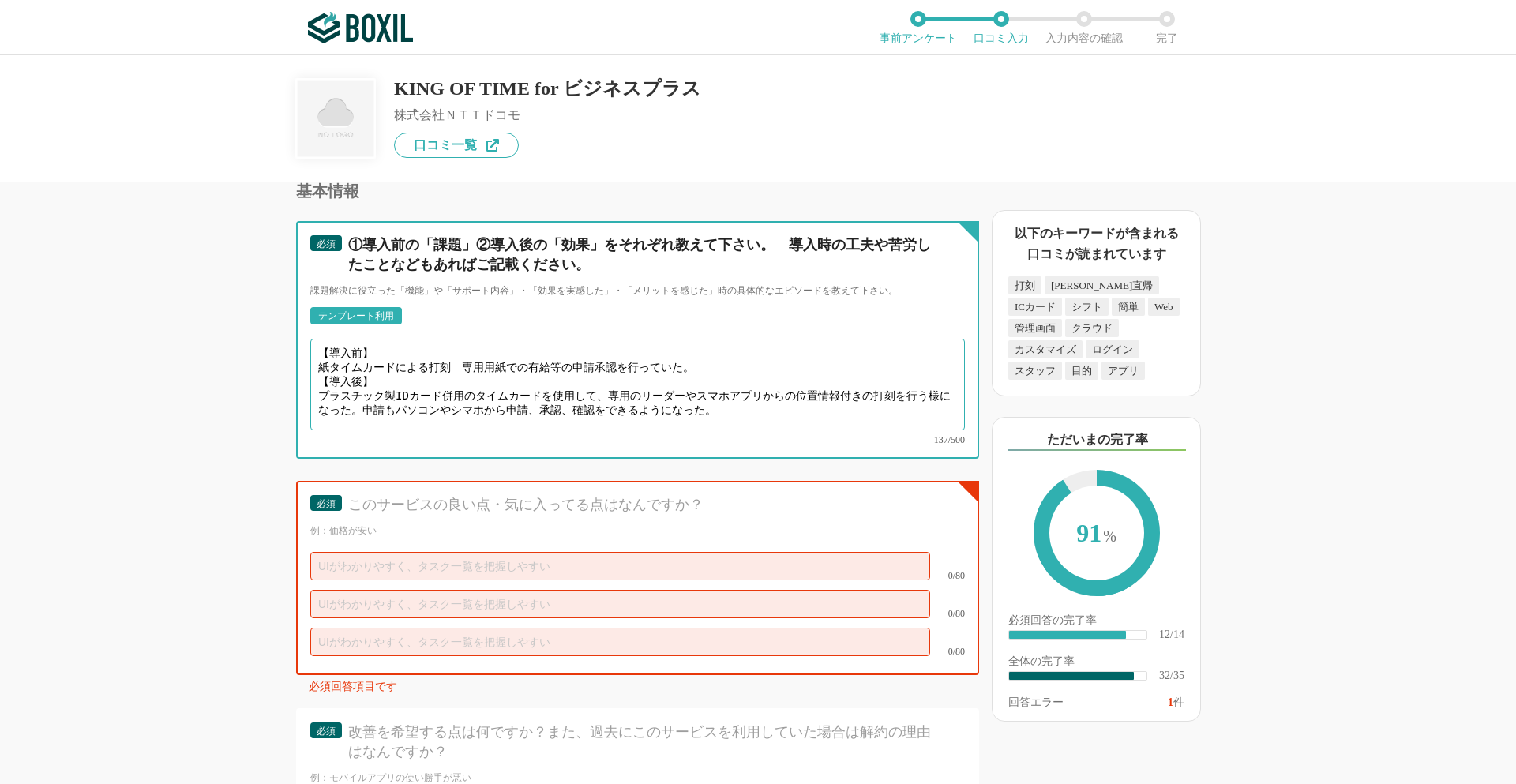
drag, startPoint x: 364, startPoint y: 385, endPoint x: 724, endPoint y: 388, distance: 360.0
click at [724, 388] on textarea "【導入前】 紙タイムカードによる打刻　専用用紙での有給等の申請承認を行っていた。 【導入後】 プラスチック製IDカード併用のタイムカードを使用して、専用のリー…" at bounding box center [637, 384] width 654 height 92
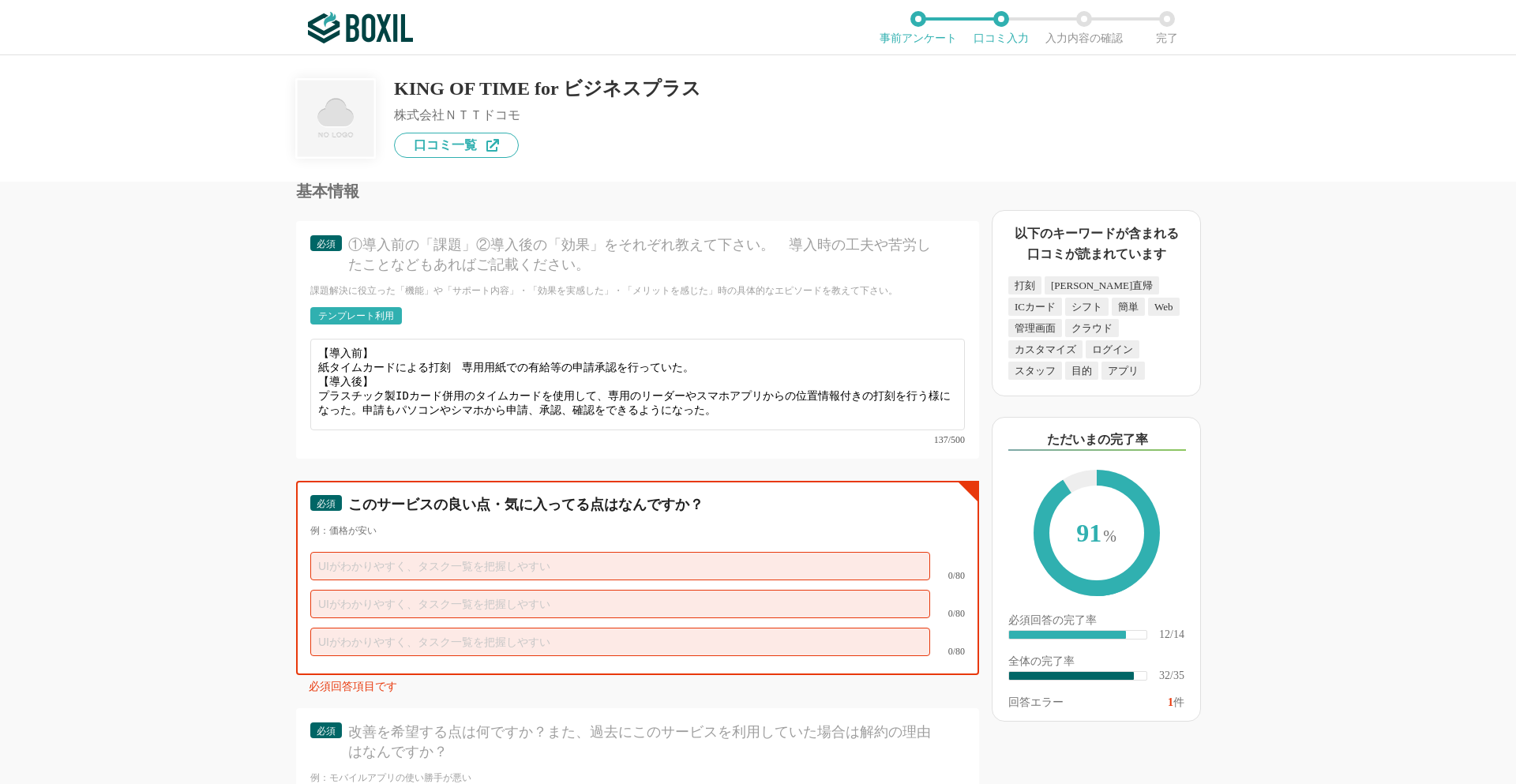
click at [343, 552] on input "text" at bounding box center [620, 566] width 620 height 29
paste input "。申請もパソコンやシマホから申請、承認、確認をできるようになった。"
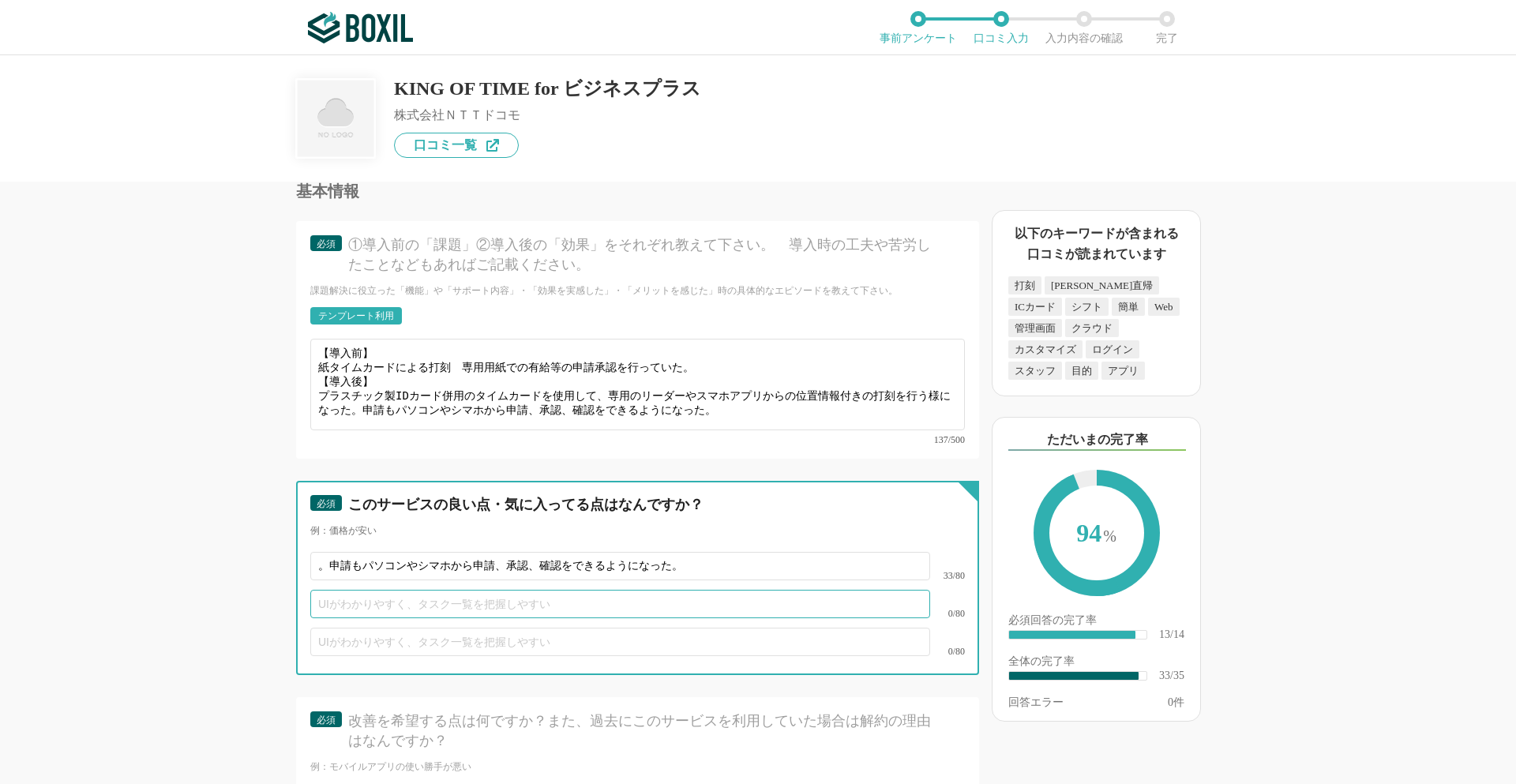
click at [376, 590] on input "text" at bounding box center [620, 604] width 620 height 29
click at [331, 552] on input "。申請もパソコンやシマホから申請、承認、確認をできるようになった。" at bounding box center [620, 566] width 620 height 29
click at [353, 552] on input "申請もパソコンやシマホから申請、承認、確認をできるようになった。" at bounding box center [620, 566] width 620 height 29
click at [331, 590] on input "text" at bounding box center [620, 604] width 620 height 29
click at [320, 552] on input "申請をパソコンやシマホから申請、承認、確認をできるようになった。" at bounding box center [620, 566] width 620 height 29
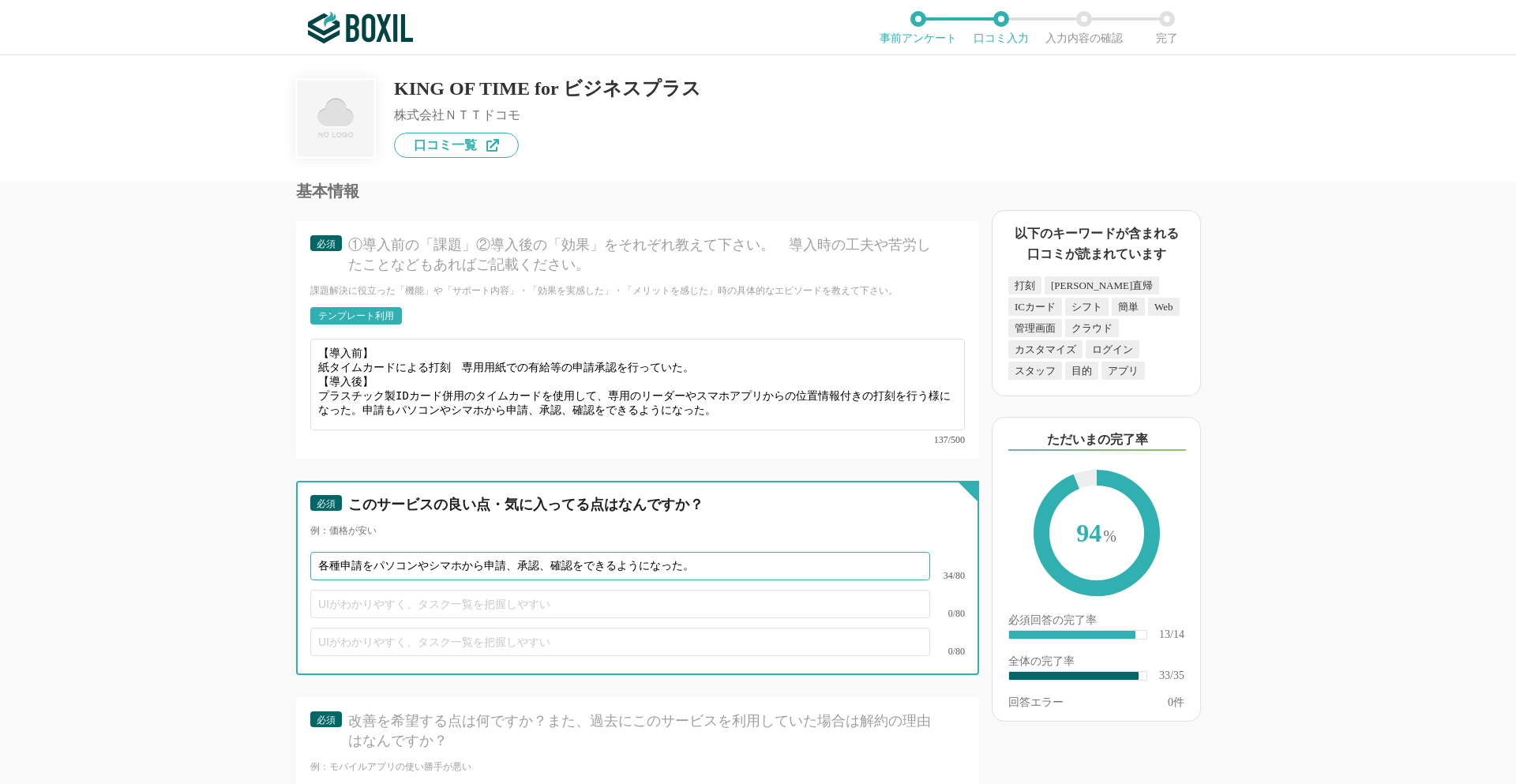
type input "各種申請をパソコンやシマホから申請、承認、確認をできるようになった。"
click at [324, 590] on input "text" at bounding box center [620, 604] width 620 height 29
type input "紙媒体を使用しないタイムカードで打刻が出来る。"
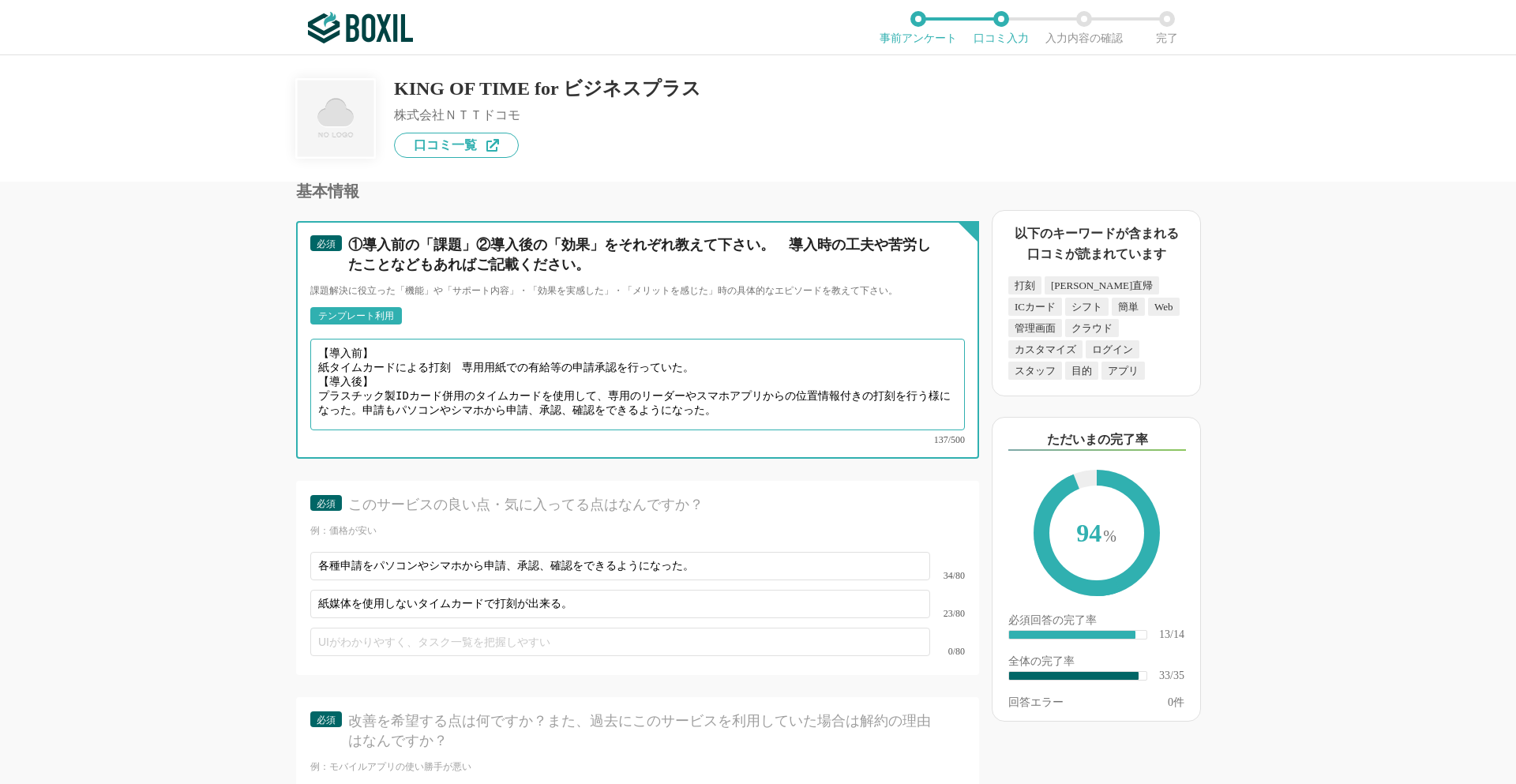
drag, startPoint x: 693, startPoint y: 373, endPoint x: 893, endPoint y: 373, distance: 200.0
click at [893, 373] on textarea "【導入前】 紙タイムカードによる打刻　専用用紙での有給等の申請承認を行っていた。 【導入後】 プラスチック製IDカード併用のタイムカードを使用して、専用のリー…" at bounding box center [637, 384] width 654 height 92
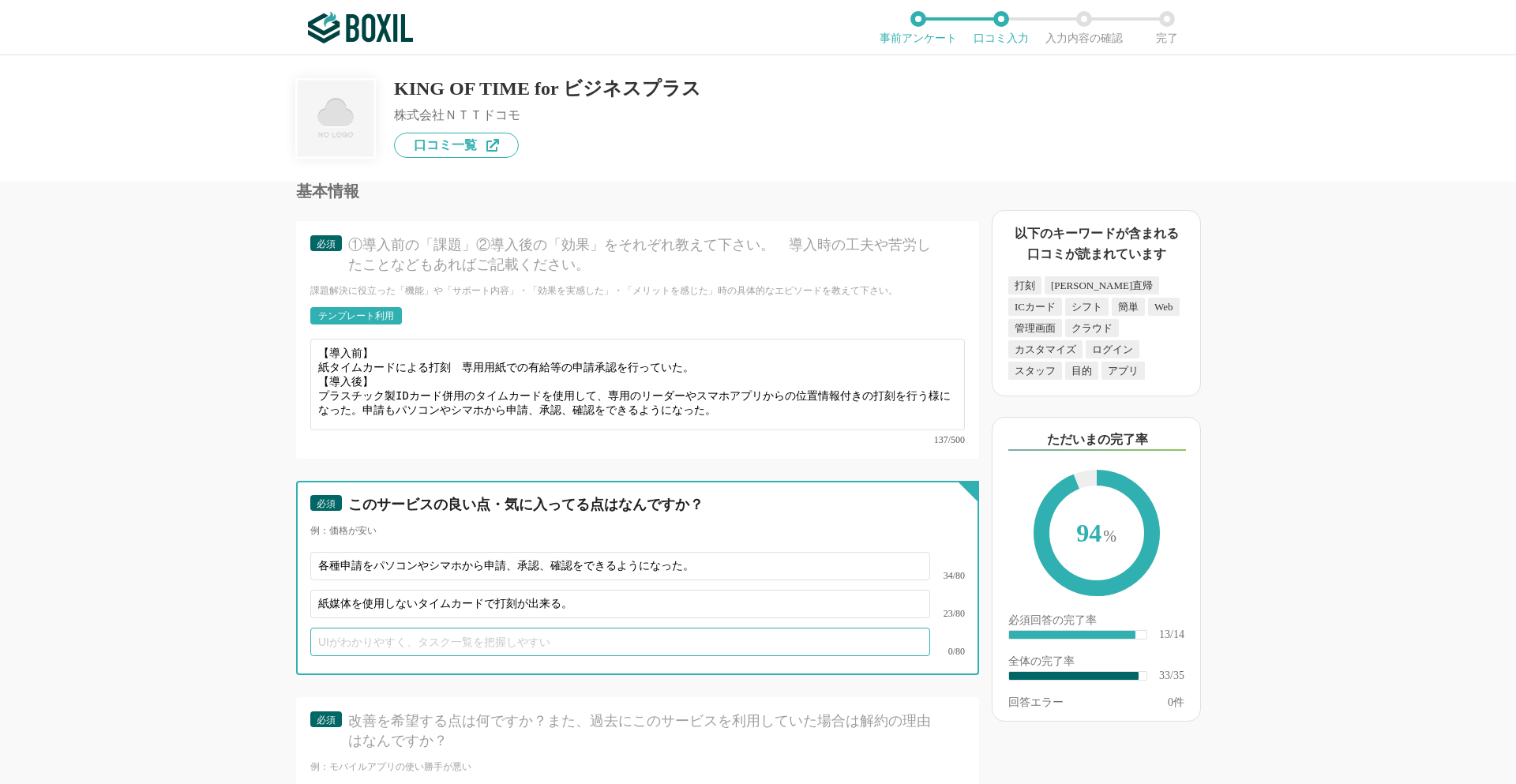
click at [340, 628] on input "text" at bounding box center [620, 642] width 620 height 29
paste input "スマホアプリからの位置情報付きの打刻"
click at [585, 635] on input "スマホアプリからの位置情報付きの打刻" at bounding box center [620, 642] width 620 height 29
type input "スマホアプリからの位置情報付きの打刻"
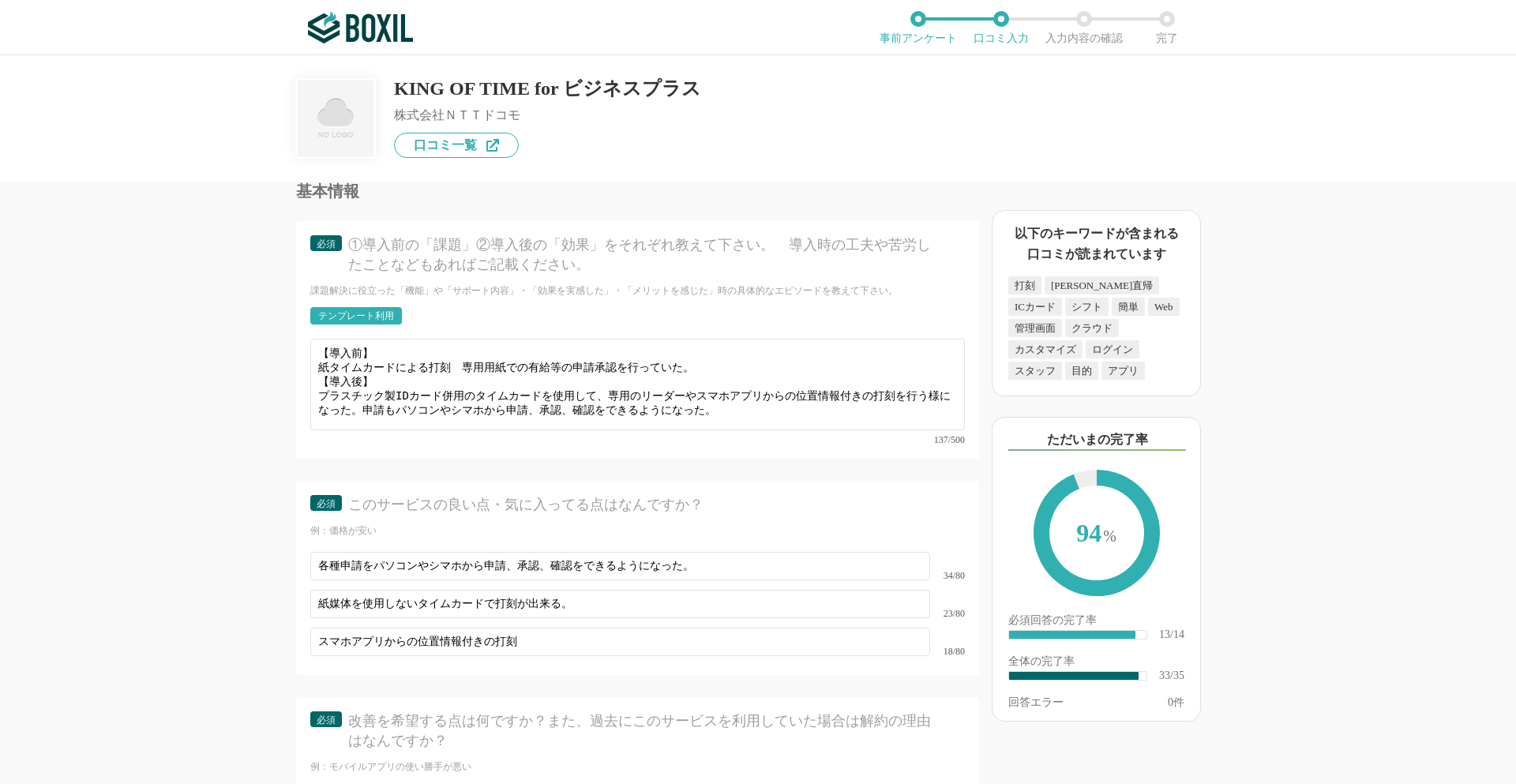
click at [588, 675] on div "基本情報 必須 ①導入前の「課題」②導入後の「効果」をそれぞれ教えて下さい。　導入時の工夫や苦労したことなどもあればご記載ください。 課題解決に役立った「機能…" at bounding box center [638, 553] width 683 height 740
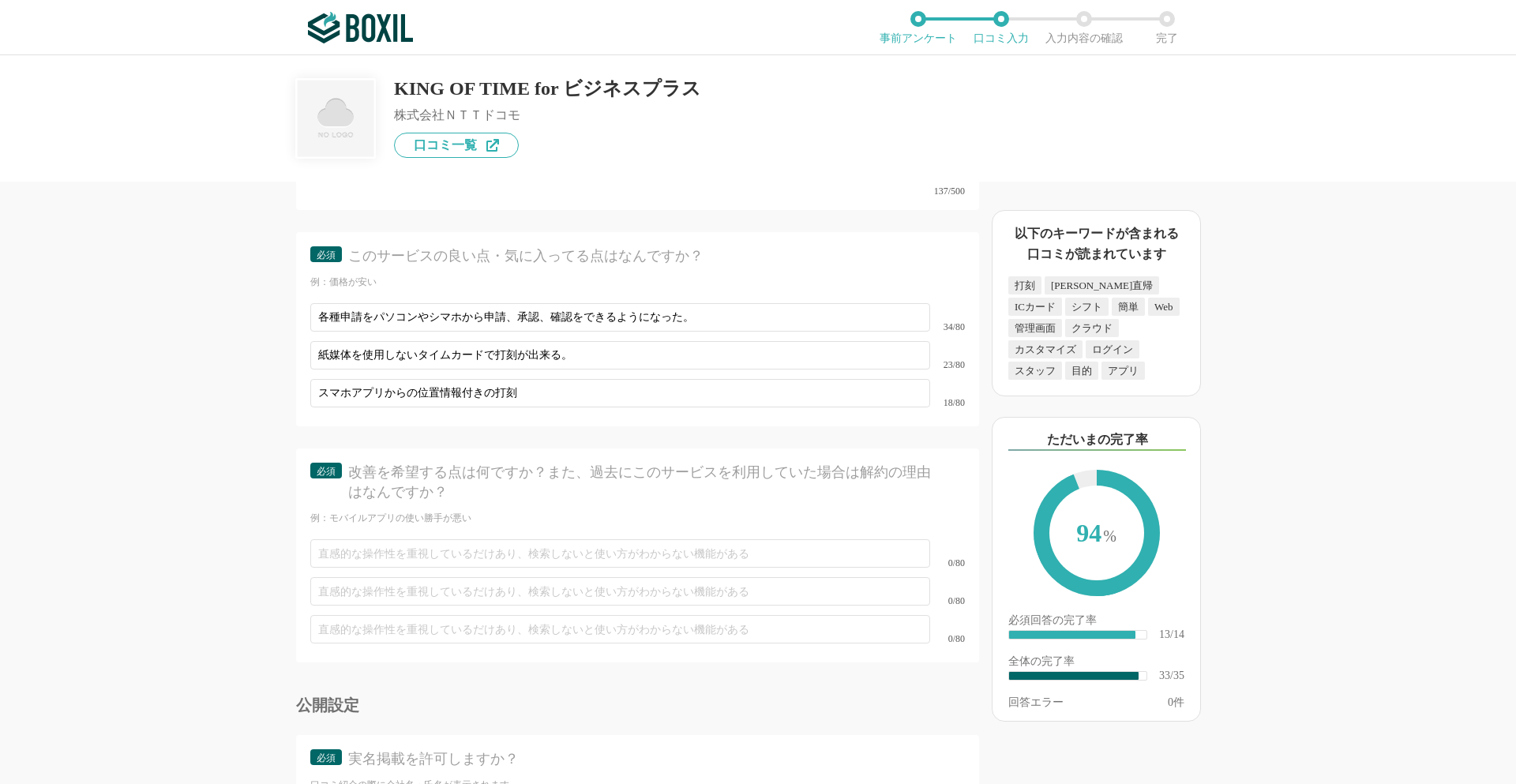
scroll to position [4811, 0]
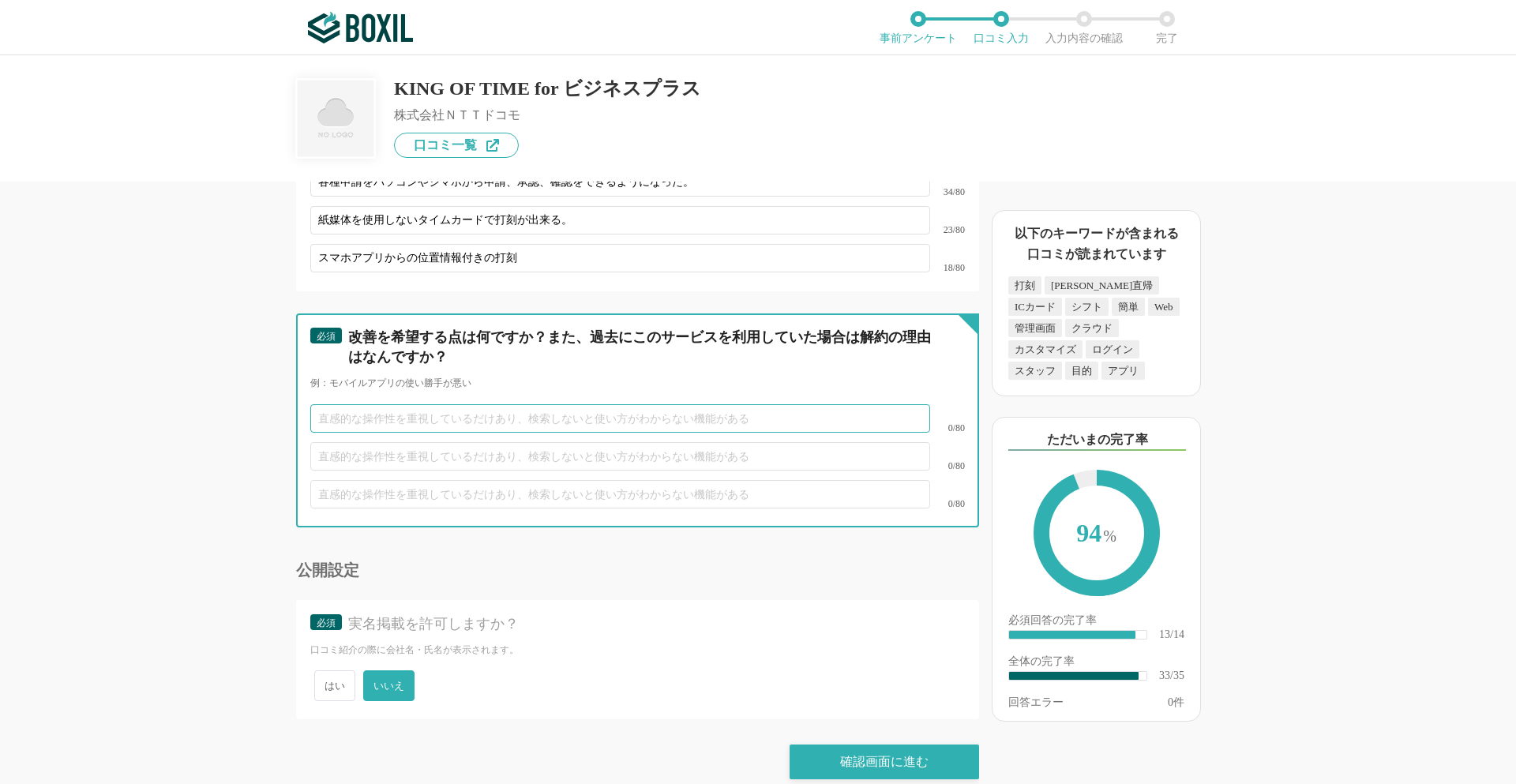
click at [329, 404] on input "text" at bounding box center [620, 418] width 620 height 29
type input "特にない"
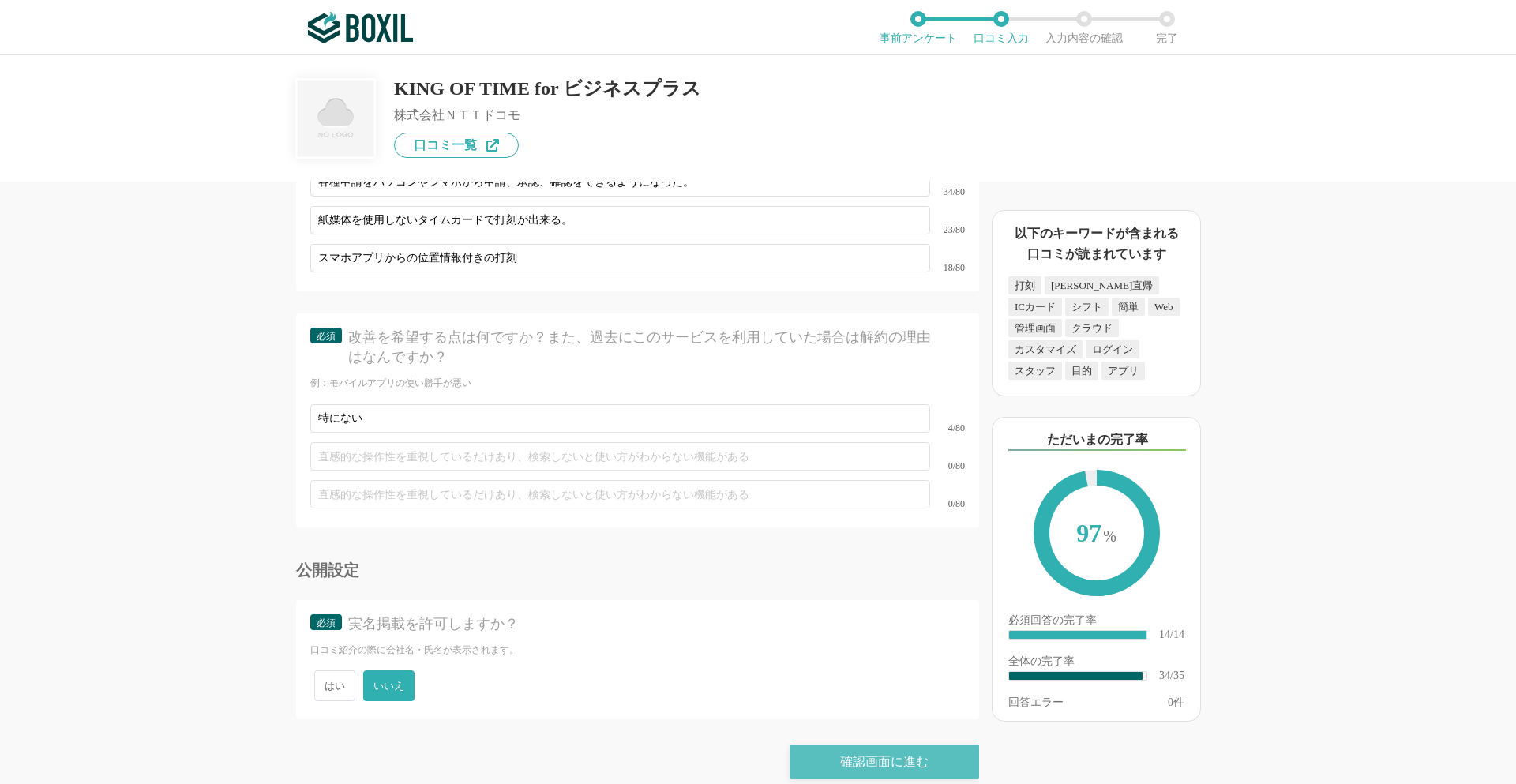
click at [879, 751] on div "確認画面に進む" at bounding box center [885, 762] width 190 height 35
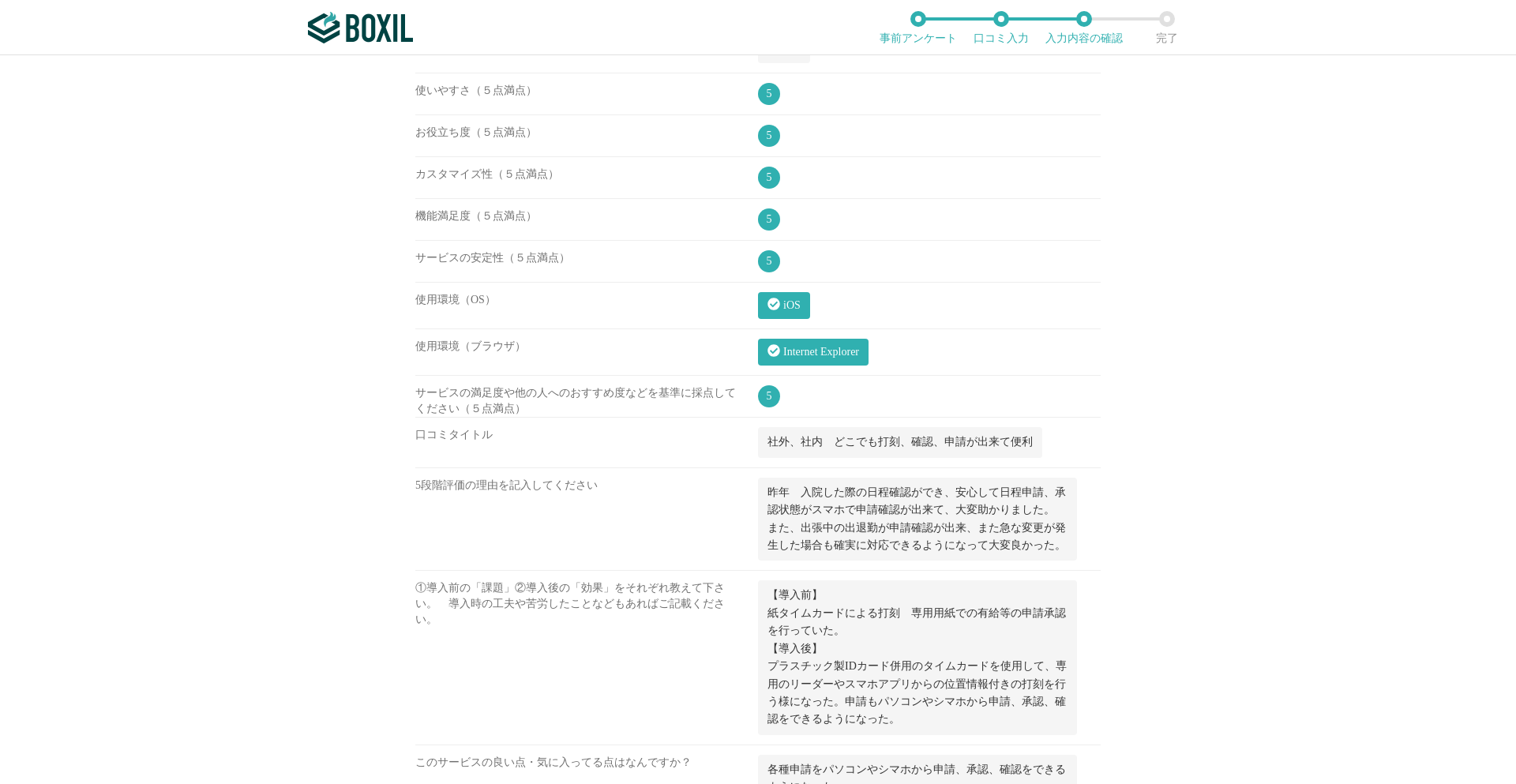
scroll to position [1895, 0]
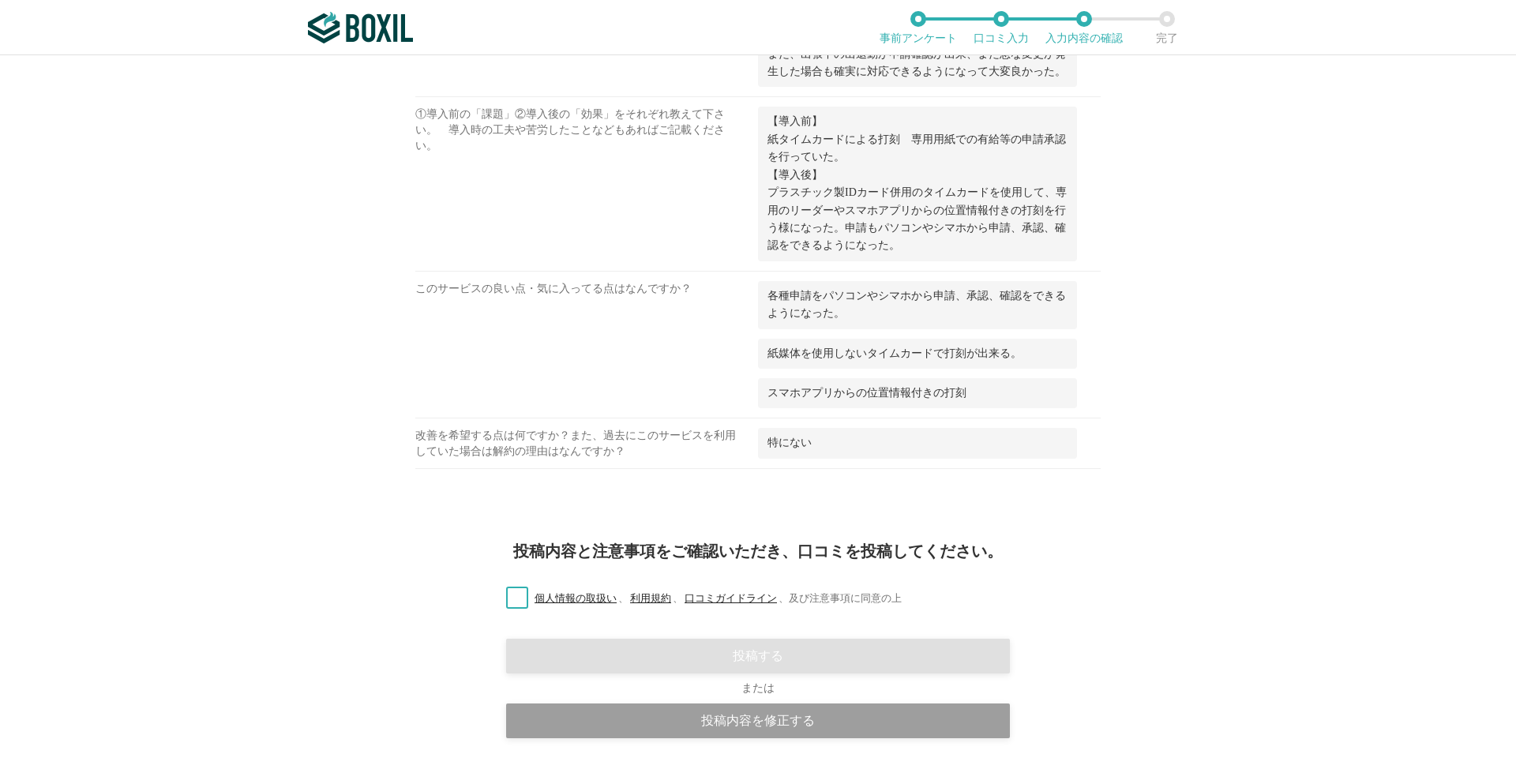
click at [509, 606] on label "個人情報の取扱い 、 利用規約 、 口コミガイドライン 、 及び注意事項に同意の上" at bounding box center [697, 598] width 408 height 17
click at [0, 0] on input "個人情報の取扱い 、 利用規約 、 口コミガイドライン 、 及び注意事項に同意の上" at bounding box center [0, 0] width 0 height 0
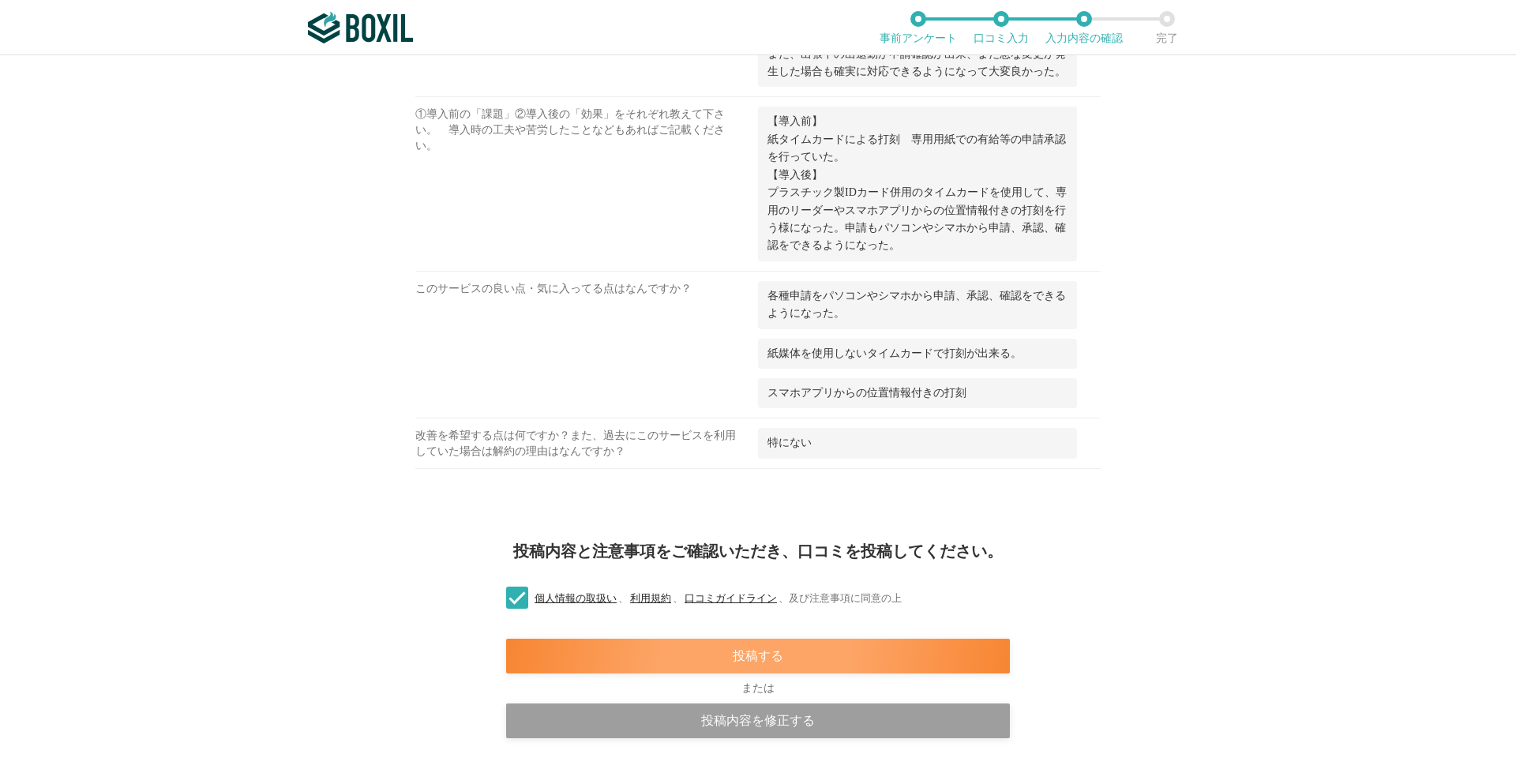
click at [748, 657] on div "投稿する" at bounding box center [758, 657] width 504 height 35
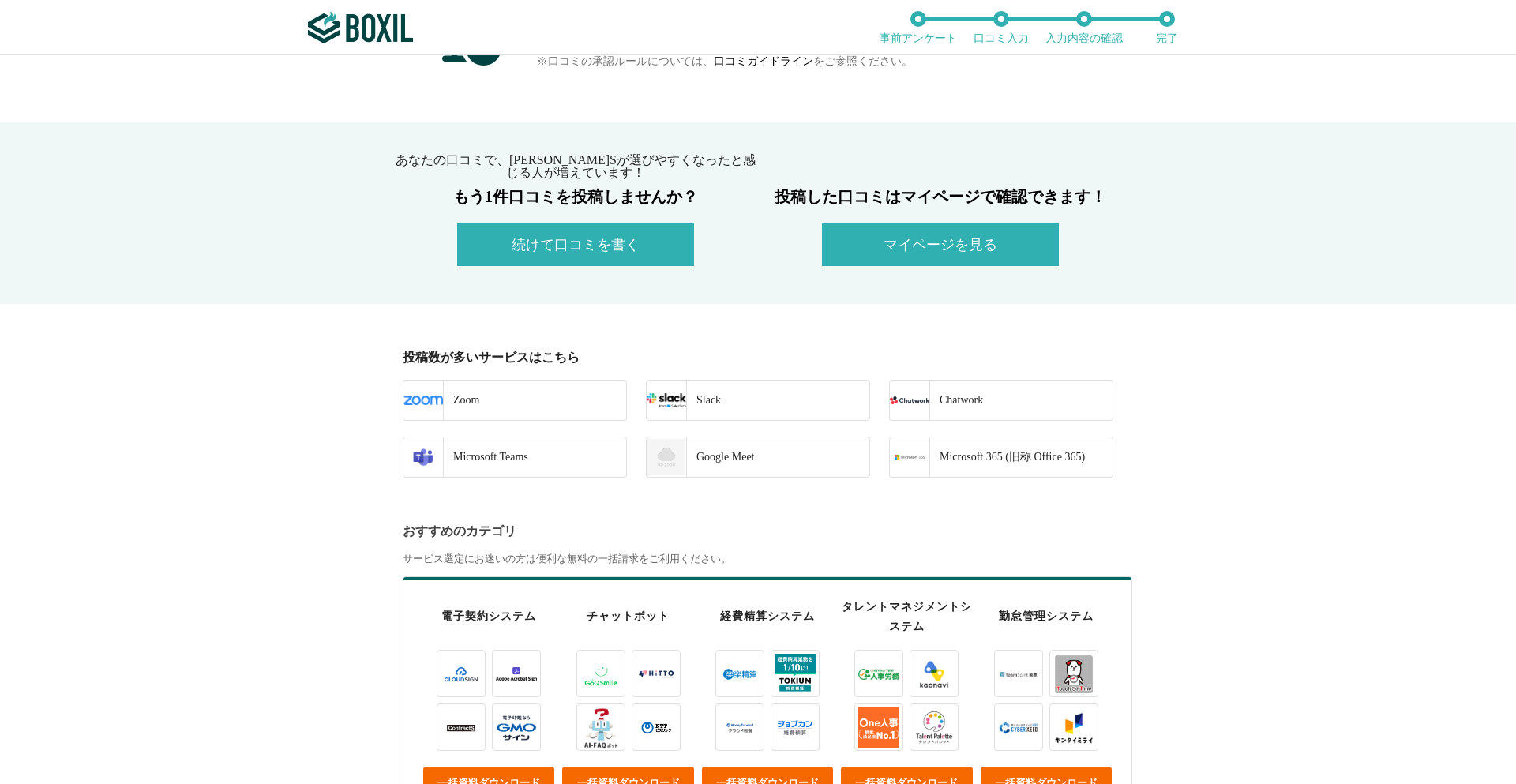
scroll to position [79, 0]
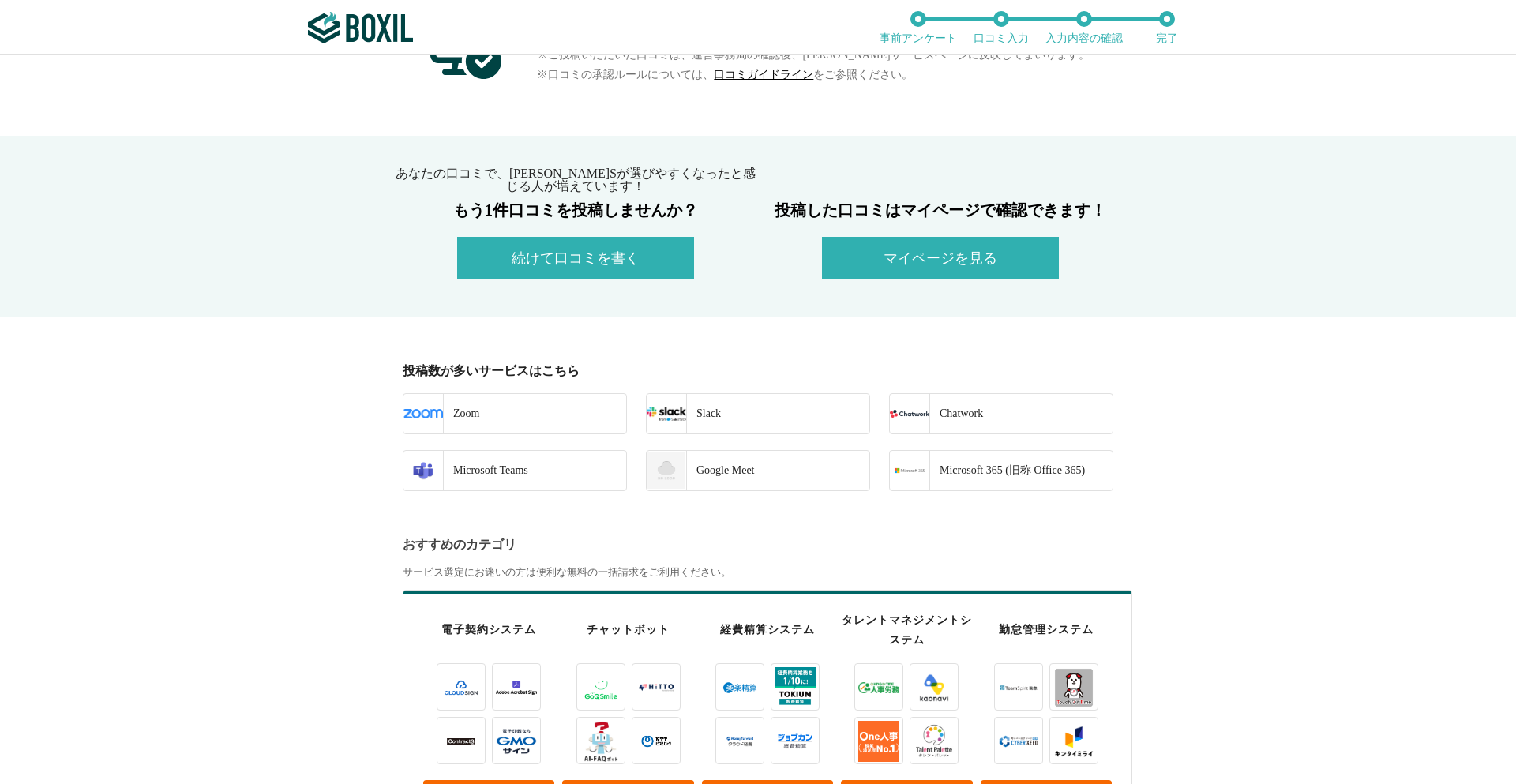
click at [548, 267] on button "続けて口コミを書く" at bounding box center [575, 257] width 237 height 42
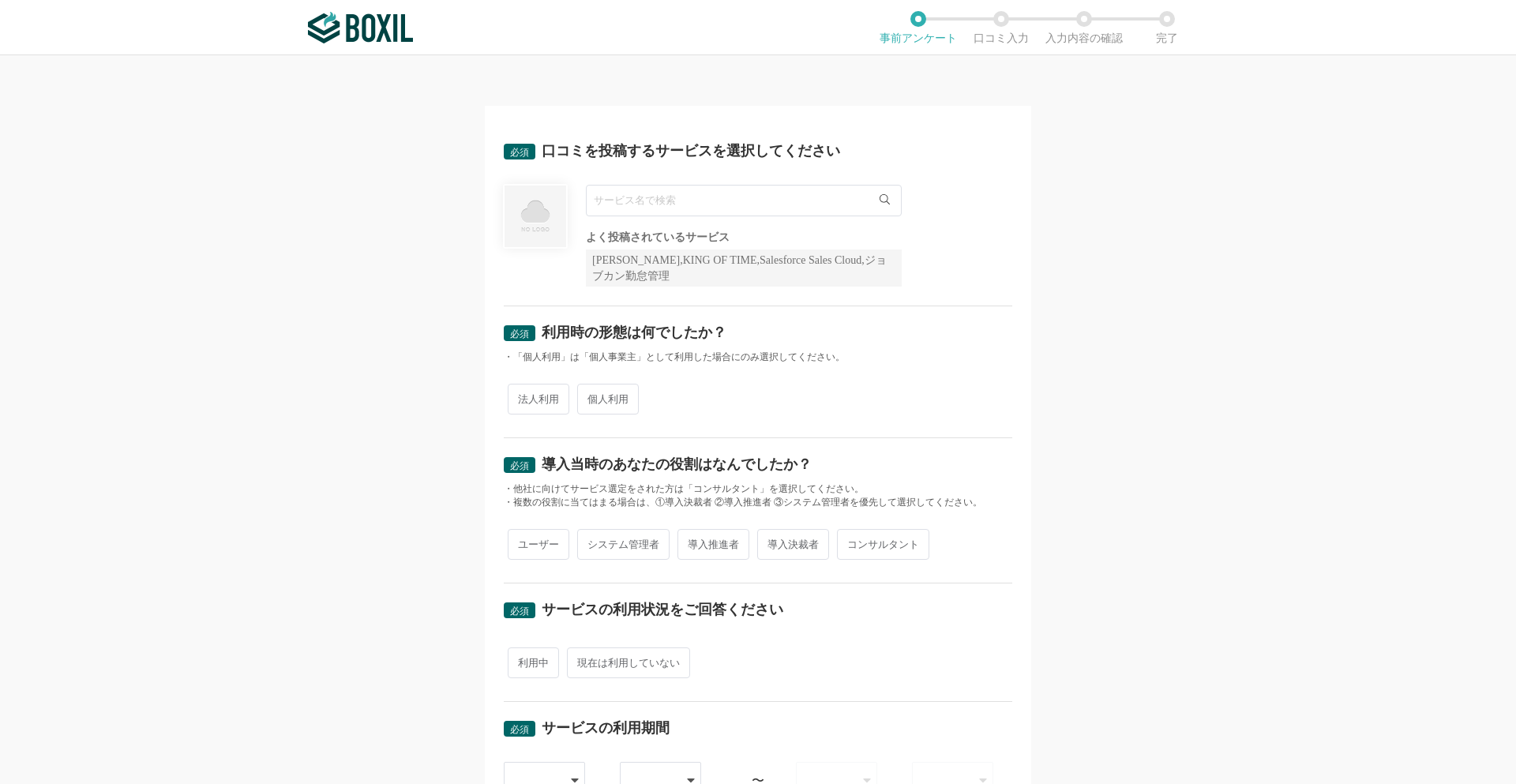
click at [599, 206] on input "text" at bounding box center [744, 201] width 316 height 32
type input "slacks"
